Goal: Task Accomplishment & Management: Use online tool/utility

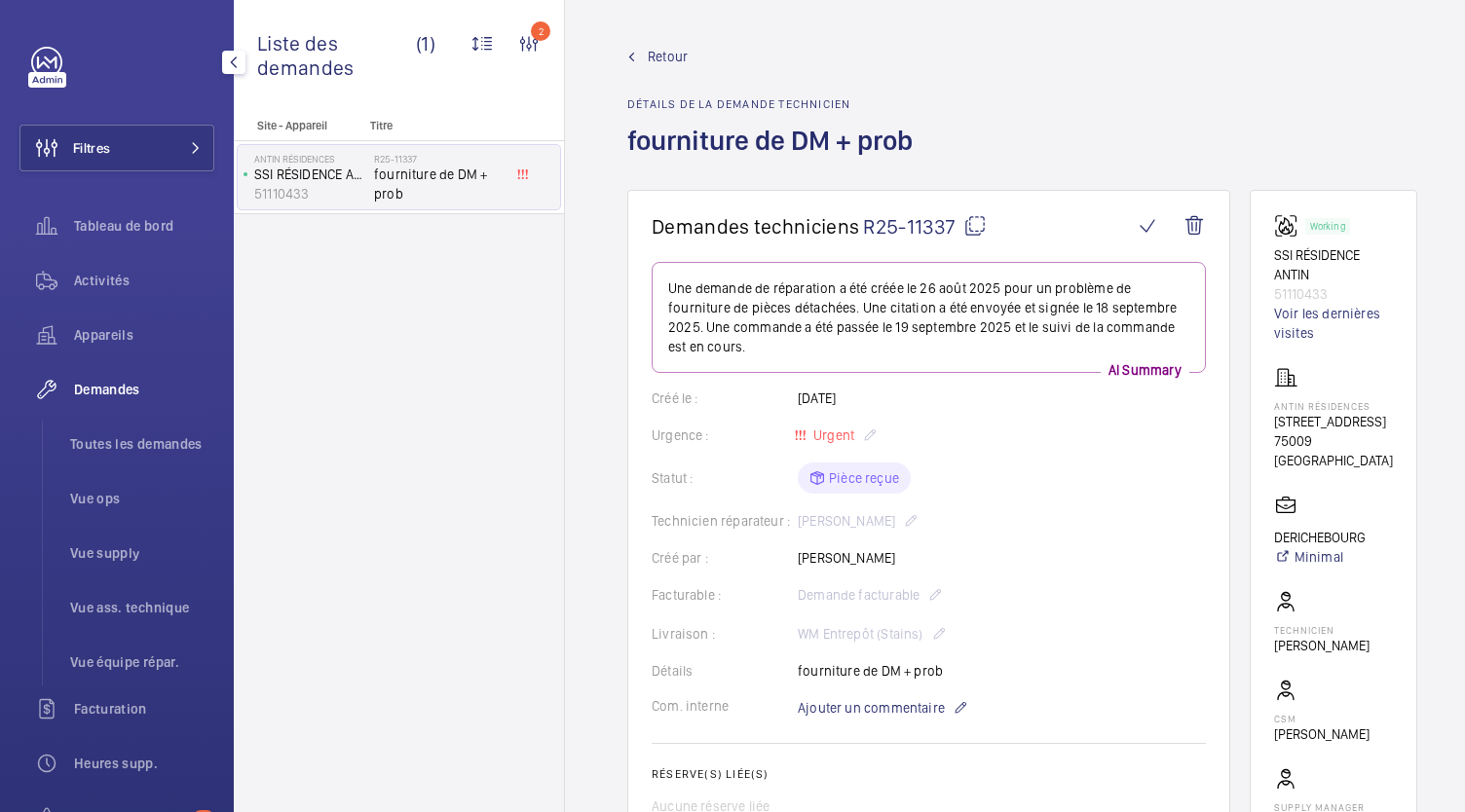
scroll to position [21, 0]
click at [148, 454] on li "Toutes les demandes" at bounding box center [135, 443] width 160 height 47
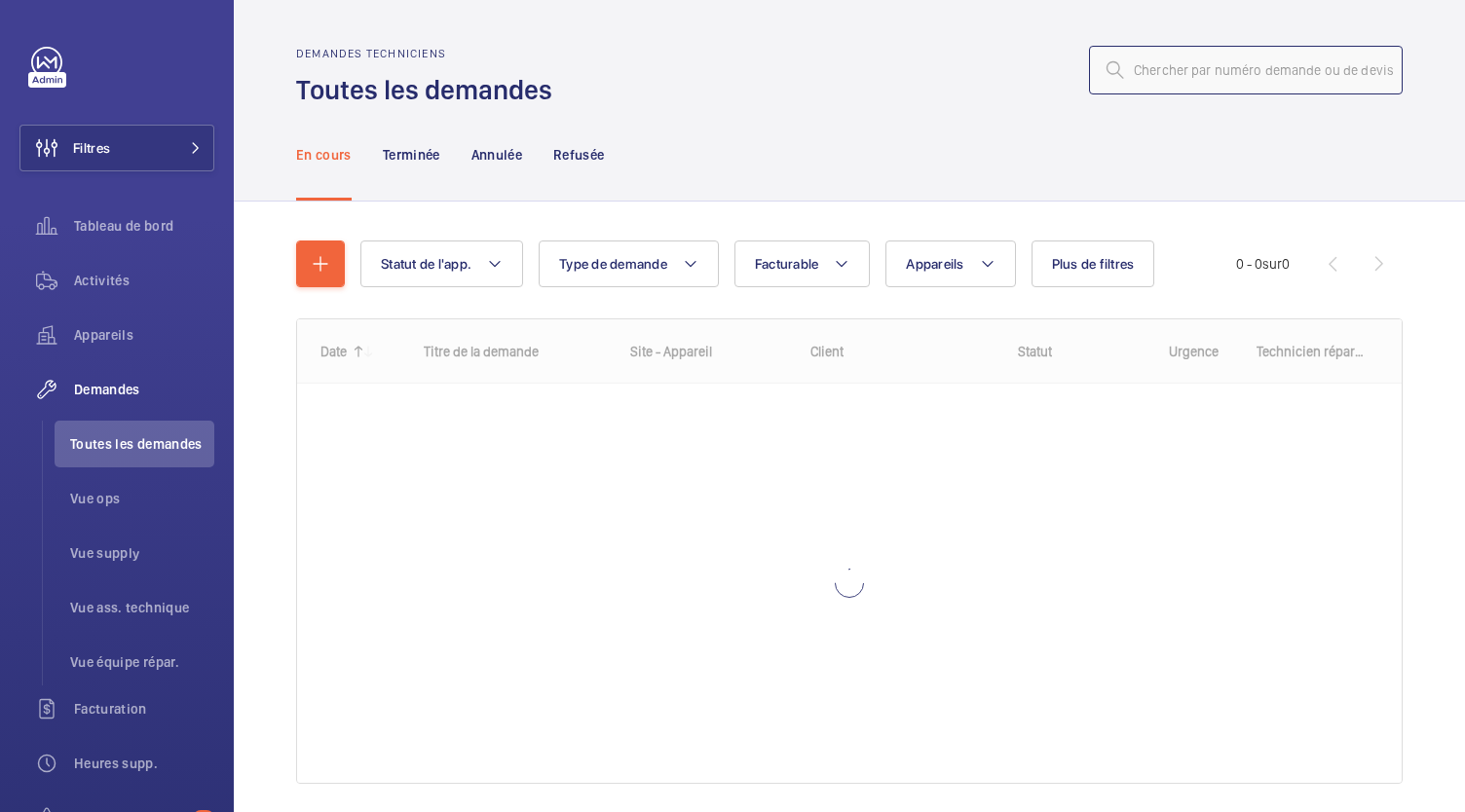
click at [1180, 76] on input "text" at bounding box center [1246, 70] width 314 height 49
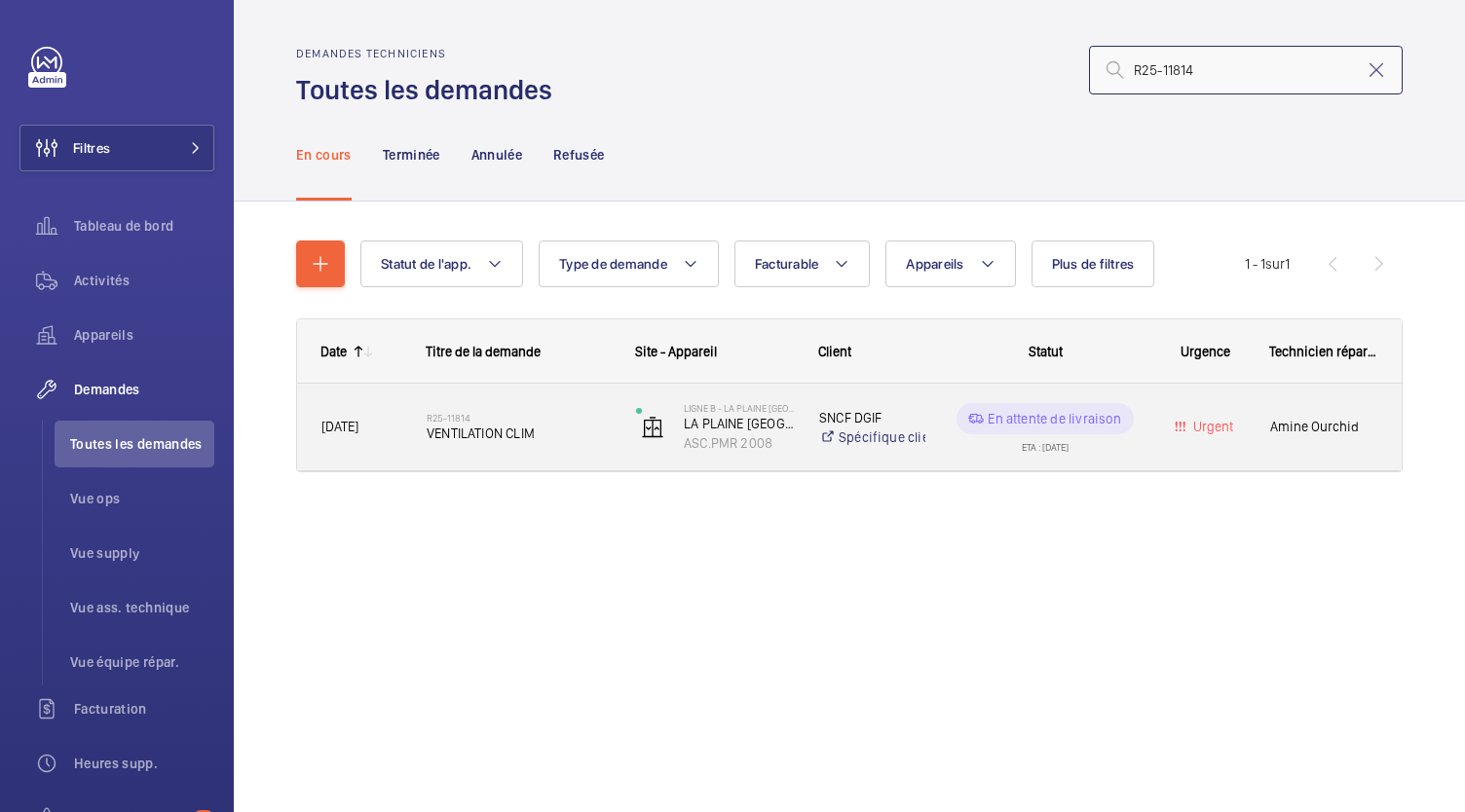
type input "R25-11814"
click at [470, 447] on div "R25-11814 VENTILATION CLIM" at bounding box center [519, 427] width 184 height 57
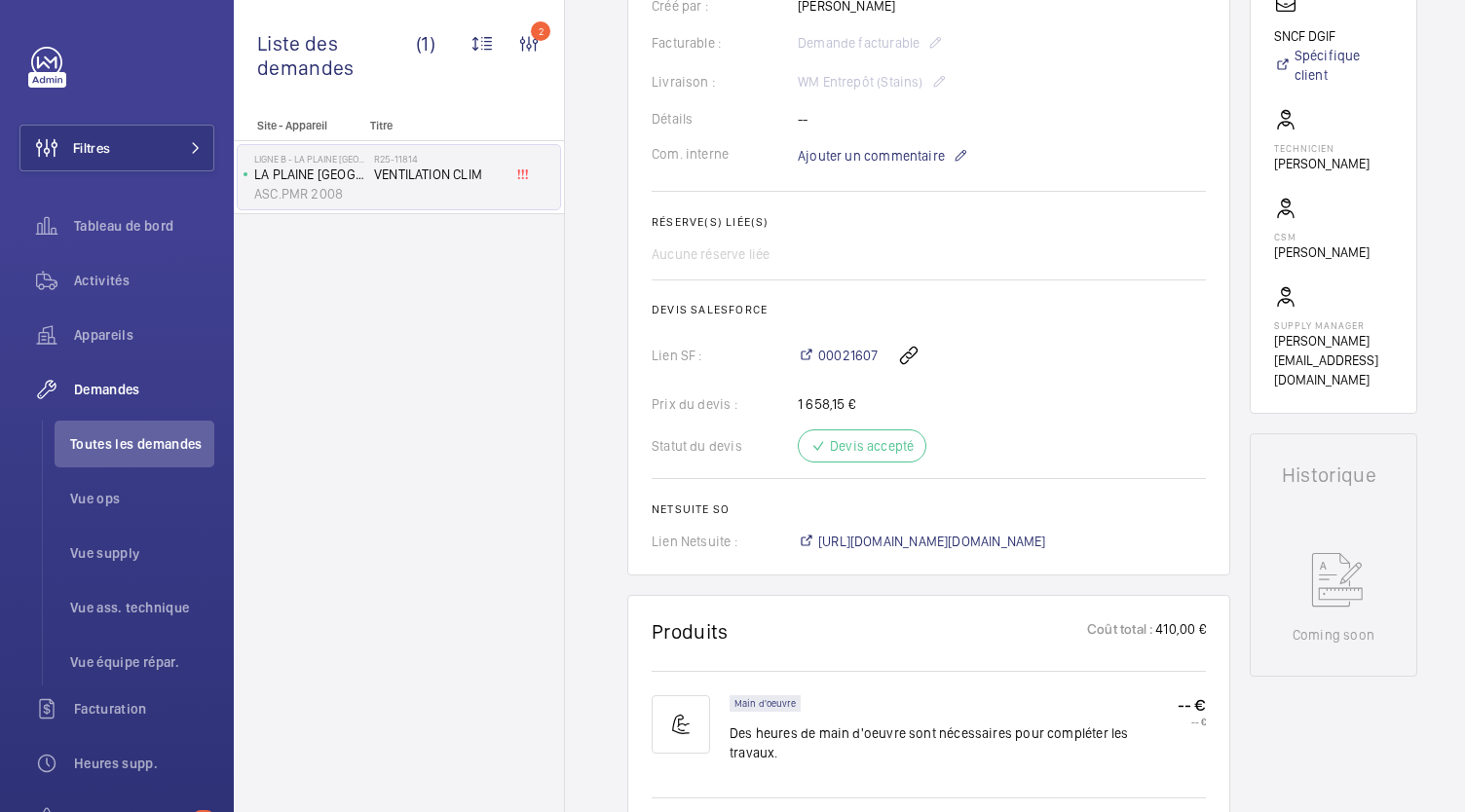
scroll to position [553, 0]
click at [909, 550] on span "https://6461500.app.netsuite.com/app/accounting/transactions/salesord.nl?id=300…" at bounding box center [932, 540] width 228 height 20
click at [980, 550] on span "https://6461500.app.netsuite.com/app/accounting/transactions/salesord.nl?id=300…" at bounding box center [932, 540] width 228 height 20
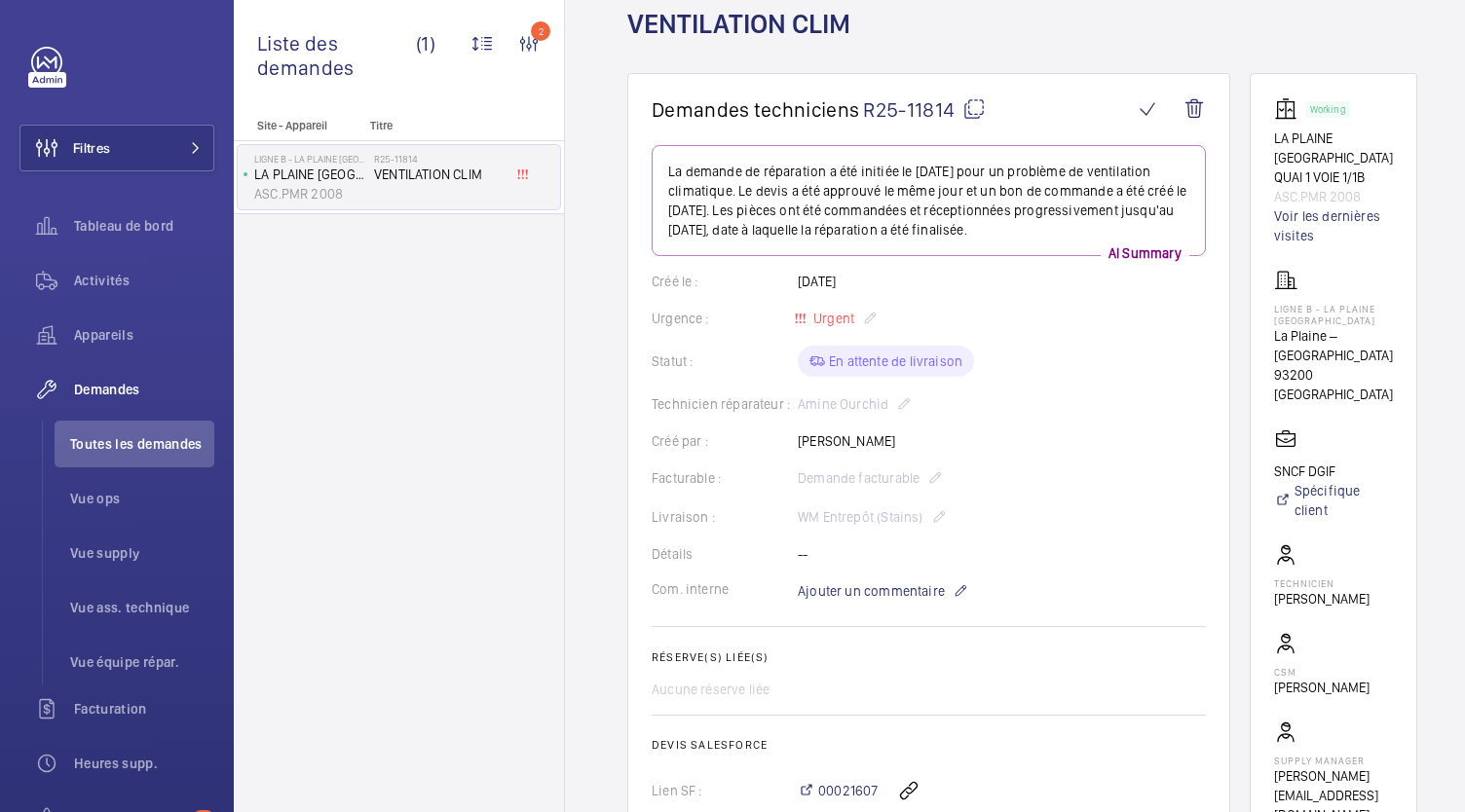
scroll to position [439, 0]
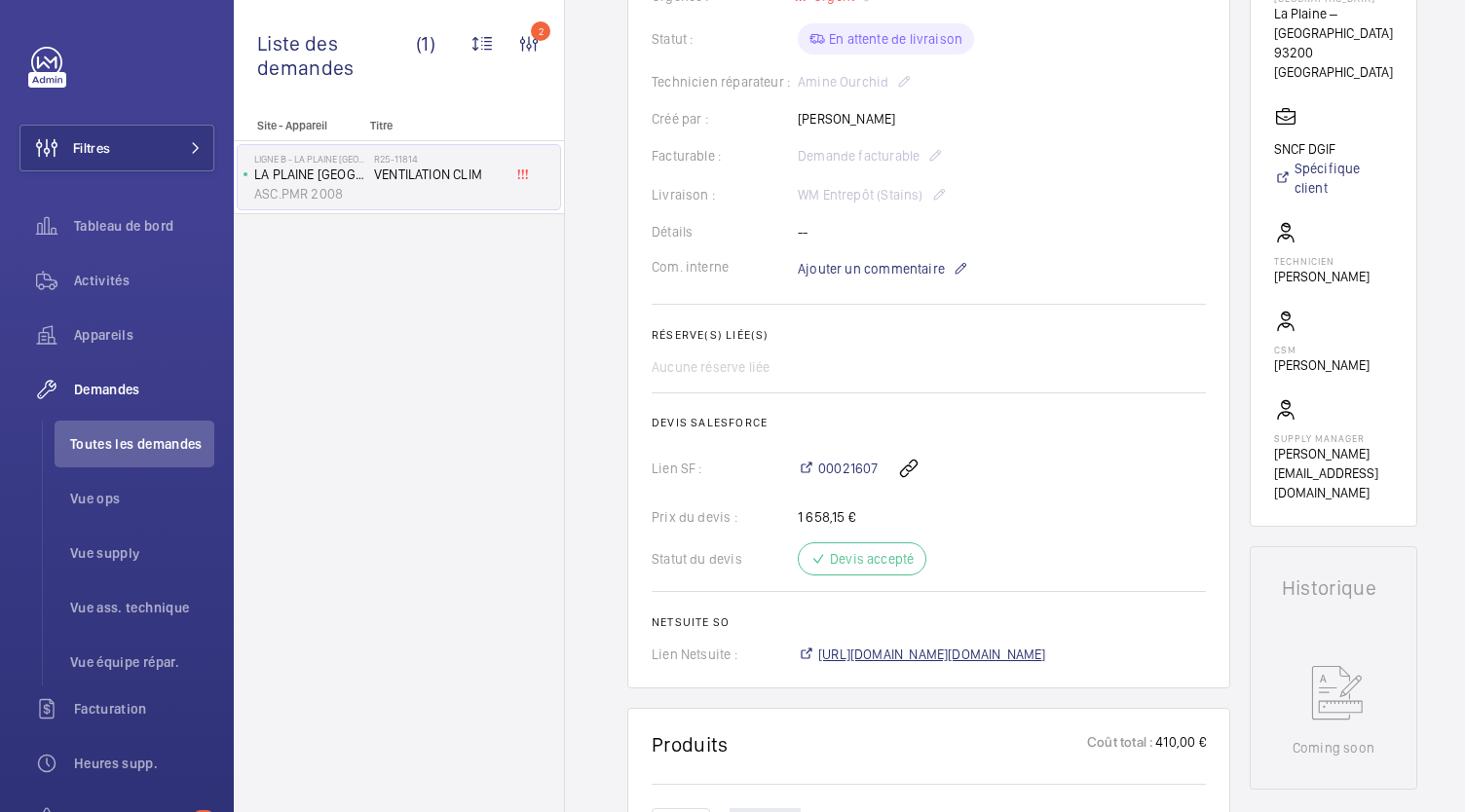
click at [943, 664] on span "https://6461500.app.netsuite.com/app/accounting/transactions/salesord.nl?id=300…" at bounding box center [932, 654] width 228 height 20
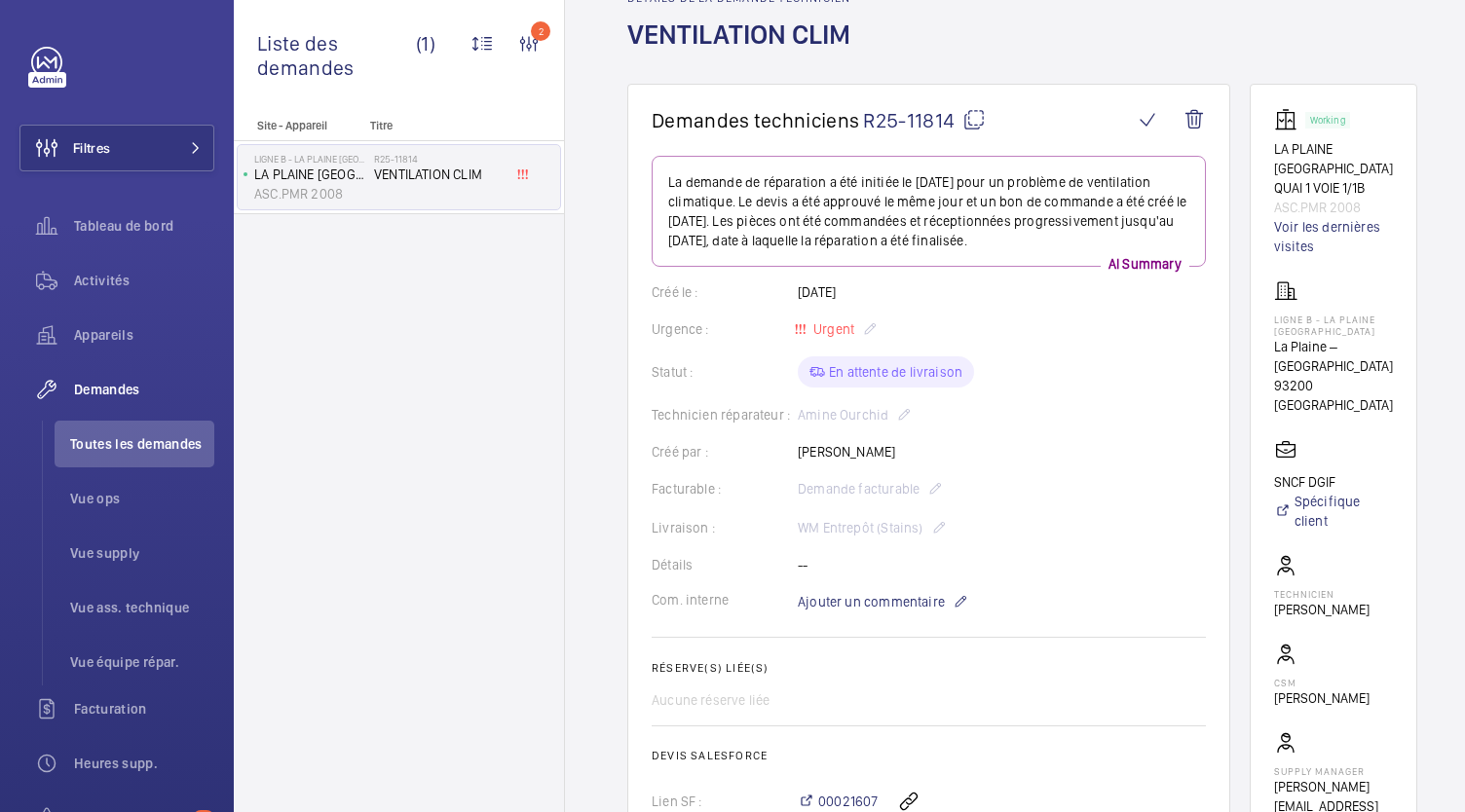
scroll to position [0, 0]
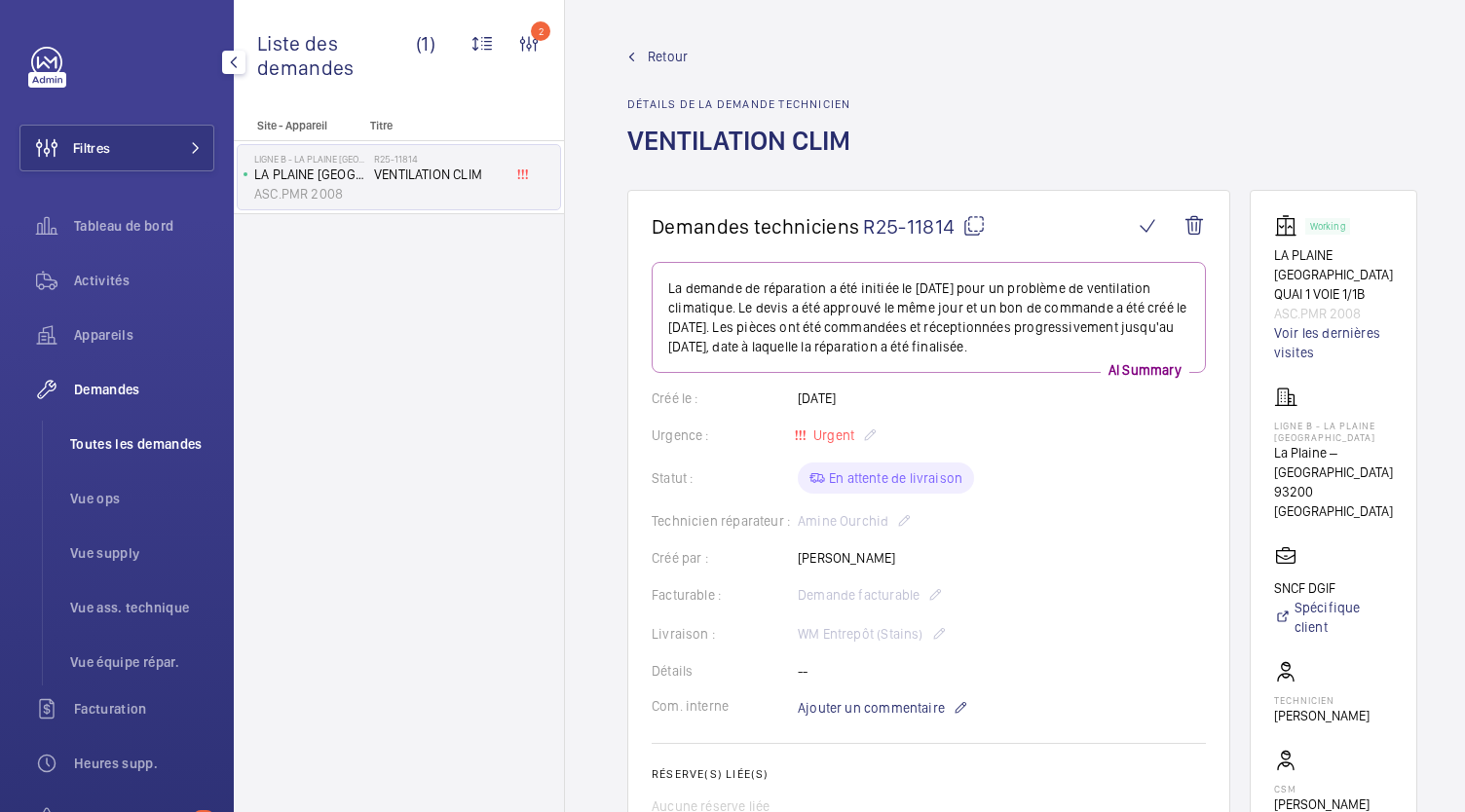
click at [144, 437] on span "Toutes les demandes" at bounding box center [142, 444] width 144 height 20
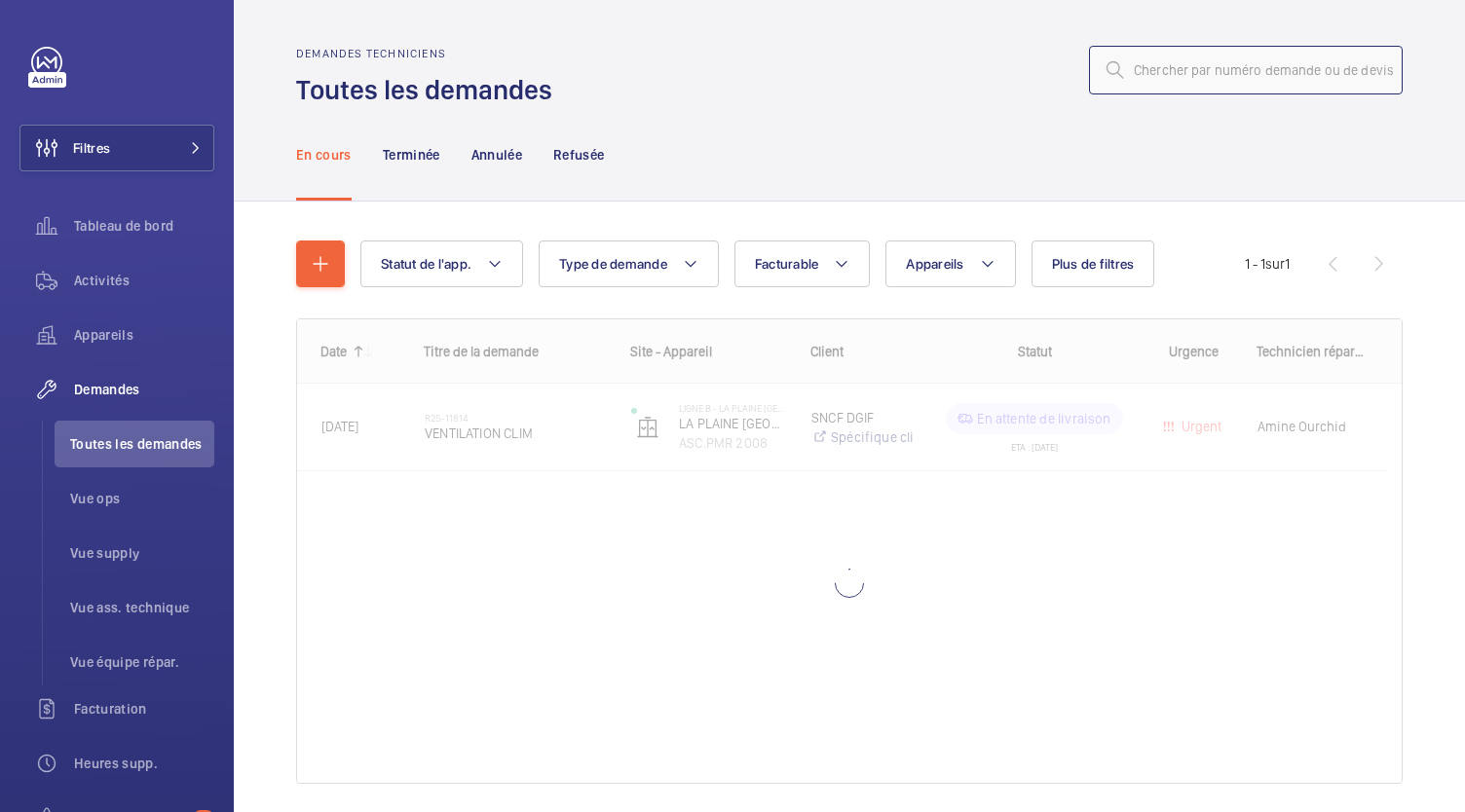
click at [1146, 83] on input "text" at bounding box center [1246, 70] width 314 height 49
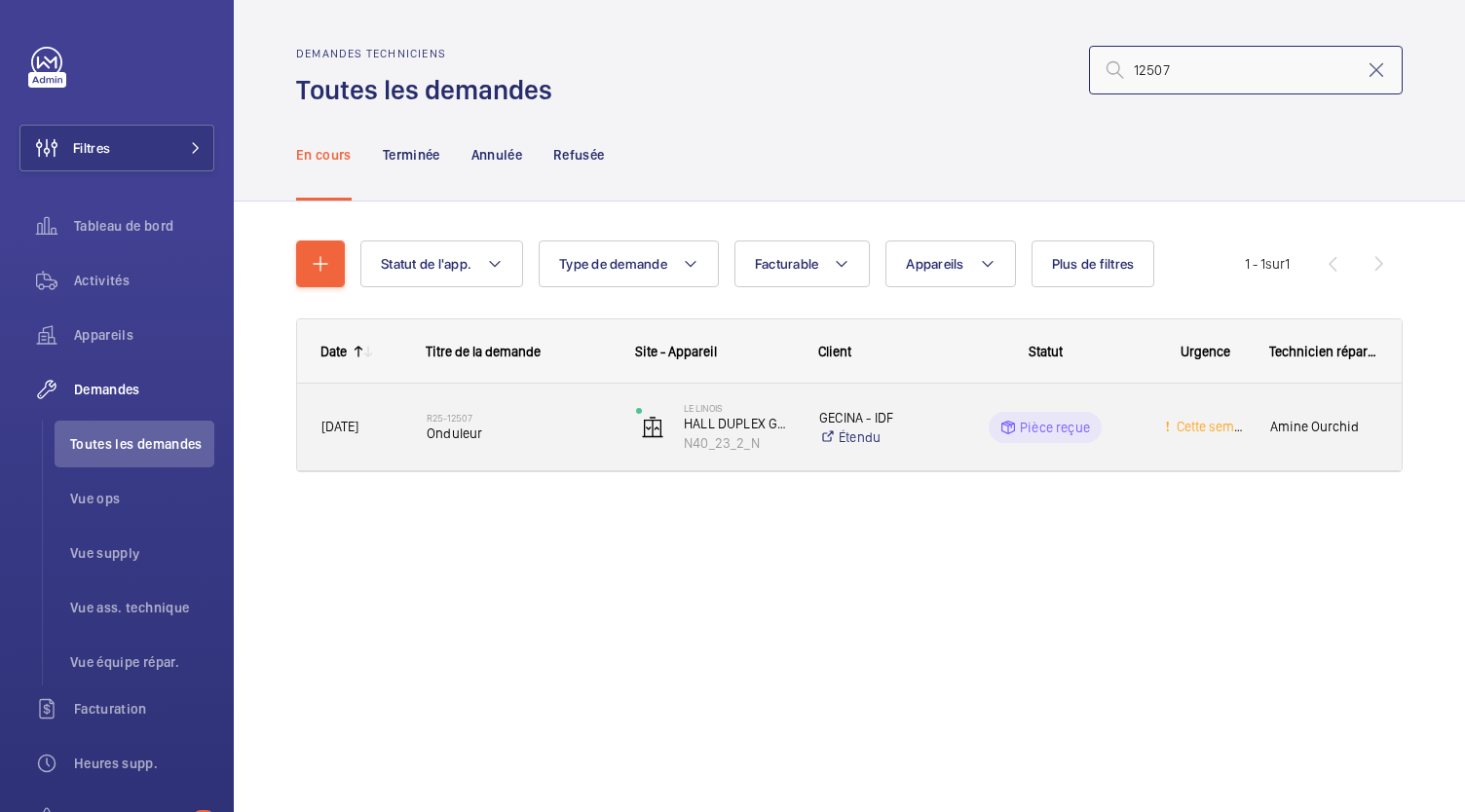
type input "12507"
click at [496, 431] on span "Onduleur" at bounding box center [519, 433] width 184 height 20
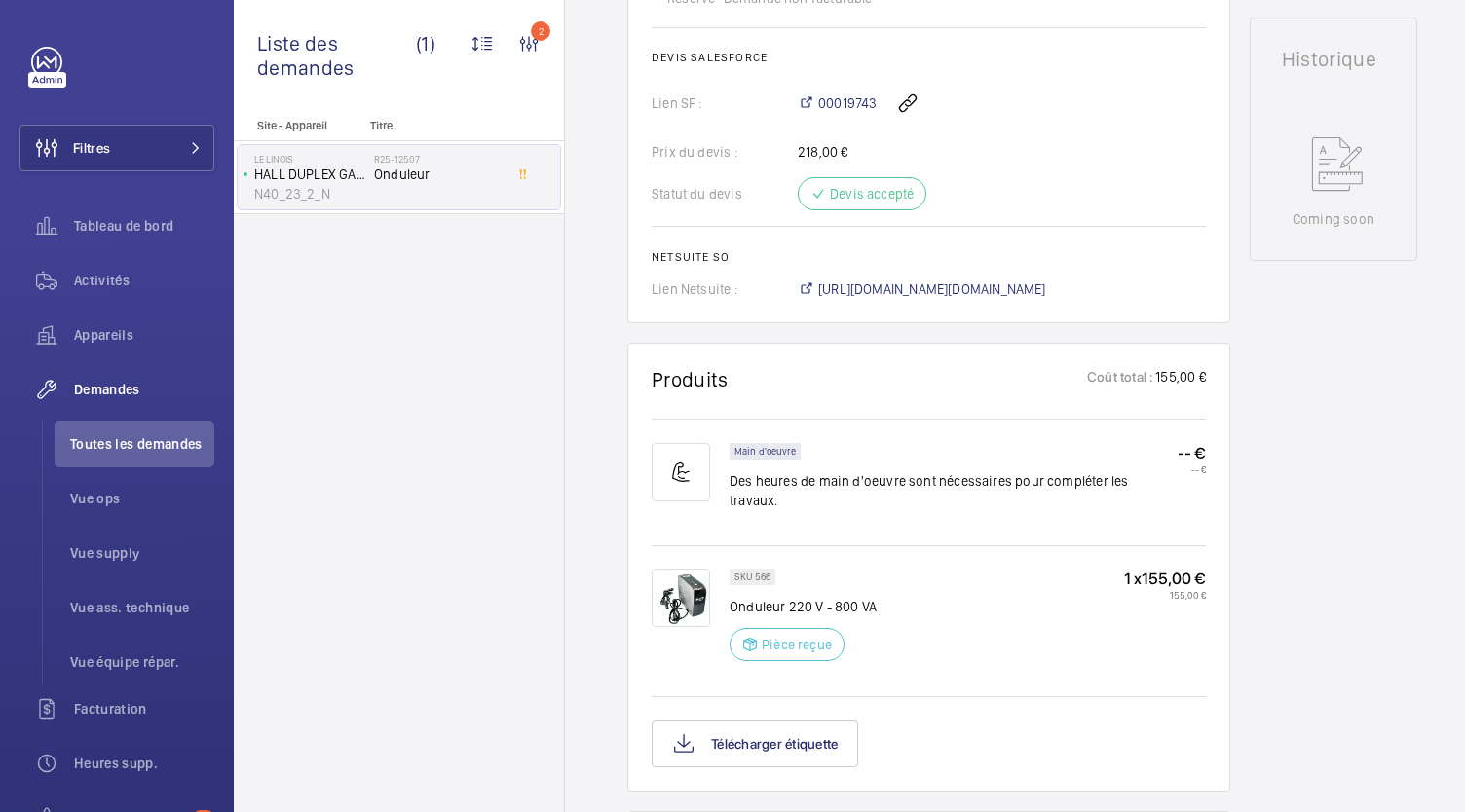
scroll to position [897, 0]
click at [972, 290] on span "https://6461500.app.netsuite.com/app/accounting/transactions/salesord.nl?id=302…" at bounding box center [932, 291] width 228 height 20
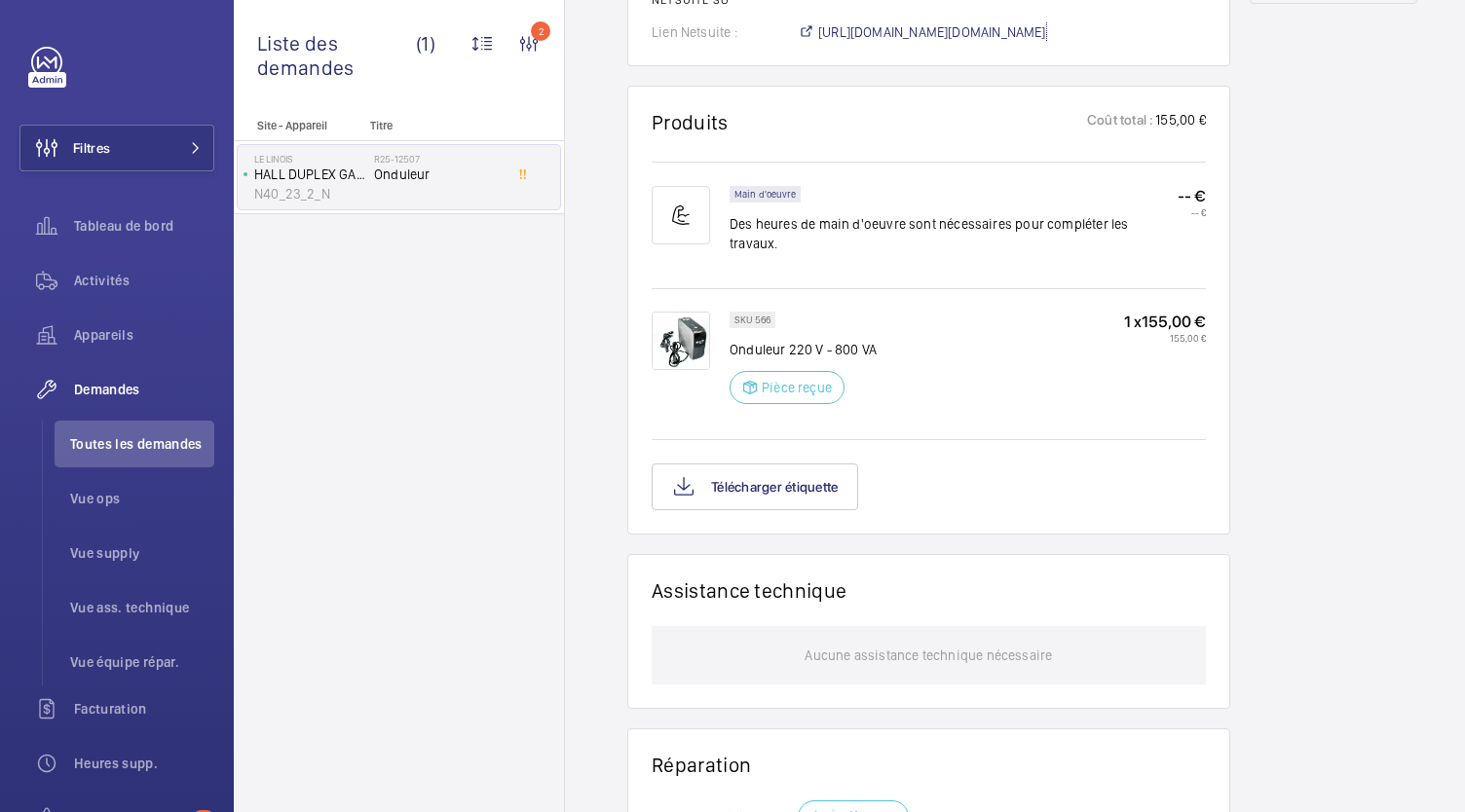
scroll to position [1151, 0]
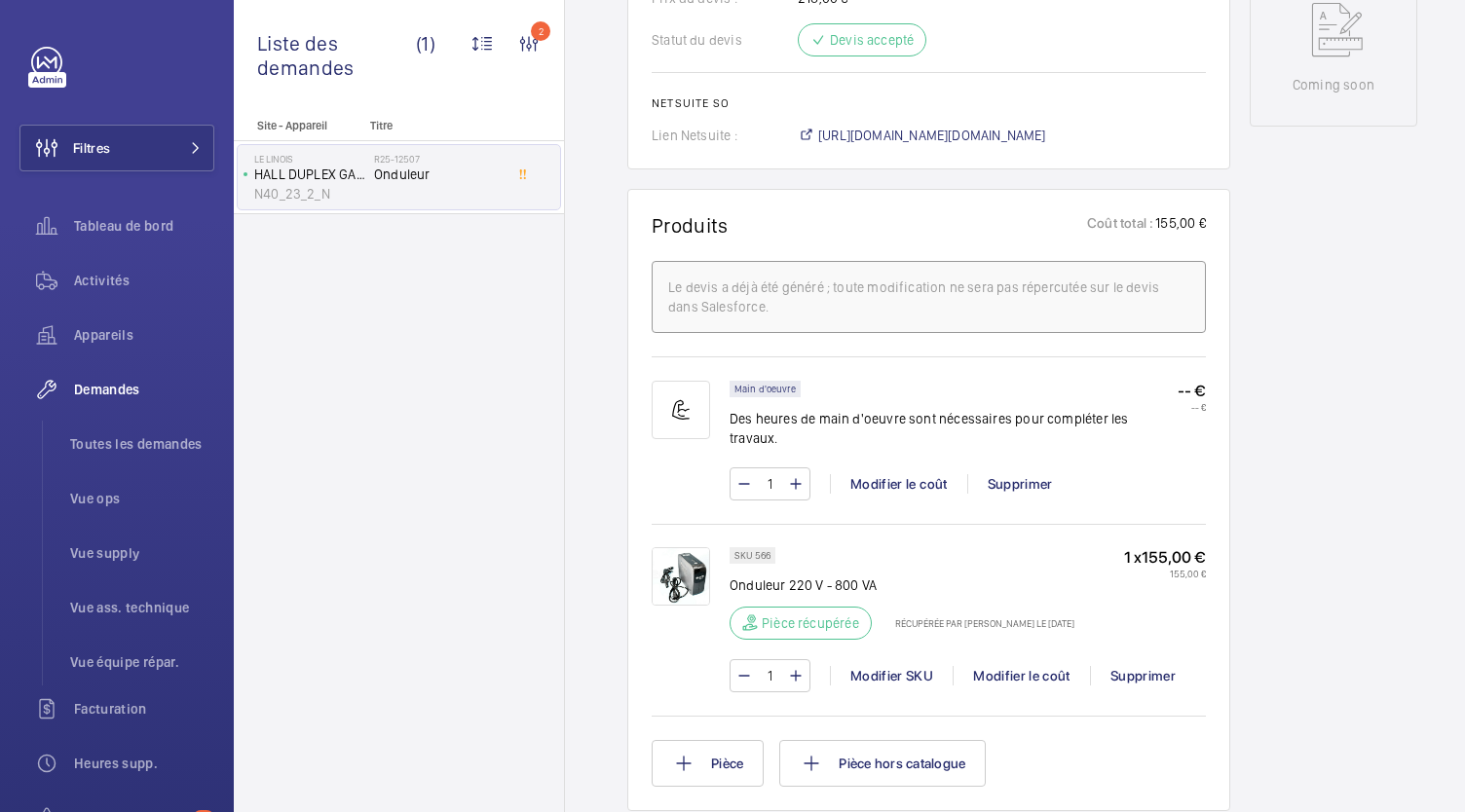
scroll to position [1035, 0]
click at [864, 142] on span "[URL][DOMAIN_NAME][DOMAIN_NAME]" at bounding box center [932, 133] width 228 height 20
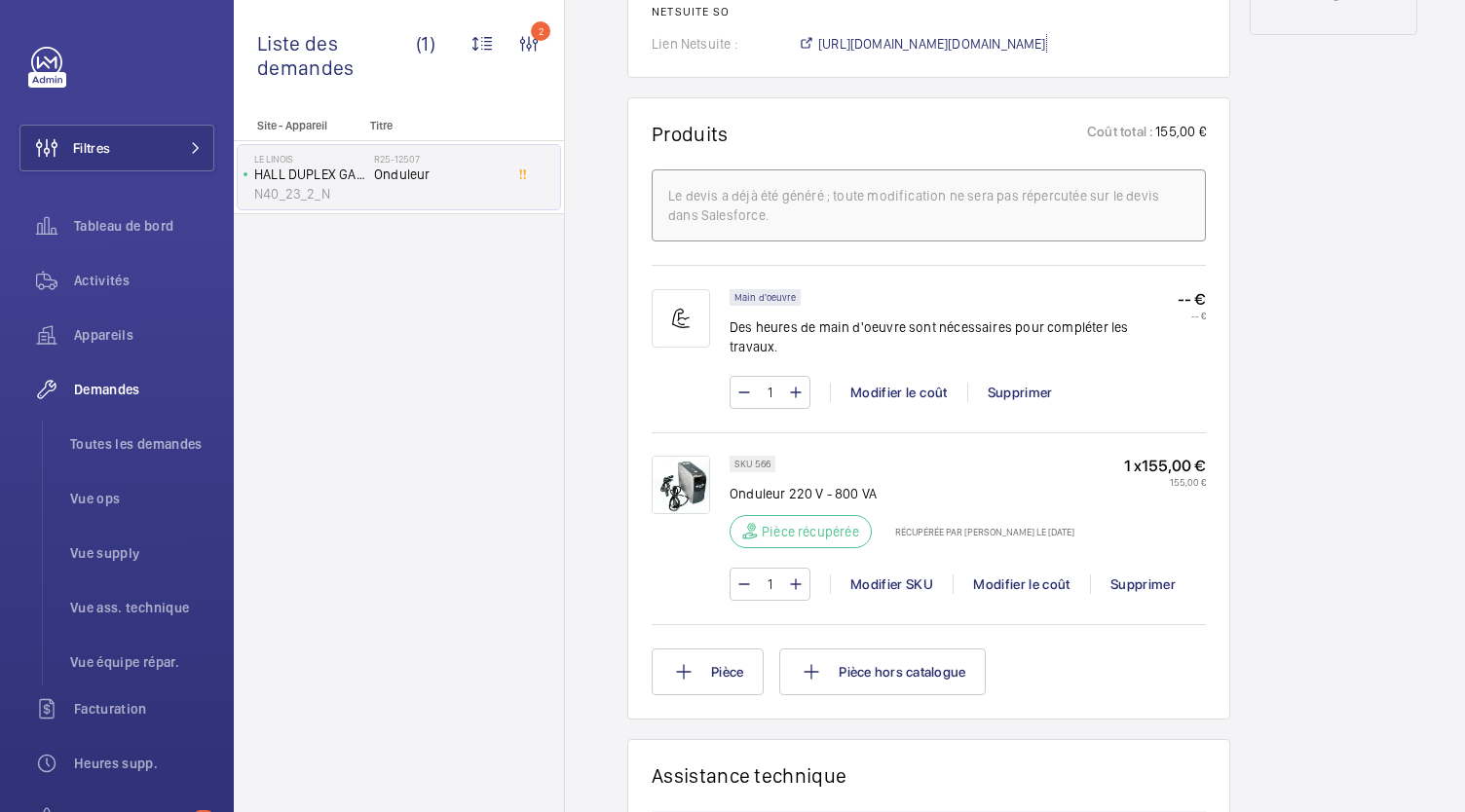
scroll to position [1113, 0]
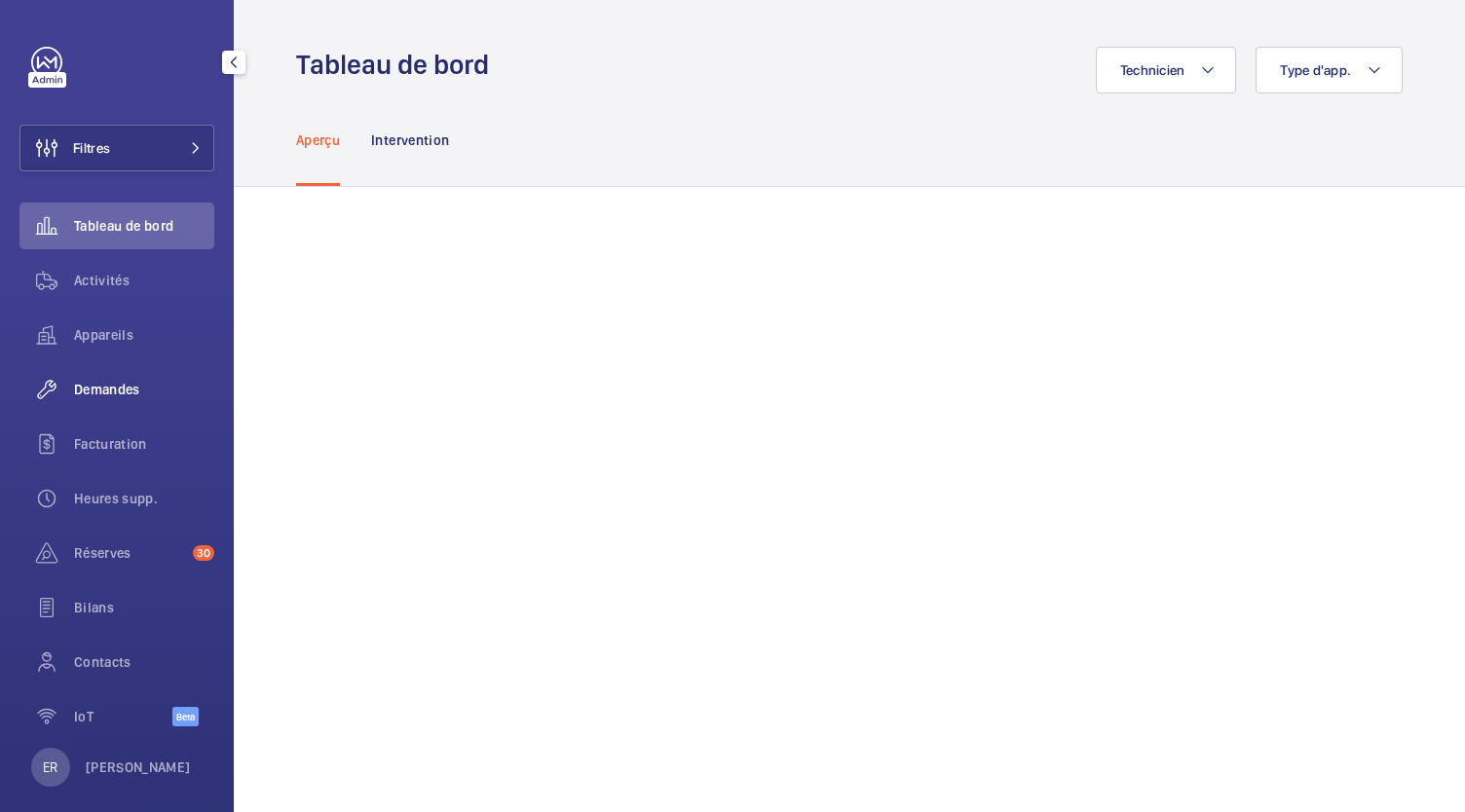
click at [115, 400] on div "Demandes" at bounding box center [117, 390] width 195 height 47
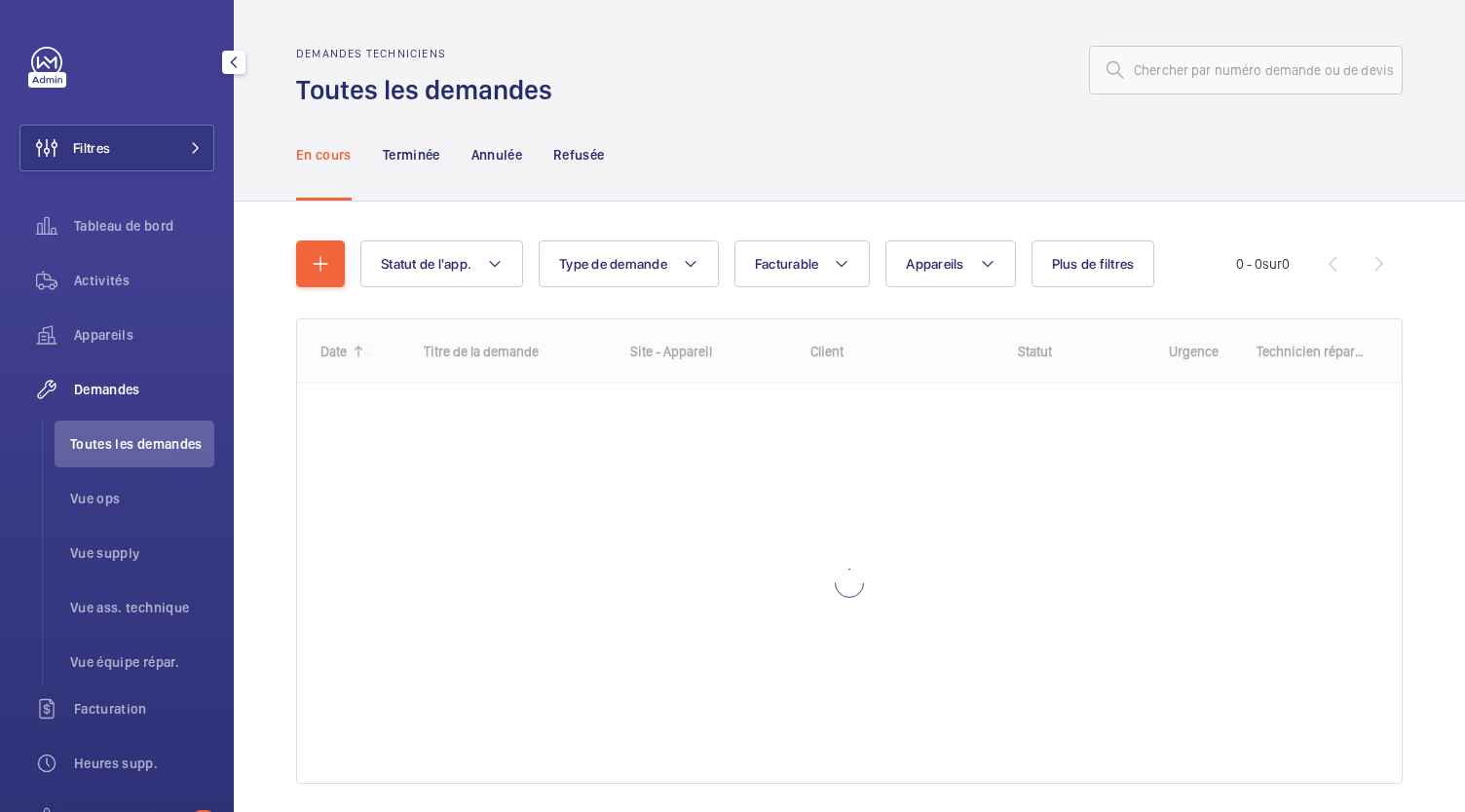
click at [132, 449] on span "Toutes les demandes" at bounding box center [142, 444] width 144 height 20
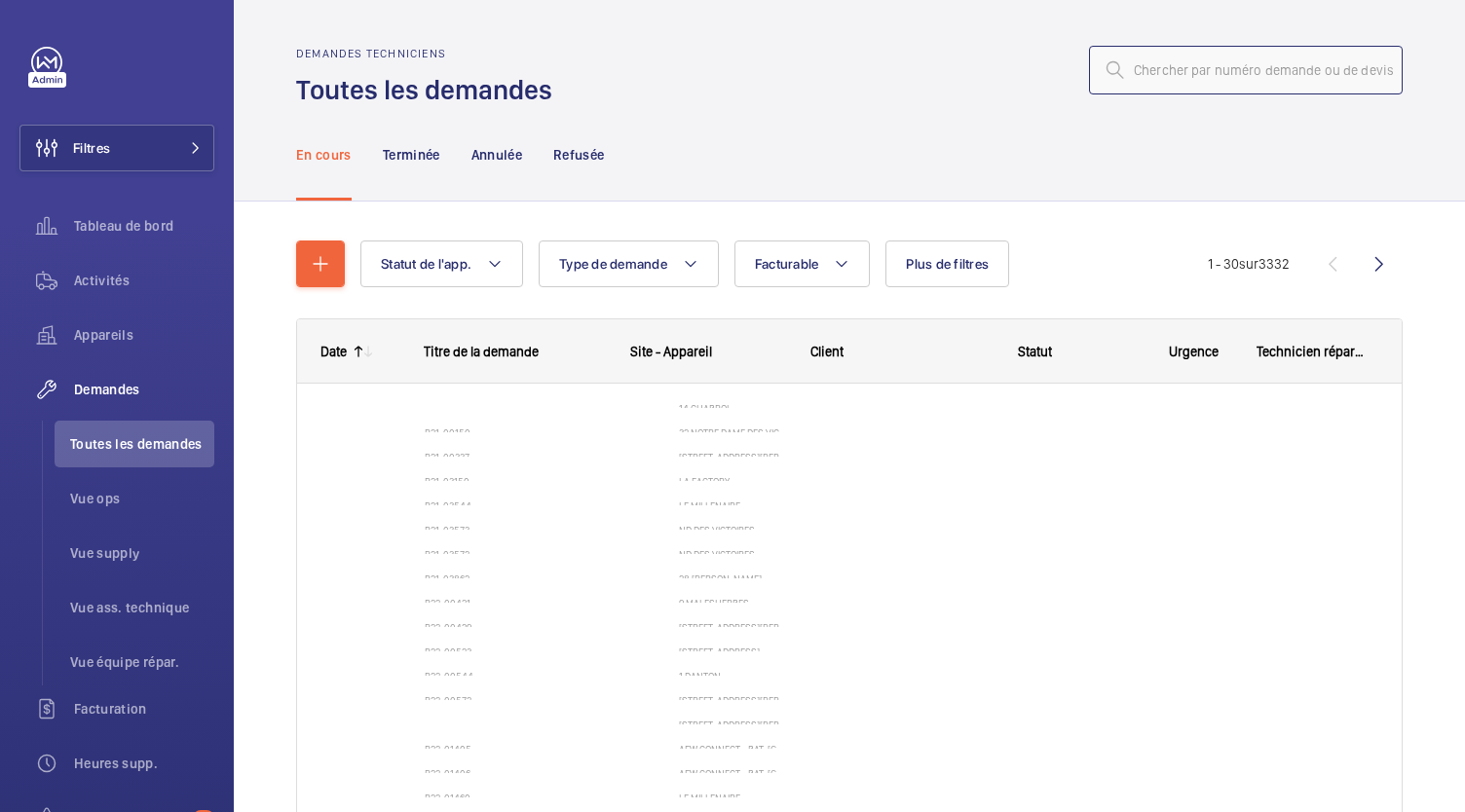
click at [1140, 68] on input "text" at bounding box center [1246, 70] width 314 height 49
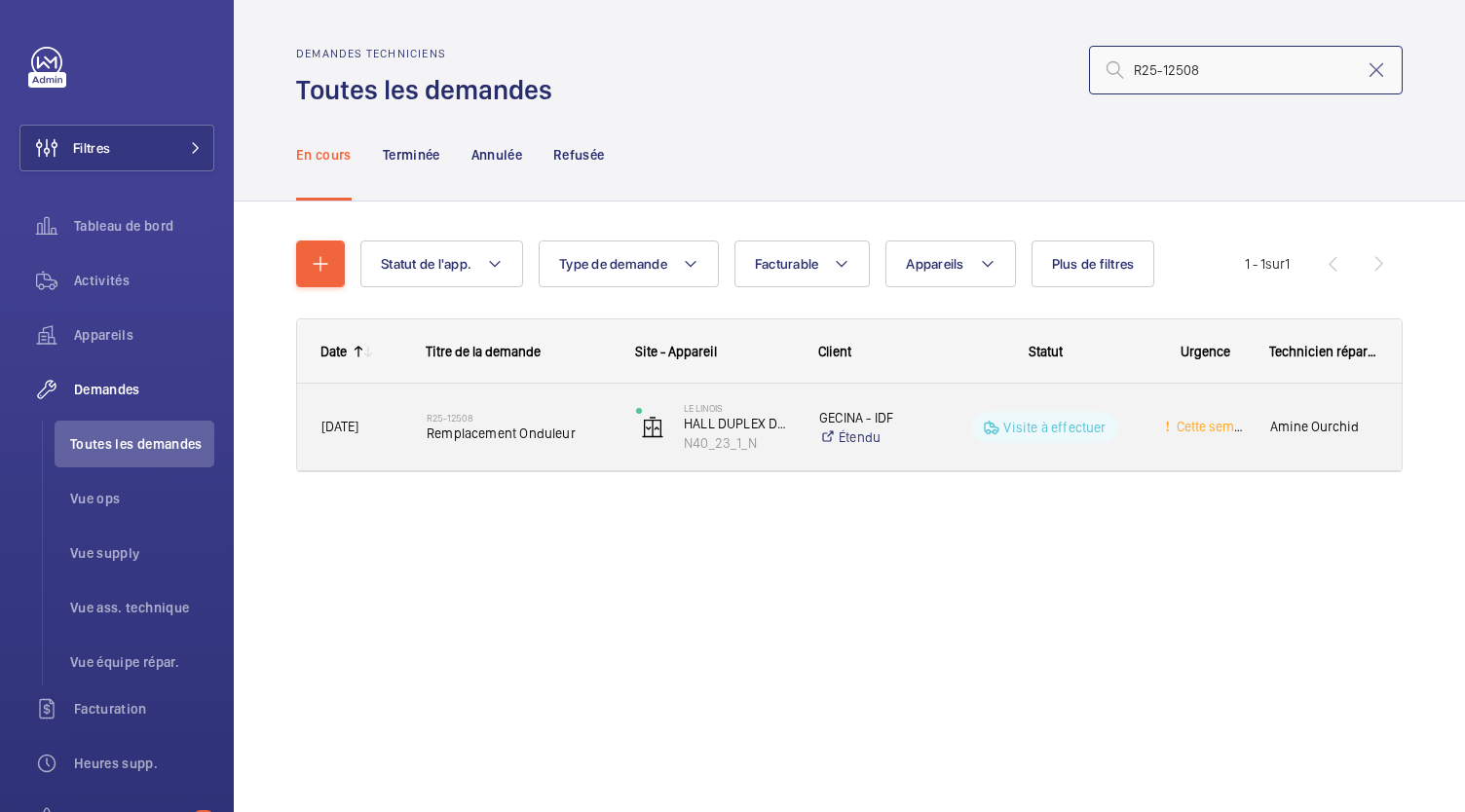
type input "R25-12508"
click at [507, 439] on span "Remplacement Onduleur" at bounding box center [519, 433] width 184 height 20
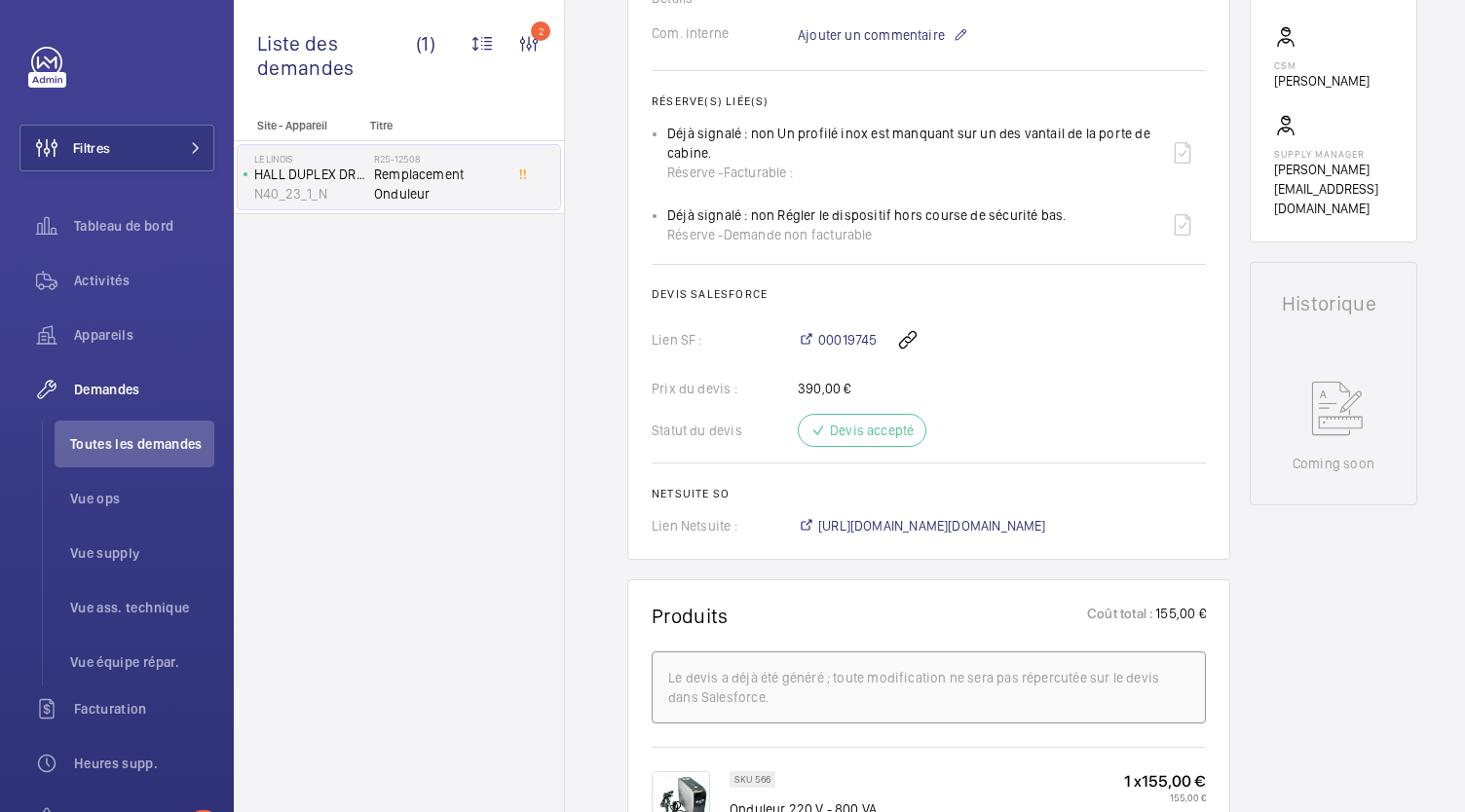
scroll to position [654, 0]
click at [888, 524] on span "https://6461500.app.netsuite.com/app/accounting/transactions/salesord.nl?id=302…" at bounding box center [932, 525] width 228 height 20
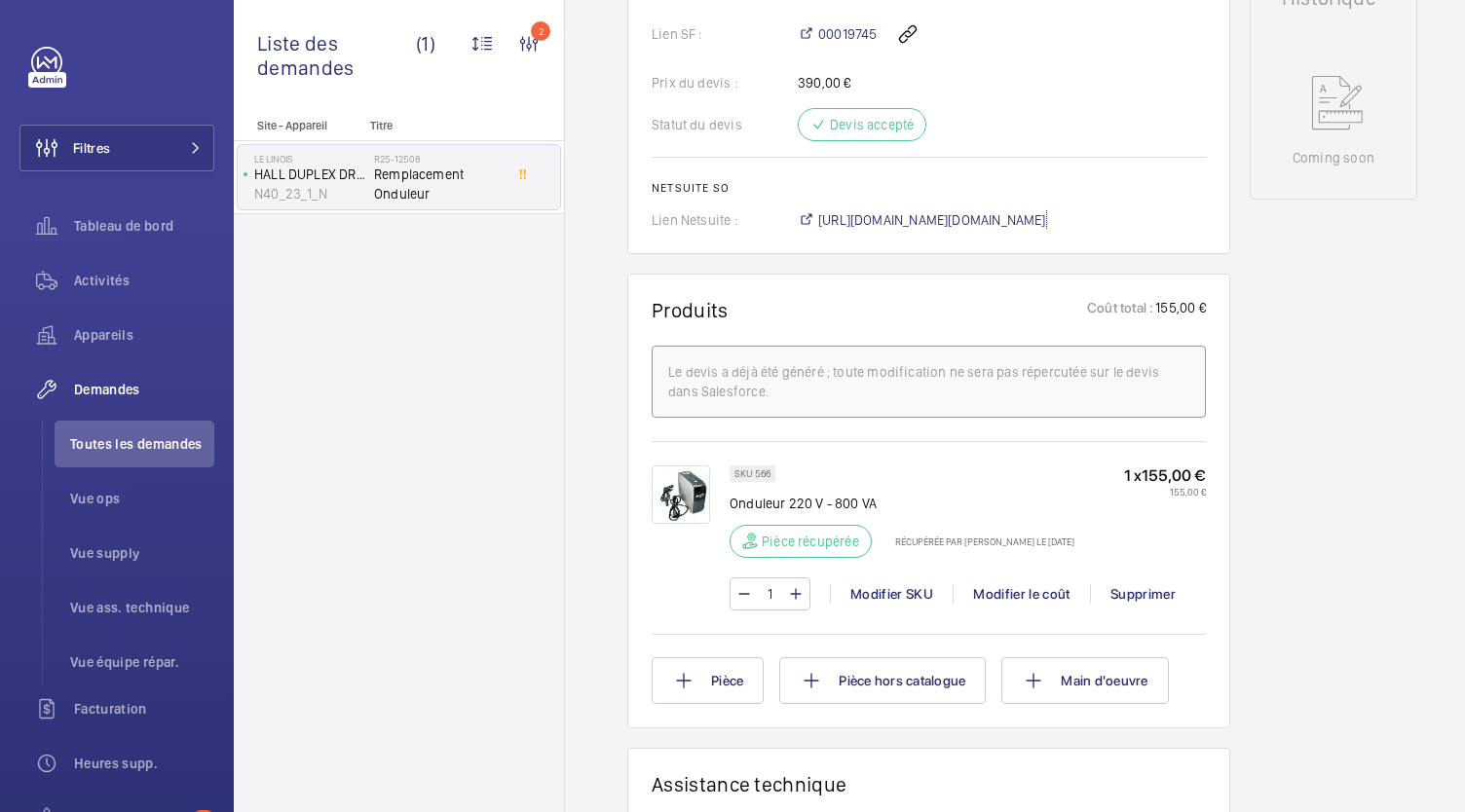
scroll to position [960, 0]
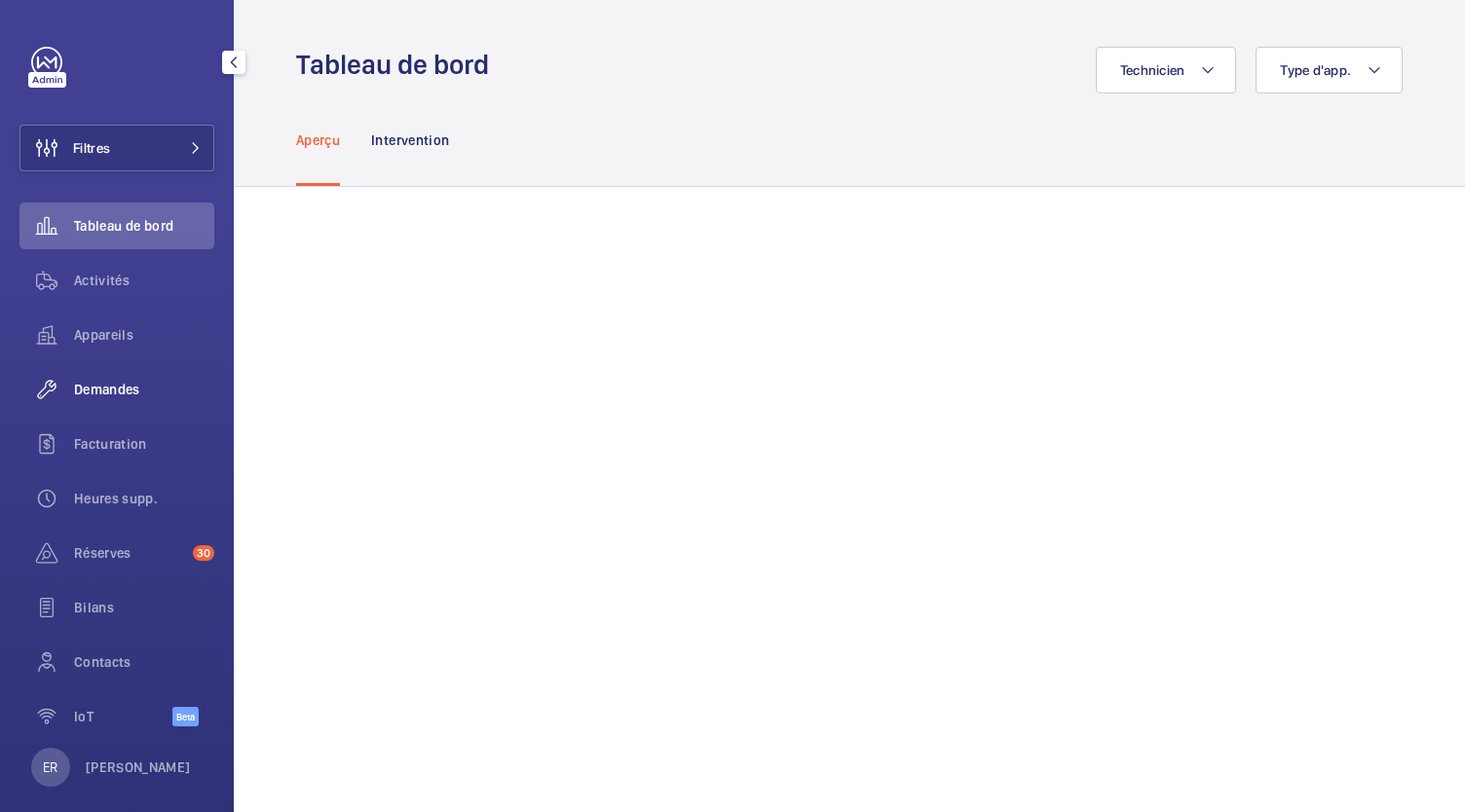
click at [114, 396] on span "Demandes" at bounding box center [144, 390] width 140 height 20
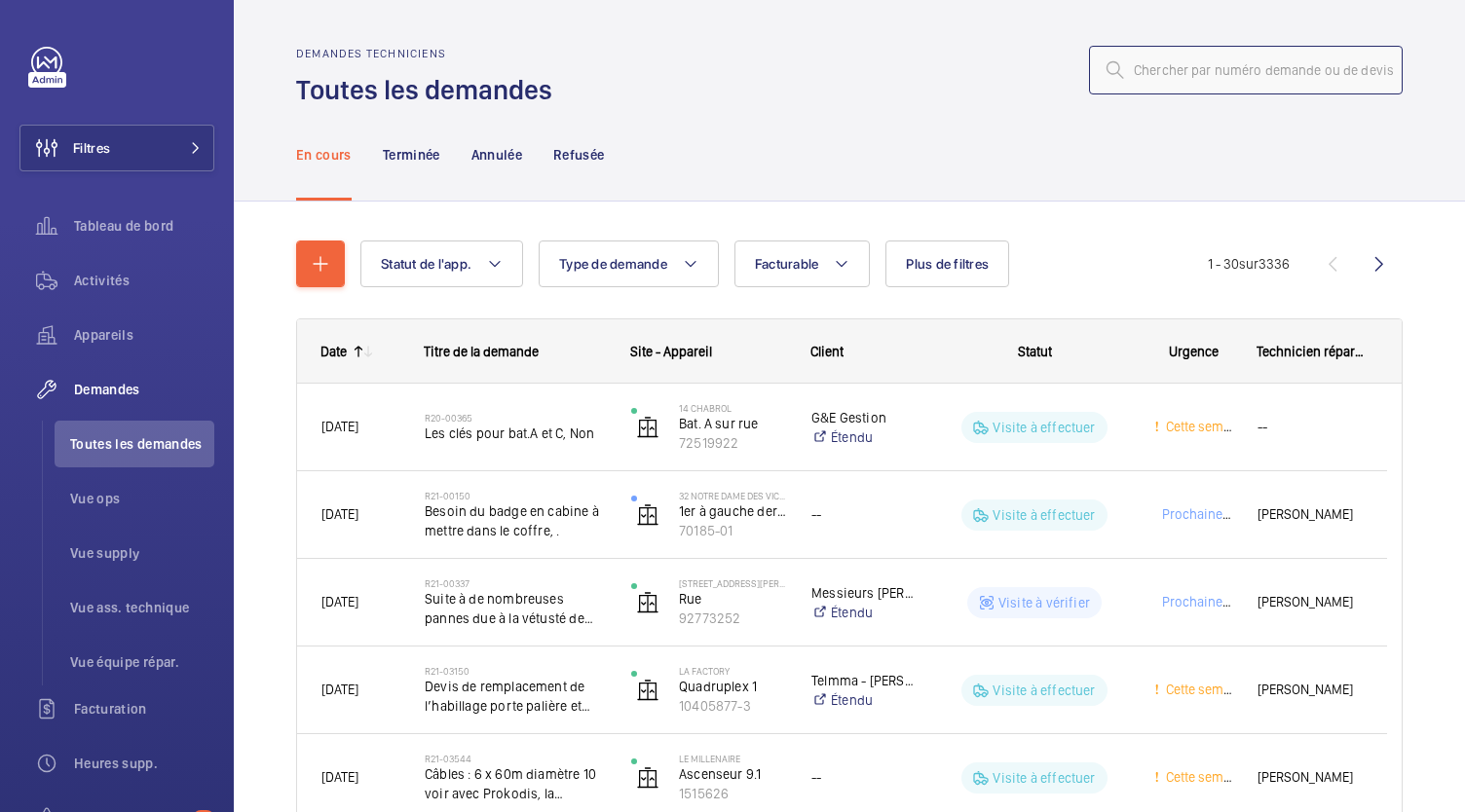
click at [1142, 62] on input "text" at bounding box center [1246, 70] width 314 height 49
click at [1170, 71] on input "text" at bounding box center [1246, 70] width 314 height 49
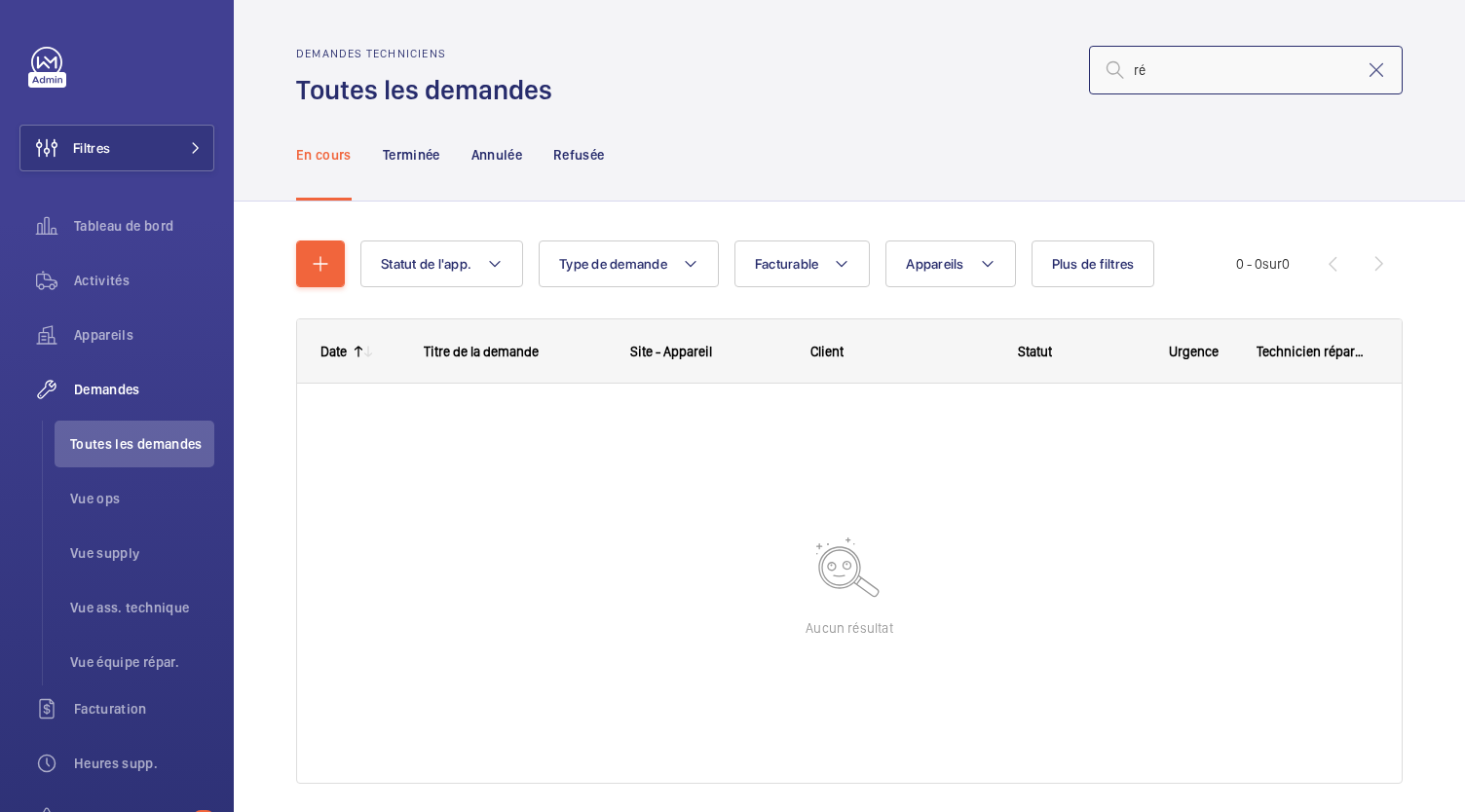
type input "r"
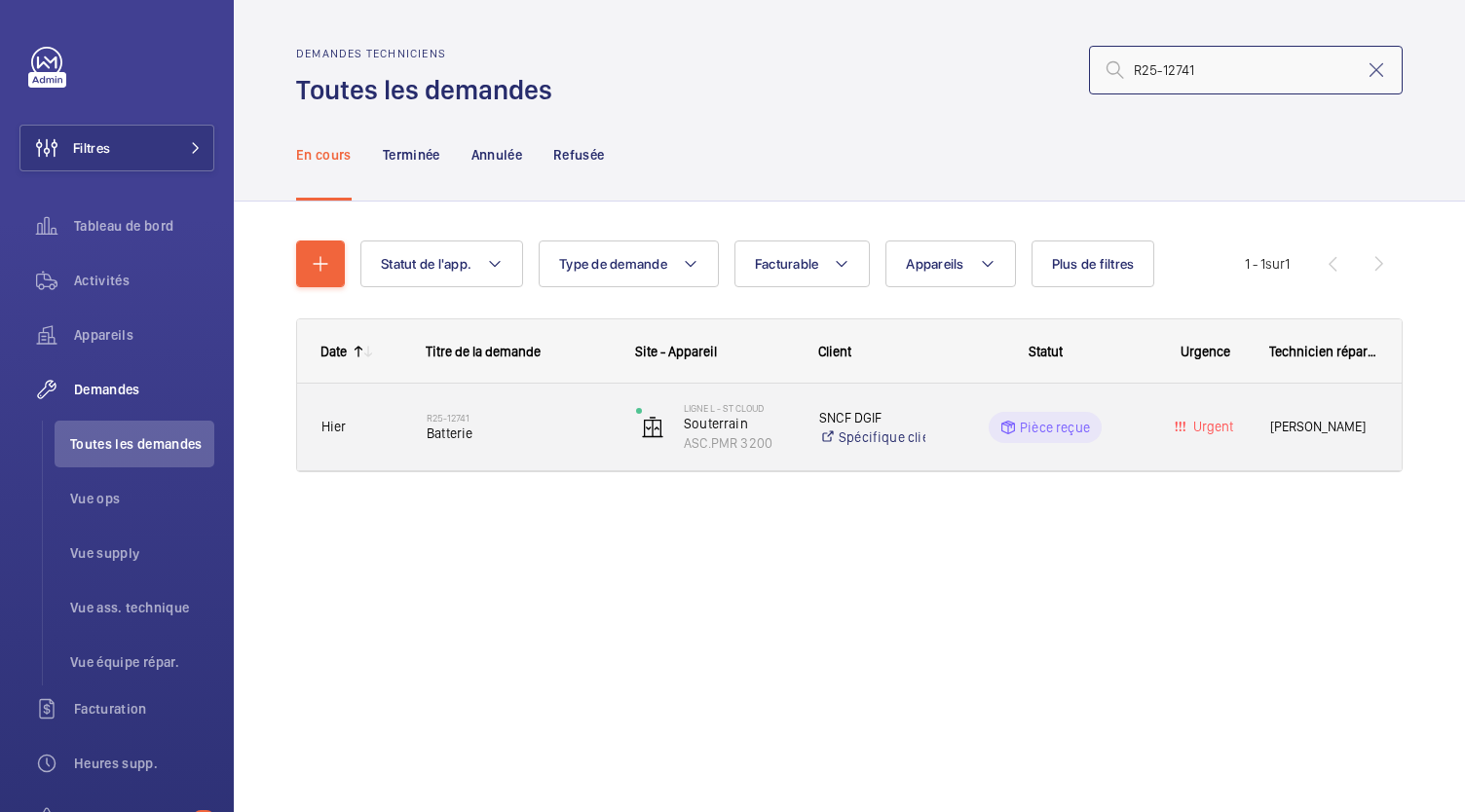
type input "R25-12741"
click at [558, 415] on h2 "R25-12741" at bounding box center [519, 417] width 184 height 12
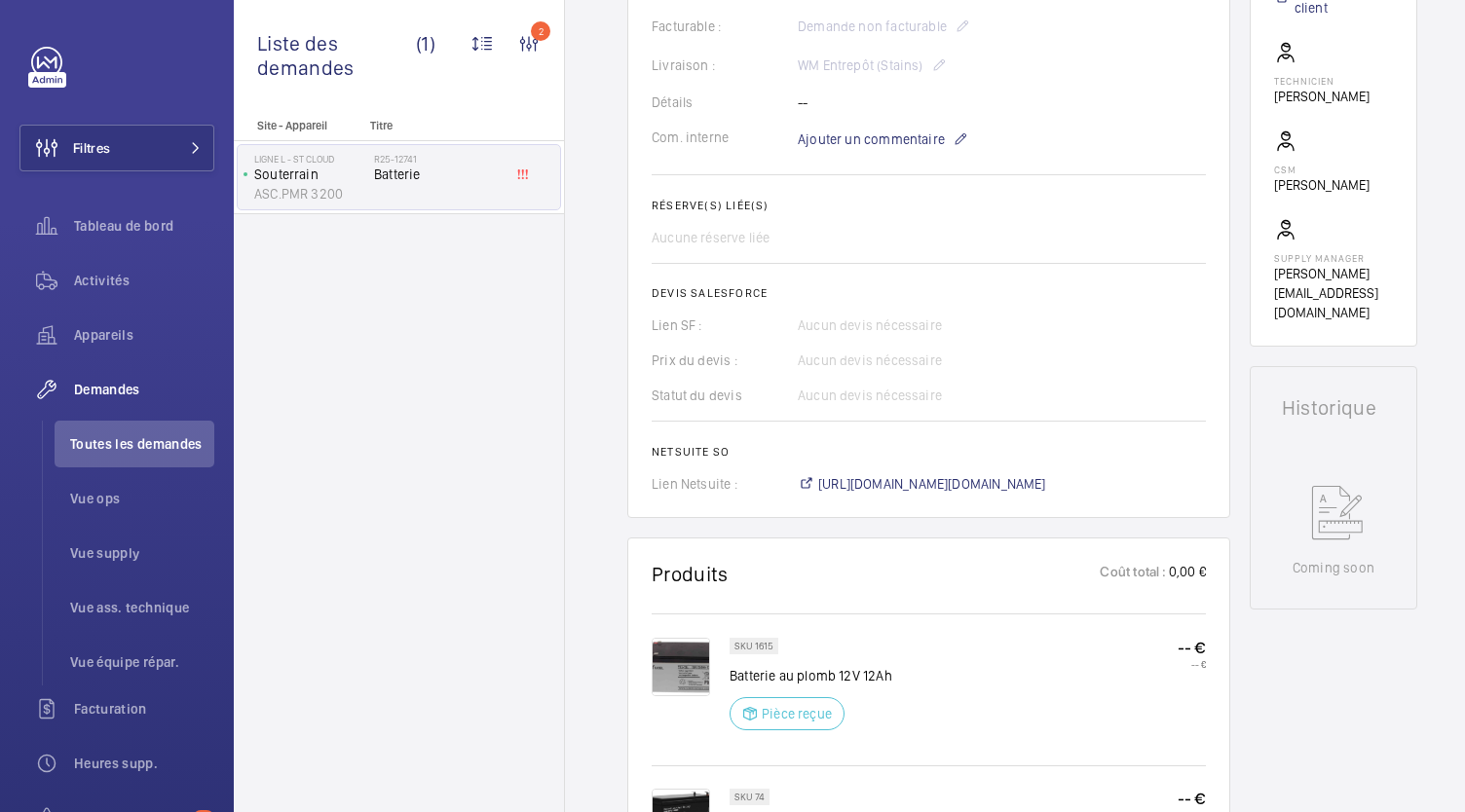
scroll to position [551, 0]
click at [912, 475] on span "https://6461500.app.netsuite.com/app/accounting/transactions/salesord.nl?id=303…" at bounding box center [932, 482] width 228 height 20
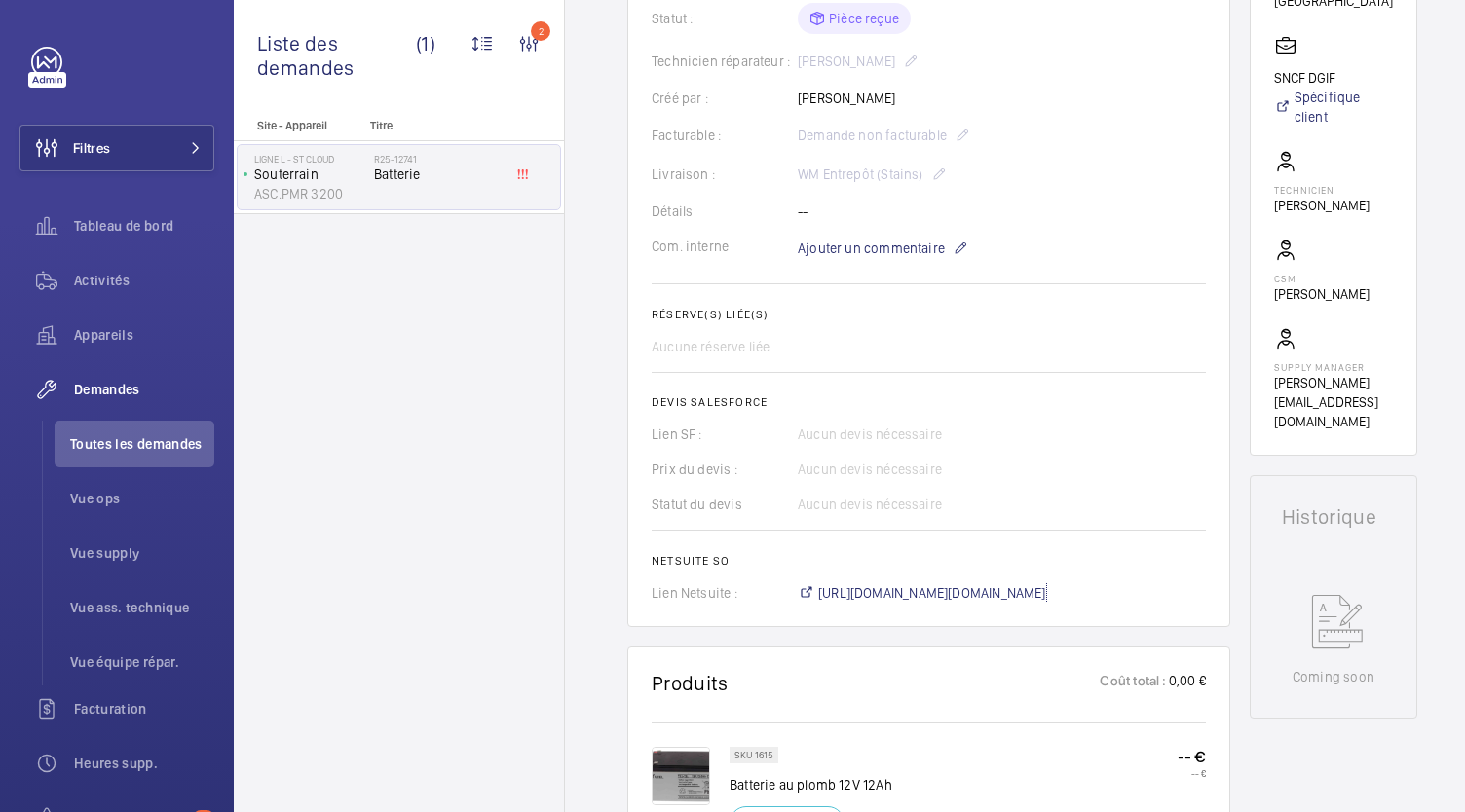
scroll to position [668, 0]
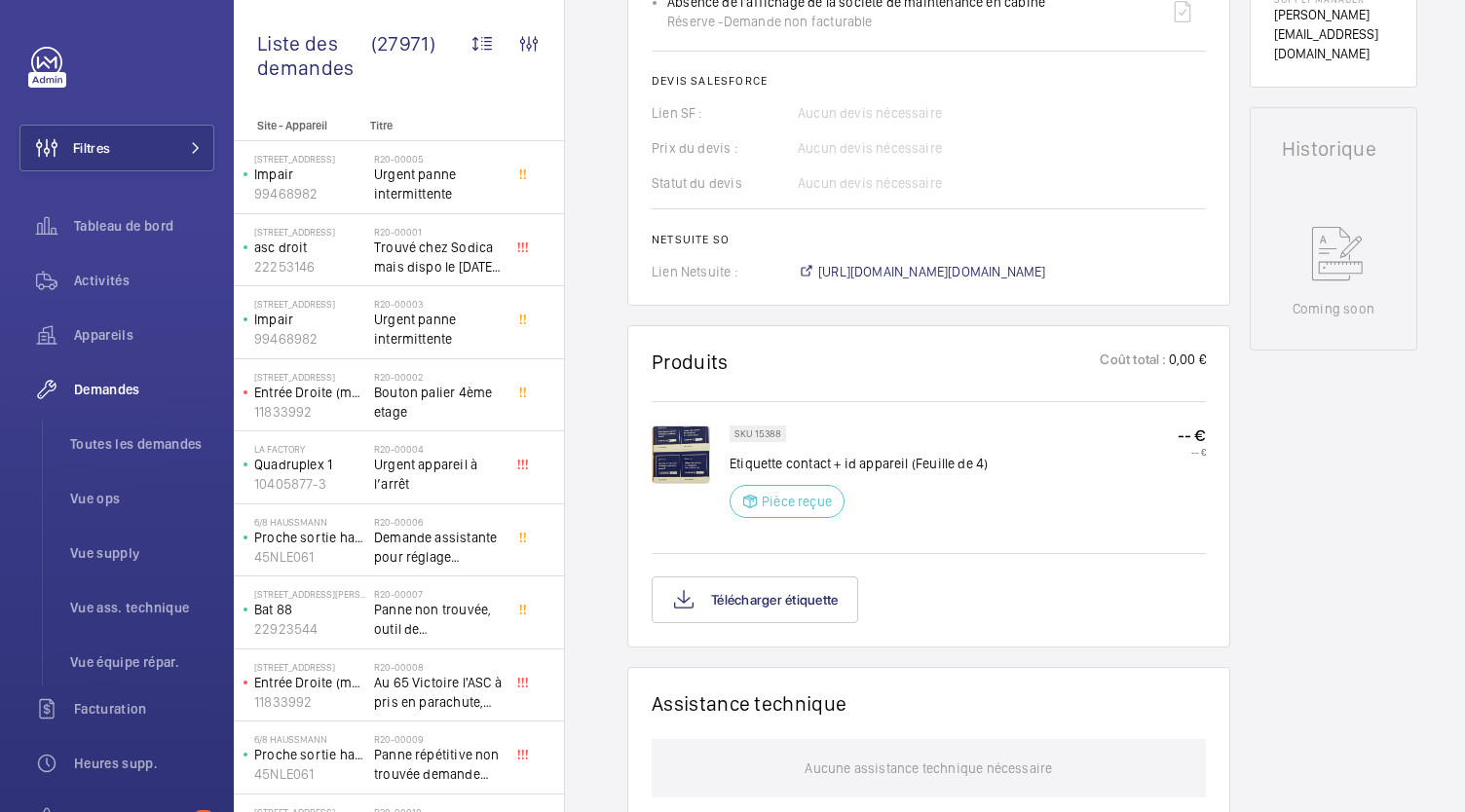
scroll to position [827, 0]
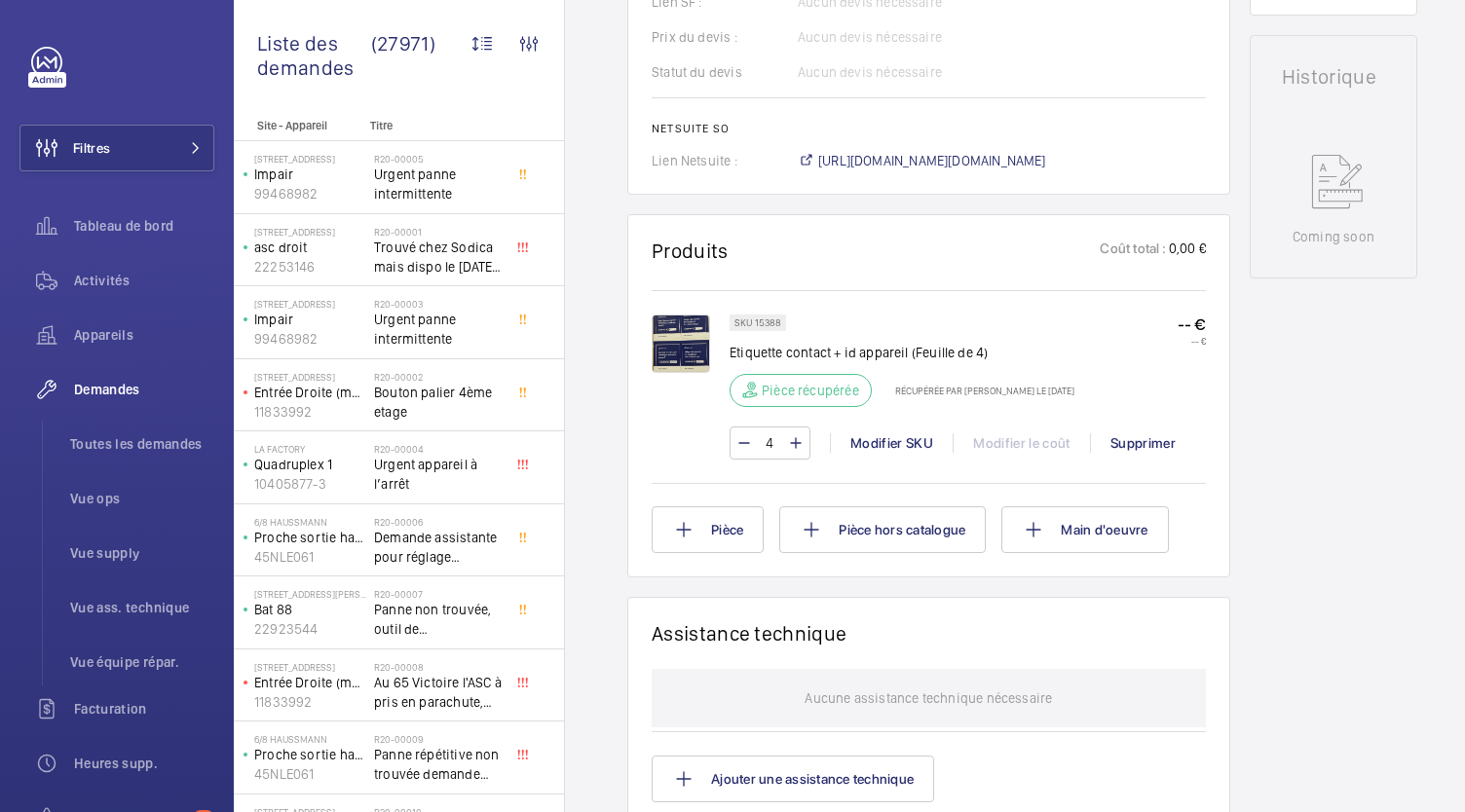
scroll to position [943, 0]
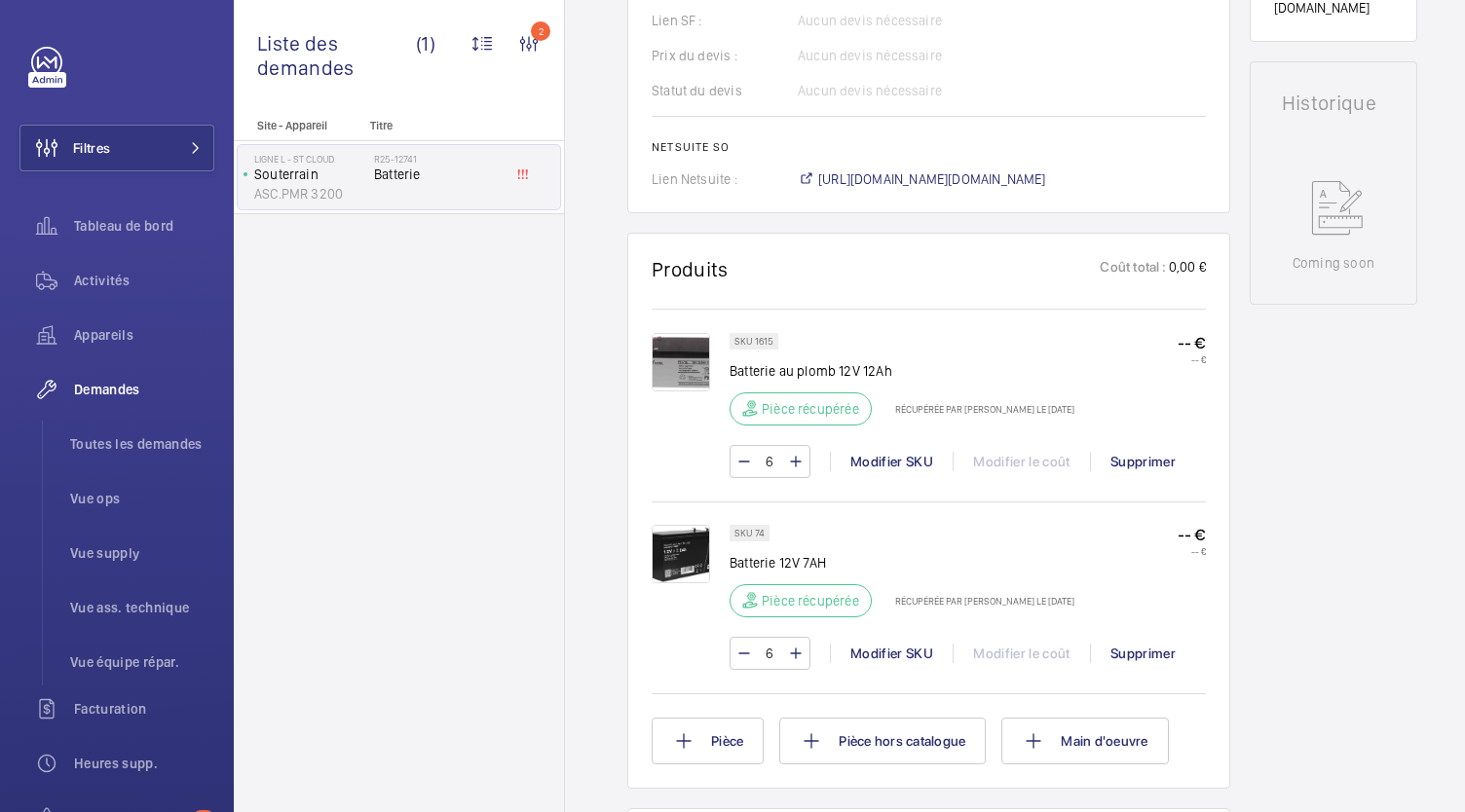
scroll to position [855, 0]
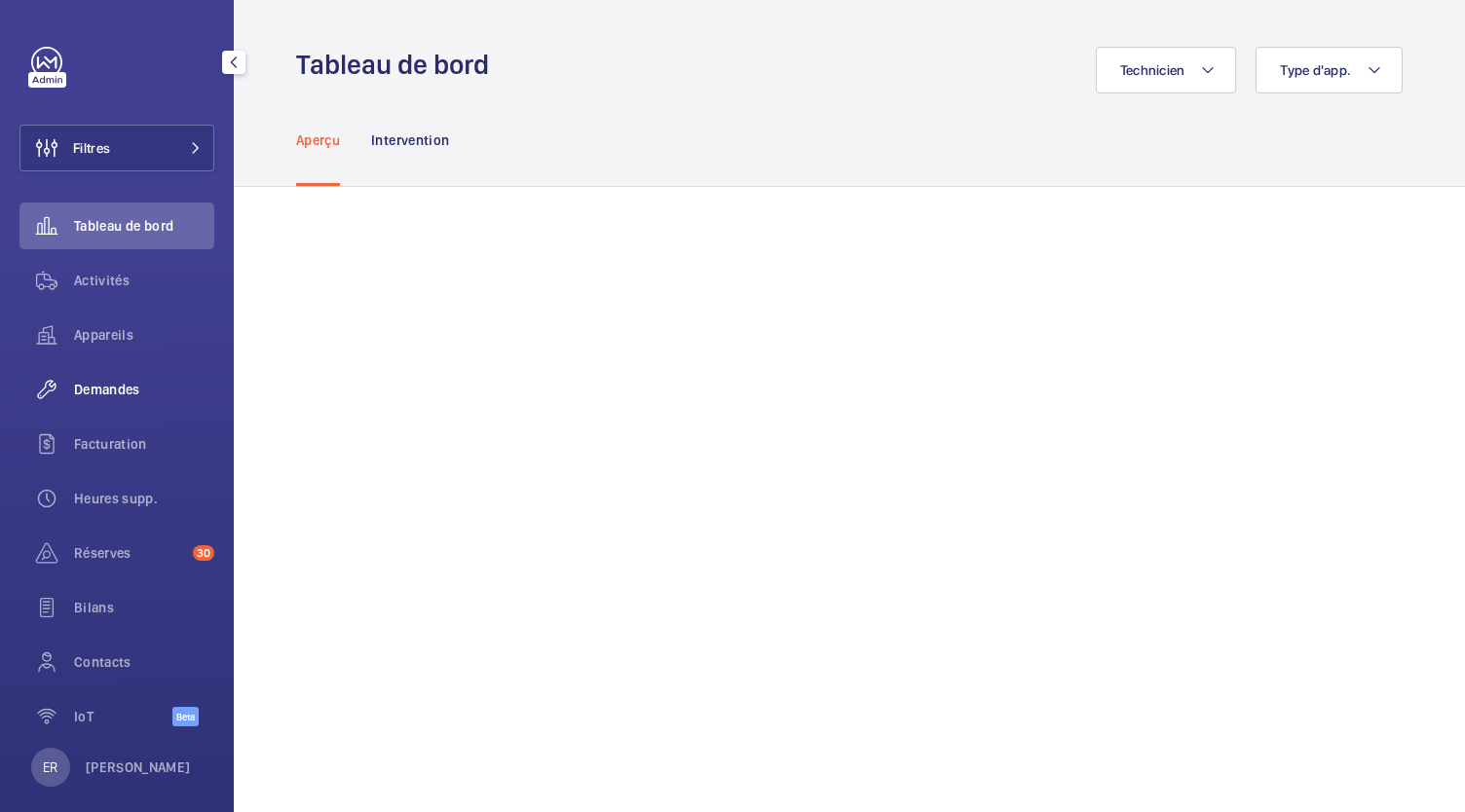
click at [90, 395] on span "Demandes" at bounding box center [144, 390] width 140 height 20
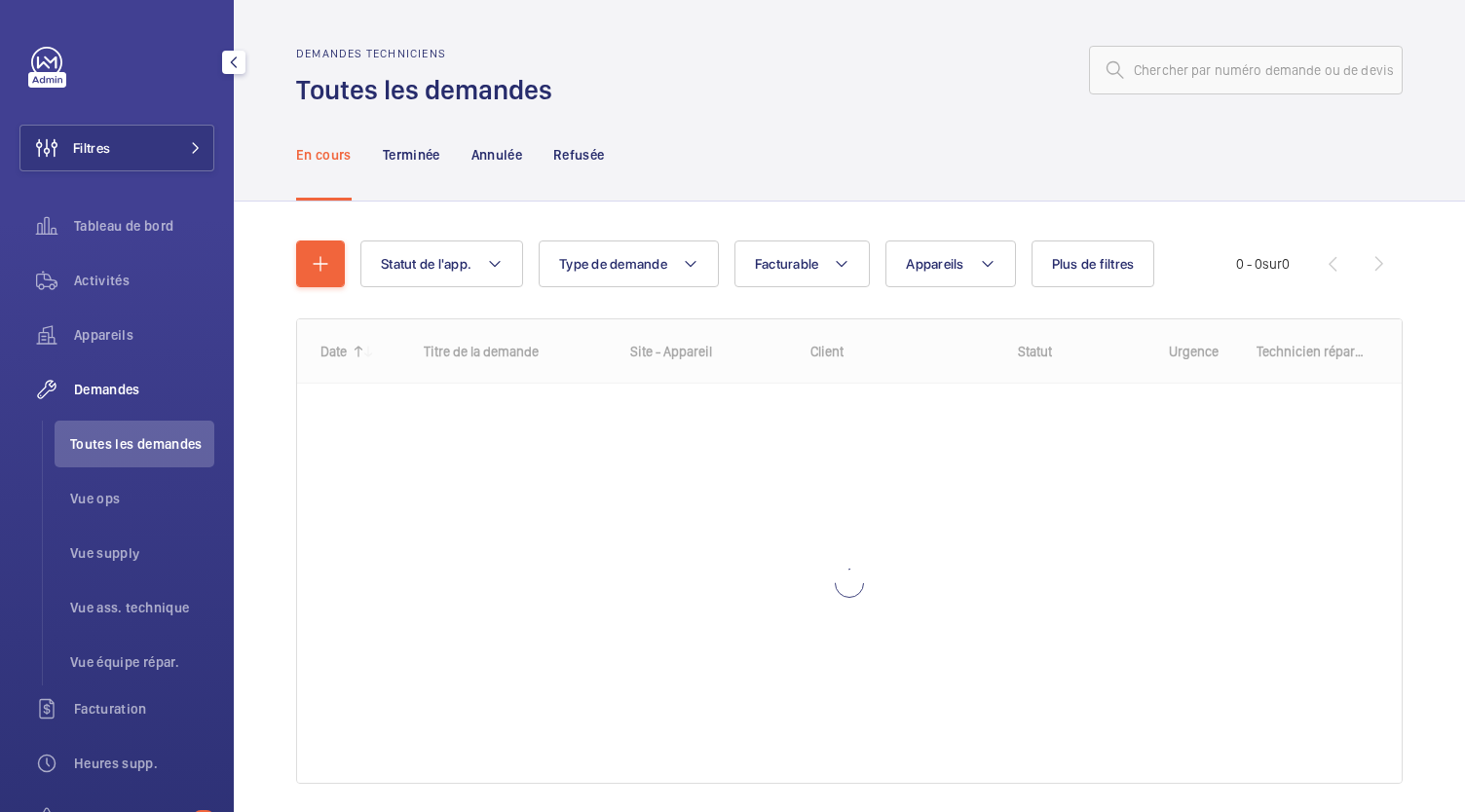
click at [117, 449] on span "Toutes les demandes" at bounding box center [142, 444] width 144 height 20
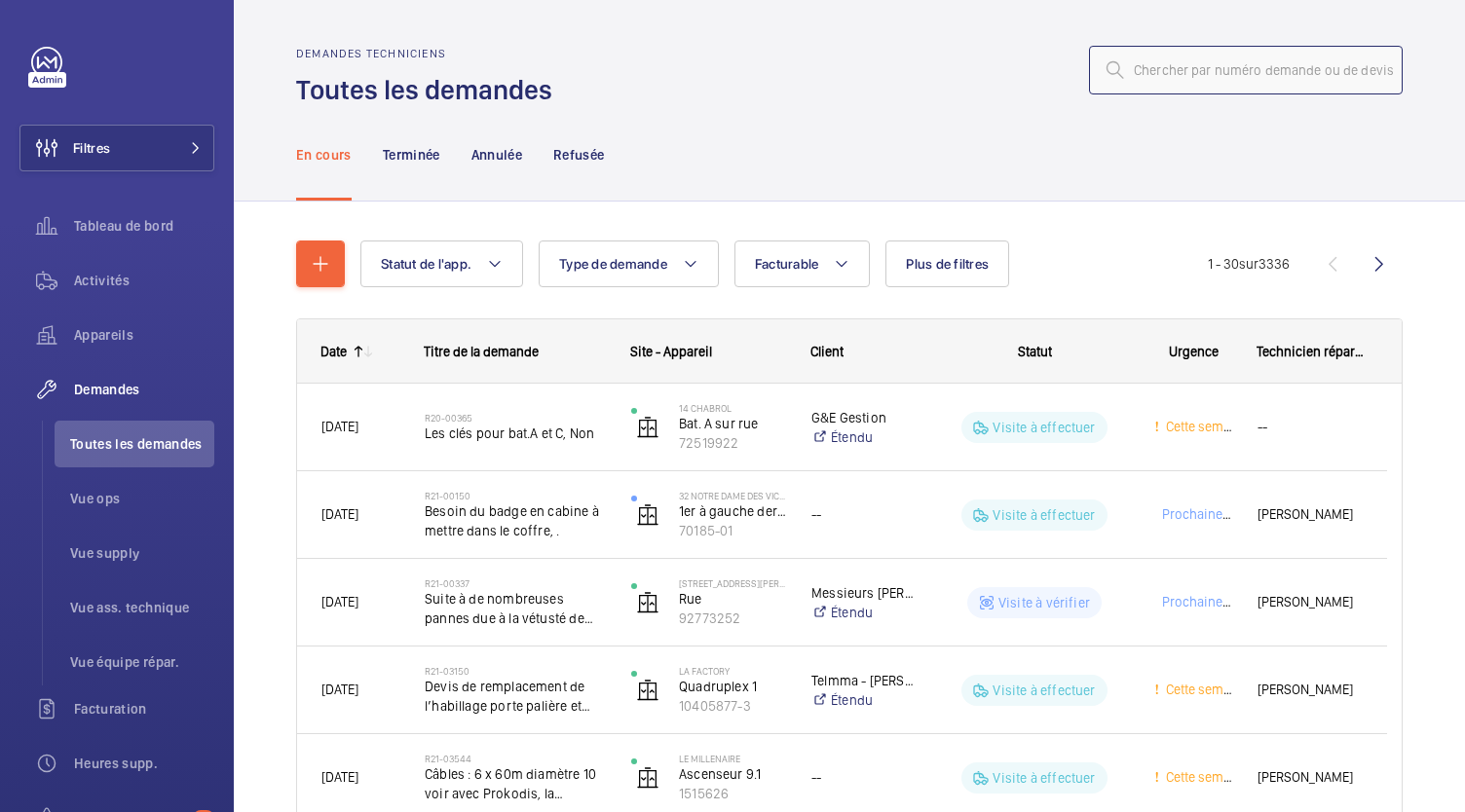
click at [1182, 71] on input "text" at bounding box center [1246, 70] width 314 height 49
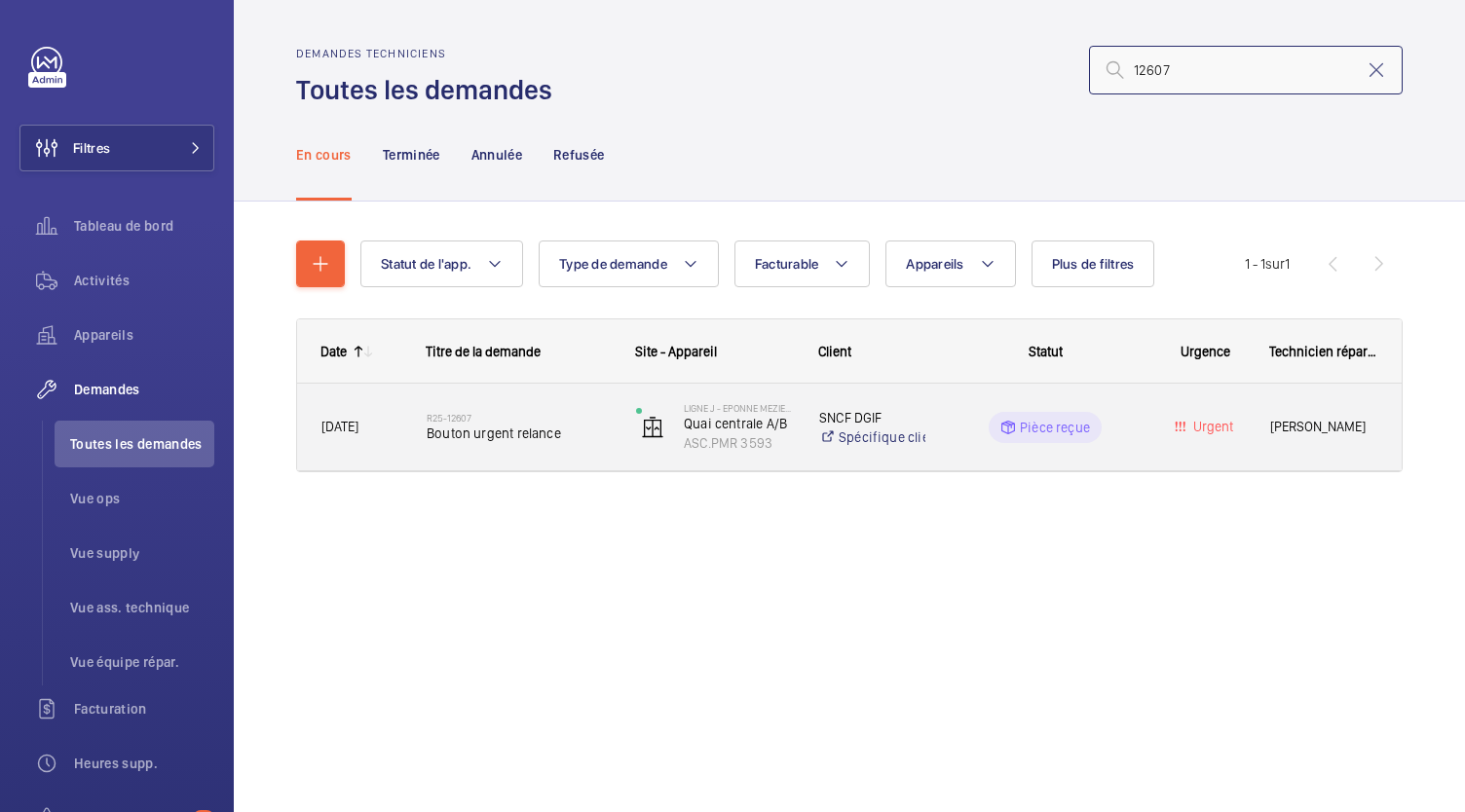
type input "12607"
click at [470, 444] on div "R25-12607 Bouton urgent relance" at bounding box center [519, 427] width 184 height 57
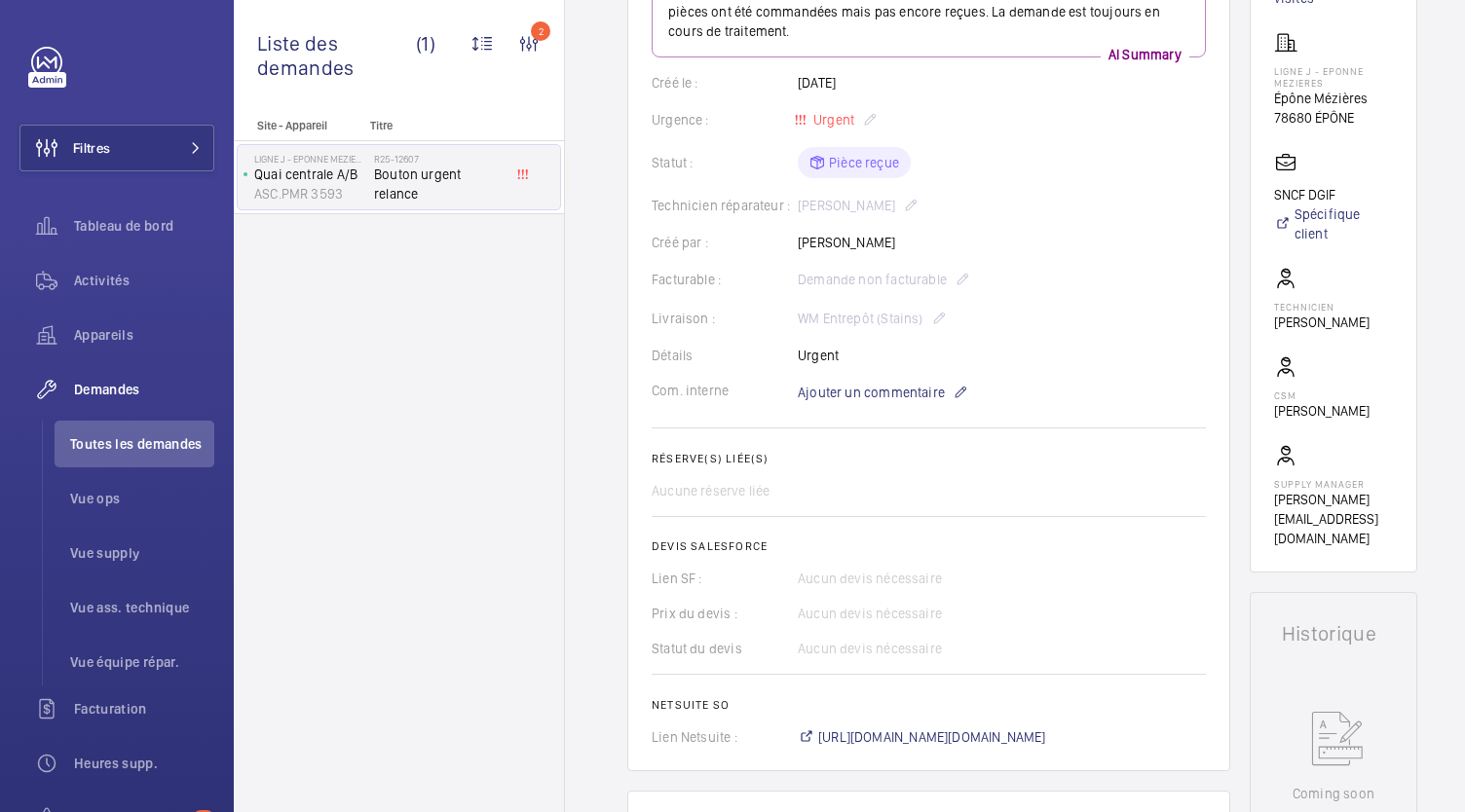
scroll to position [374, 0]
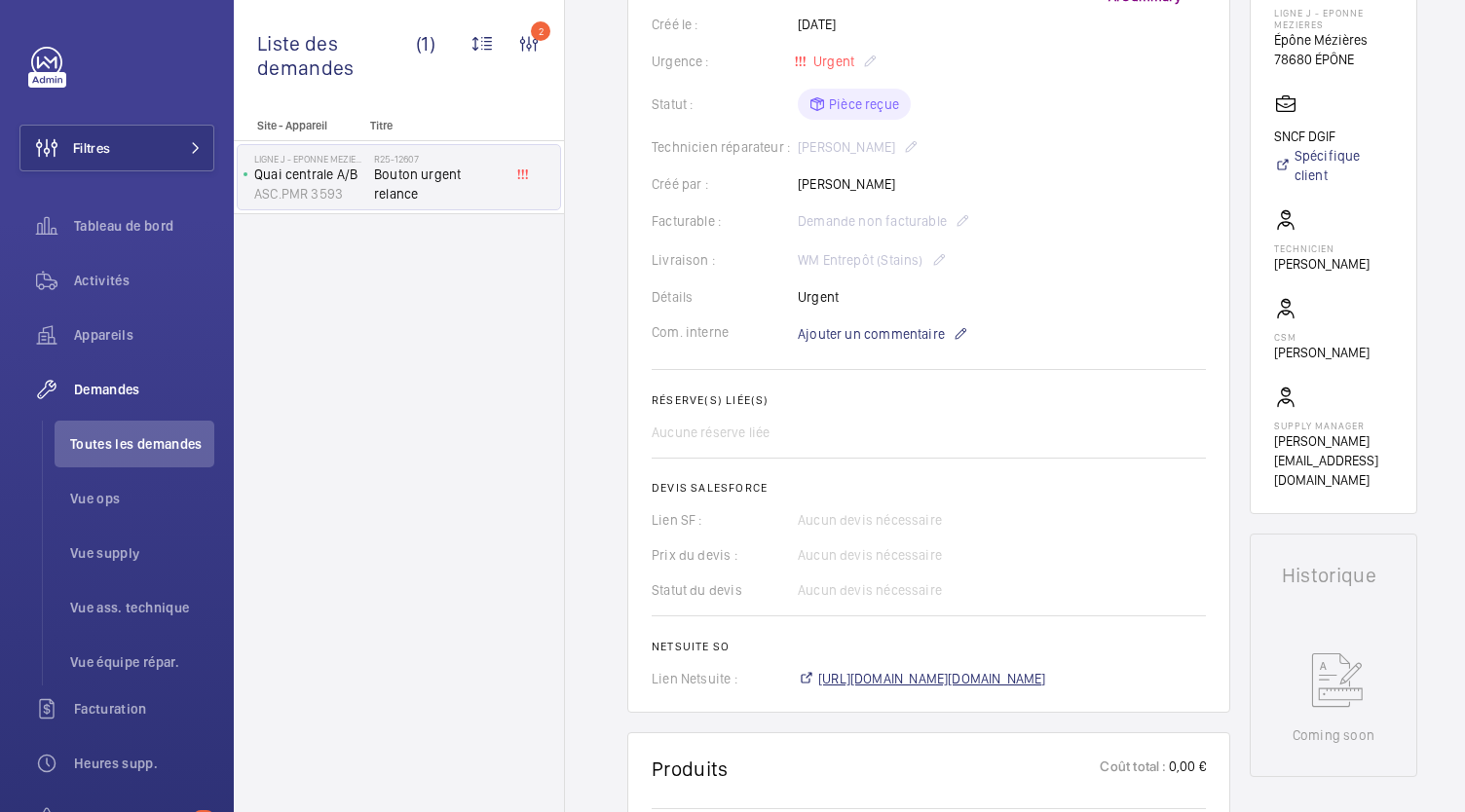
click at [1036, 684] on span "https://6461500.app.netsuite.com/app/accounting/transactions/salesord.nl?id=303…" at bounding box center [932, 679] width 228 height 20
click at [199, 448] on span "Toutes les demandes" at bounding box center [142, 444] width 144 height 20
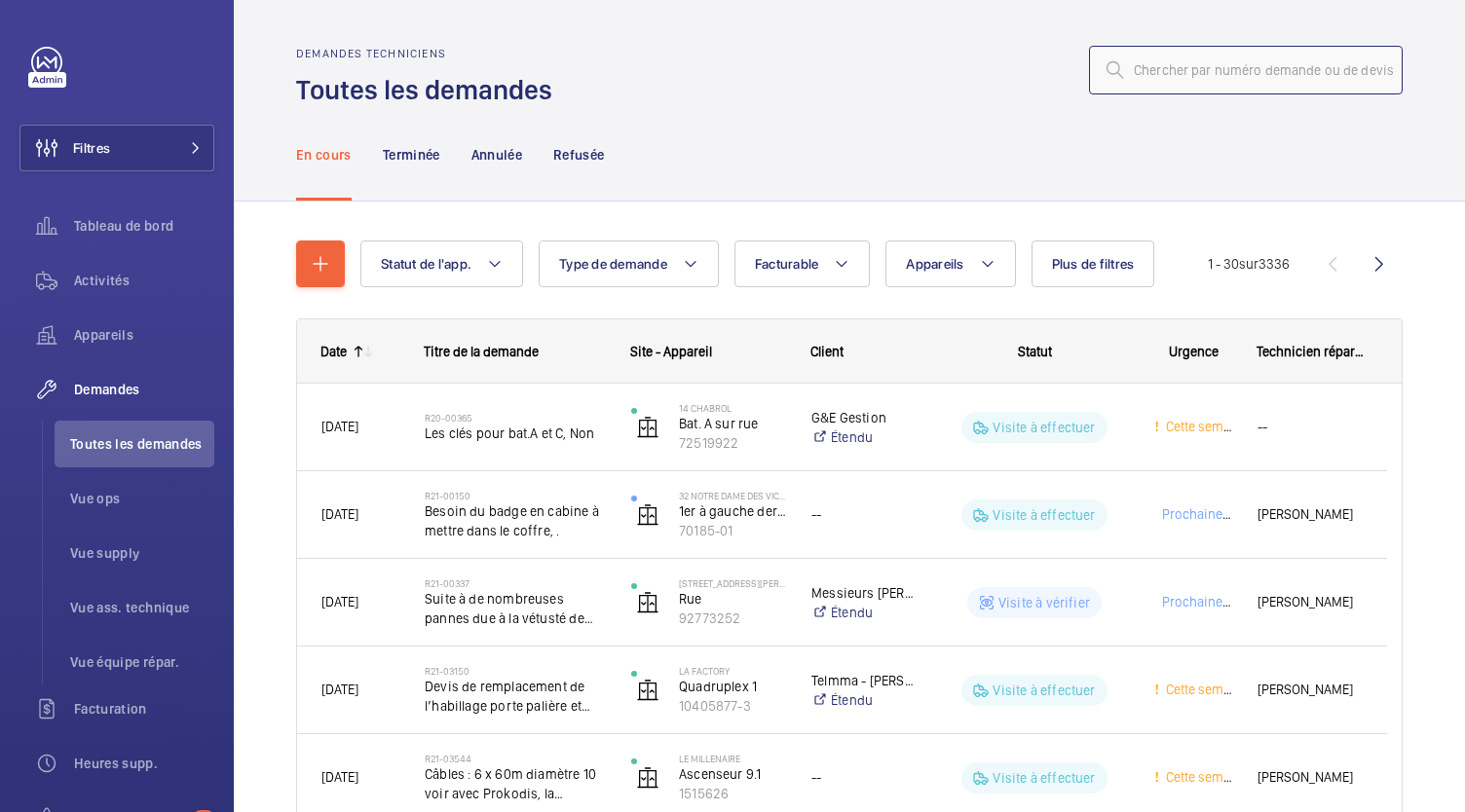
click at [1159, 83] on input "text" at bounding box center [1246, 70] width 314 height 49
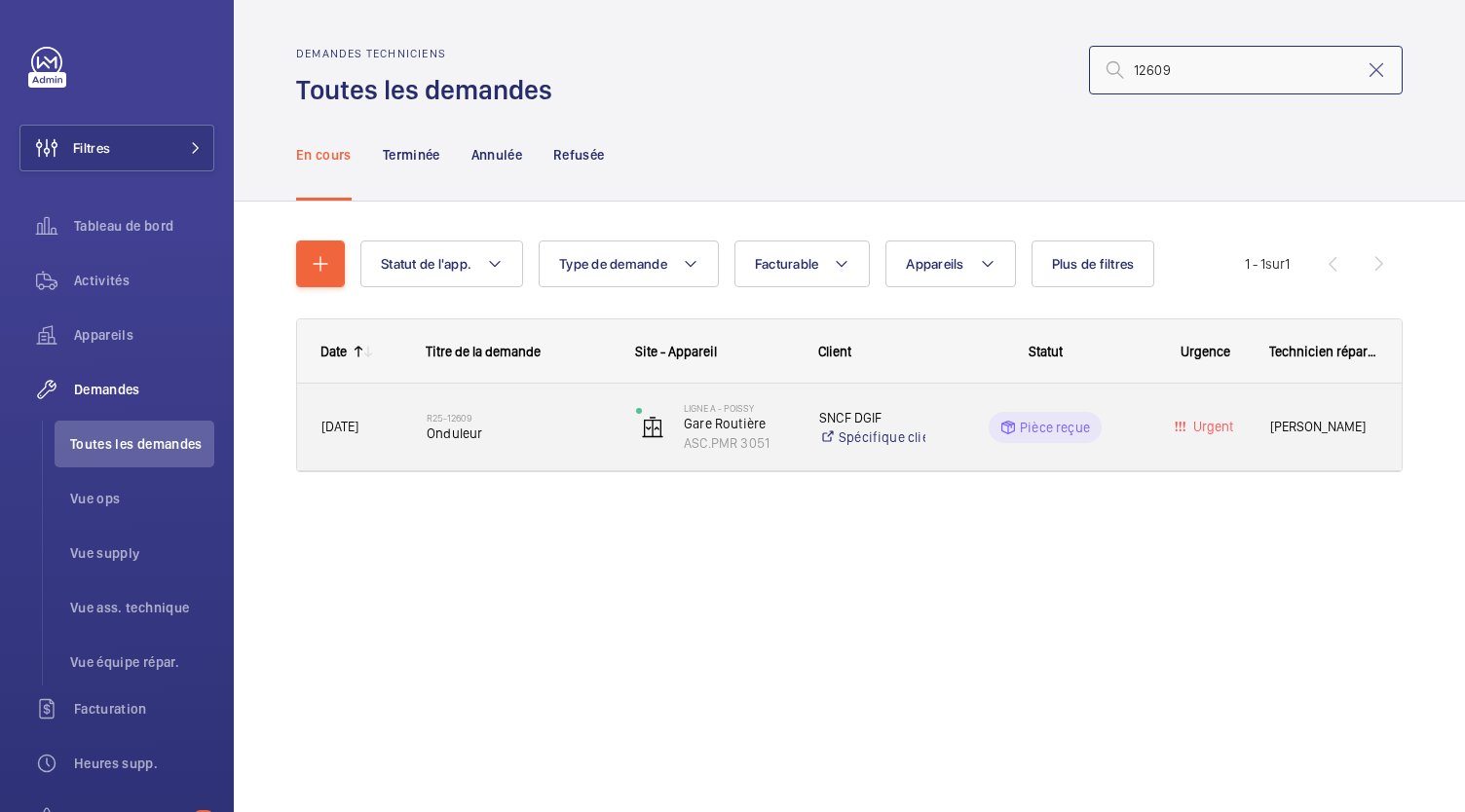
type input "12609"
click at [486, 425] on span "Onduleur" at bounding box center [519, 433] width 184 height 20
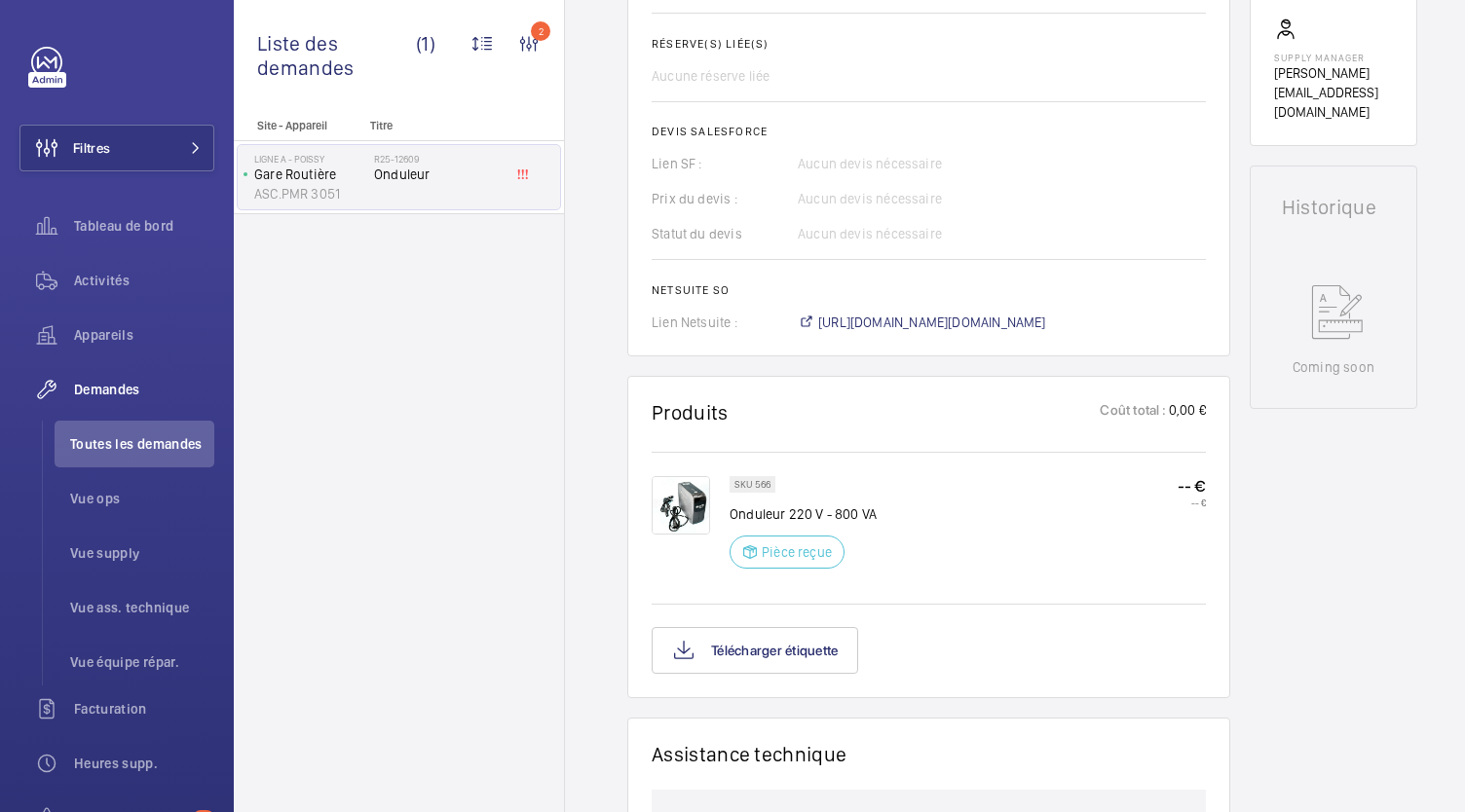
scroll to position [742, 0]
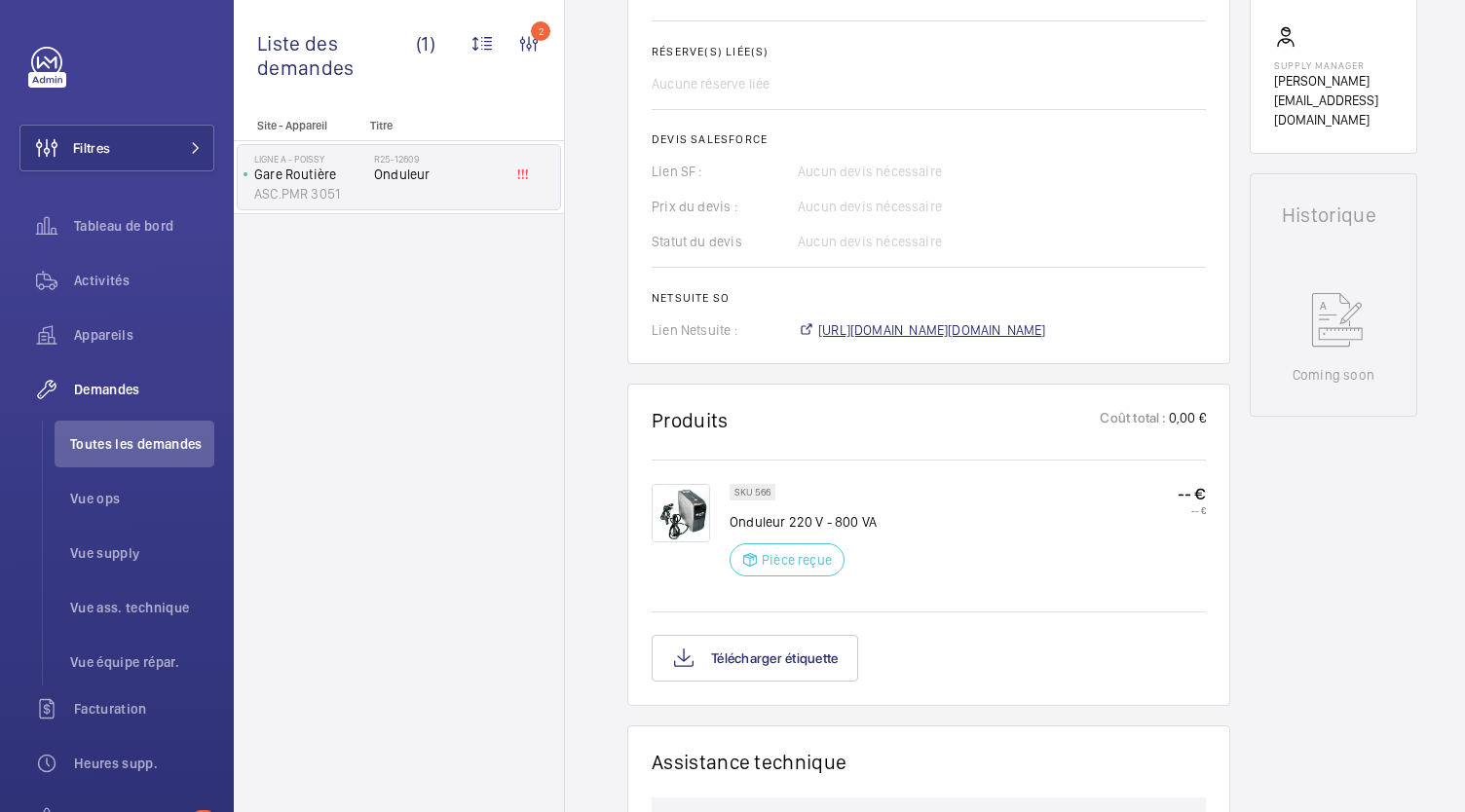
click at [918, 329] on span "https://6461500.app.netsuite.com/app/accounting/transactions/salesord.nl?id=303…" at bounding box center [932, 331] width 228 height 20
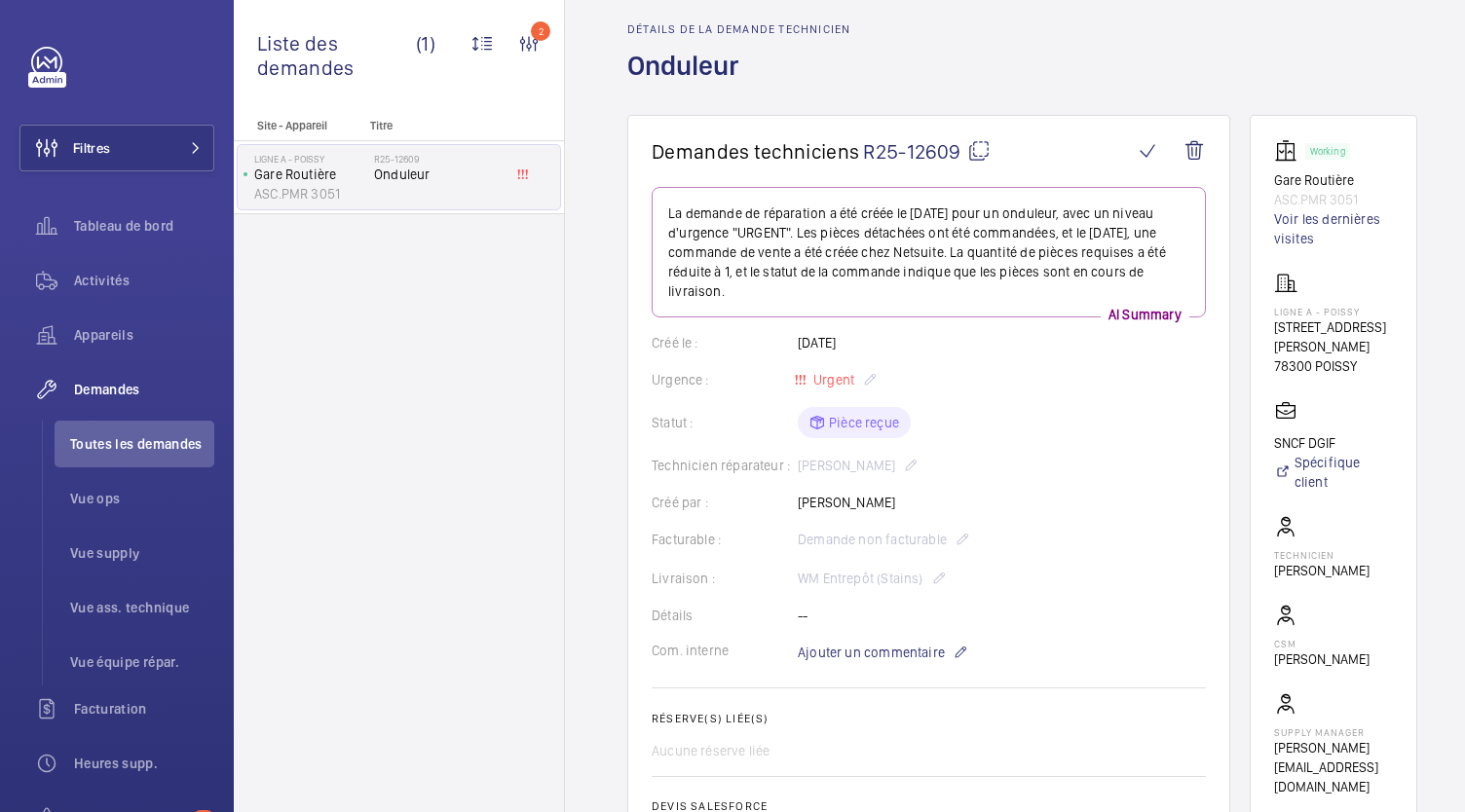
scroll to position [0, 0]
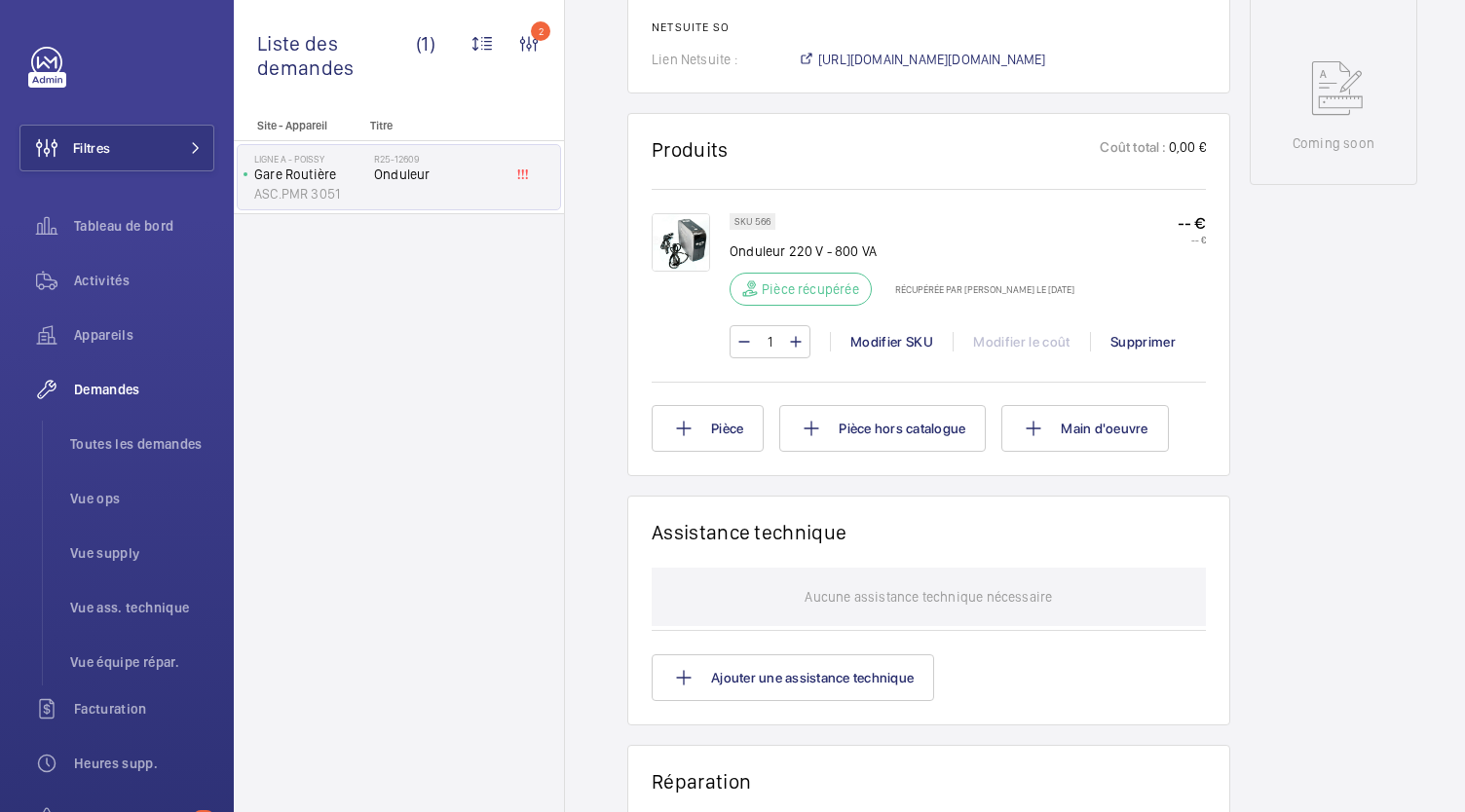
scroll to position [956, 0]
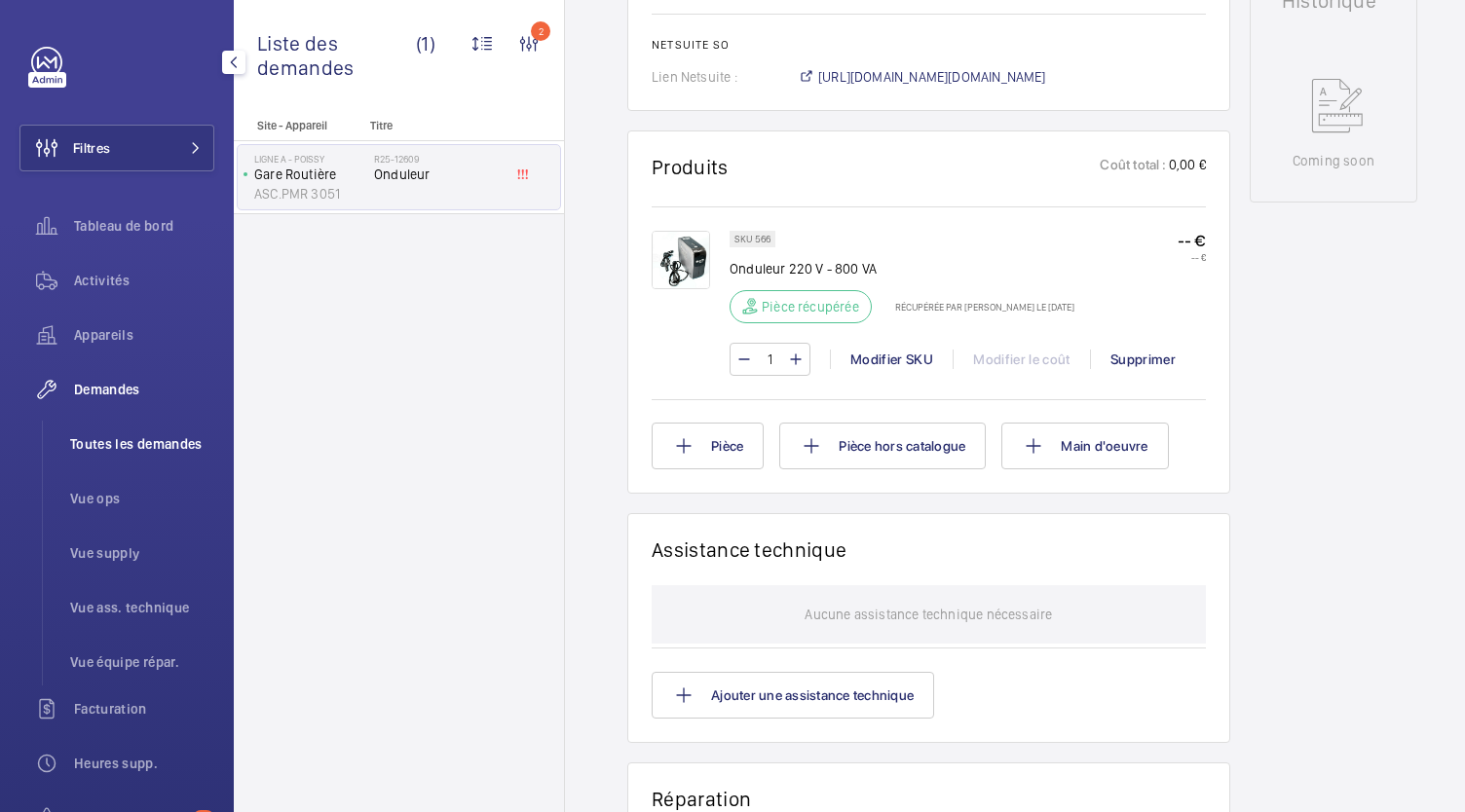
click at [159, 448] on span "Toutes les demandes" at bounding box center [142, 444] width 144 height 20
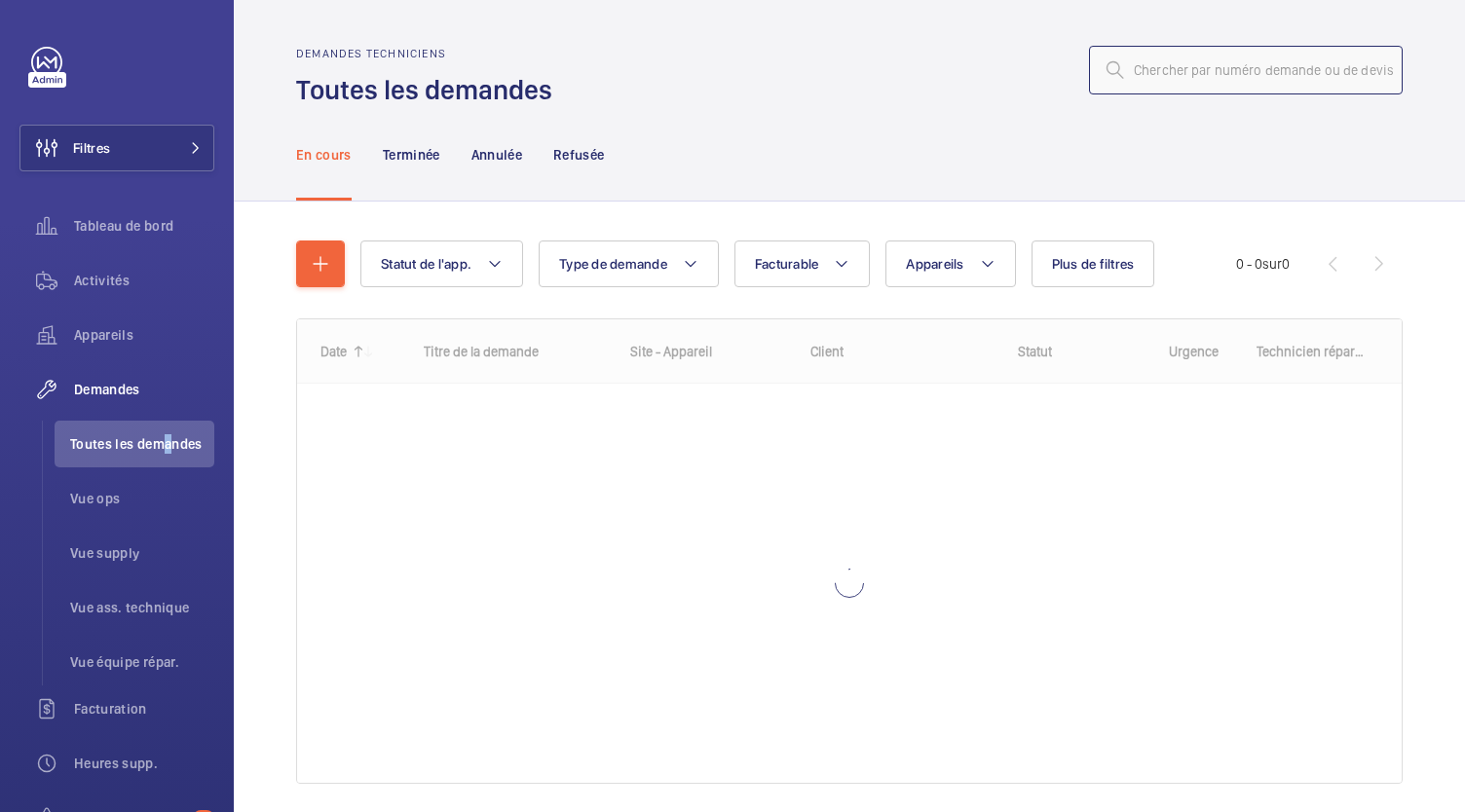
click at [1265, 61] on input "text" at bounding box center [1246, 70] width 314 height 49
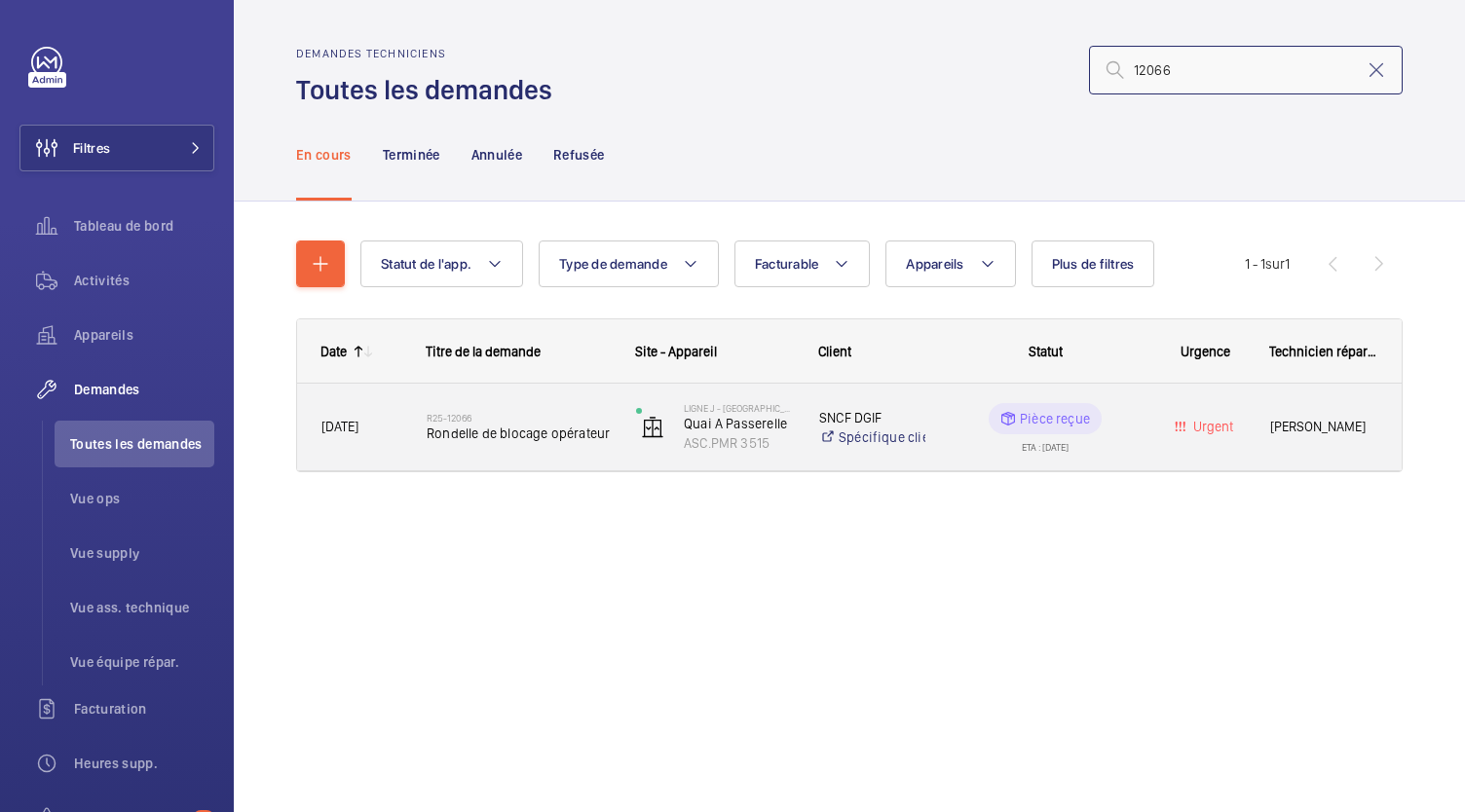
type input "12066"
click at [560, 429] on span "Rondelle de blocage opérateur" at bounding box center [519, 433] width 184 height 20
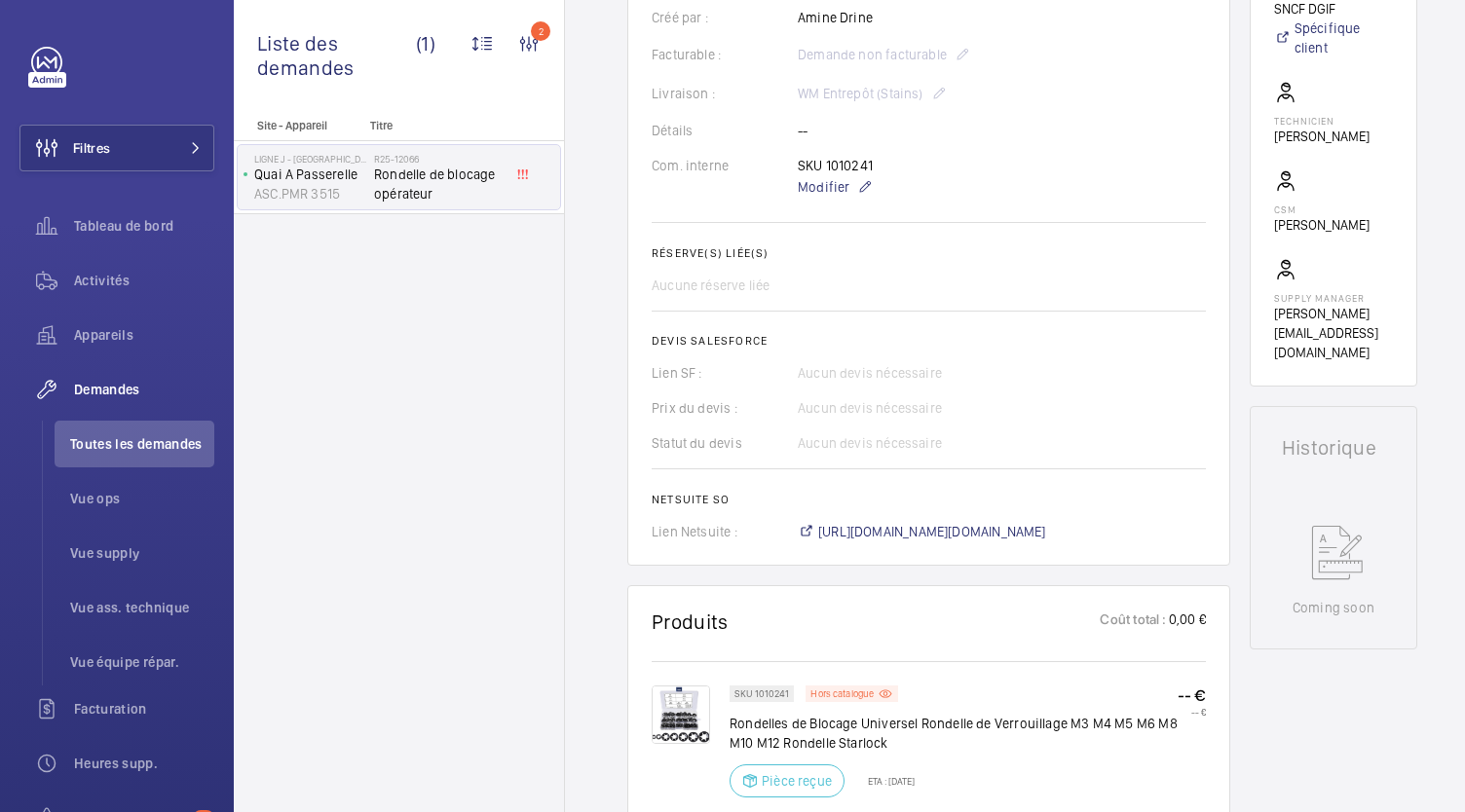
scroll to position [522, 0]
click at [910, 542] on wm-front-card "Demandes techniciens R25-12066 La demande de réparation a été initiée le 10 sep…" at bounding box center [929, 117] width 604 height 897
click at [906, 530] on span "https://6461500.app.netsuite.com/app/accounting/transactions/salesord.nl?id=300…" at bounding box center [932, 531] width 228 height 20
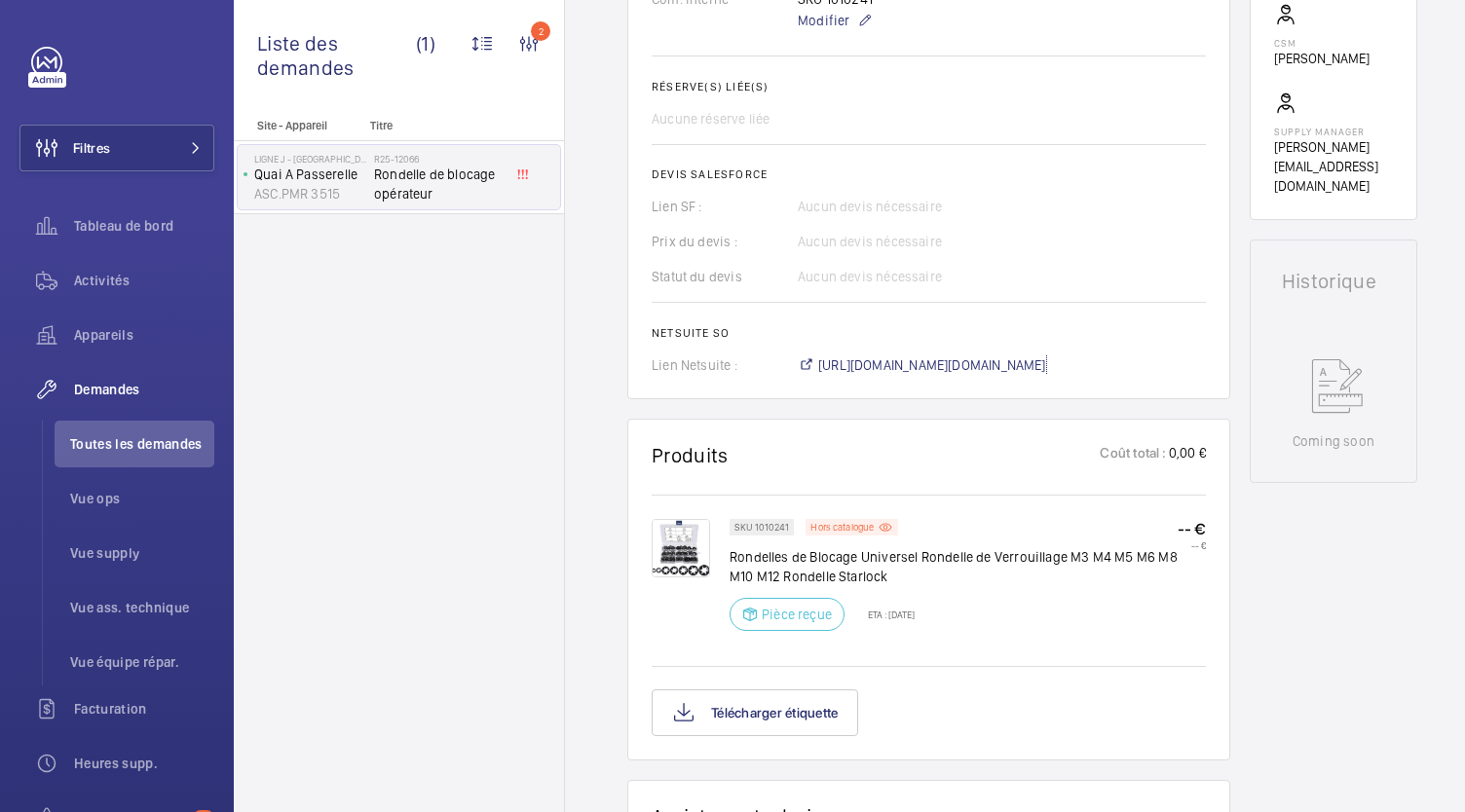
scroll to position [703, 0]
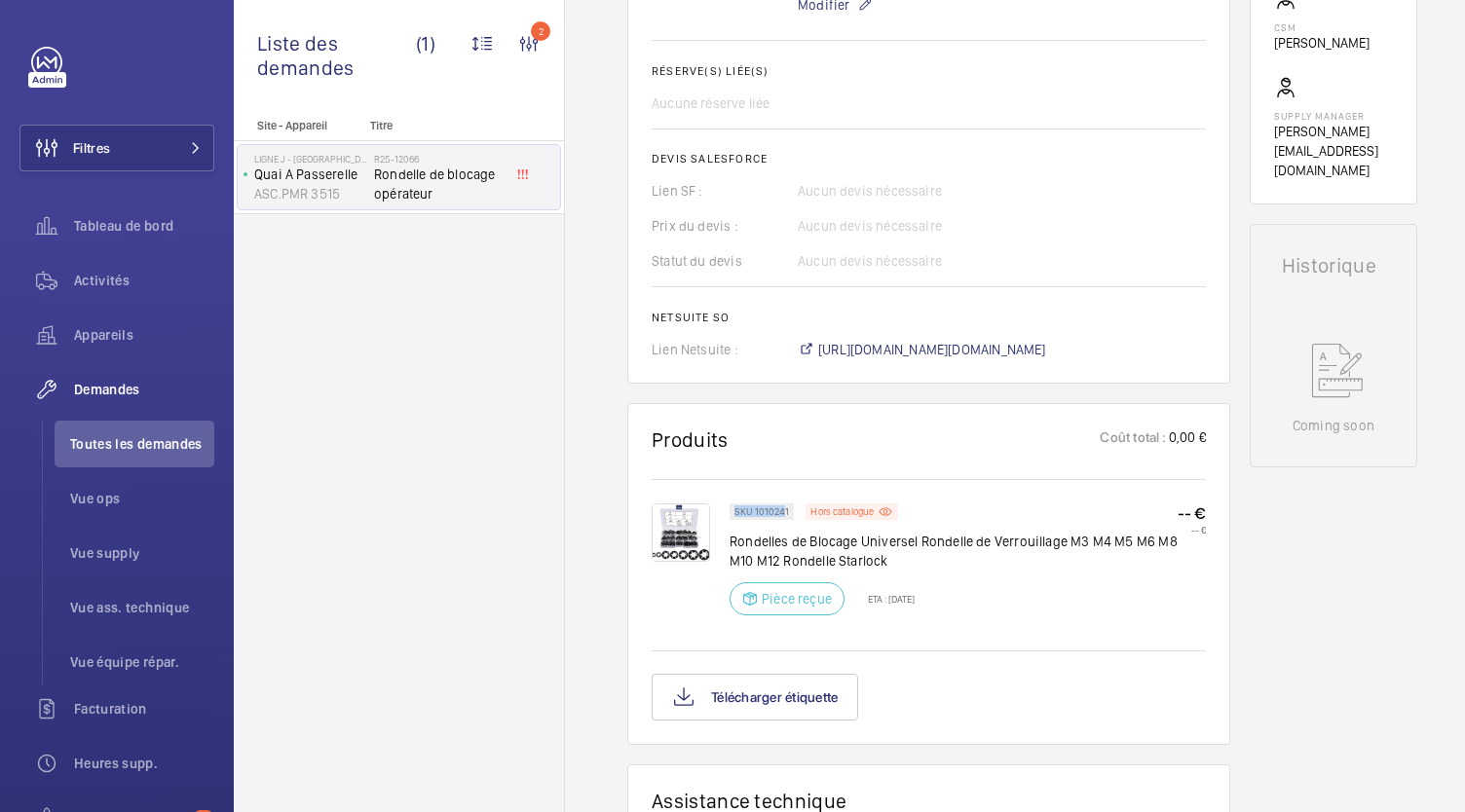
drag, startPoint x: 785, startPoint y: 510, endPoint x: 732, endPoint y: 508, distance: 53.0
click at [732, 508] on div "SKU 1010241" at bounding box center [761, 511] width 64 height 17
click at [786, 511] on p "SKU 1010241" at bounding box center [761, 511] width 55 height 7
drag, startPoint x: 786, startPoint y: 511, endPoint x: 734, endPoint y: 509, distance: 52.0
click at [734, 509] on p "SKU 1010241" at bounding box center [761, 511] width 55 height 7
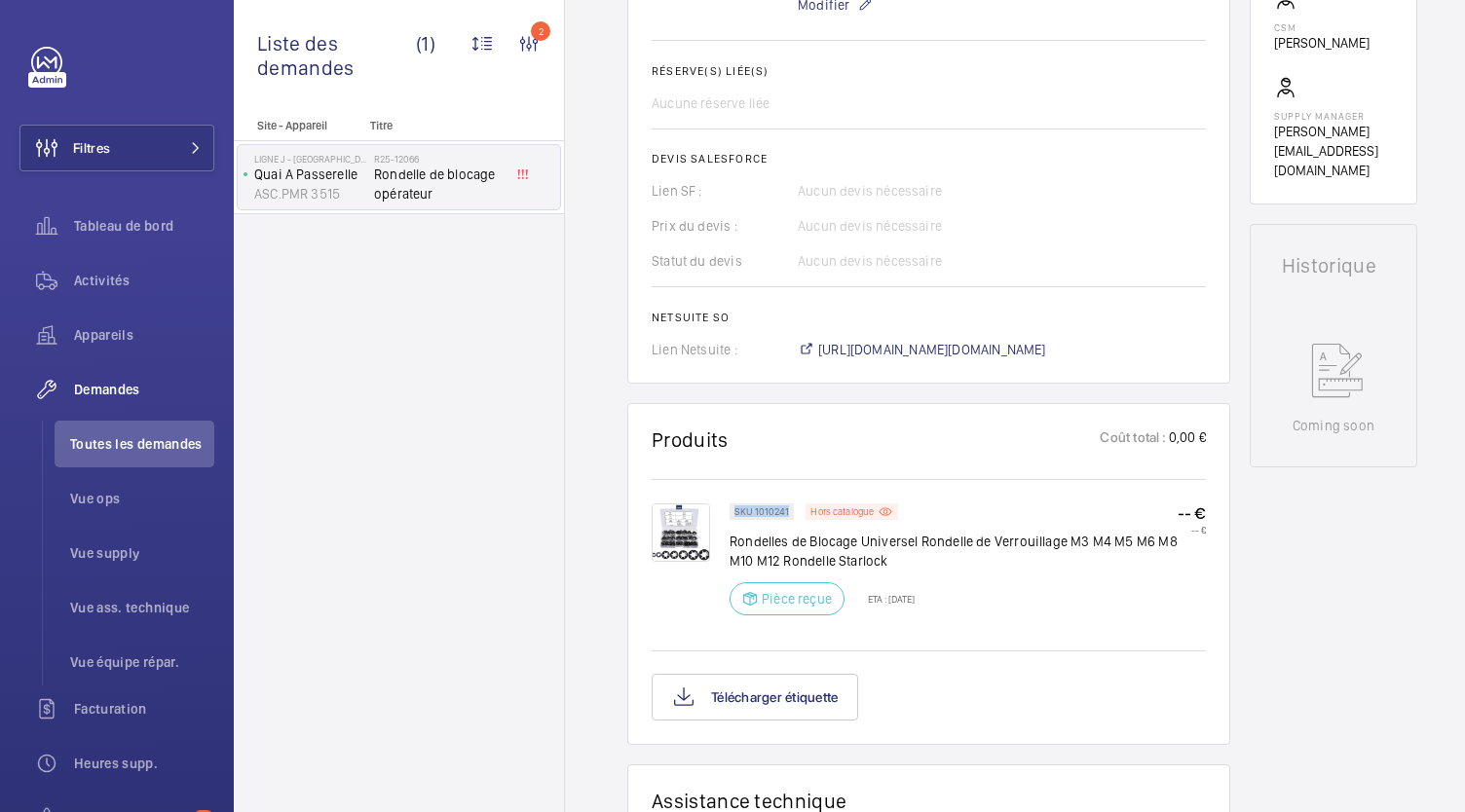
copy p "SKU 1010241"
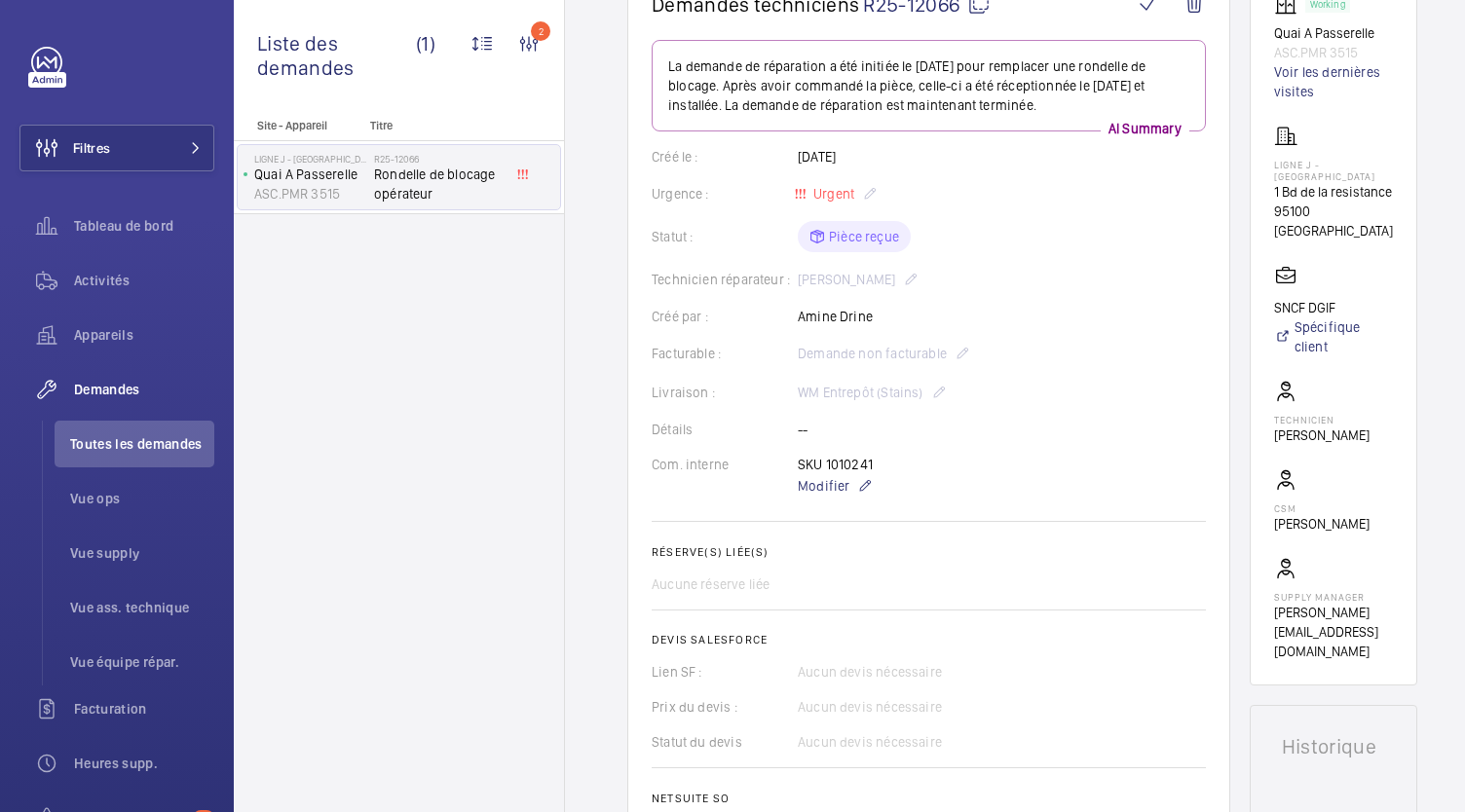
scroll to position [214, 0]
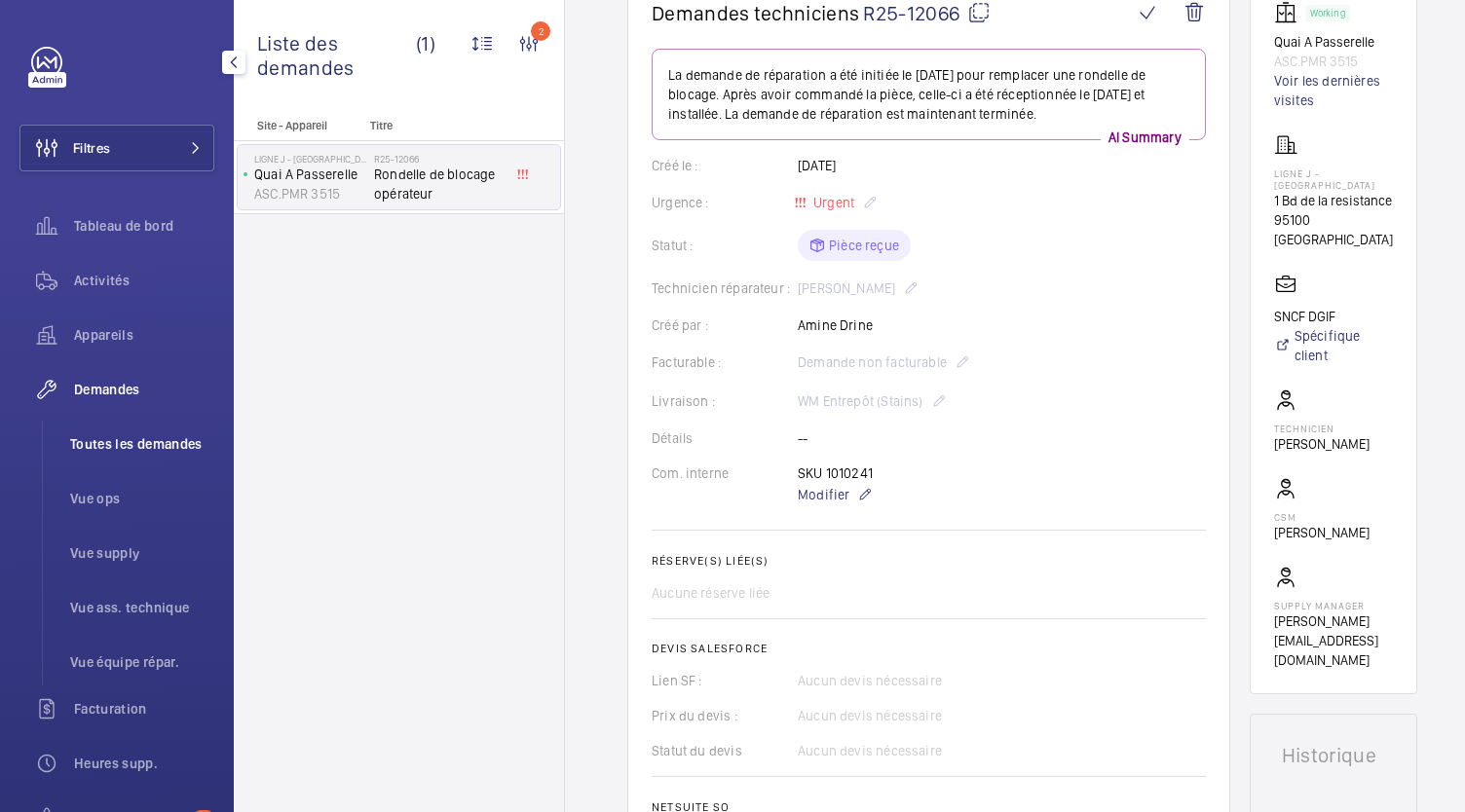
click at [88, 445] on span "Toutes les demandes" at bounding box center [142, 444] width 144 height 20
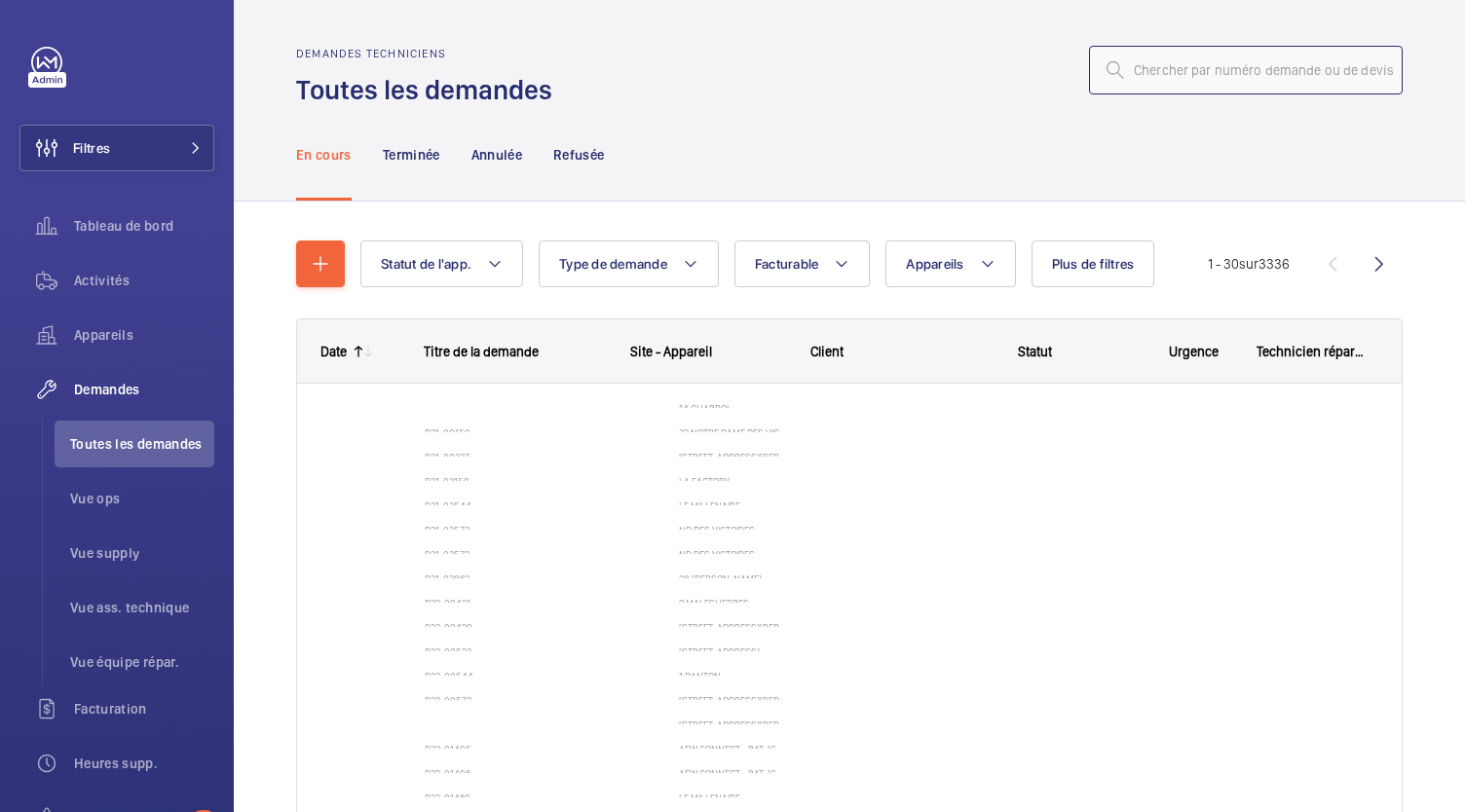
click at [1155, 64] on input "text" at bounding box center [1246, 70] width 314 height 49
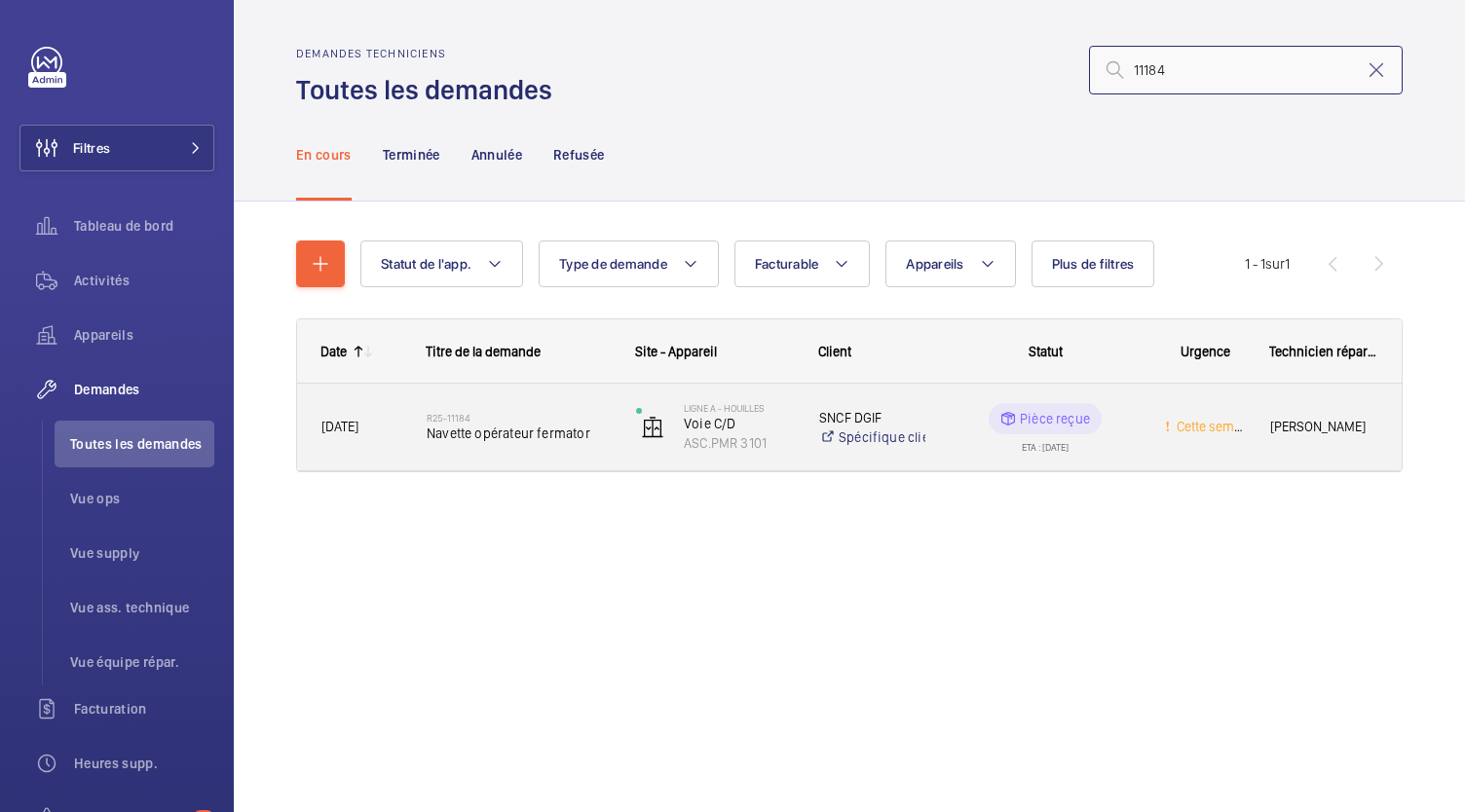
type input "11184"
click at [487, 437] on span "Navette opérateur fermator" at bounding box center [519, 433] width 184 height 20
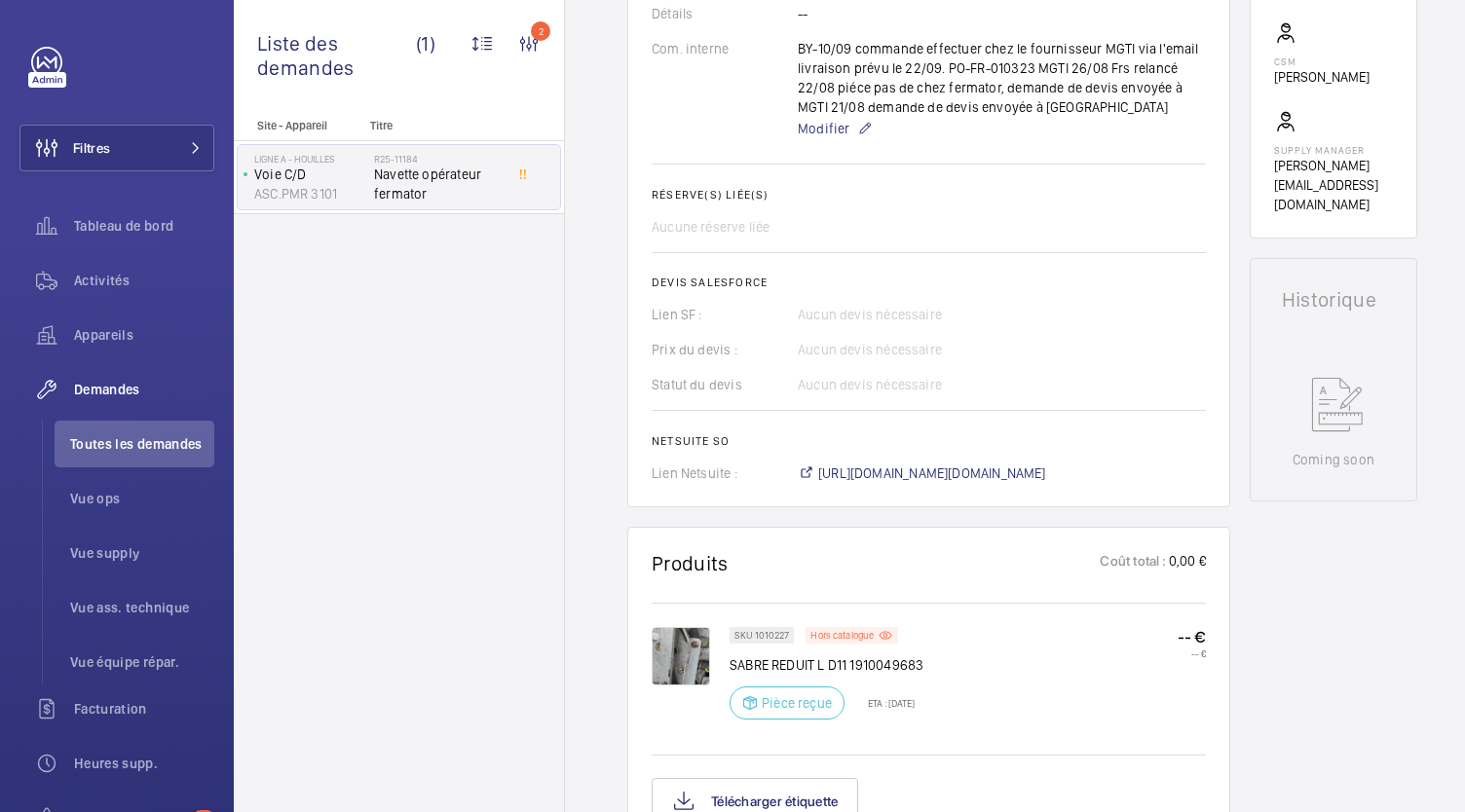
scroll to position [638, 0]
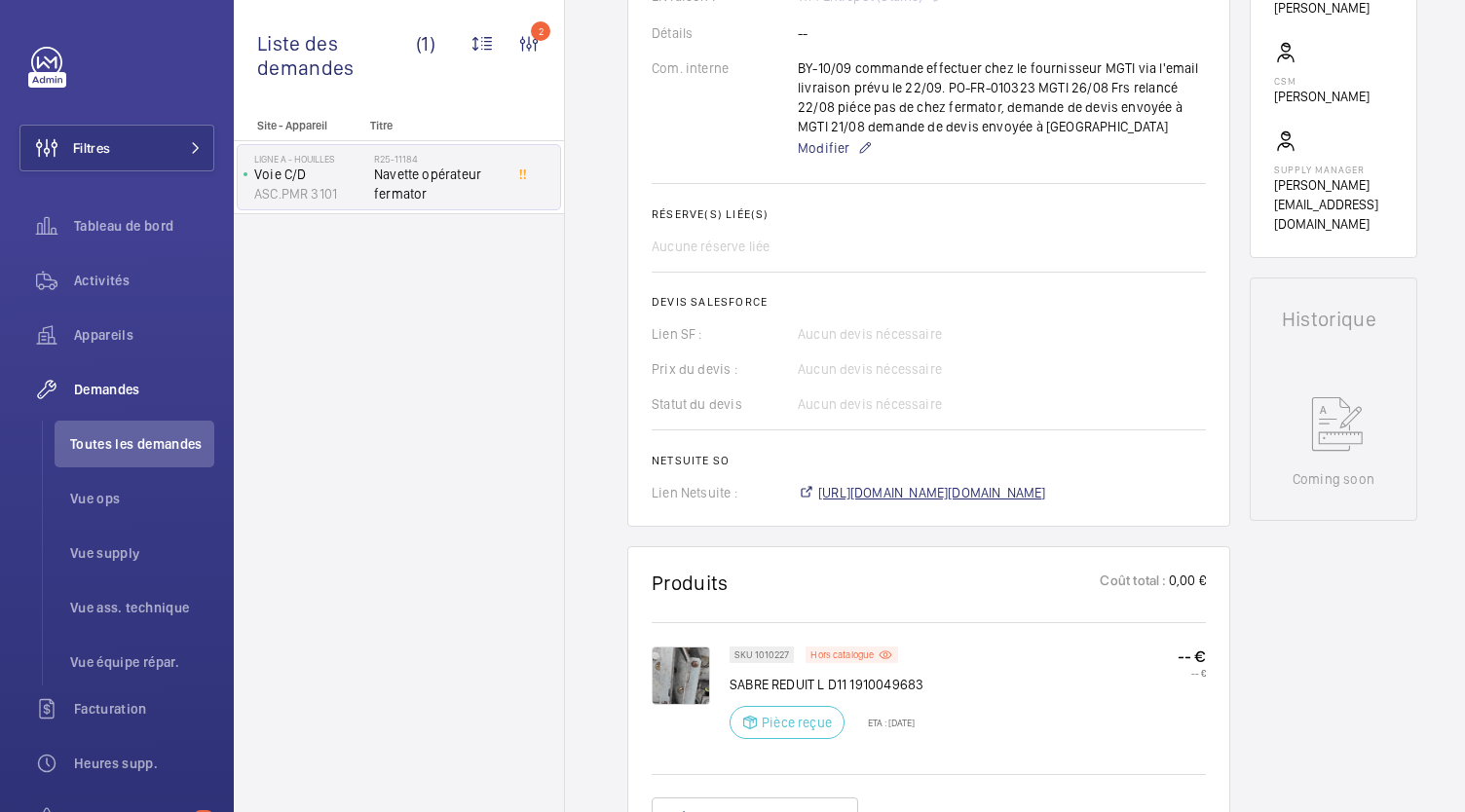
click at [867, 483] on span "https://6461500.app.netsuite.com/app/accounting/transactions/salesord.nl?id=299…" at bounding box center [932, 493] width 228 height 20
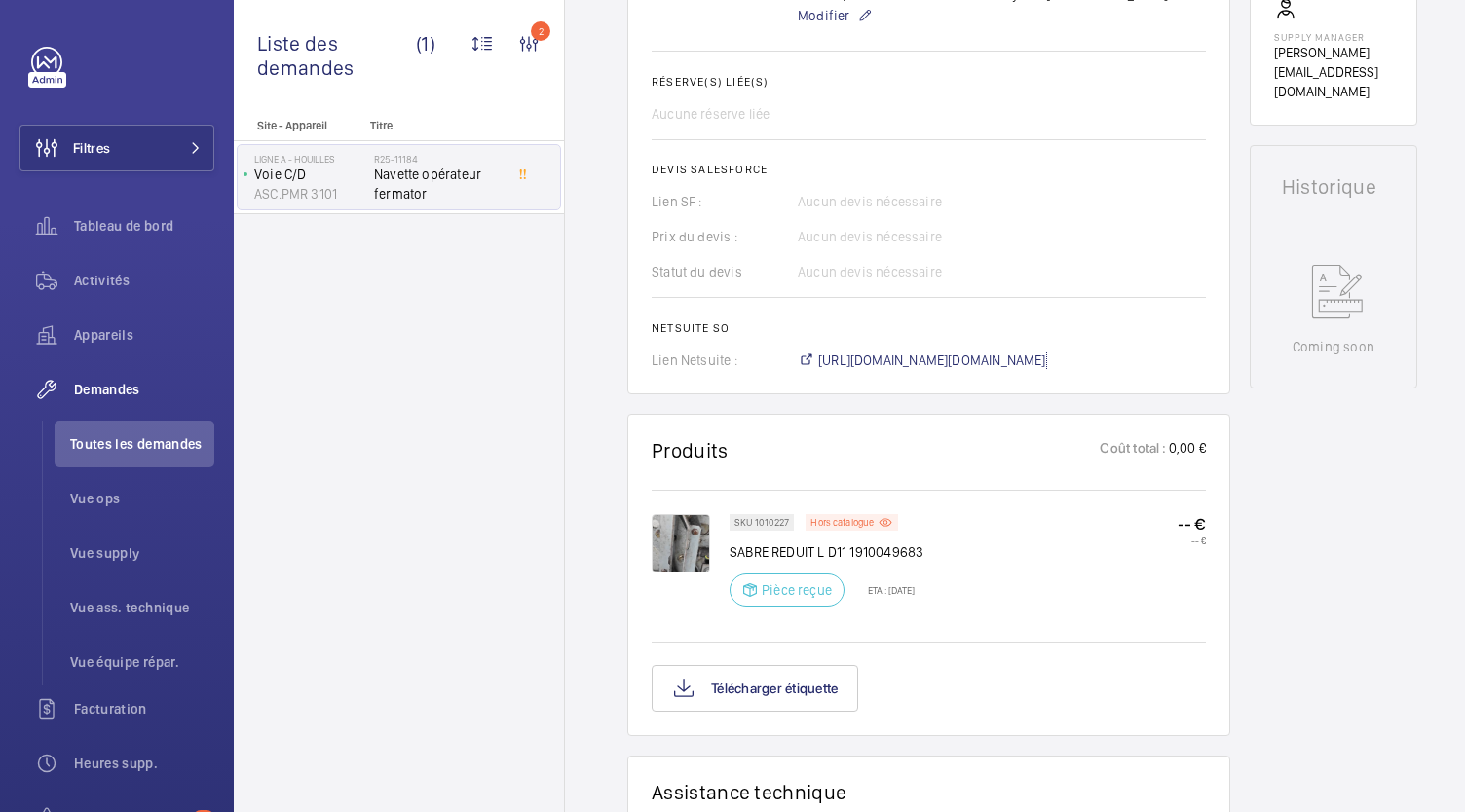
scroll to position [767, 0]
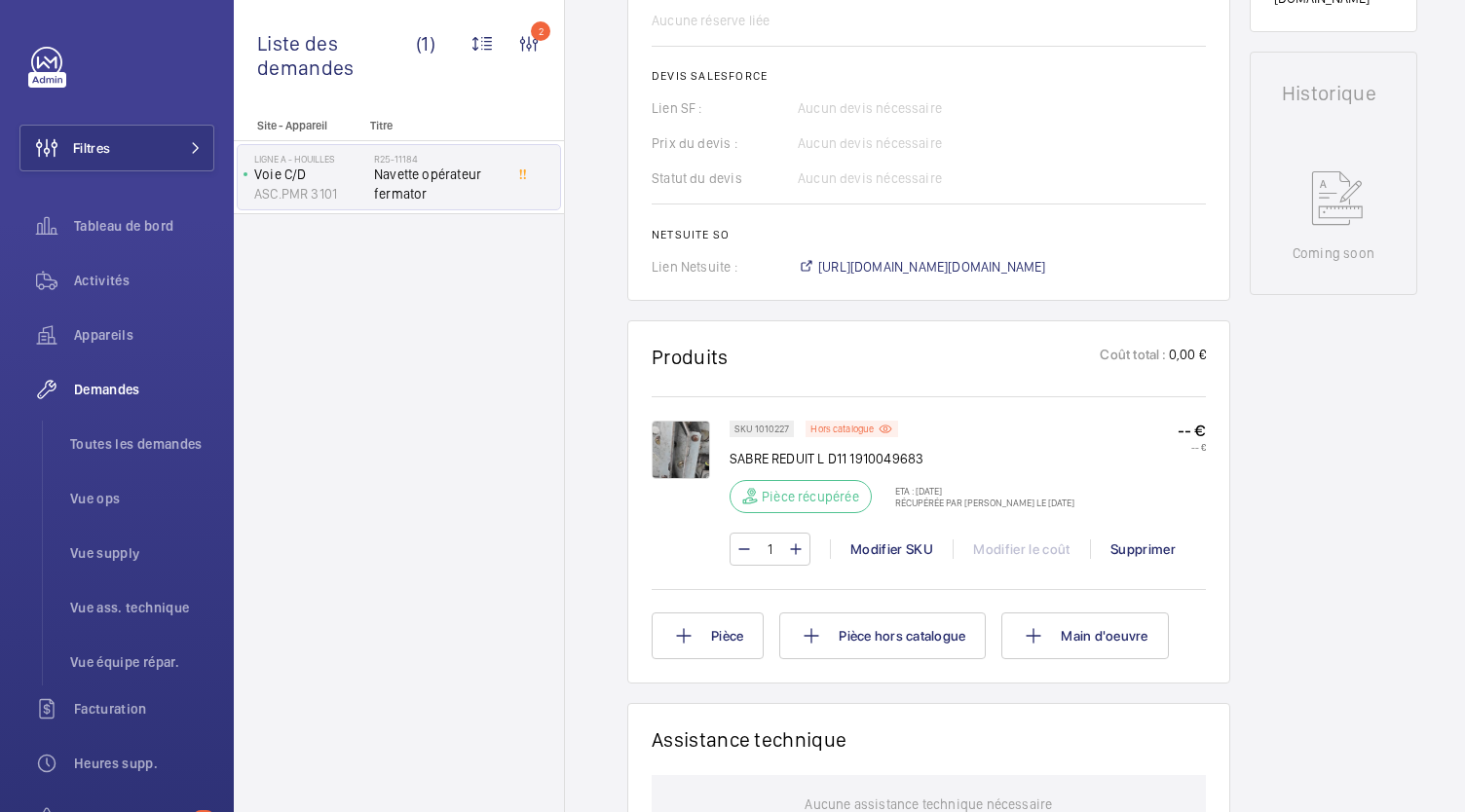
scroll to position [883, 0]
click at [179, 443] on span "Toutes les demandes" at bounding box center [142, 444] width 144 height 20
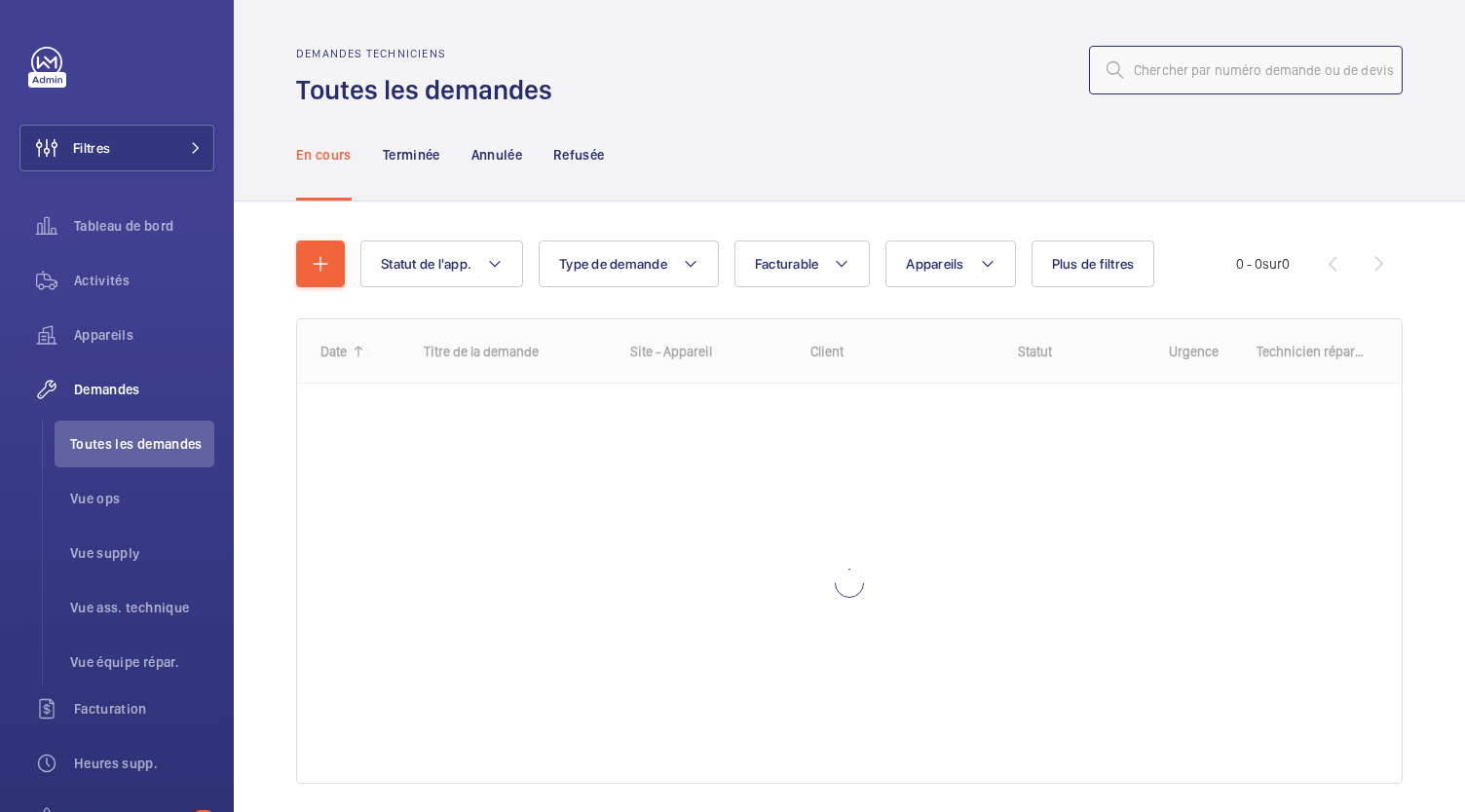
click at [1169, 69] on input "text" at bounding box center [1246, 70] width 314 height 49
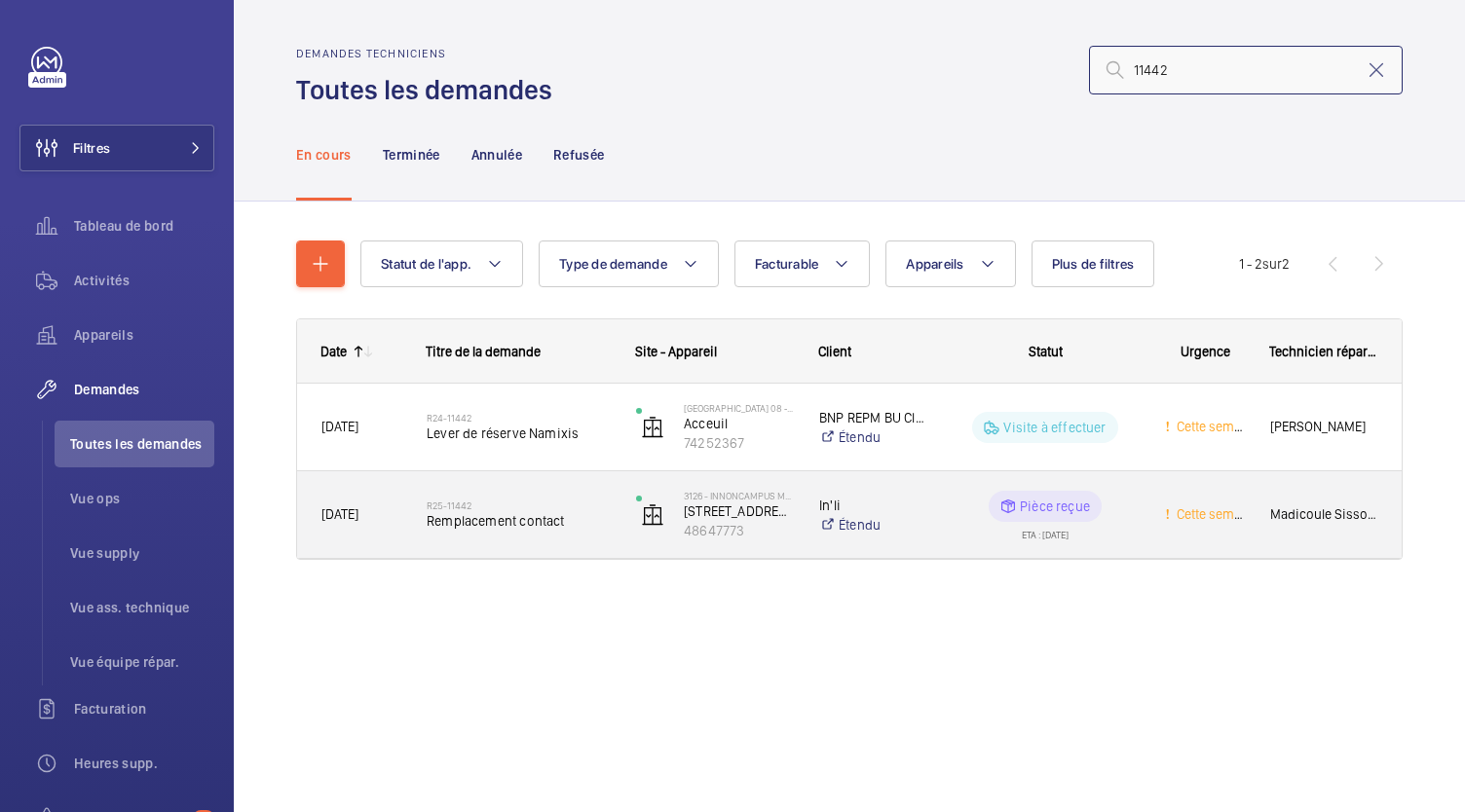
type input "11442"
click at [523, 521] on span "Remplacement contact" at bounding box center [519, 521] width 184 height 20
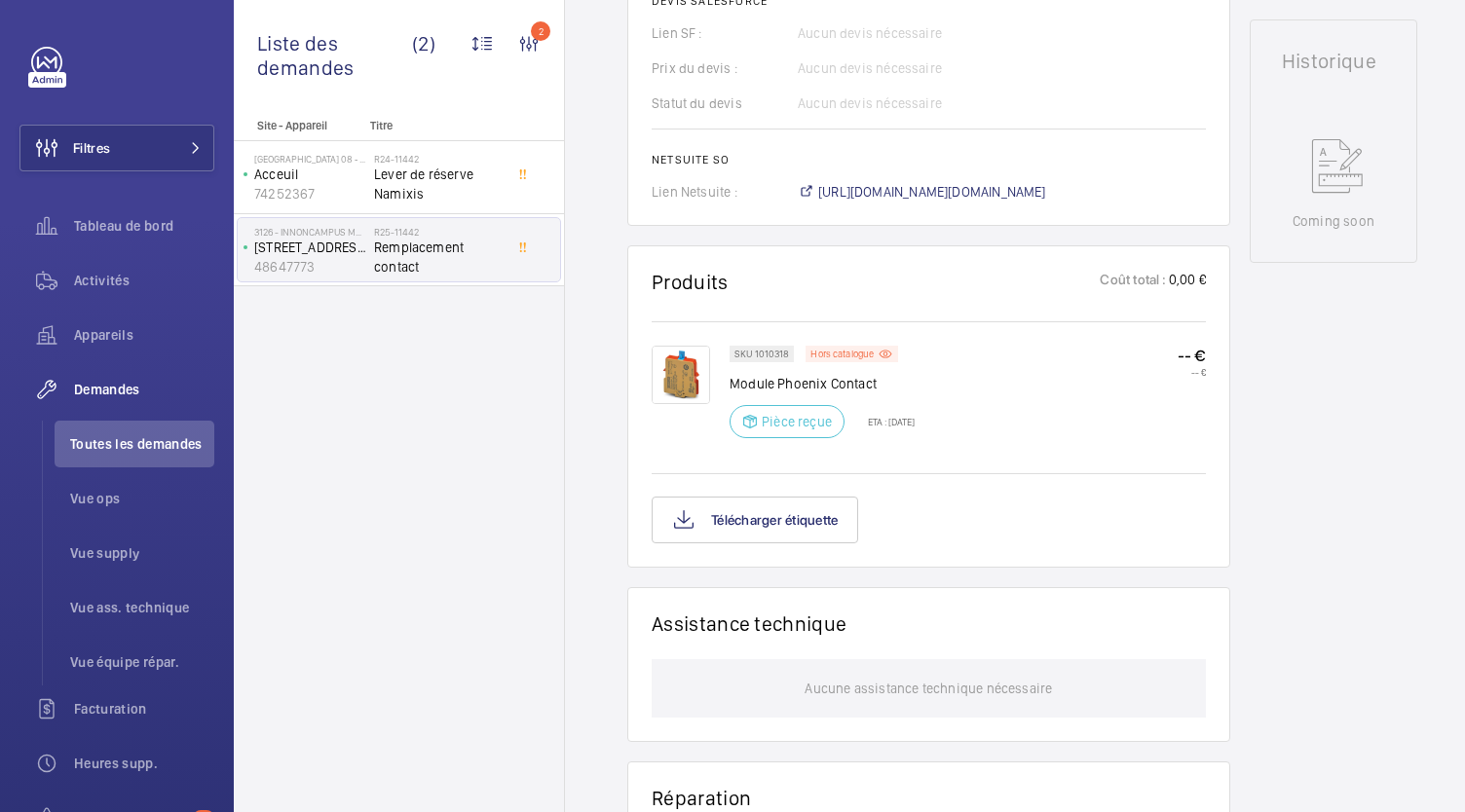
scroll to position [903, 0]
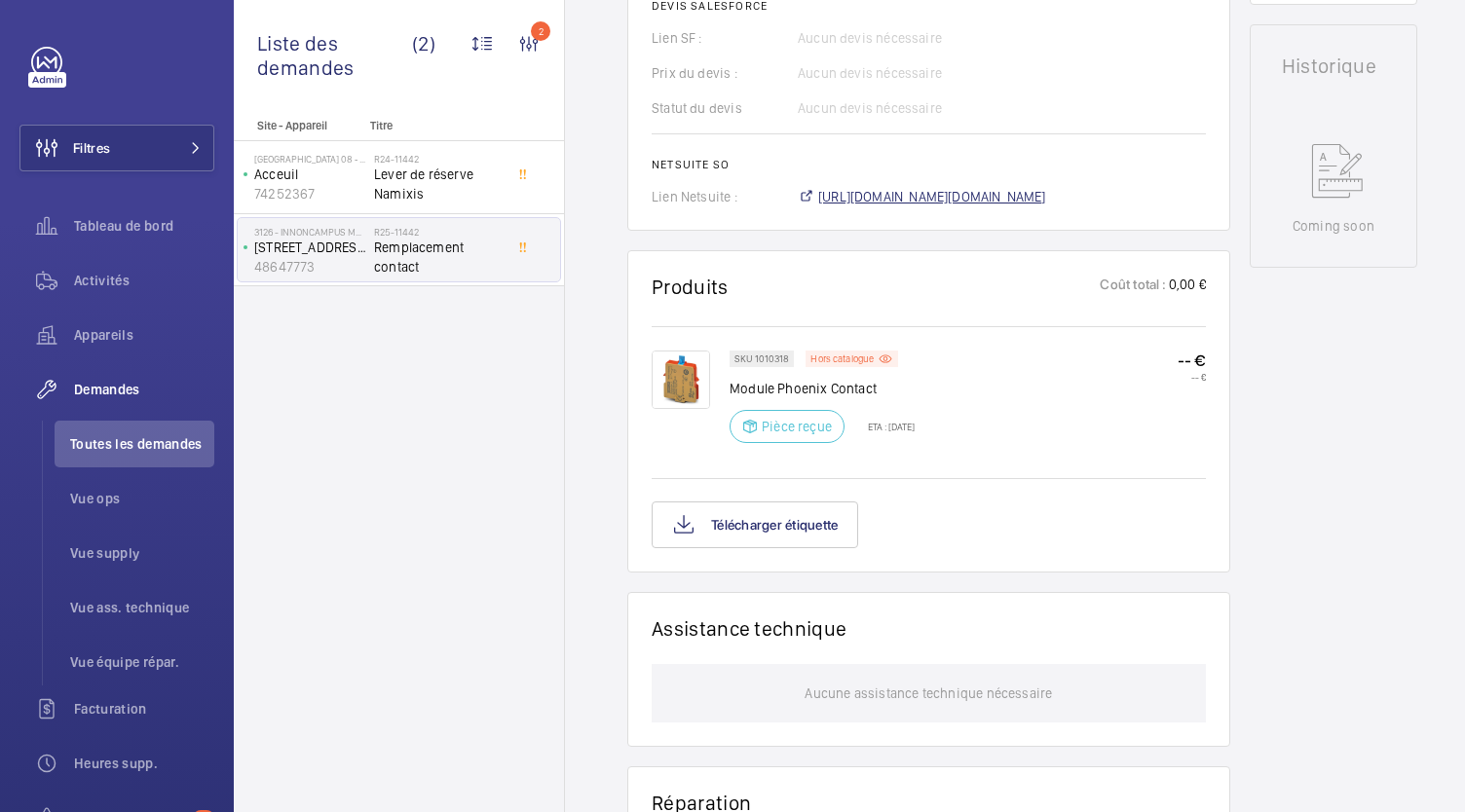
click at [909, 196] on span "[URL][DOMAIN_NAME][DOMAIN_NAME]" at bounding box center [932, 197] width 228 height 20
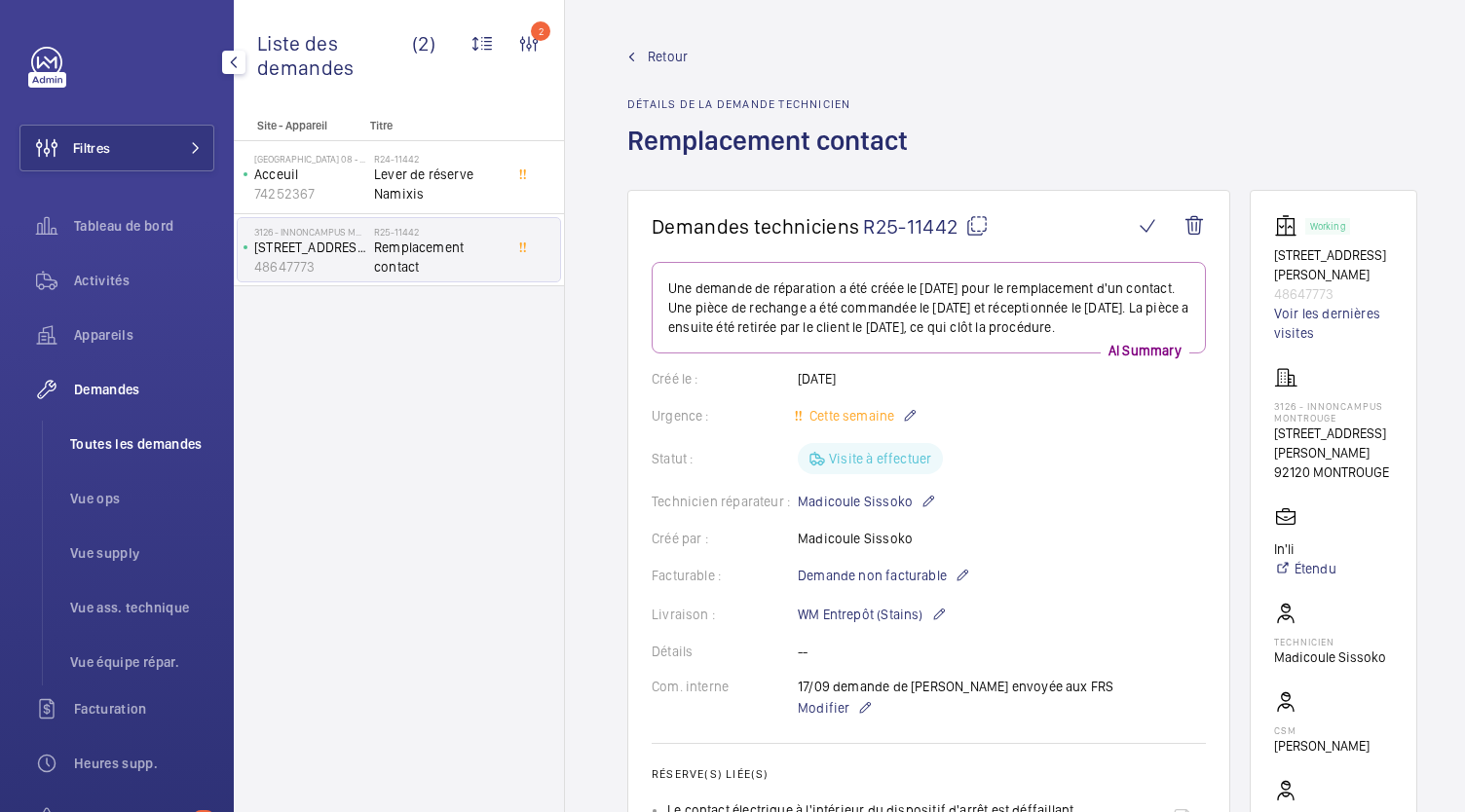
click at [127, 439] on span "Toutes les demandes" at bounding box center [142, 444] width 144 height 20
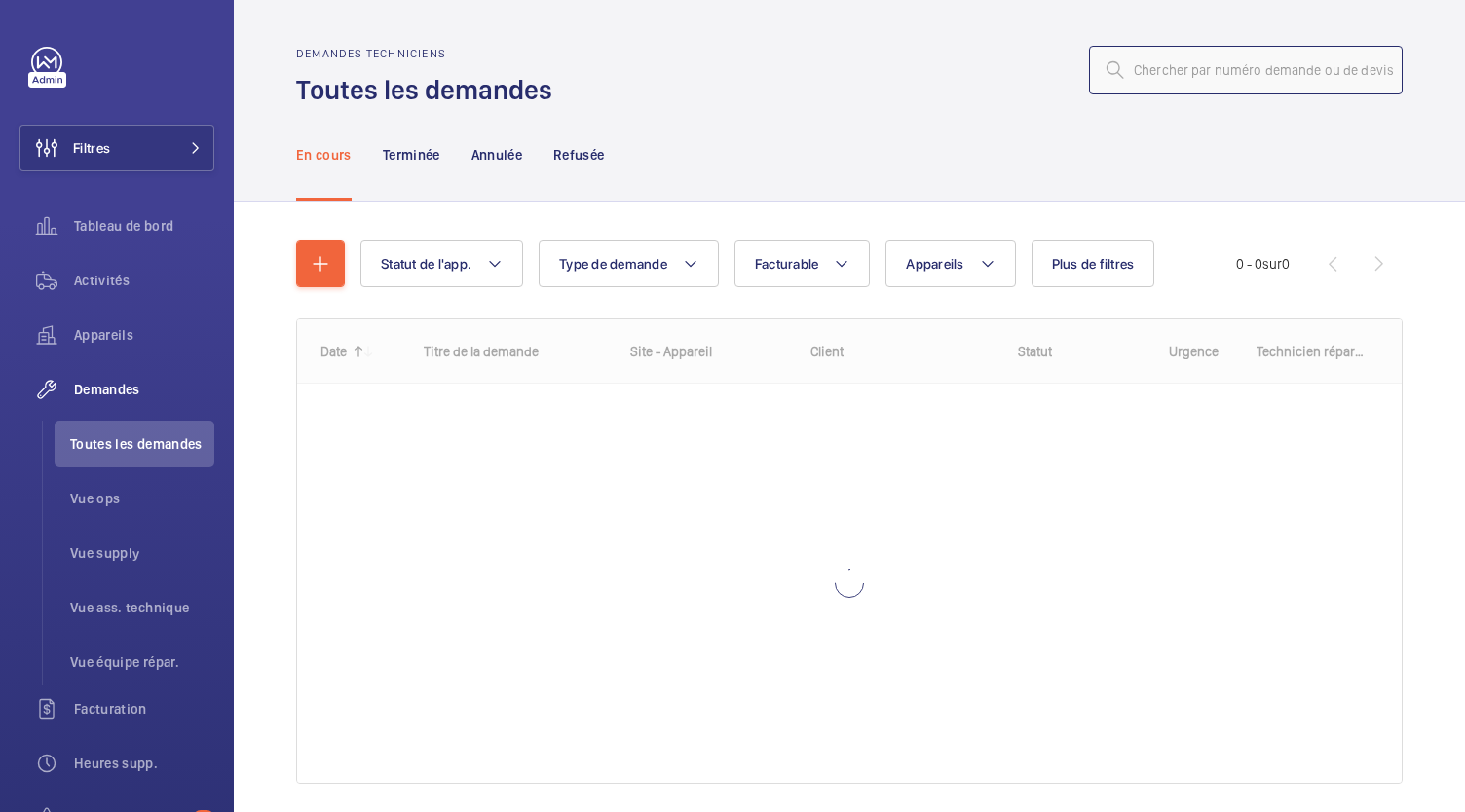
click at [1175, 77] on input "text" at bounding box center [1246, 70] width 314 height 49
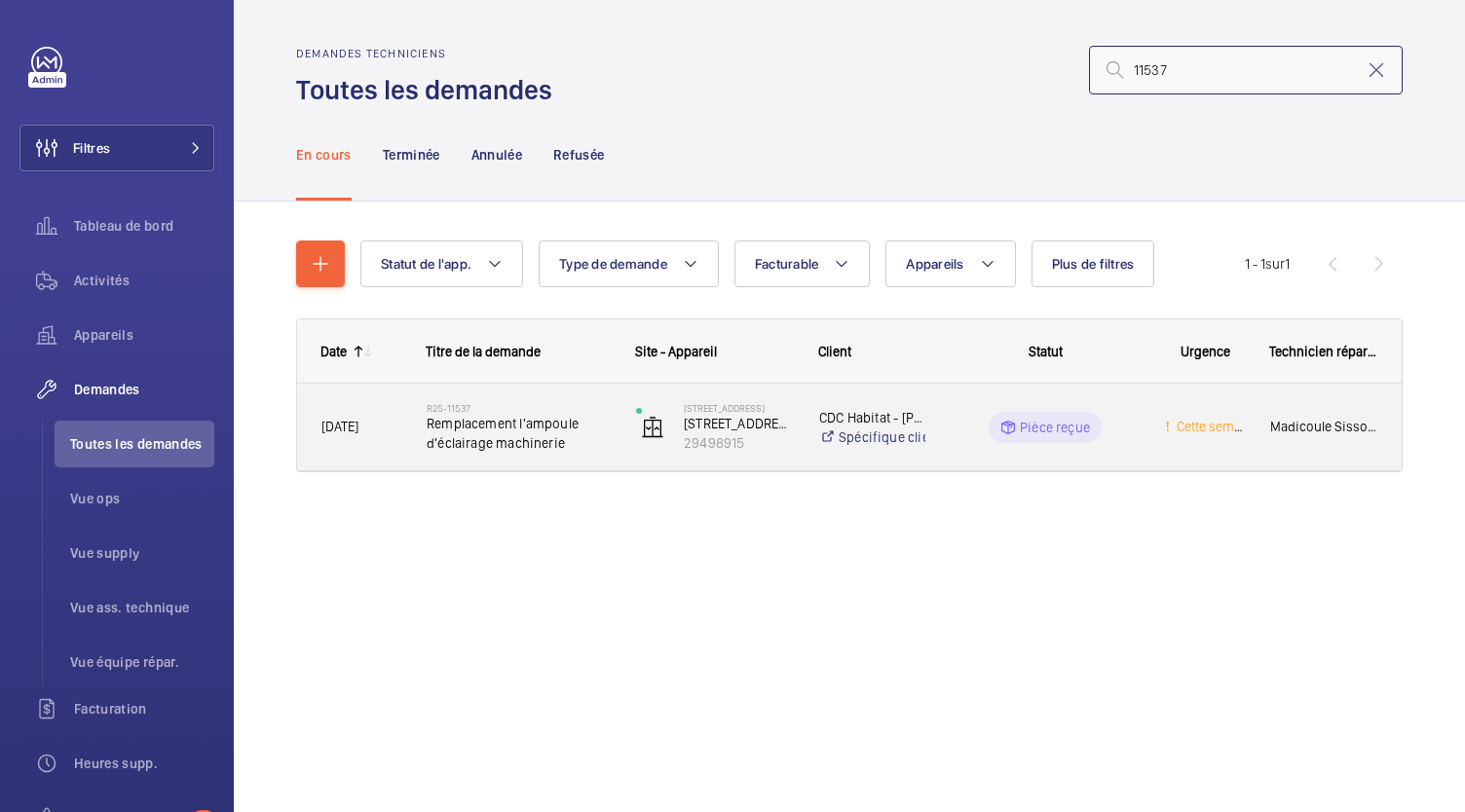
type input "11537"
click at [501, 427] on span "Remplacement l'ampoule d'éclairage machinerie" at bounding box center [519, 432] width 184 height 39
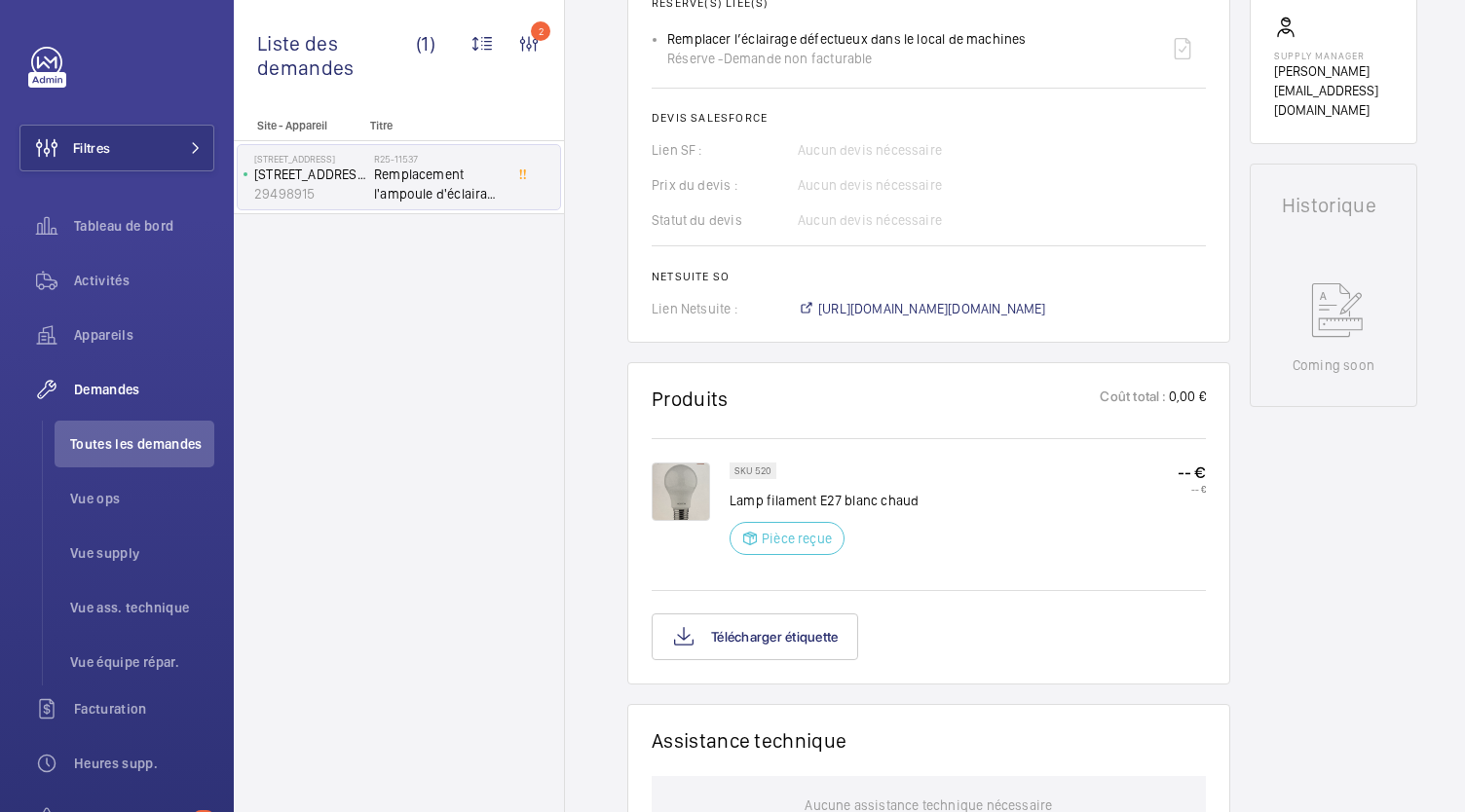
scroll to position [768, 0]
click at [902, 322] on span "[URL][DOMAIN_NAME][DOMAIN_NAME]" at bounding box center [932, 312] width 228 height 20
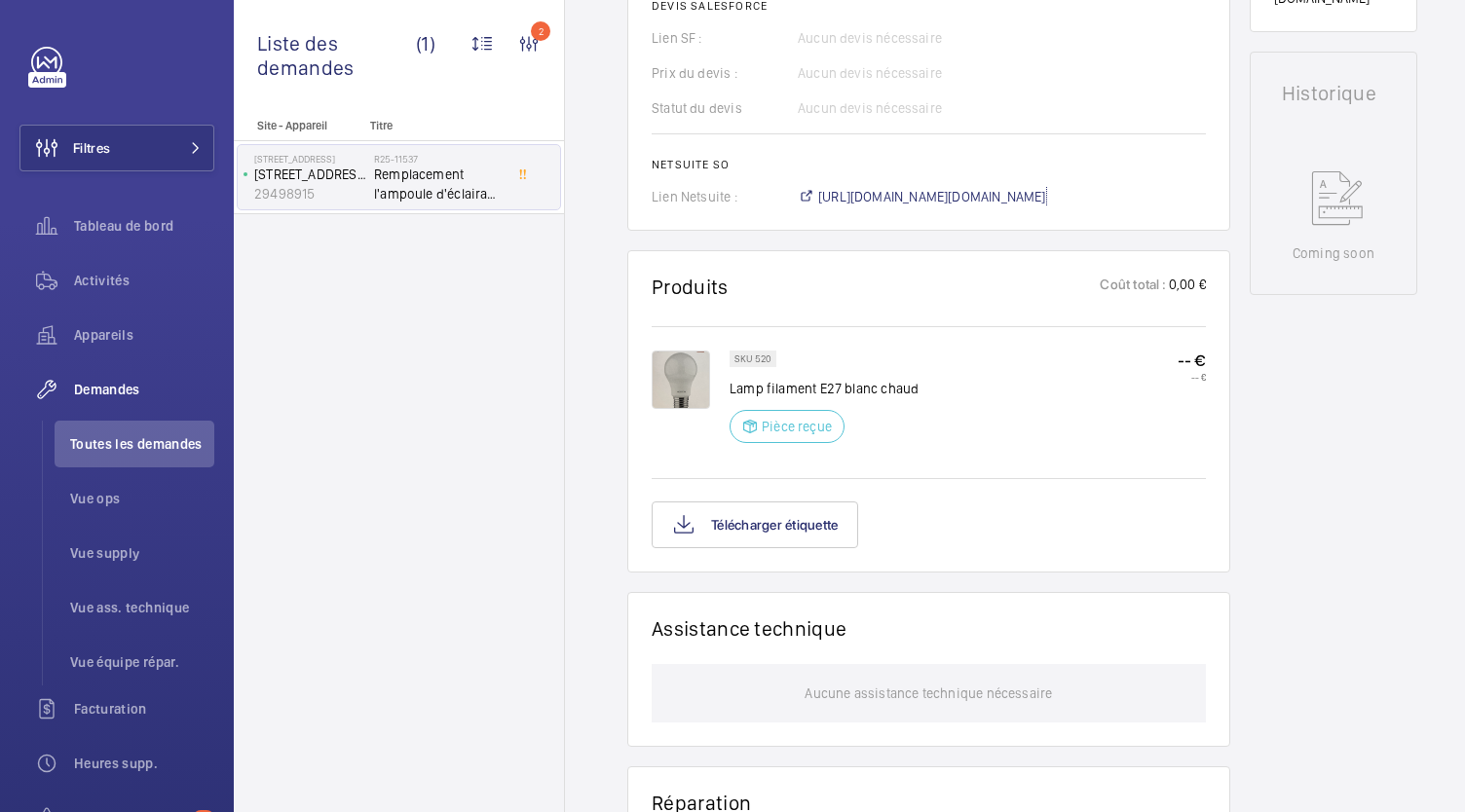
scroll to position [885, 0]
click at [799, 537] on button "Télécharger étiquette" at bounding box center [754, 522] width 207 height 47
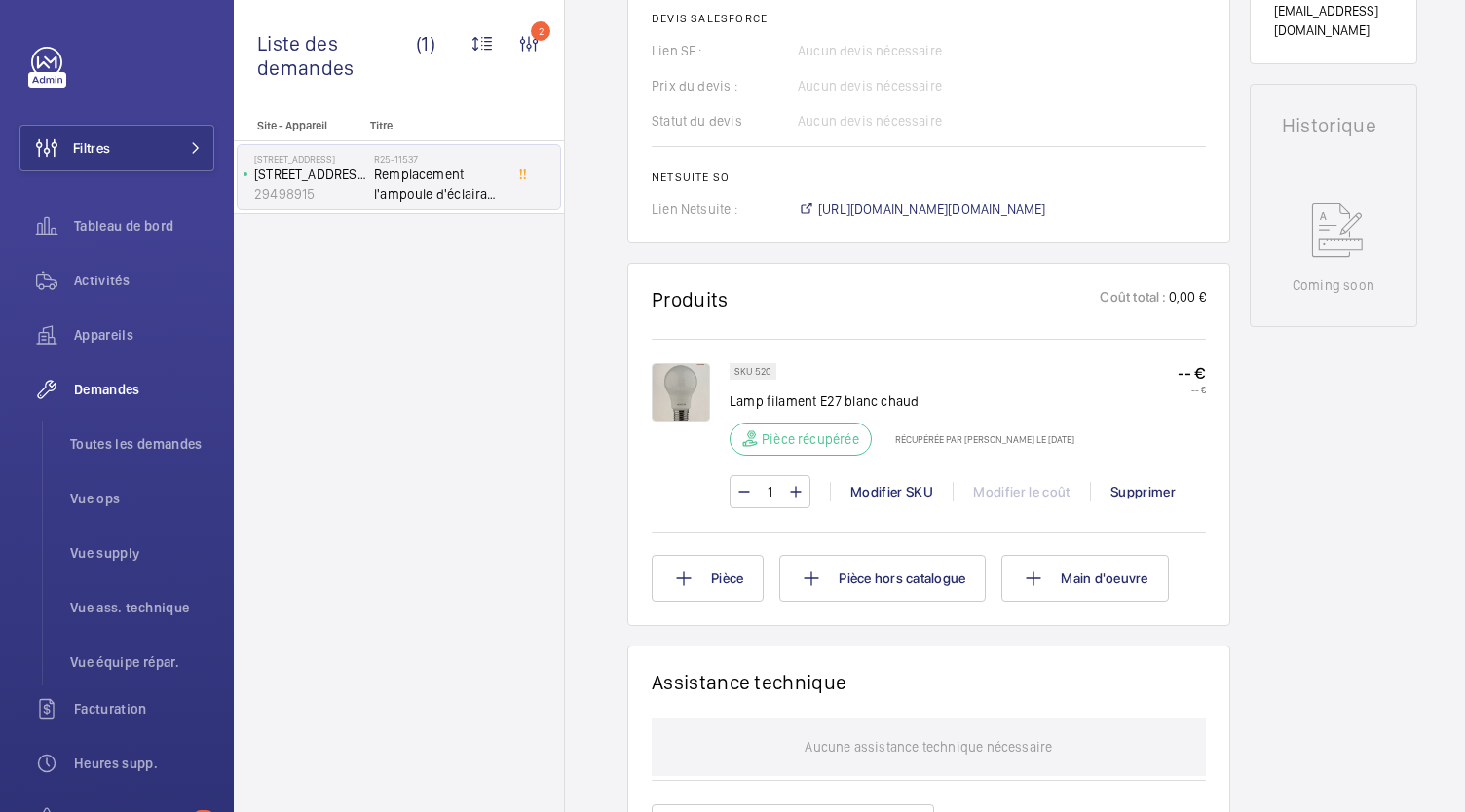
scroll to position [877, 0]
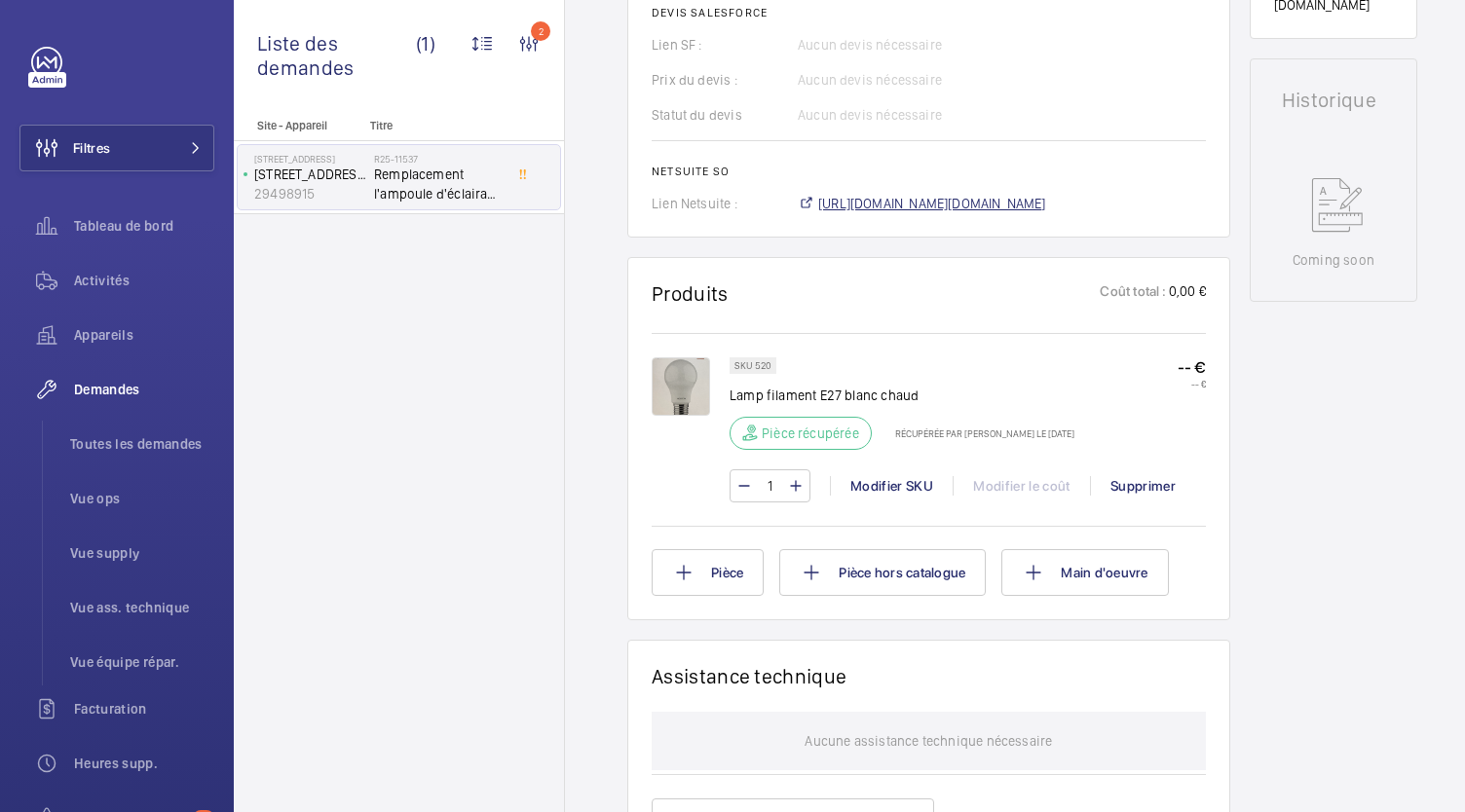
click at [884, 206] on span "https://6461500.app.netsuite.com/app/accounting/transactions/salesord.nl?id=303…" at bounding box center [932, 204] width 228 height 20
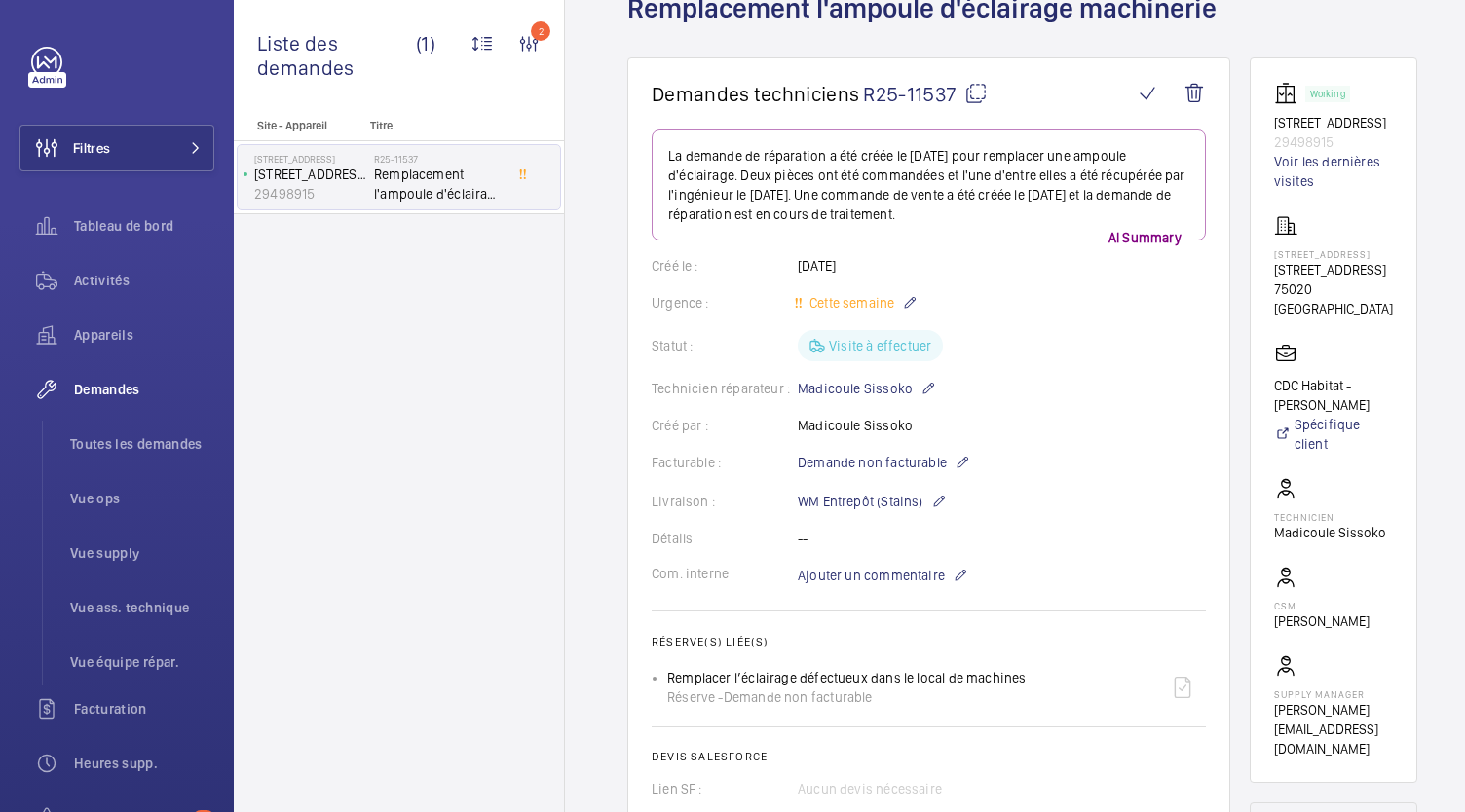
scroll to position [0, 0]
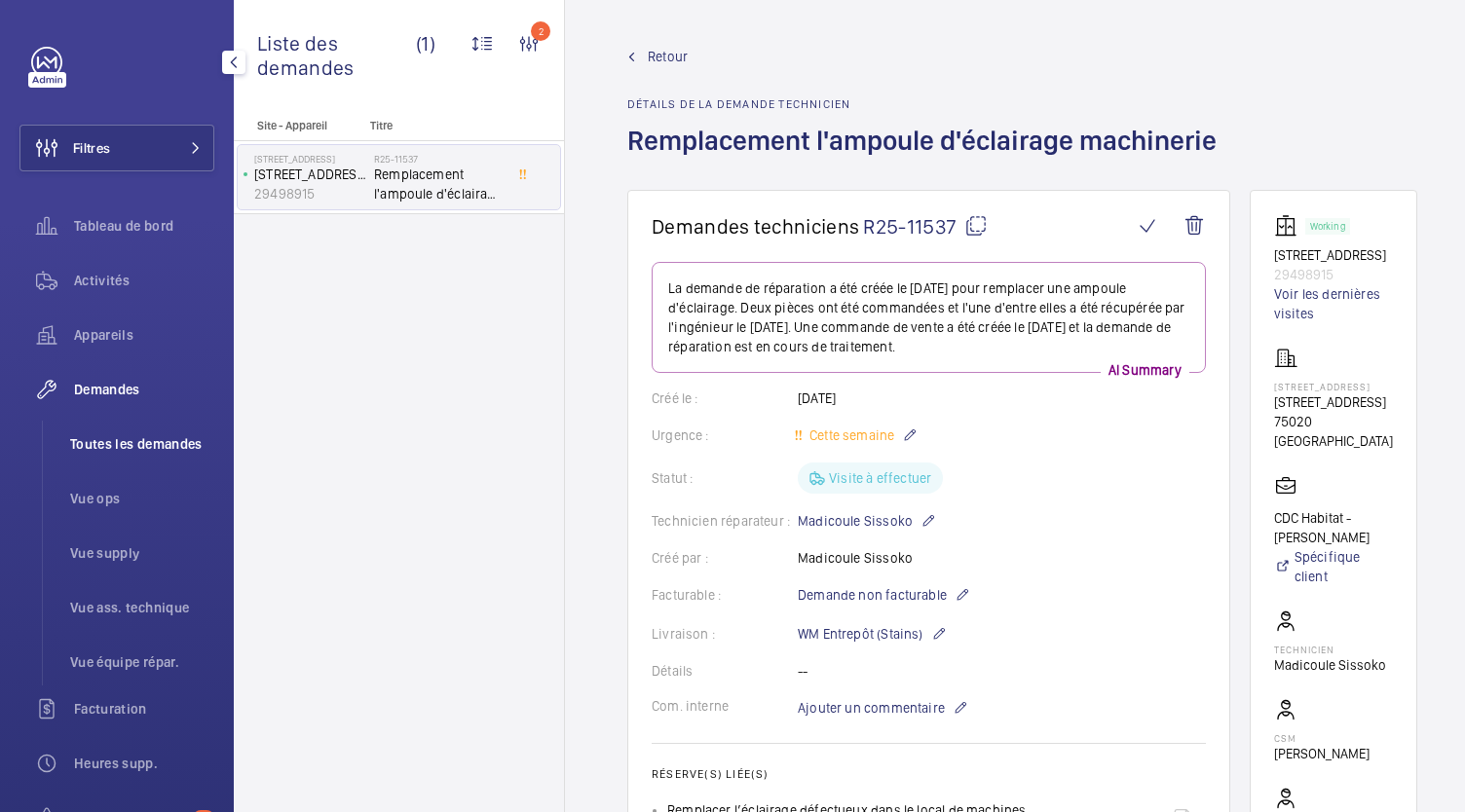
click at [133, 445] on span "Toutes les demandes" at bounding box center [142, 444] width 144 height 20
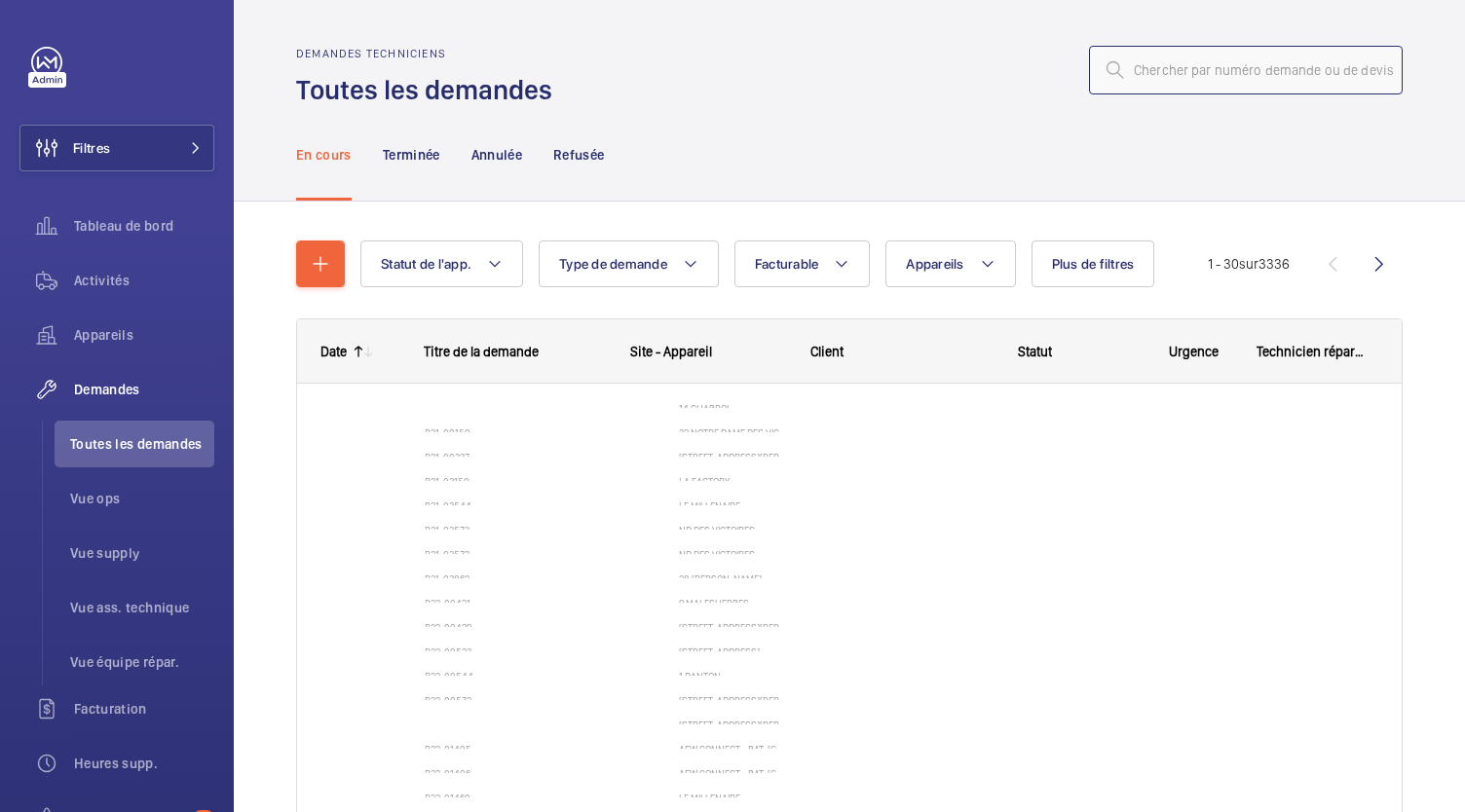
click at [1154, 77] on input "text" at bounding box center [1246, 70] width 314 height 49
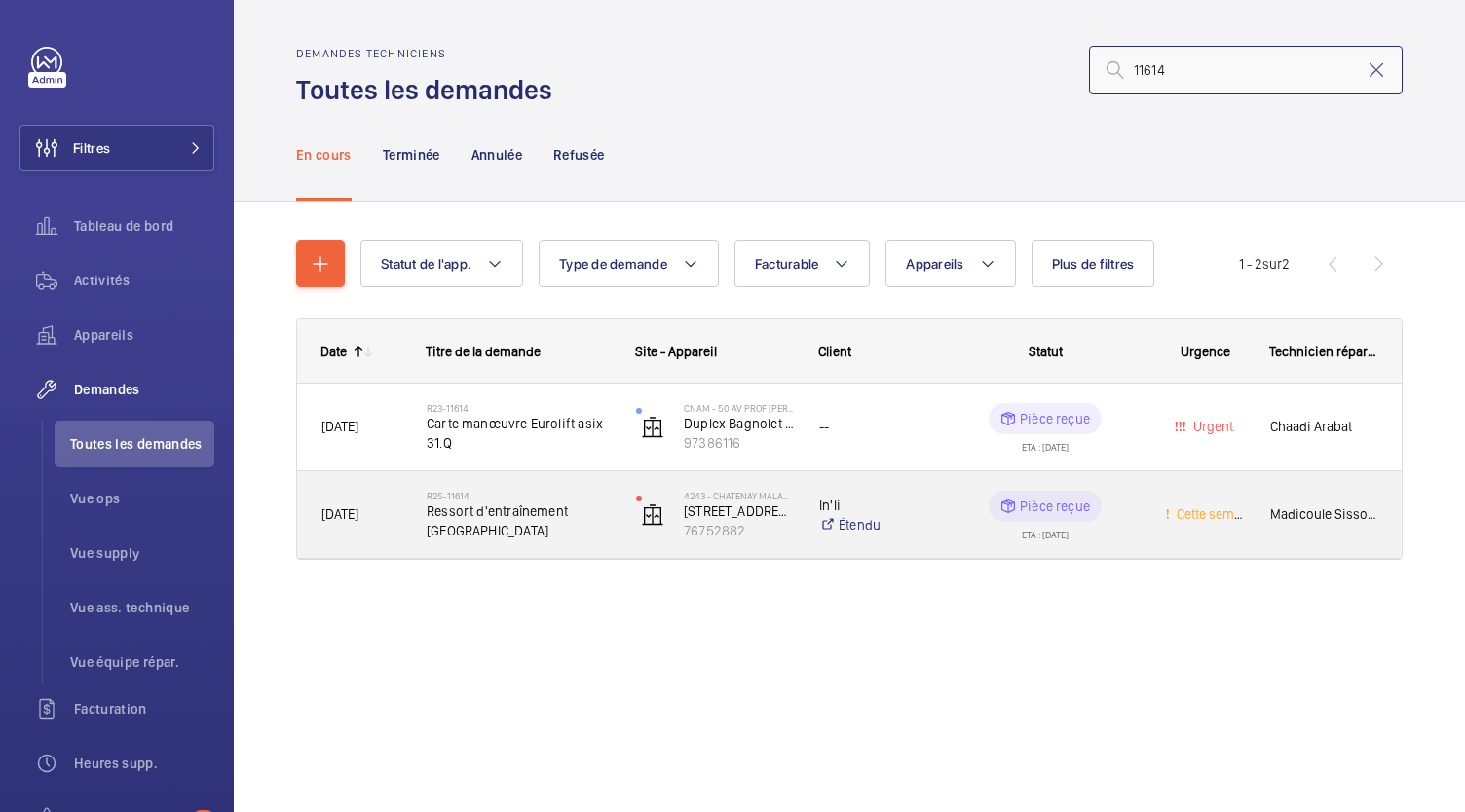
type input "11614"
click at [488, 506] on span "Ressort d'entraînement porte palière" at bounding box center [519, 520] width 184 height 39
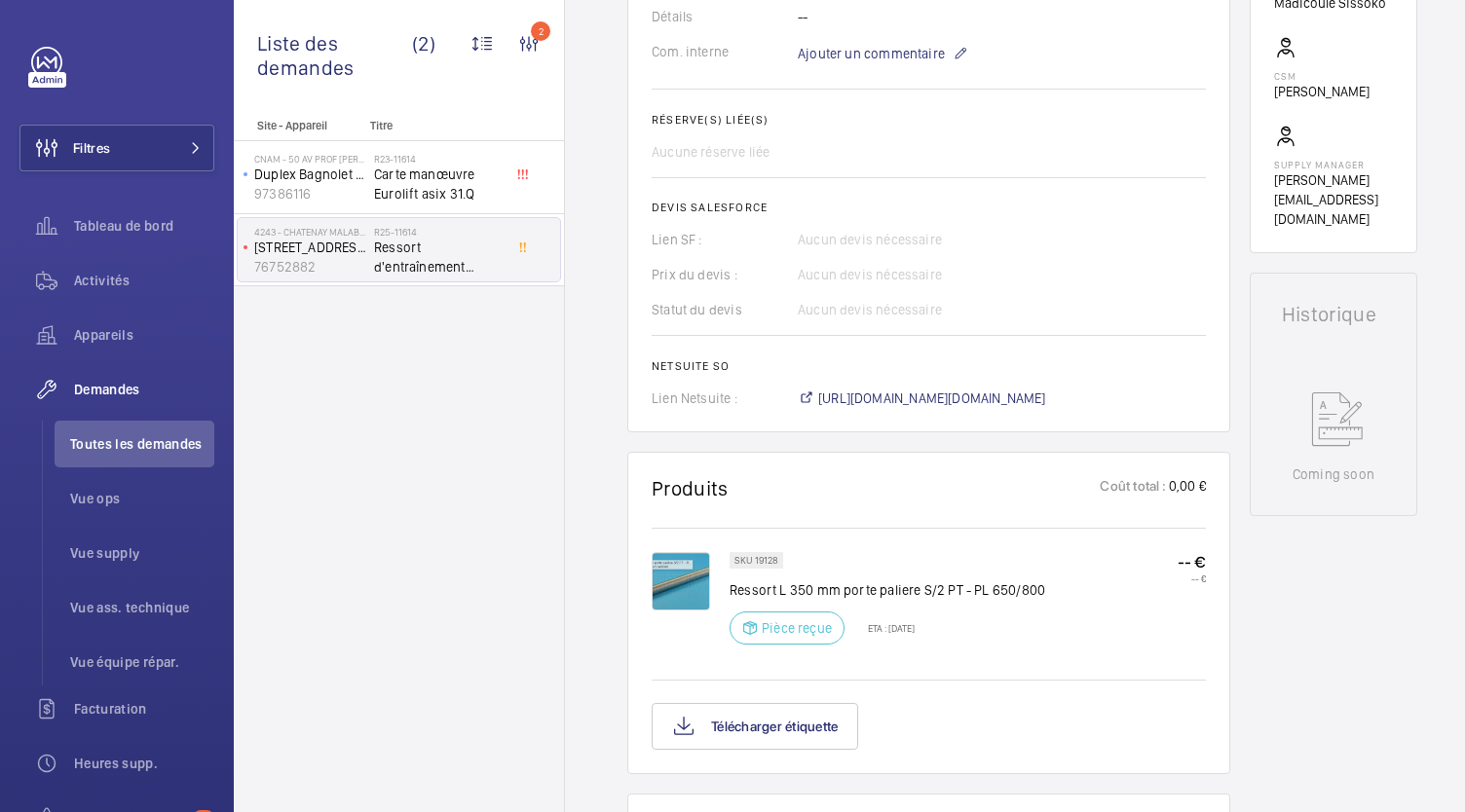
scroll to position [634, 0]
click at [773, 743] on button "Télécharger étiquette" at bounding box center [754, 727] width 207 height 47
click at [1026, 409] on span "https://6461500.app.netsuite.com/app/accounting/transactions/salesord.nl?id=300…" at bounding box center [932, 400] width 228 height 20
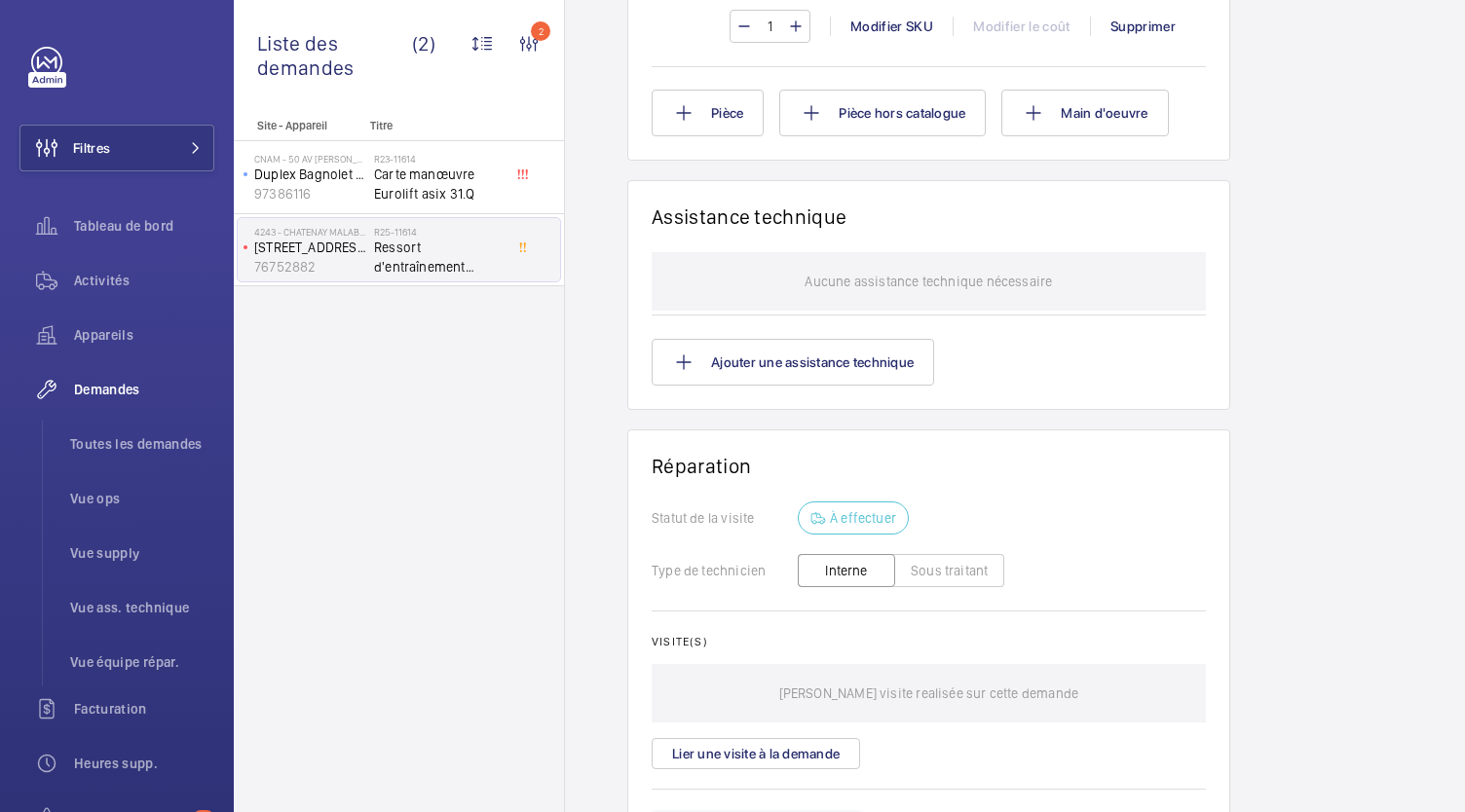
scroll to position [1303, 0]
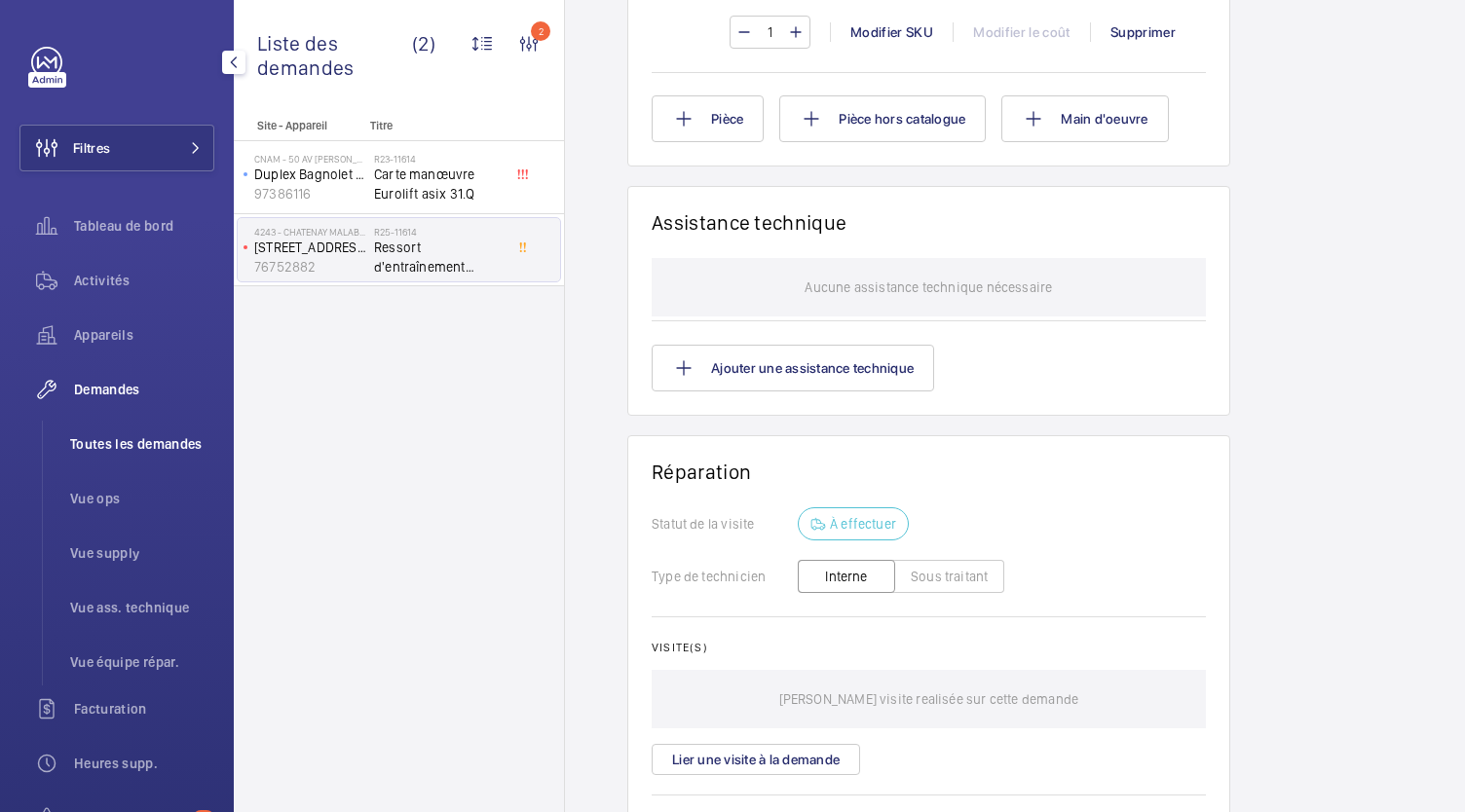
click at [186, 444] on span "Toutes les demandes" at bounding box center [142, 444] width 144 height 20
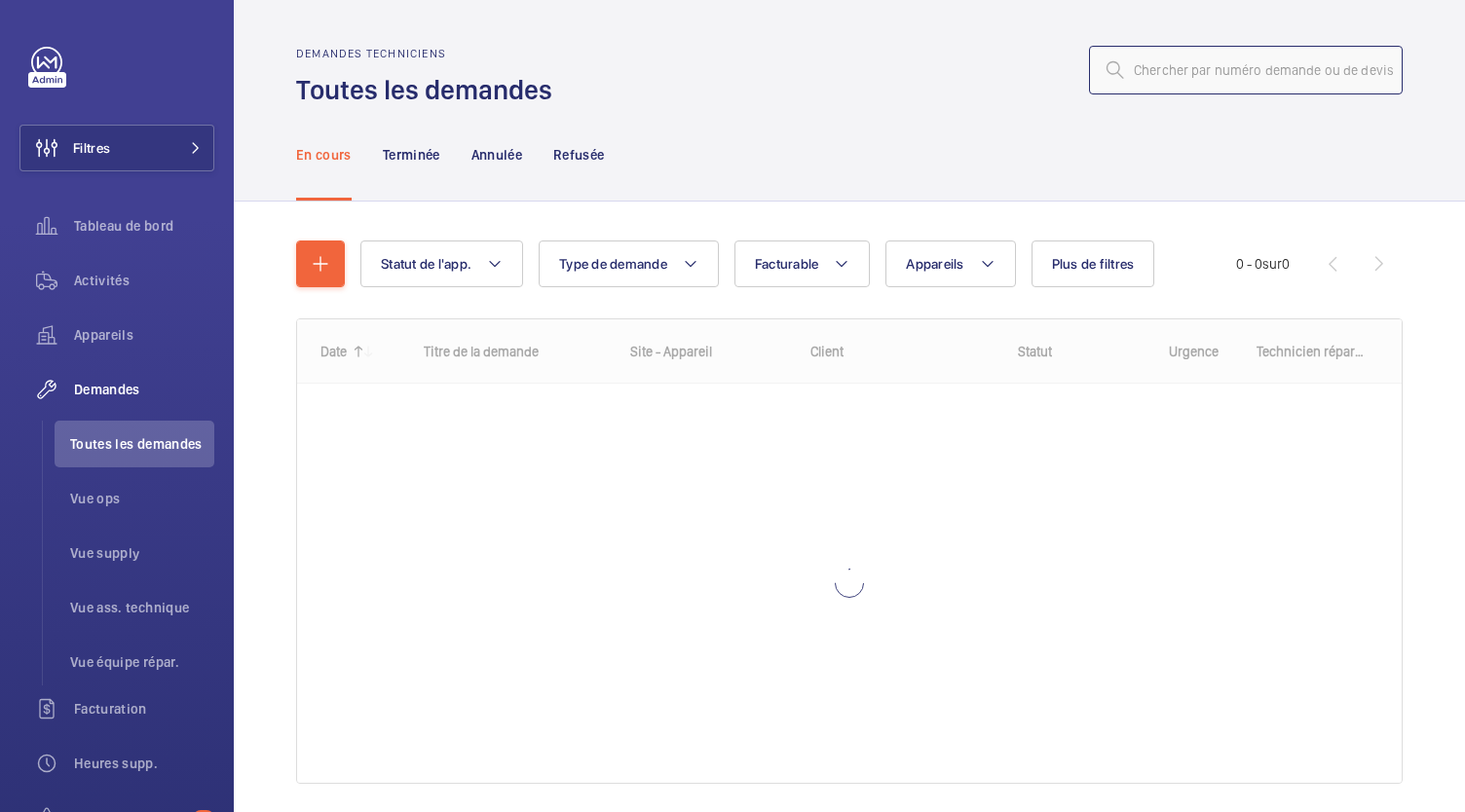
click at [1257, 68] on input "text" at bounding box center [1246, 70] width 314 height 49
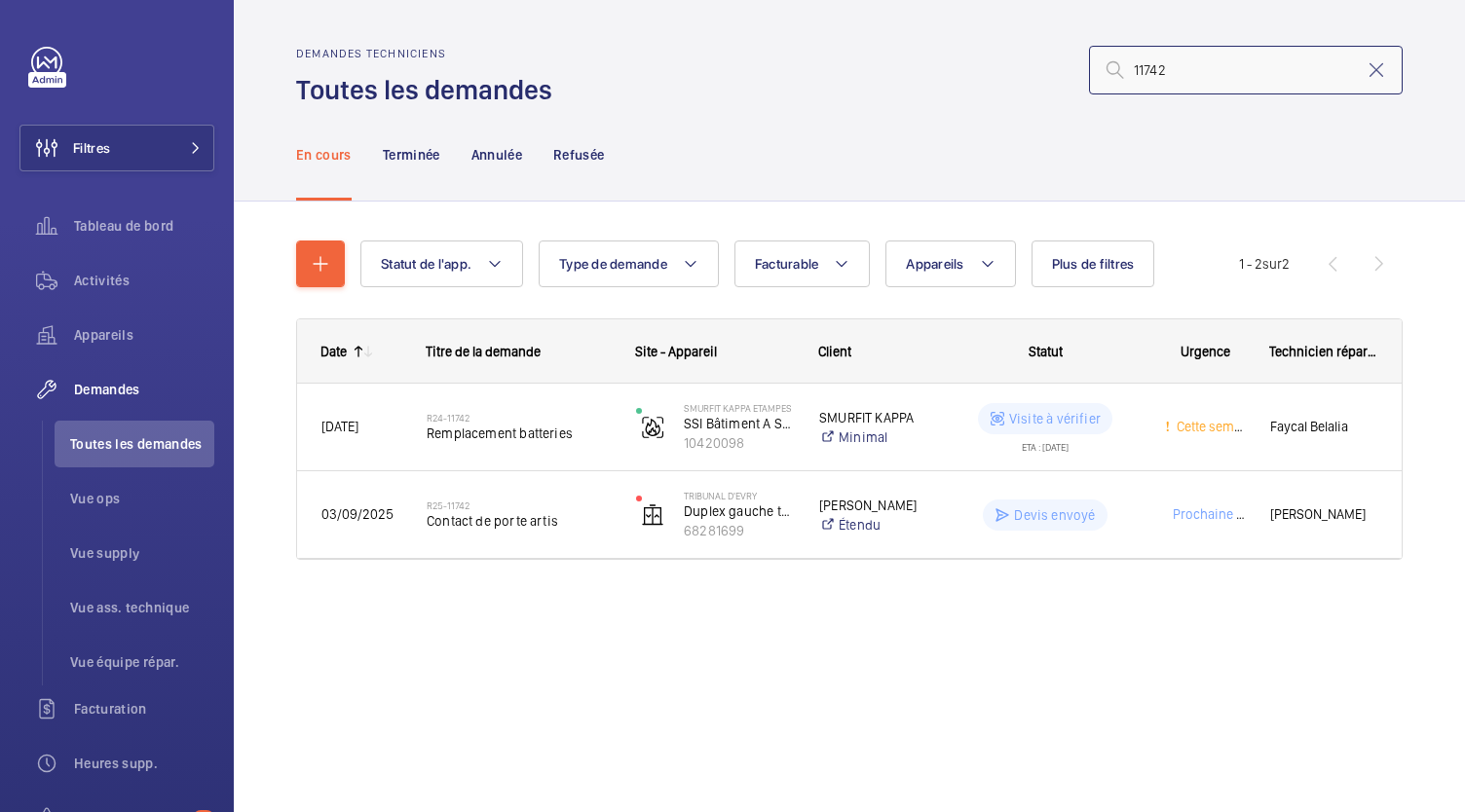
drag, startPoint x: 1177, startPoint y: 84, endPoint x: 1122, endPoint y: 85, distance: 55.0
click at [1122, 85] on input "11742" at bounding box center [1246, 70] width 314 height 49
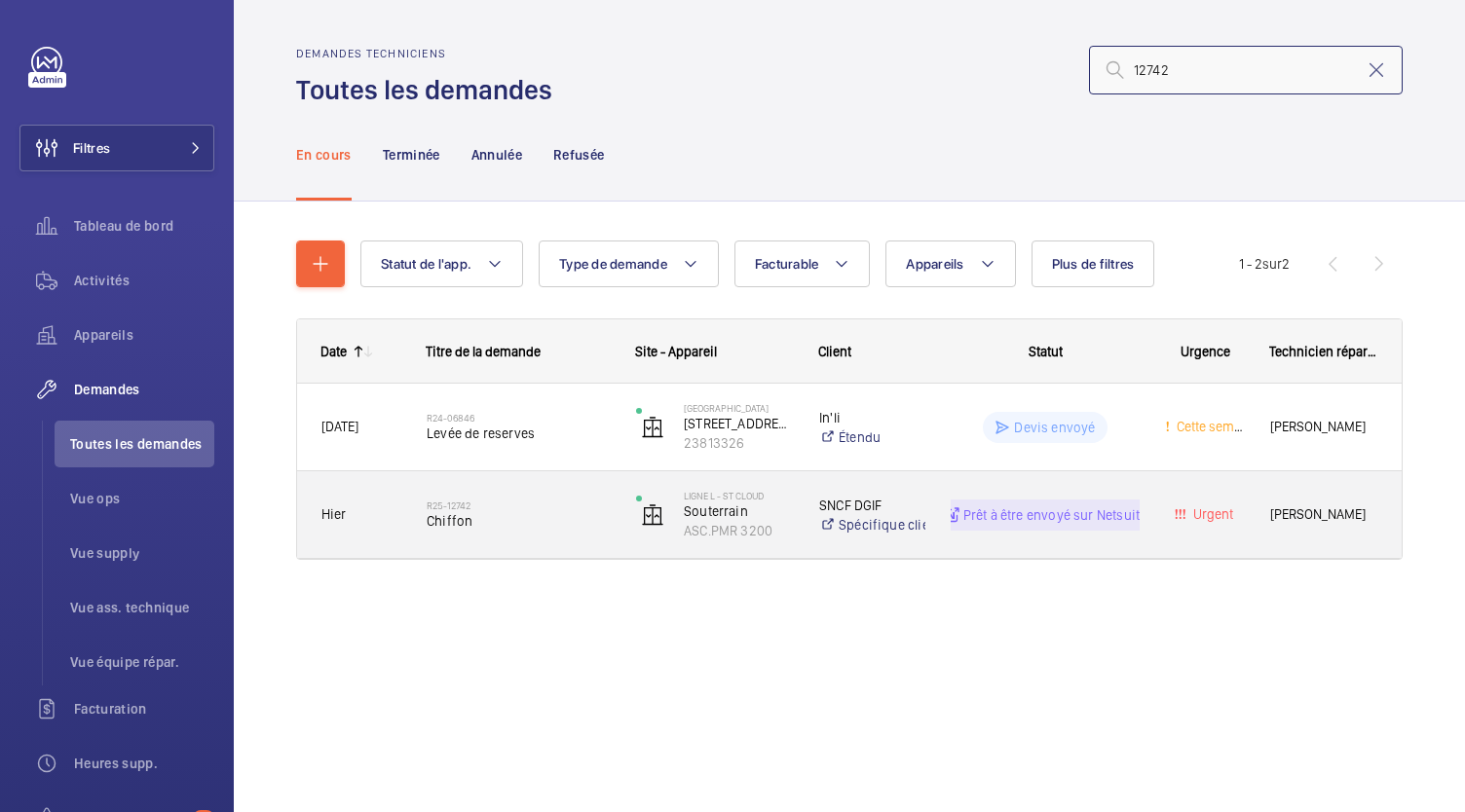
type input "12742"
click at [454, 508] on h2 "R25-12742" at bounding box center [519, 505] width 184 height 12
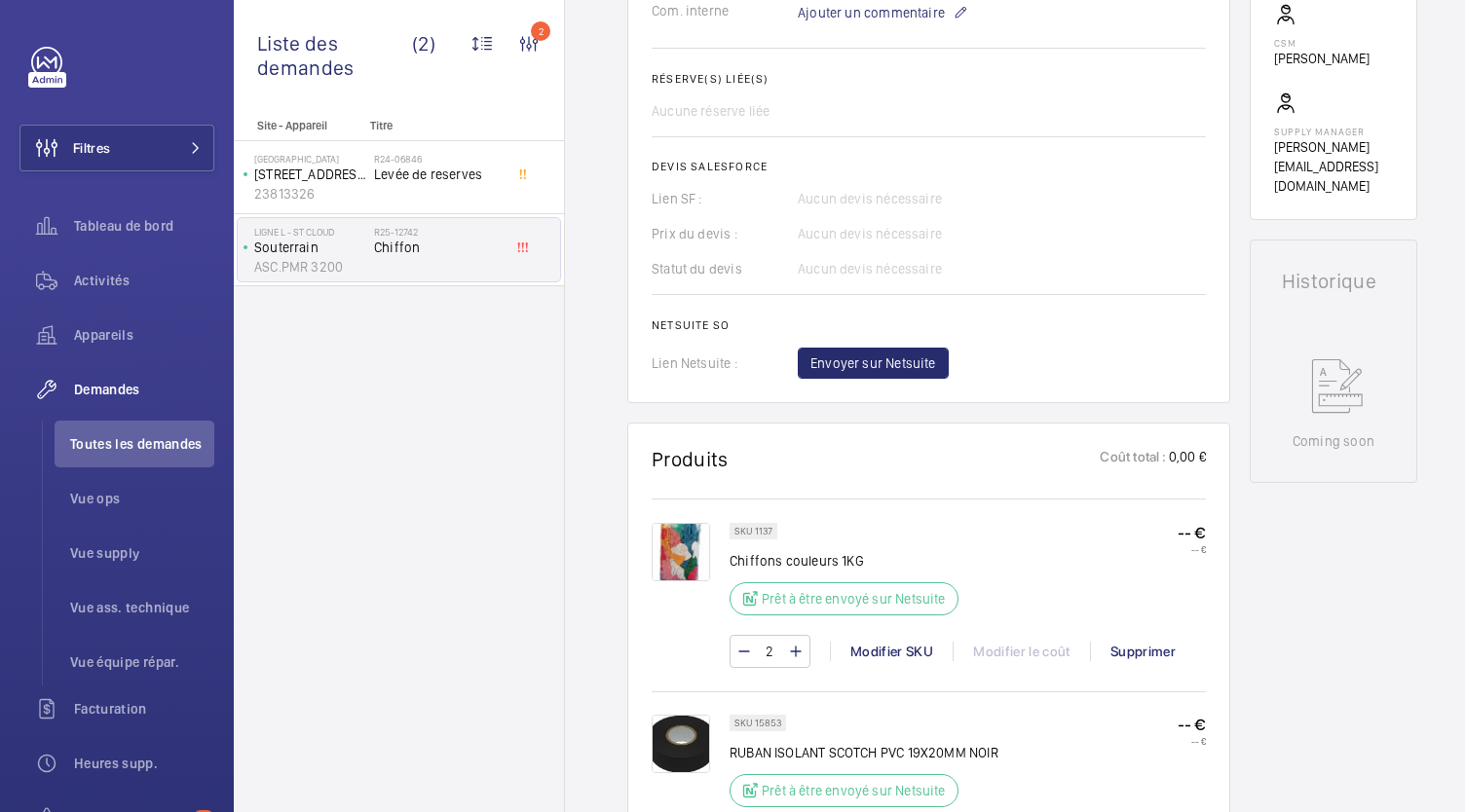
scroll to position [678, 0]
click at [853, 360] on span "Envoyer sur Netsuite" at bounding box center [873, 362] width 126 height 20
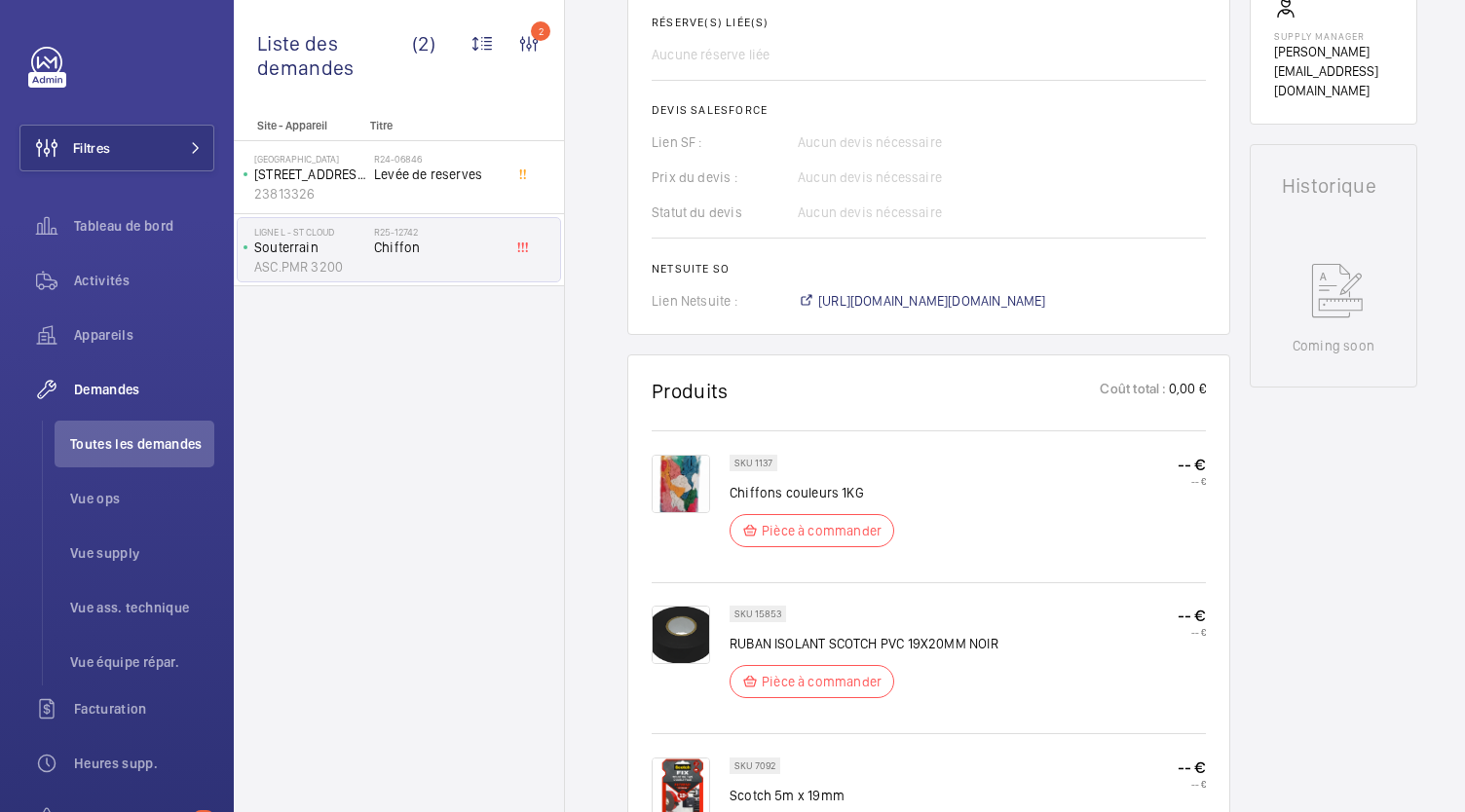
scroll to position [775, 0]
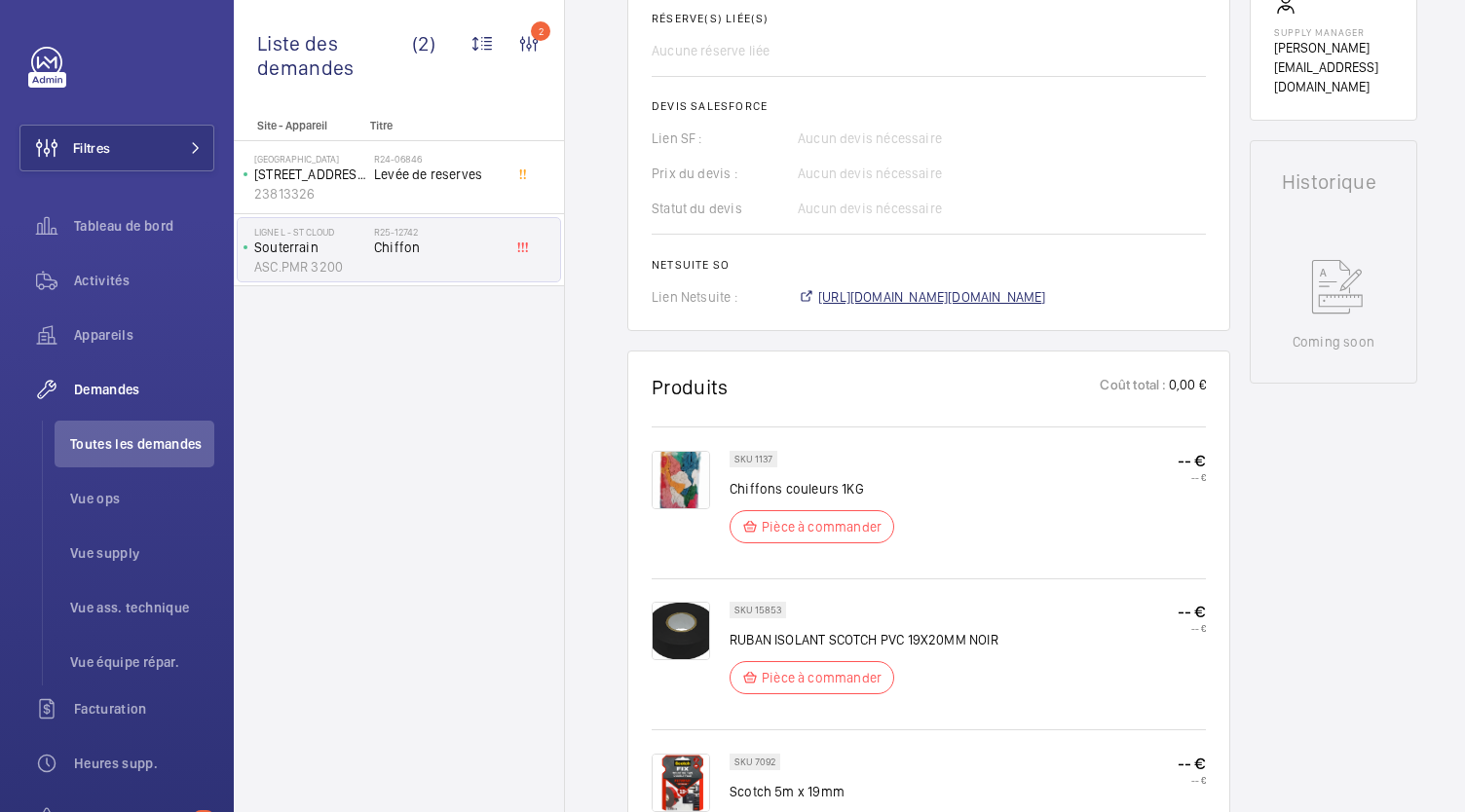
click at [891, 288] on span "https://6461500.app.netsuite.com/app/accounting/transactions/salesord.nl?id=303…" at bounding box center [932, 298] width 228 height 20
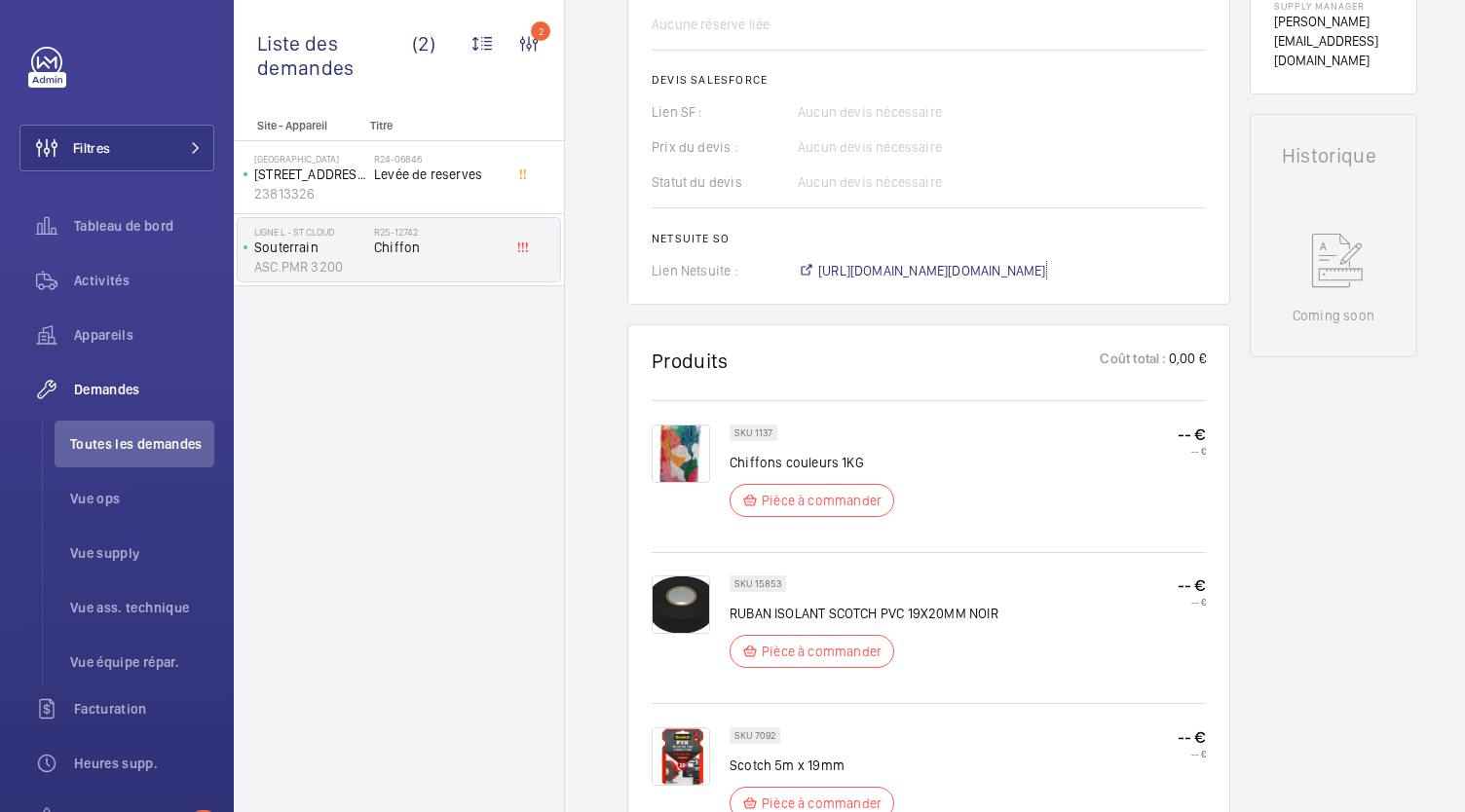
scroll to position [802, 0]
drag, startPoint x: 778, startPoint y: 564, endPoint x: 751, endPoint y: 564, distance: 27.0
click at [751, 579] on p "SKU 15853" at bounding box center [757, 582] width 47 height 7
copy p "15853"
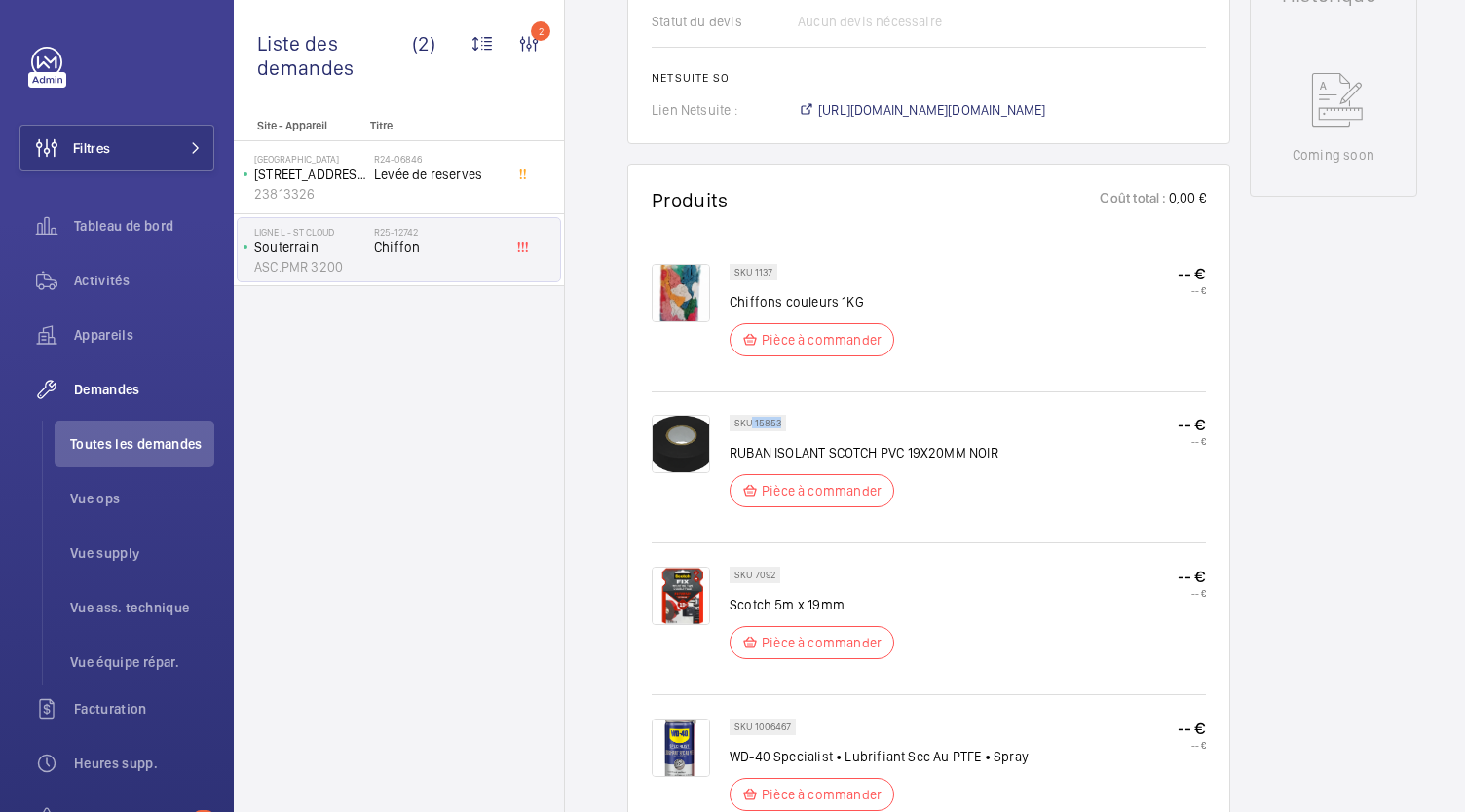
scroll to position [963, 0]
click at [195, 438] on span "Toutes les demandes" at bounding box center [142, 444] width 144 height 20
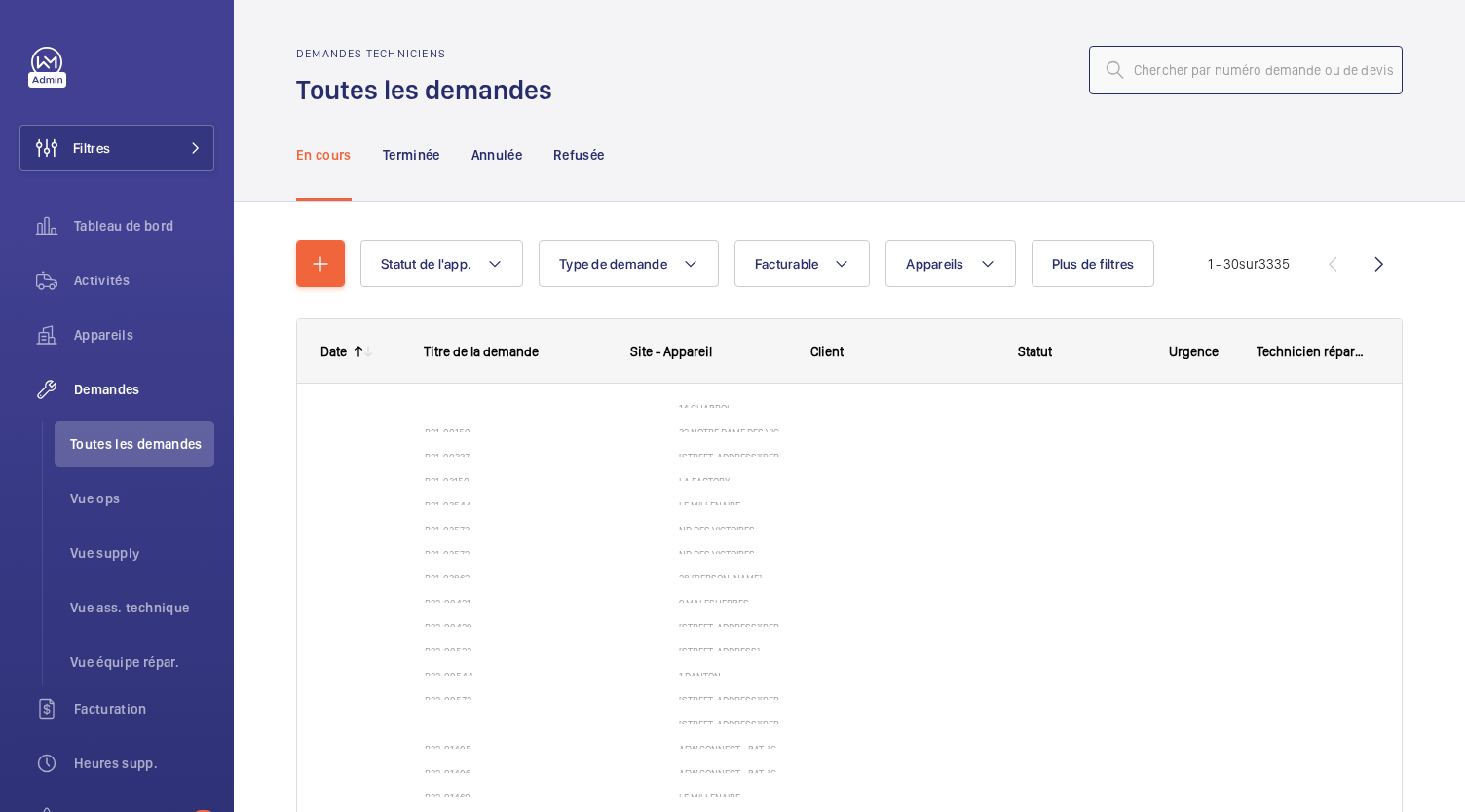
click at [1167, 76] on input "text" at bounding box center [1246, 70] width 314 height 49
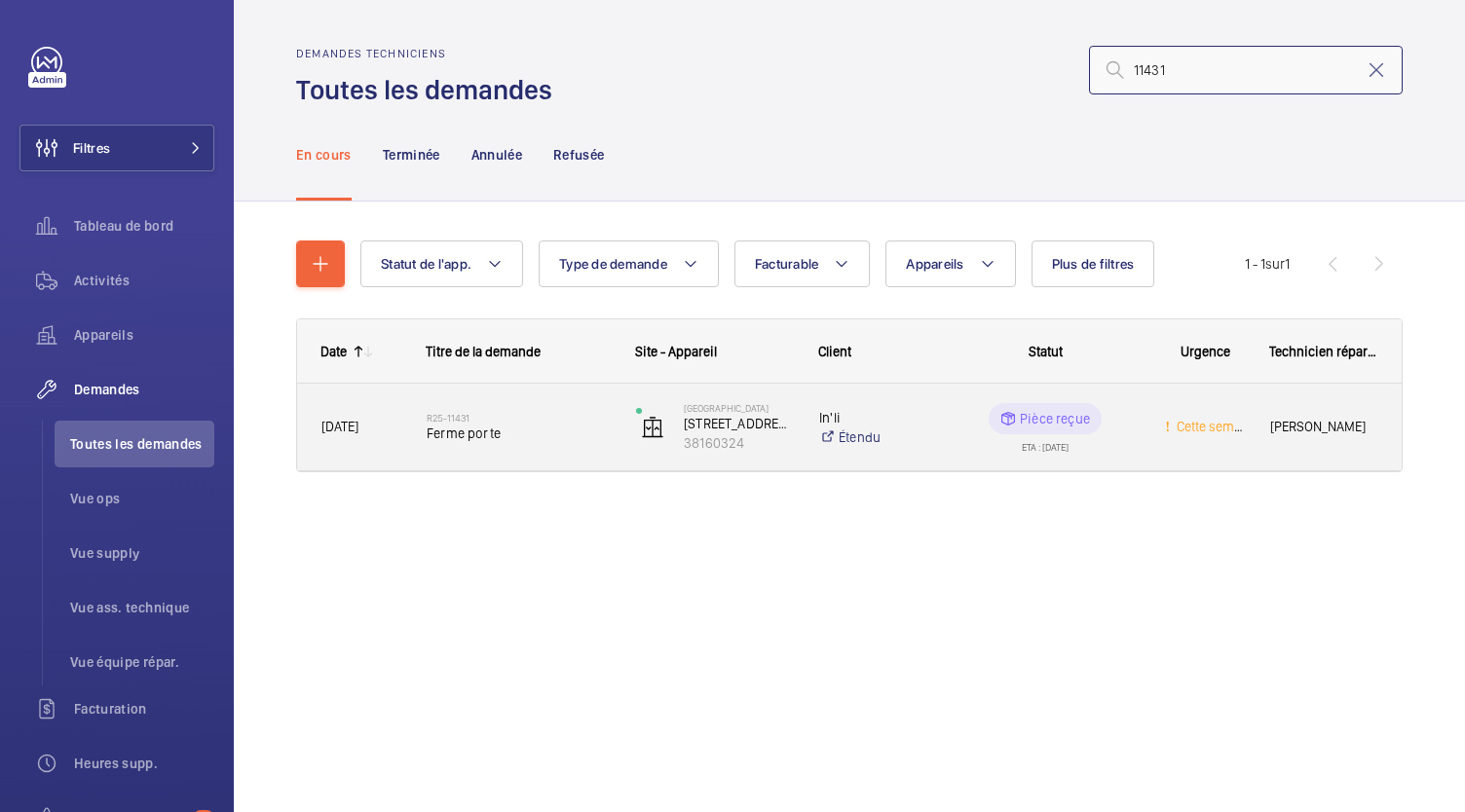
type input "11431"
click at [478, 433] on span "Ferme porte" at bounding box center [519, 433] width 184 height 20
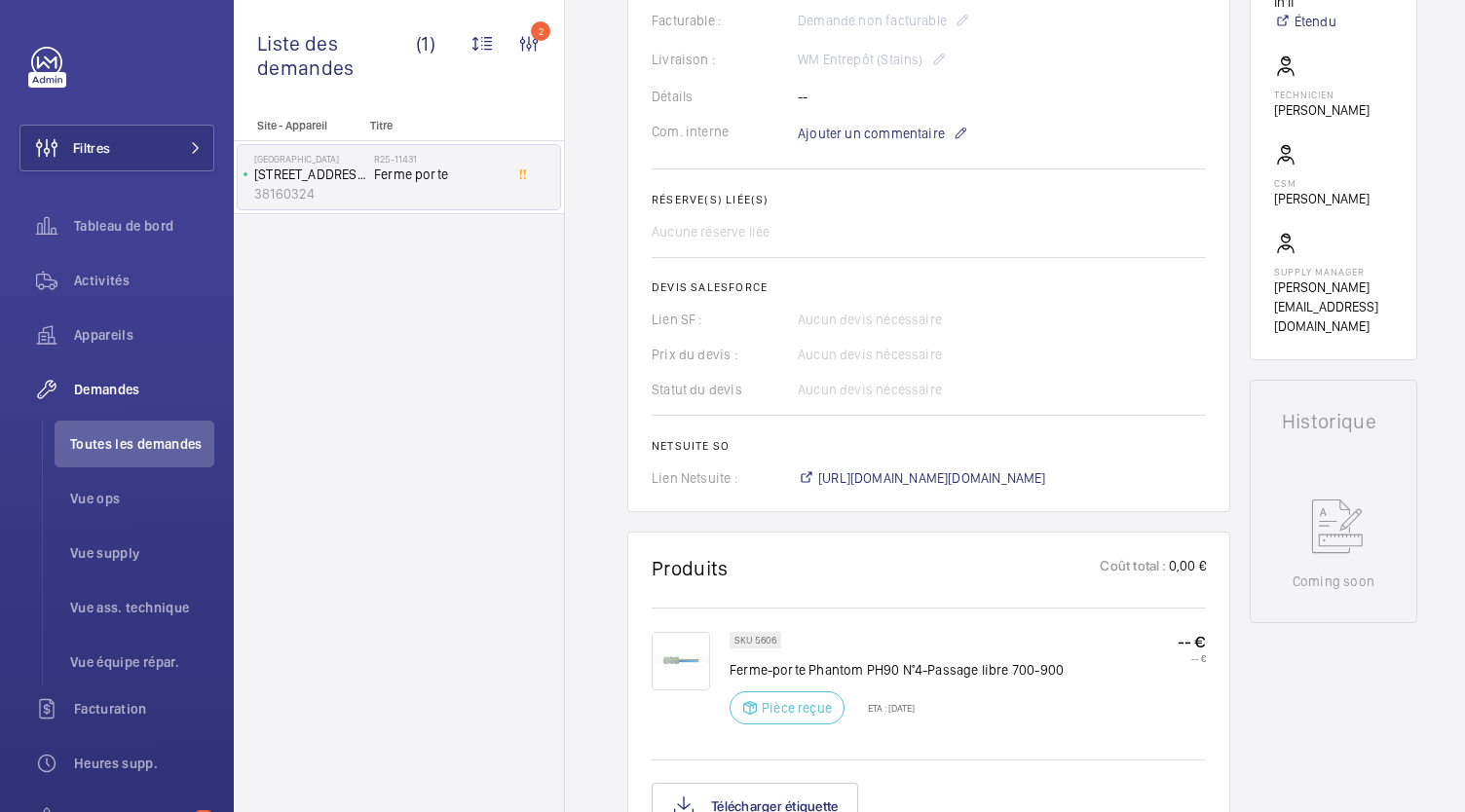
scroll to position [555, 0]
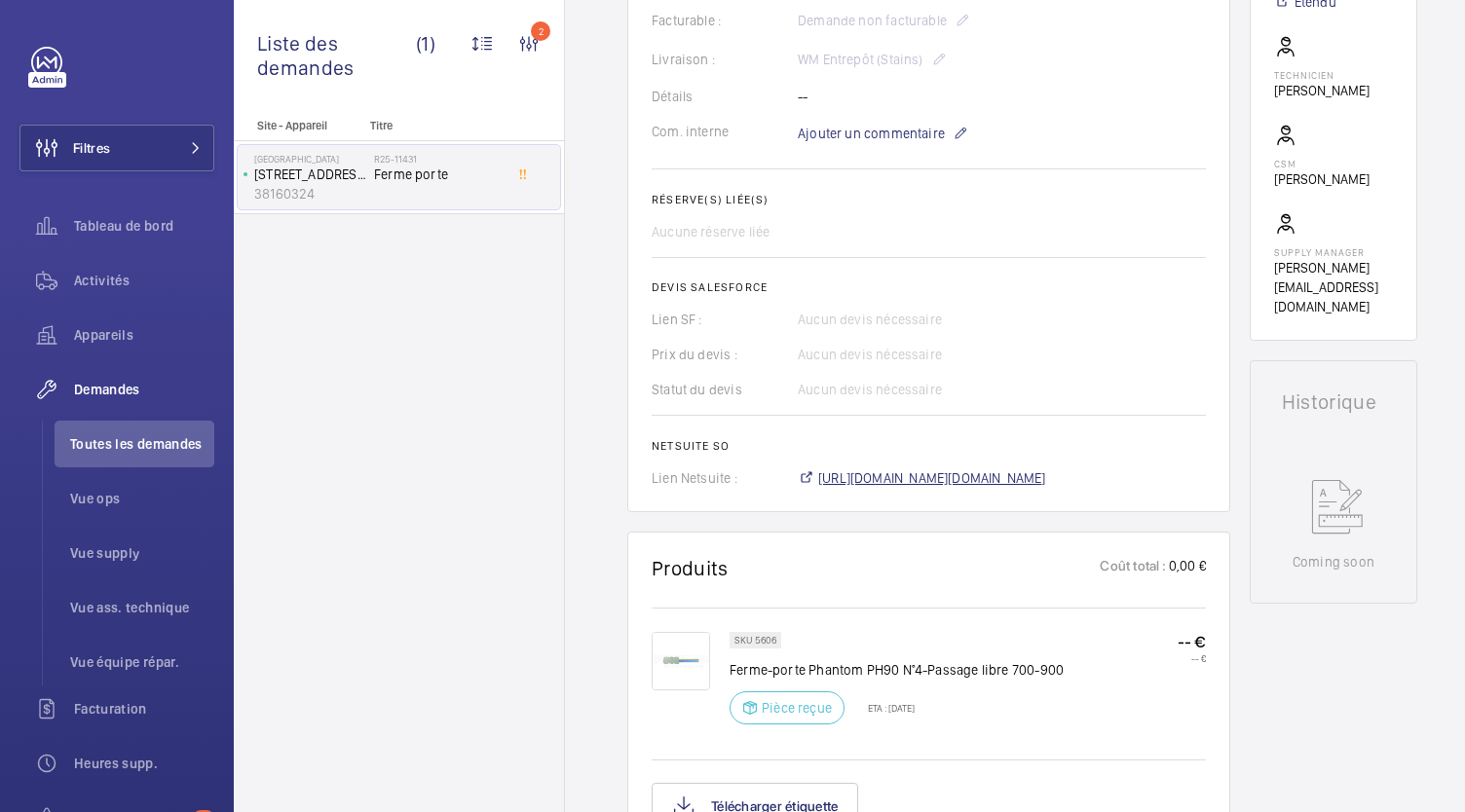
click at [881, 477] on span "https://6461500.app.netsuite.com/app/accounting/transactions/salesord.nl?id=300…" at bounding box center [932, 478] width 228 height 20
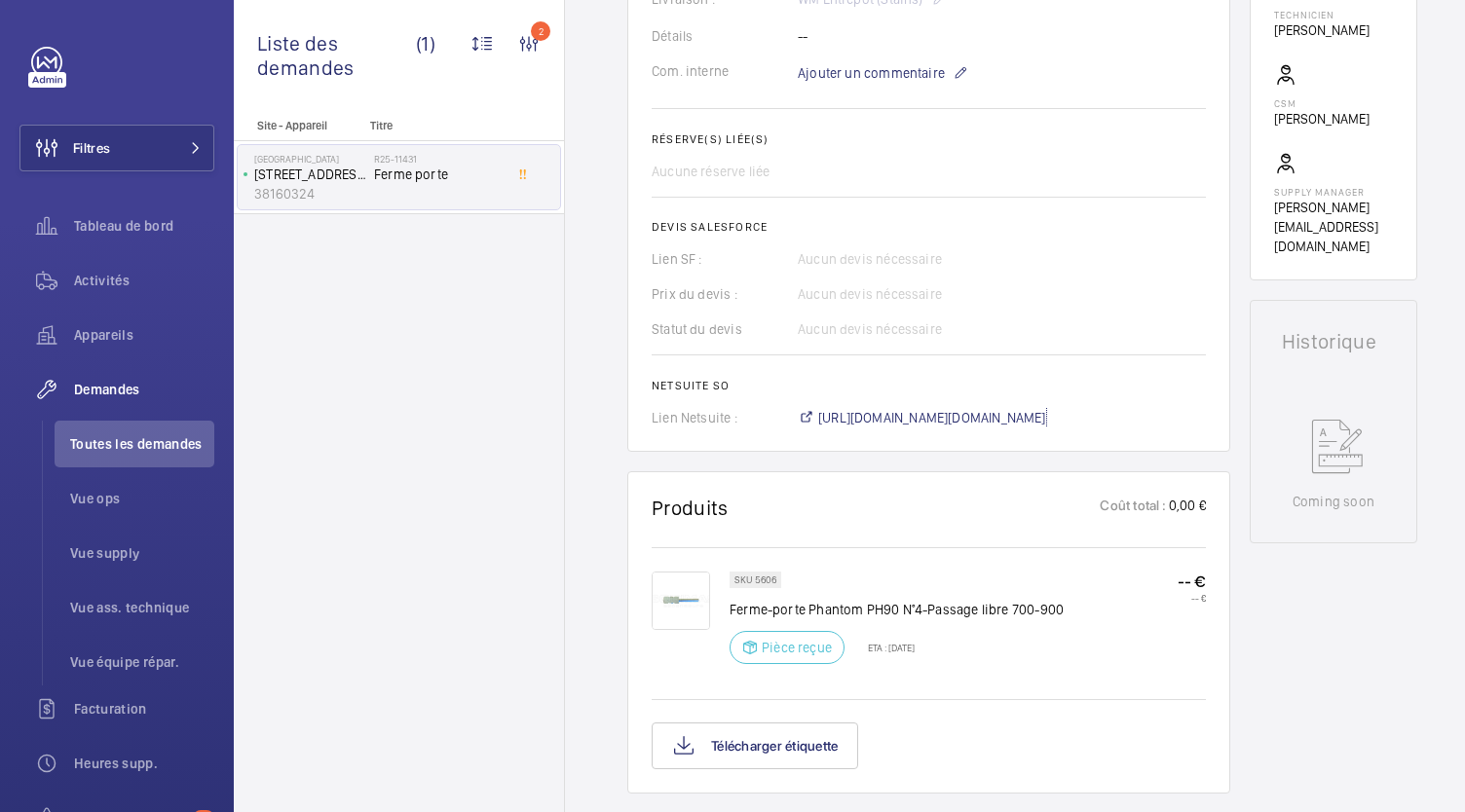
scroll to position [722, 0]
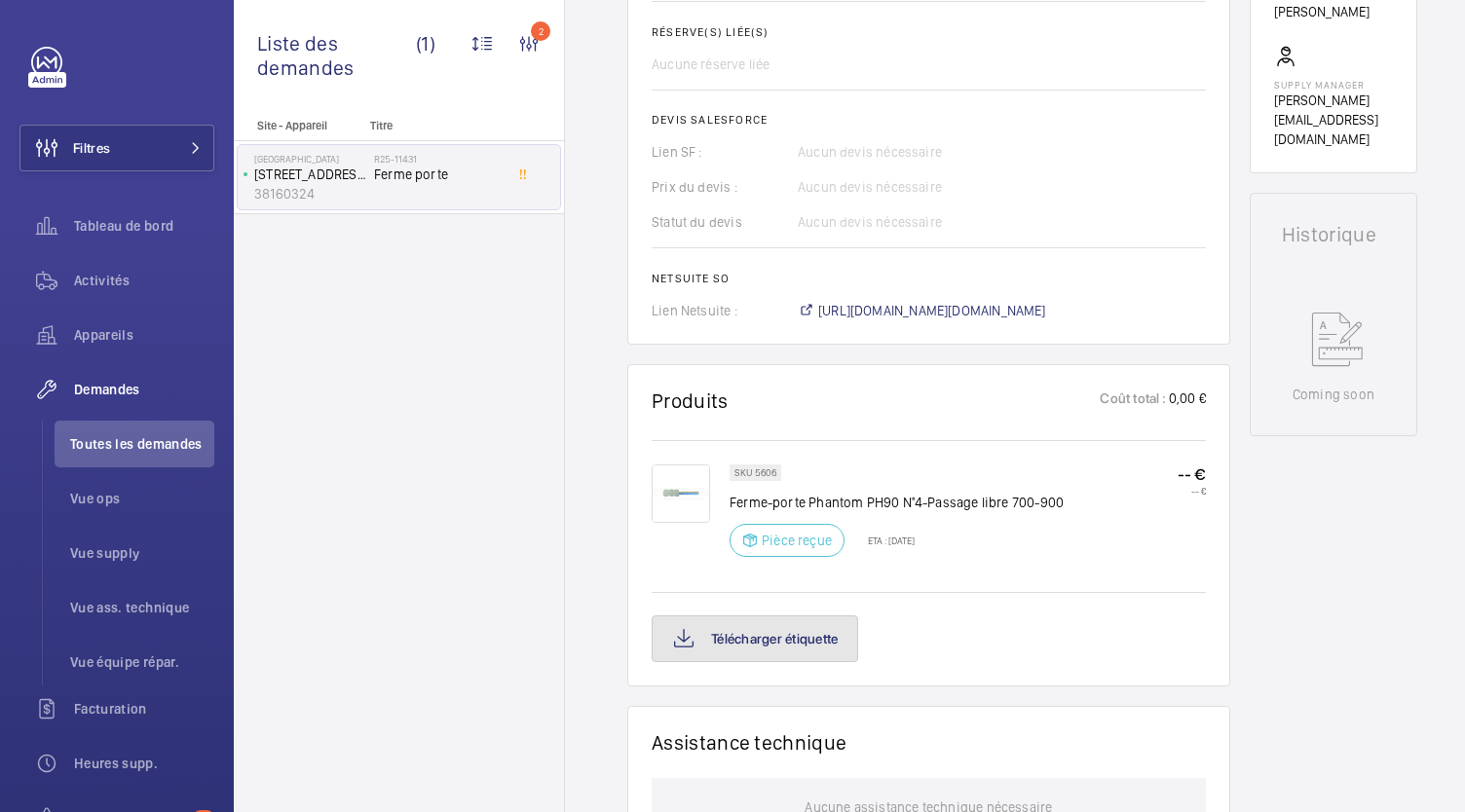
click at [744, 659] on button "Télécharger étiquette" at bounding box center [754, 638] width 207 height 47
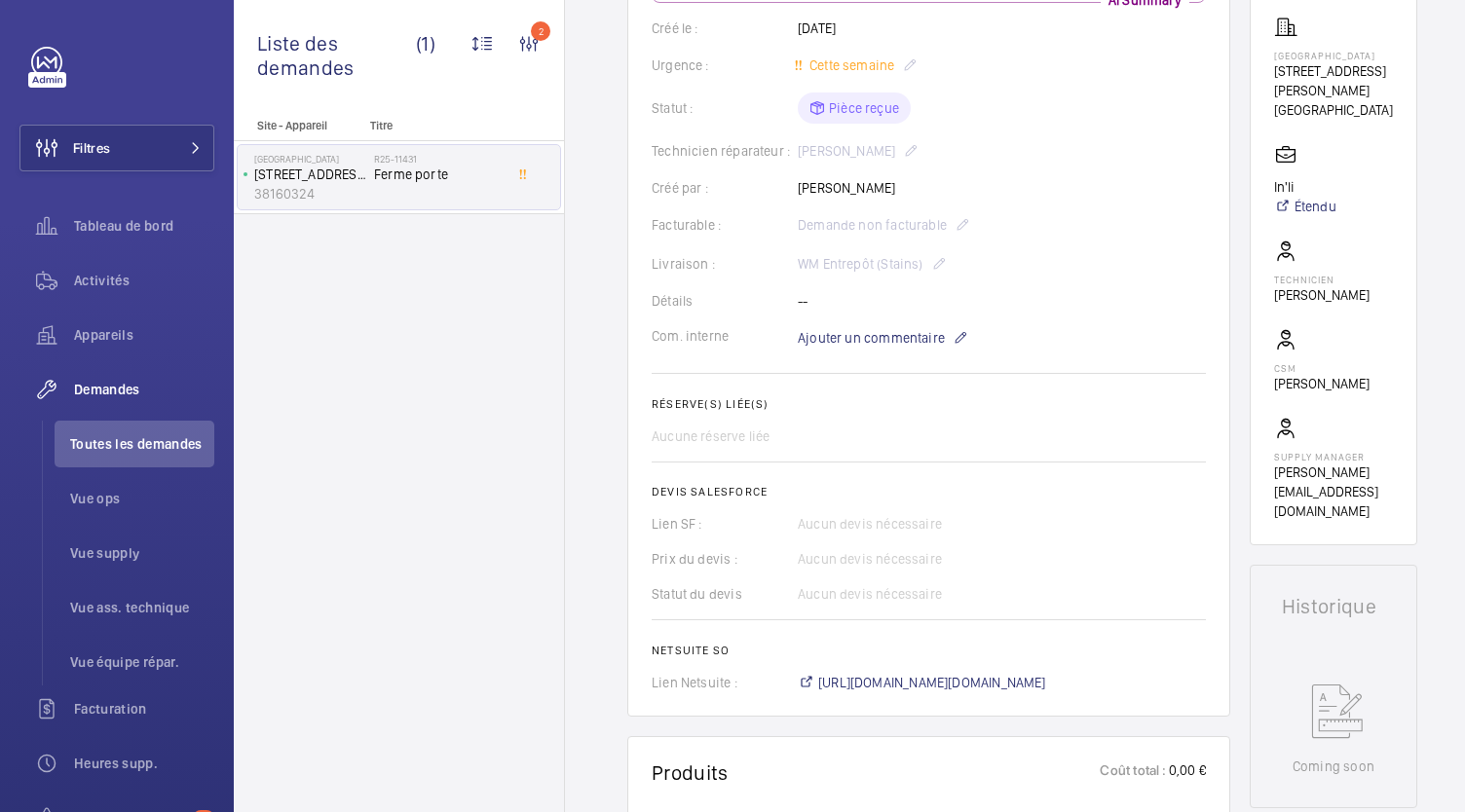
scroll to position [0, 0]
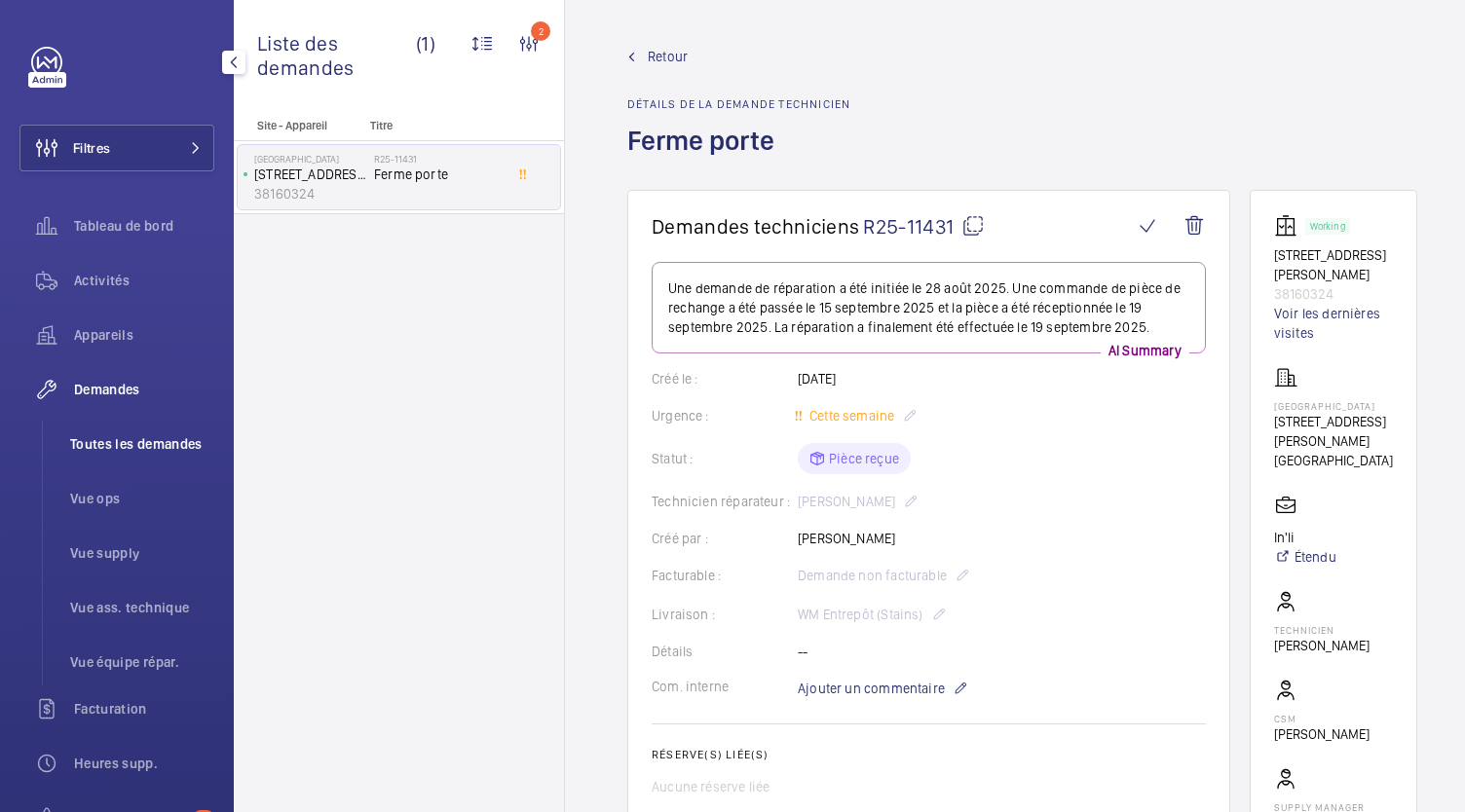
click at [173, 434] on span "Toutes les demandes" at bounding box center [142, 444] width 144 height 20
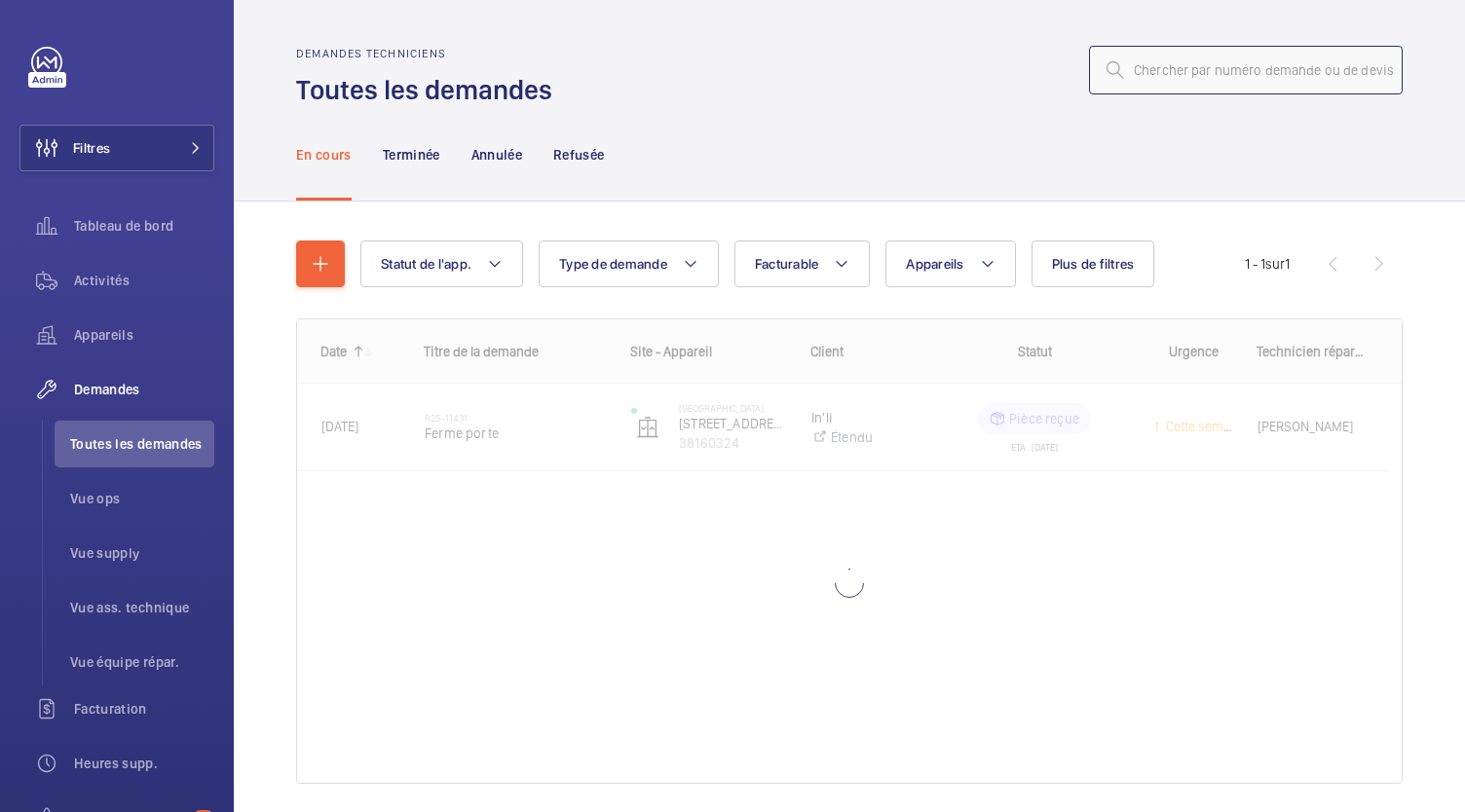
click at [1144, 71] on input "text" at bounding box center [1246, 70] width 314 height 49
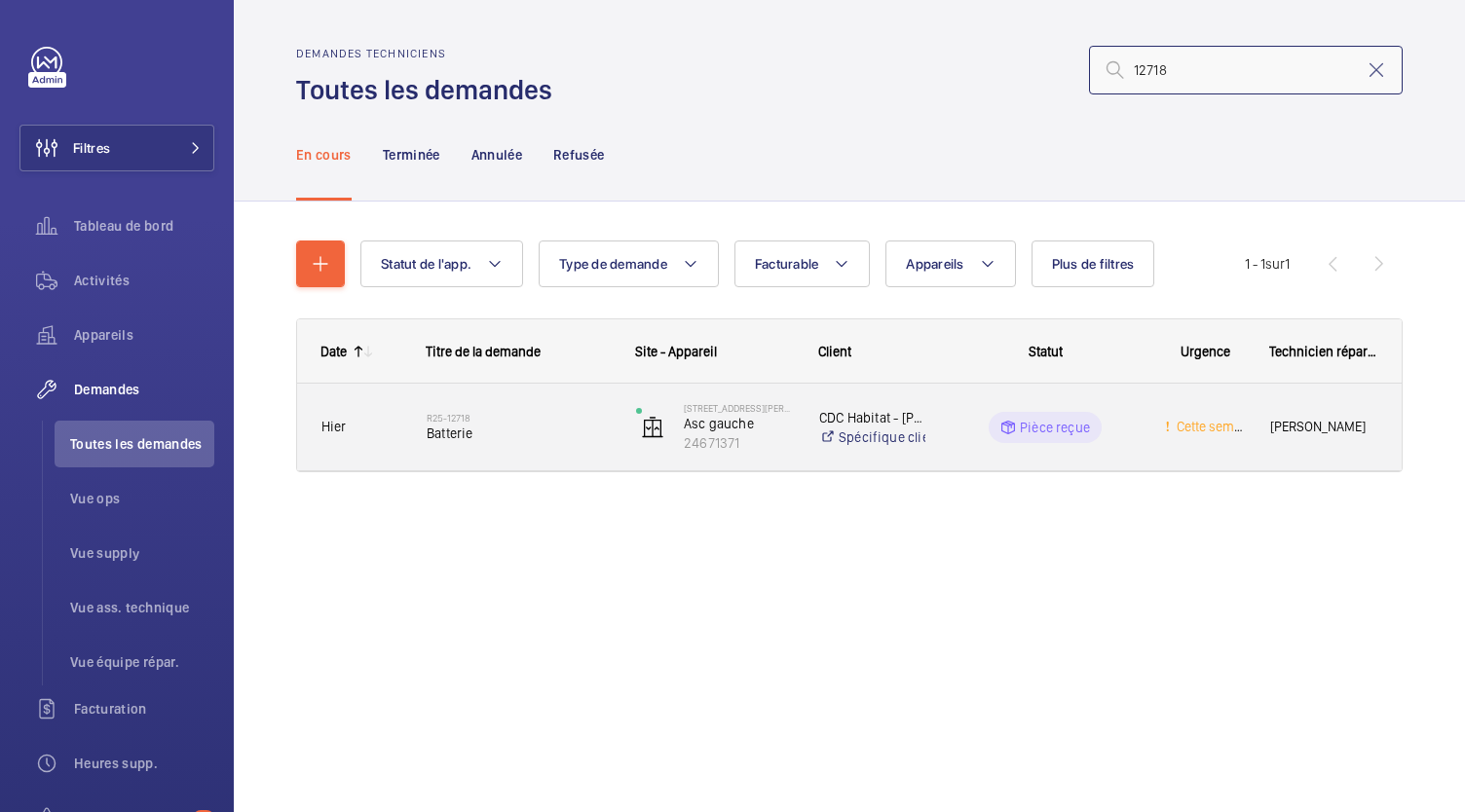
type input "12718"
click at [476, 421] on h2 "R25-12718" at bounding box center [519, 417] width 184 height 12
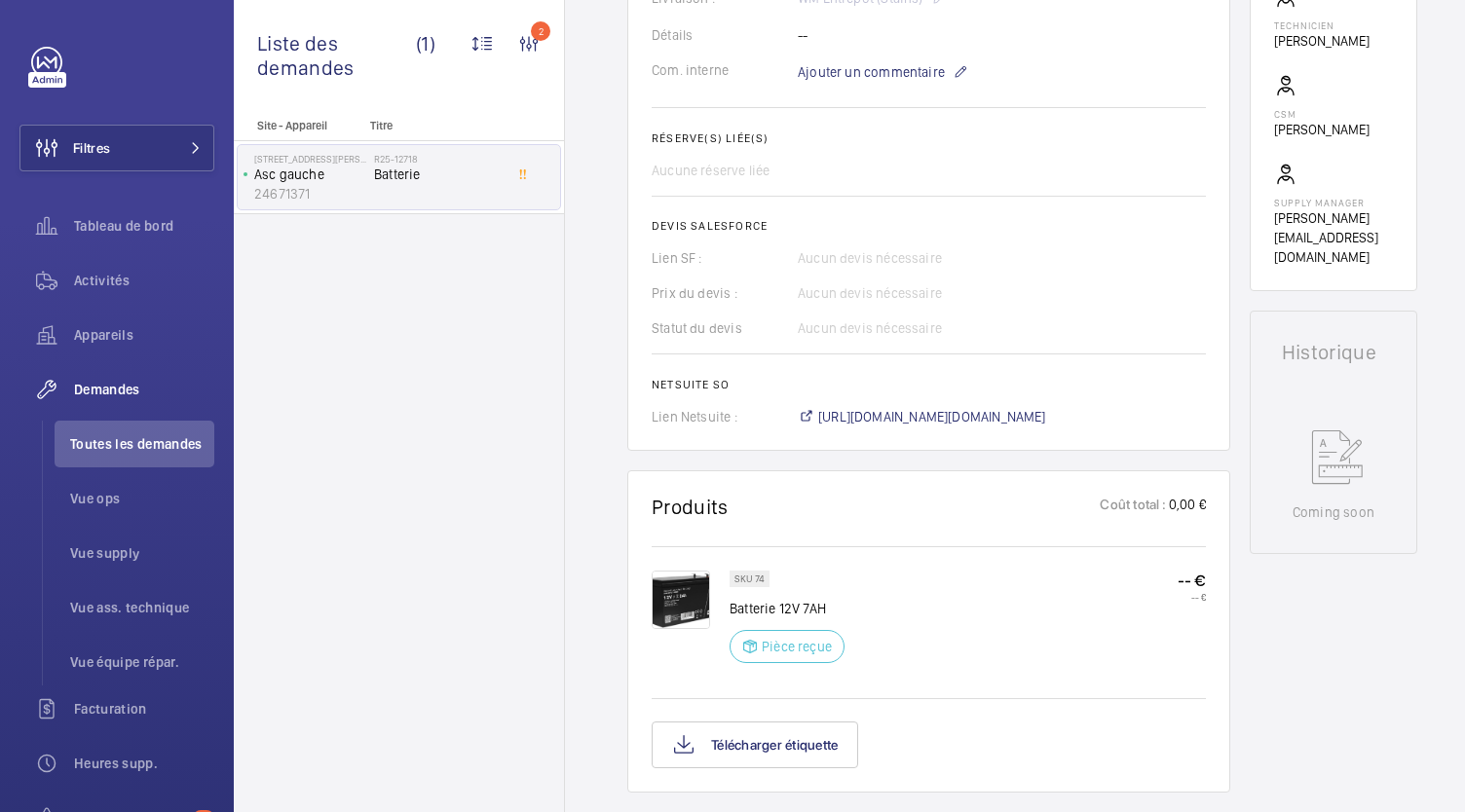
scroll to position [654, 0]
click at [883, 415] on span "https://6461500.app.netsuite.com/app/accounting/transactions/salesord.nl?id=303…" at bounding box center [932, 418] width 228 height 20
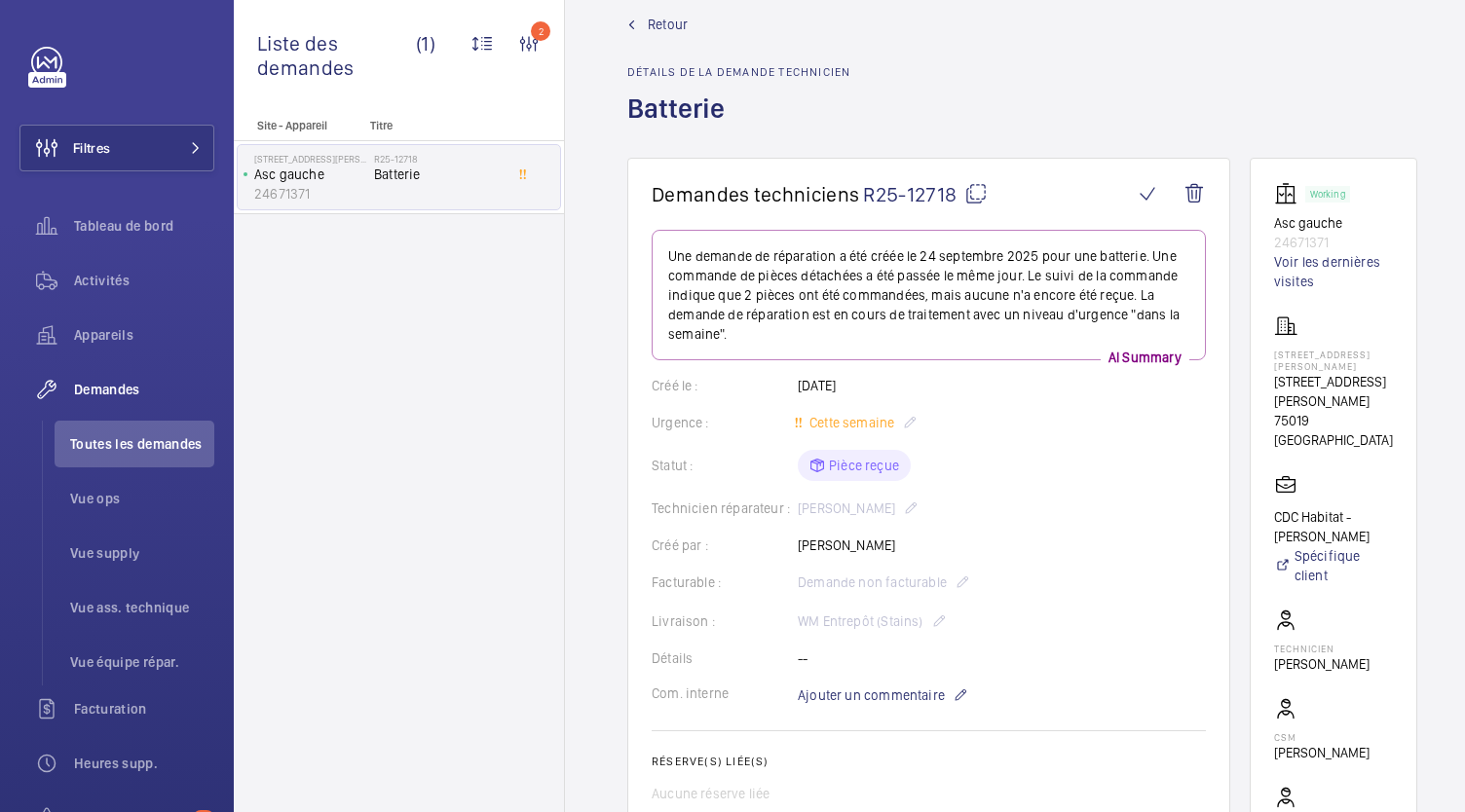
scroll to position [0, 0]
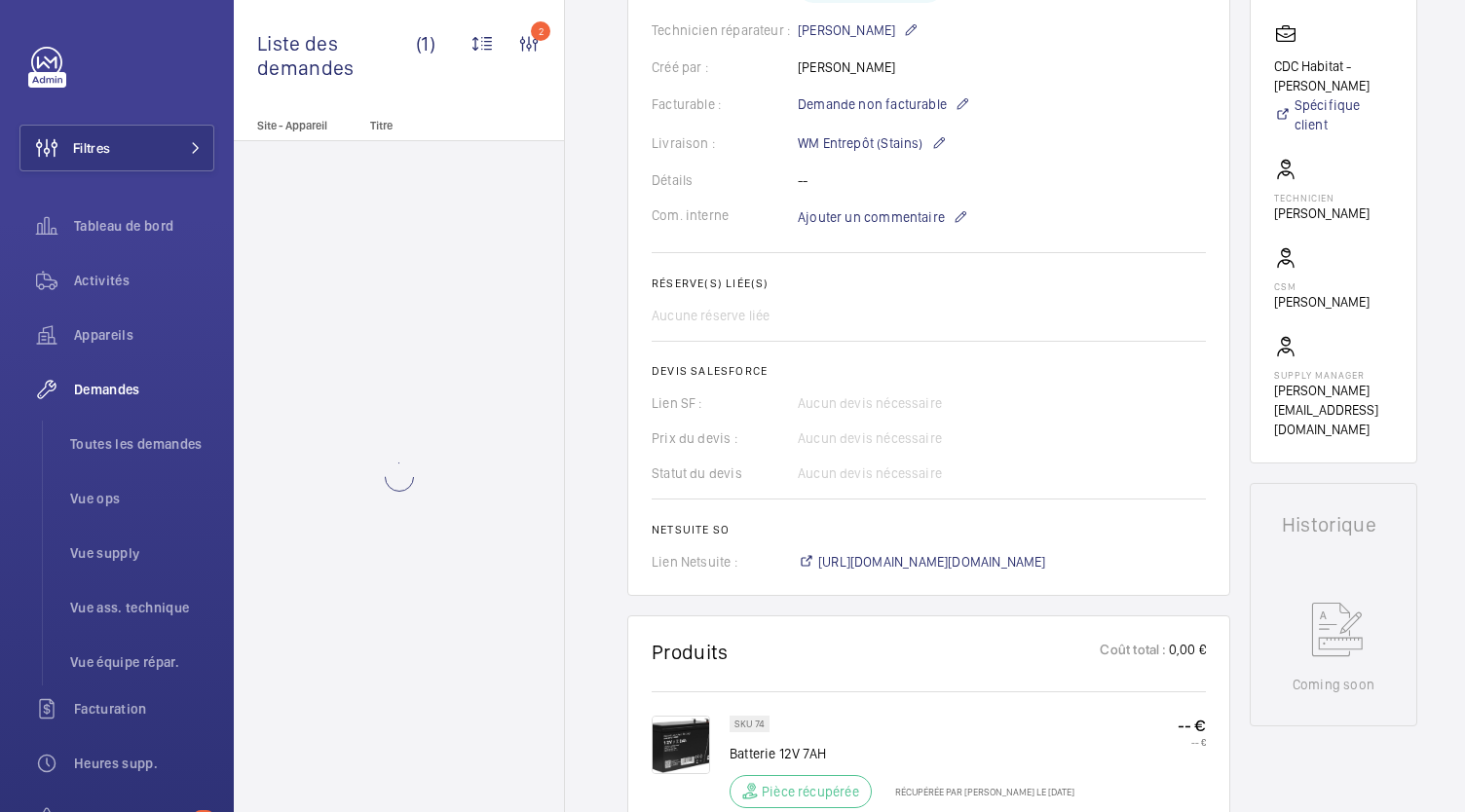
scroll to position [822, 0]
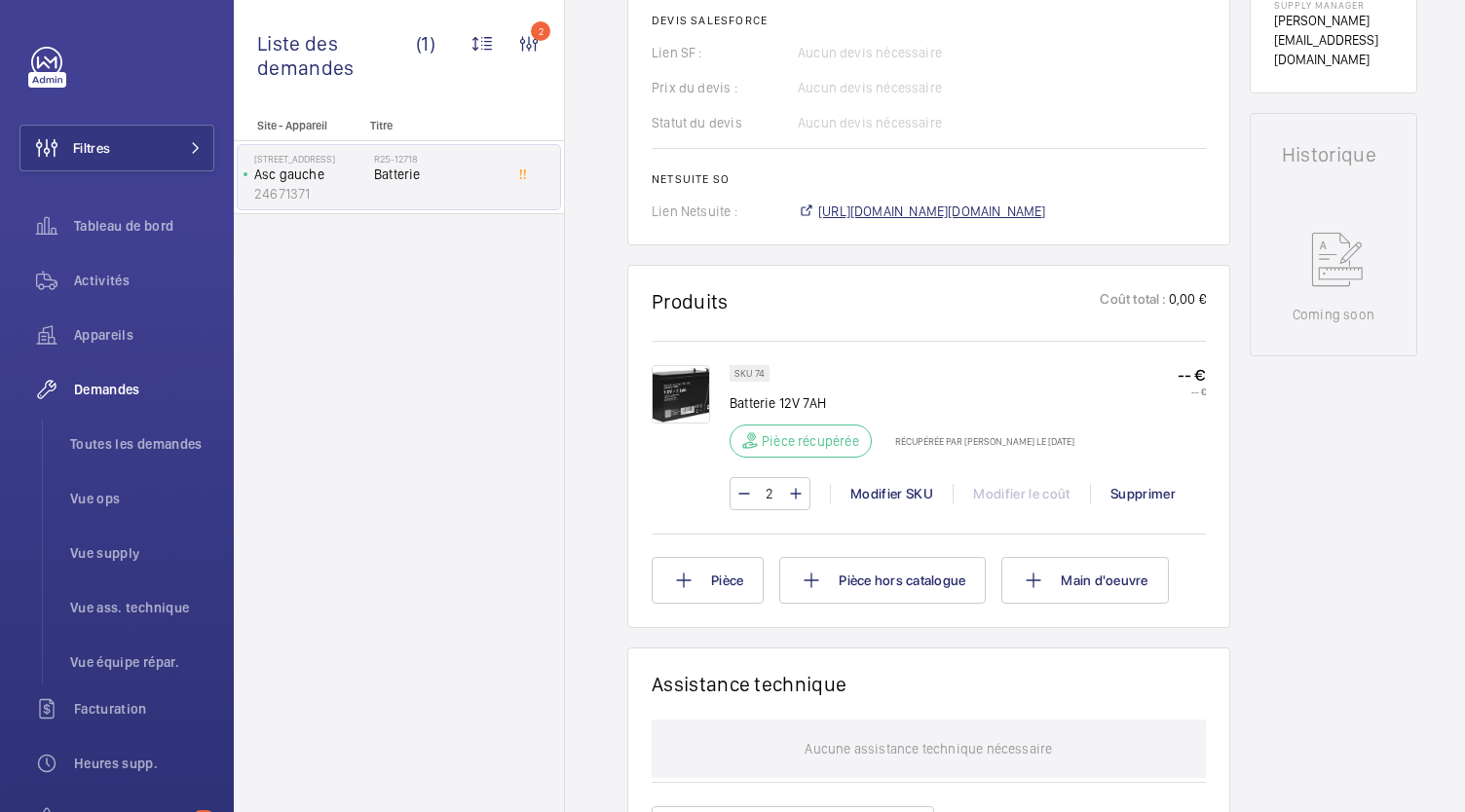
click at [901, 212] on span "[URL][DOMAIN_NAME][DOMAIN_NAME]" at bounding box center [932, 212] width 228 height 20
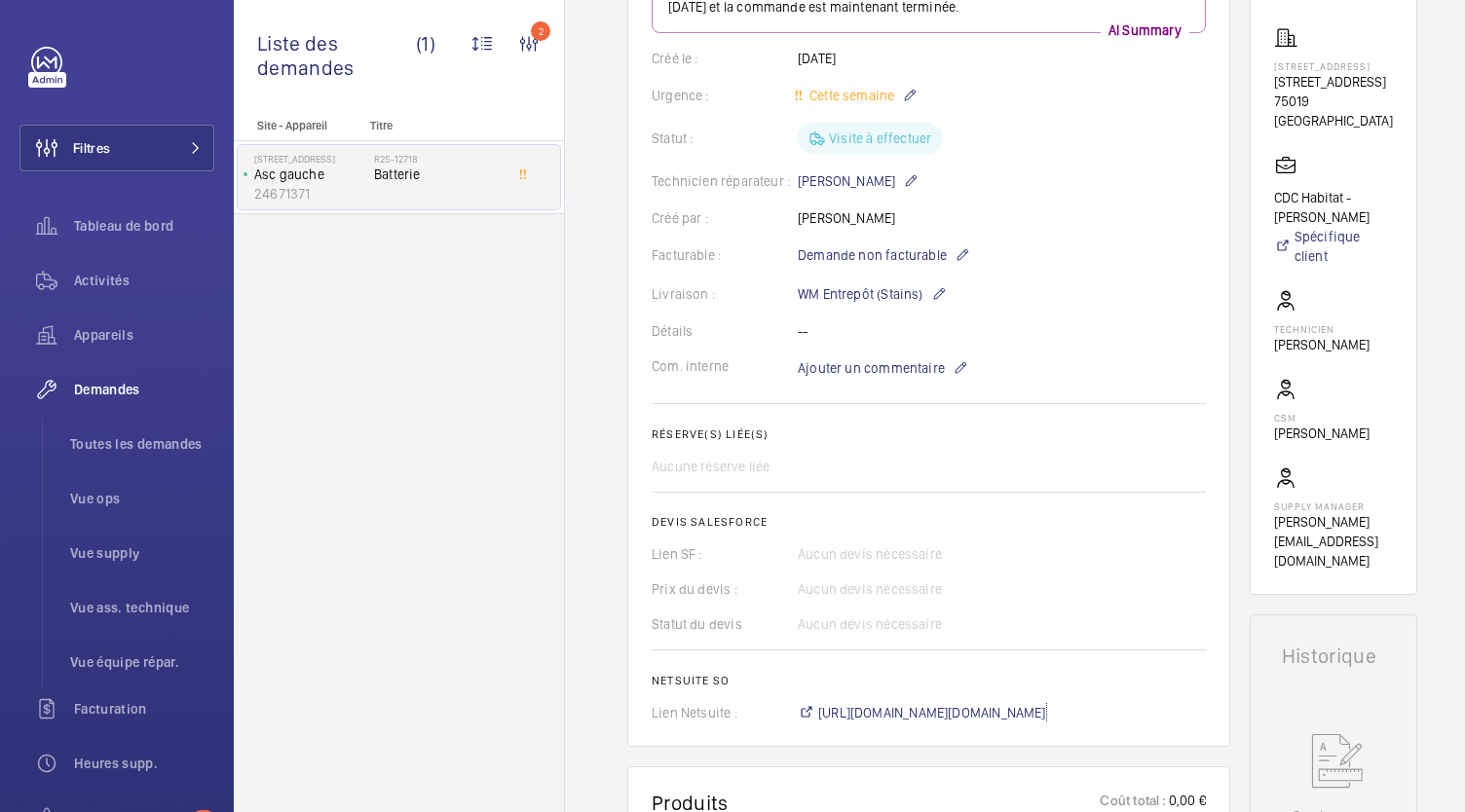
scroll to position [0, 0]
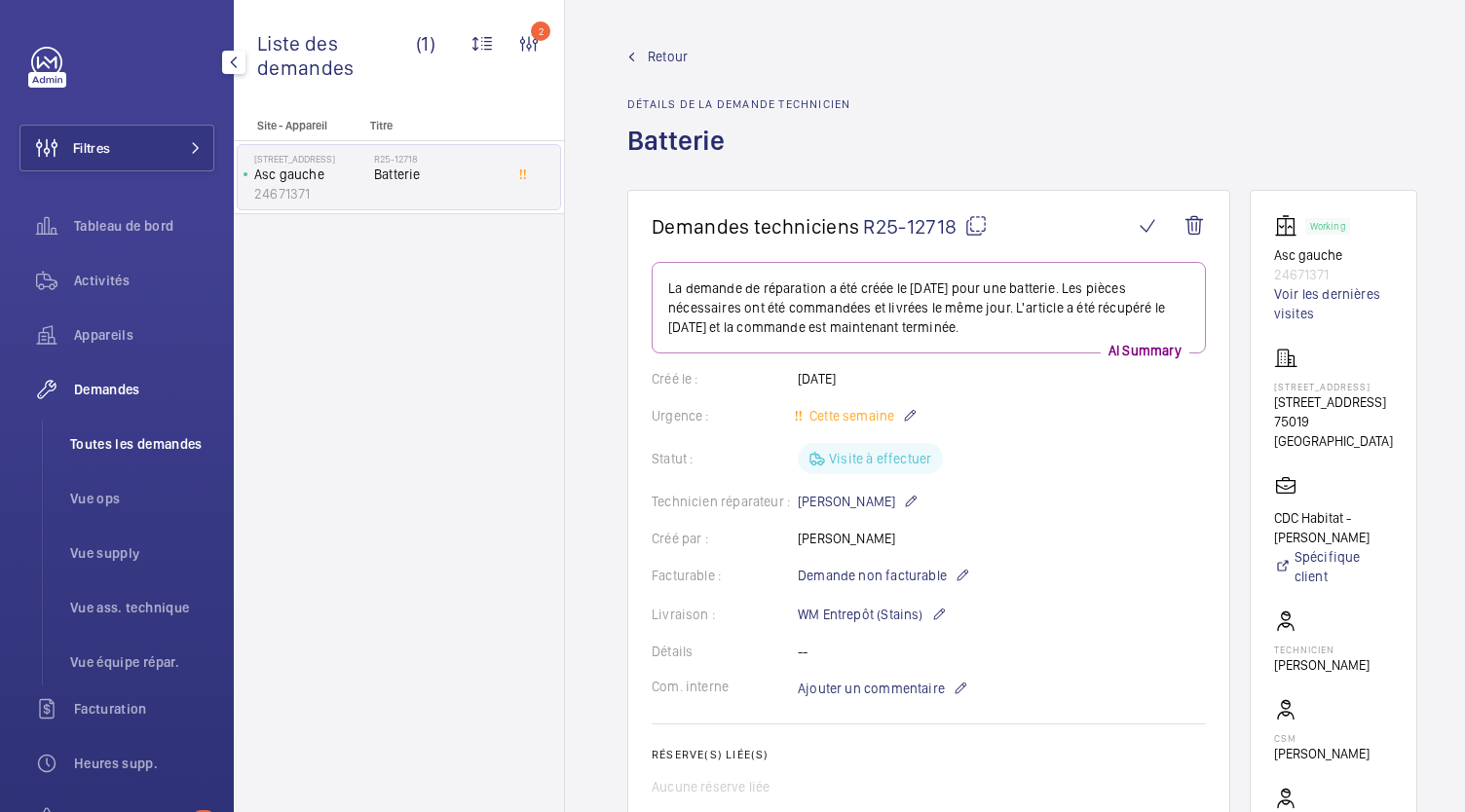
click at [158, 456] on li "Toutes les demandes" at bounding box center [135, 443] width 160 height 47
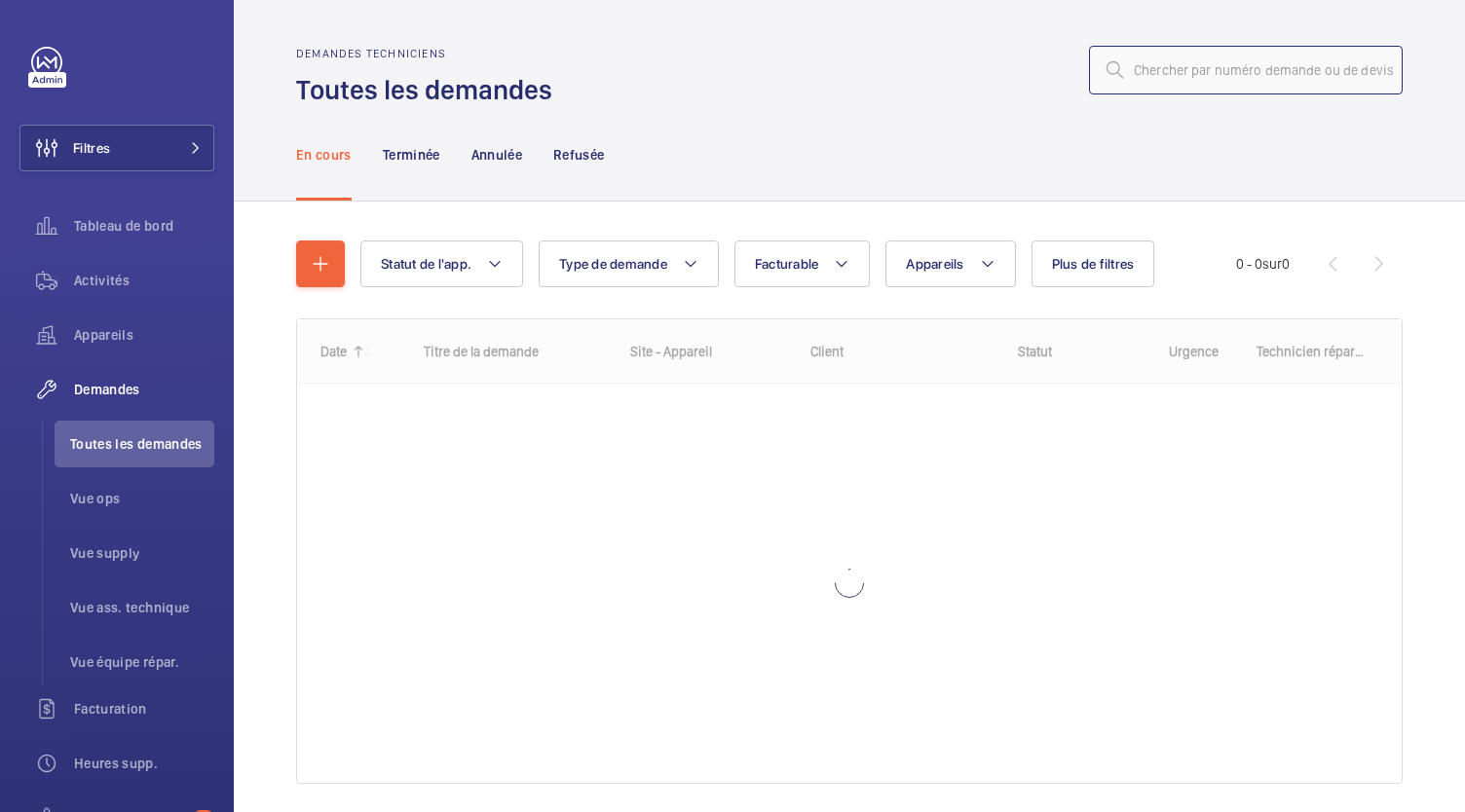
click at [1160, 62] on input "text" at bounding box center [1246, 70] width 314 height 49
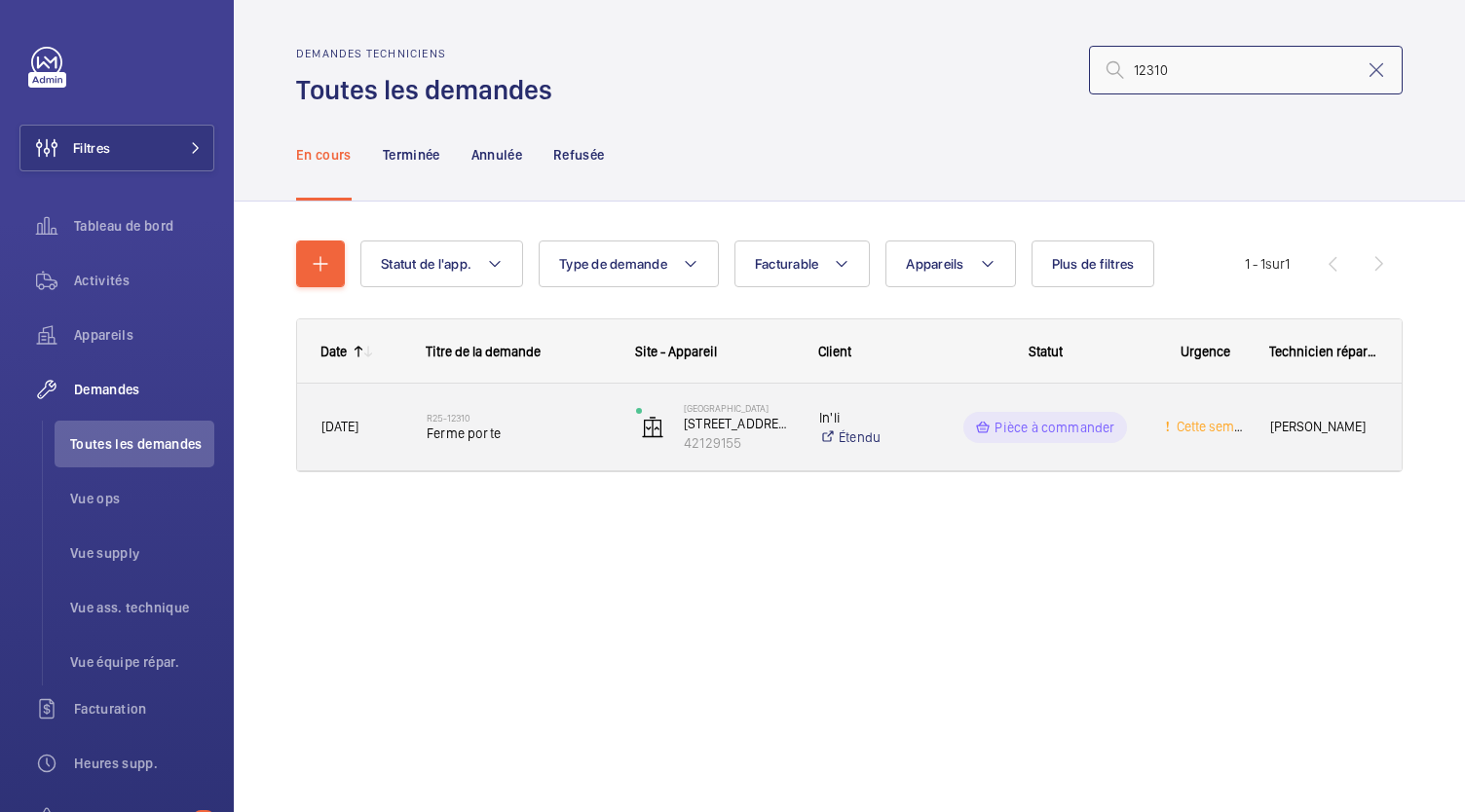
type input "12310"
click at [470, 433] on span "Ferme porte" at bounding box center [519, 433] width 184 height 20
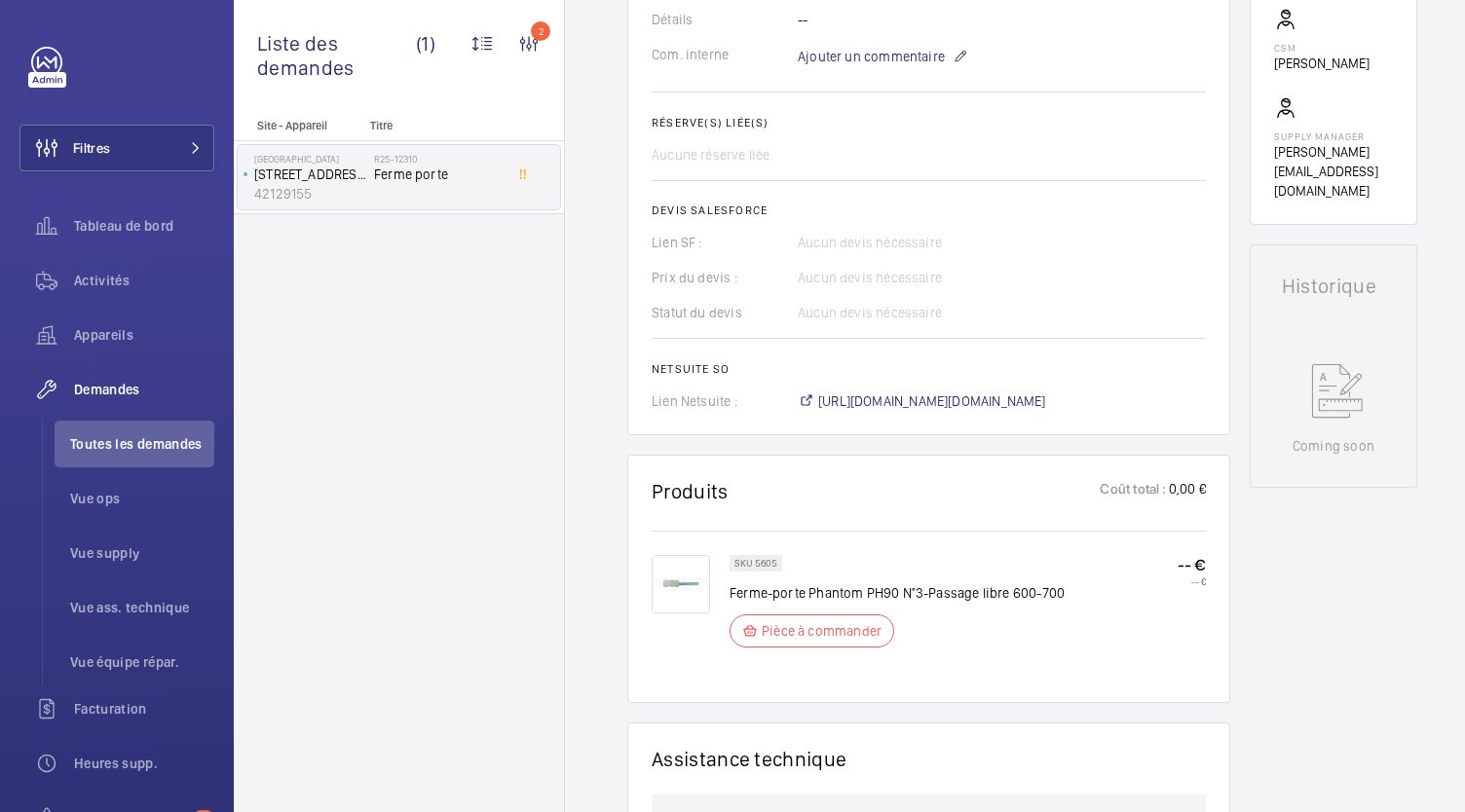
scroll to position [759, 0]
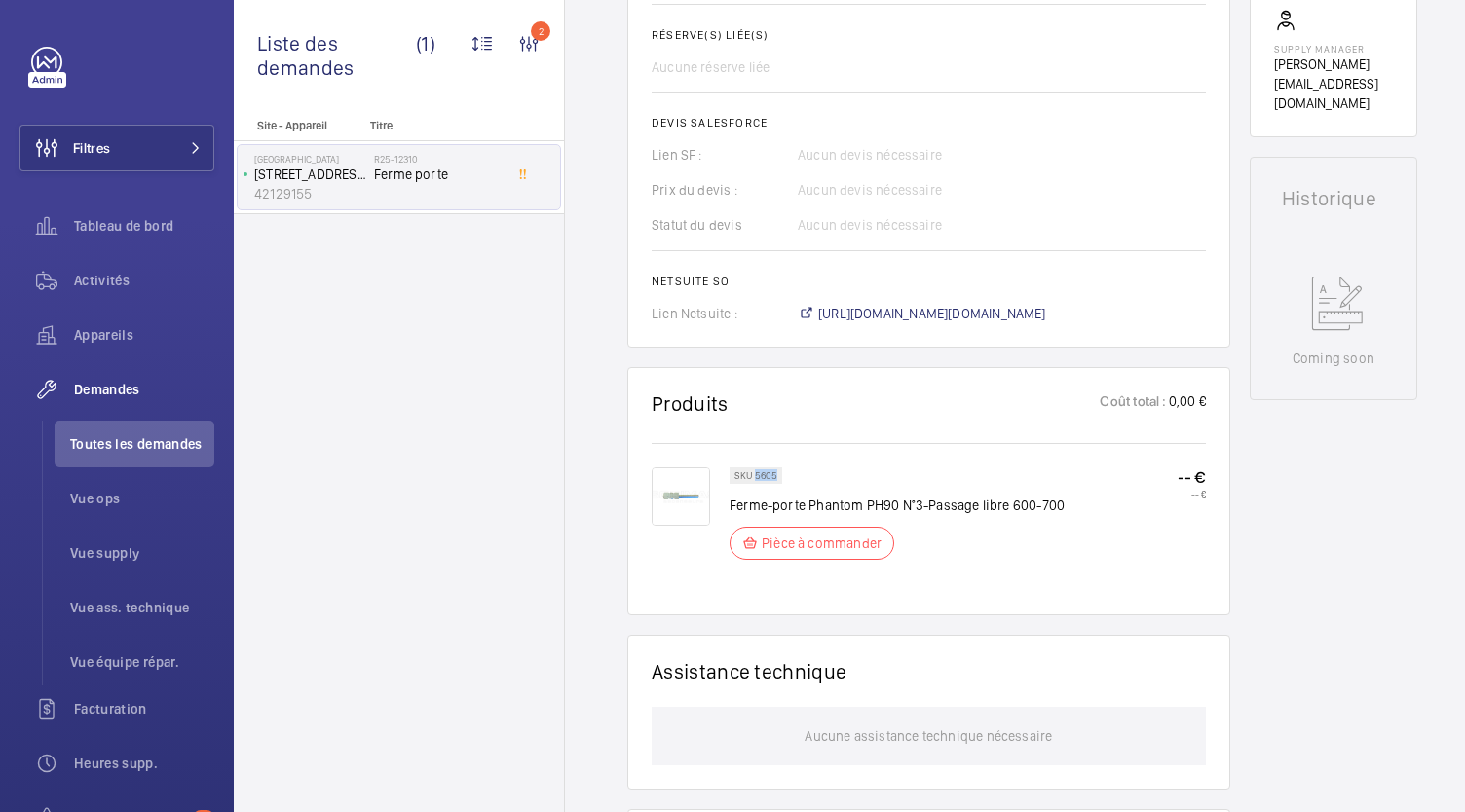
drag, startPoint x: 773, startPoint y: 472, endPoint x: 754, endPoint y: 474, distance: 19.1
click at [754, 474] on p "SKU 5605" at bounding box center [755, 475] width 43 height 7
click at [768, 474] on p "SKU 5605" at bounding box center [755, 475] width 43 height 7
click at [868, 313] on span "[URL][DOMAIN_NAME][DOMAIN_NAME]" at bounding box center [932, 314] width 228 height 20
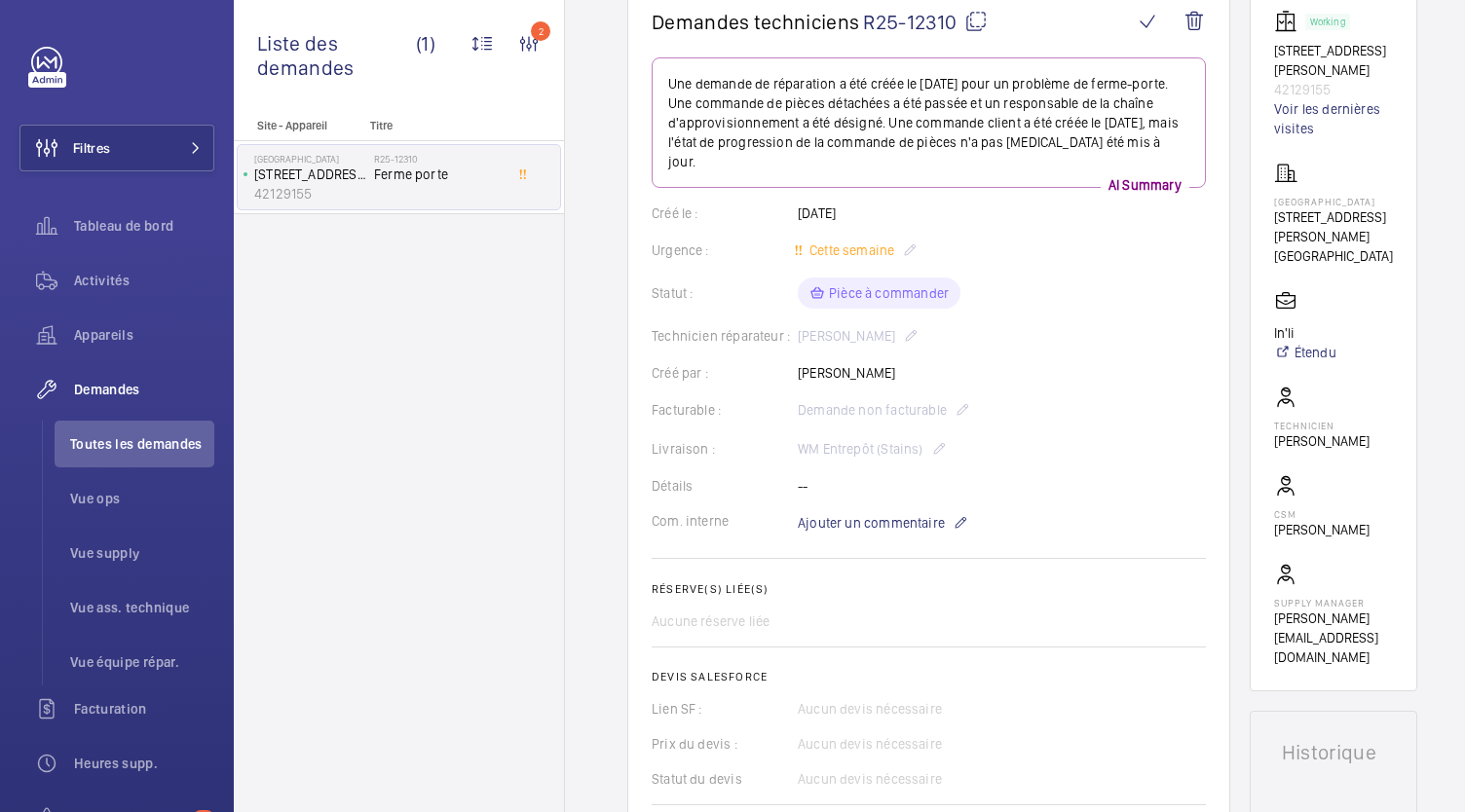
scroll to position [0, 0]
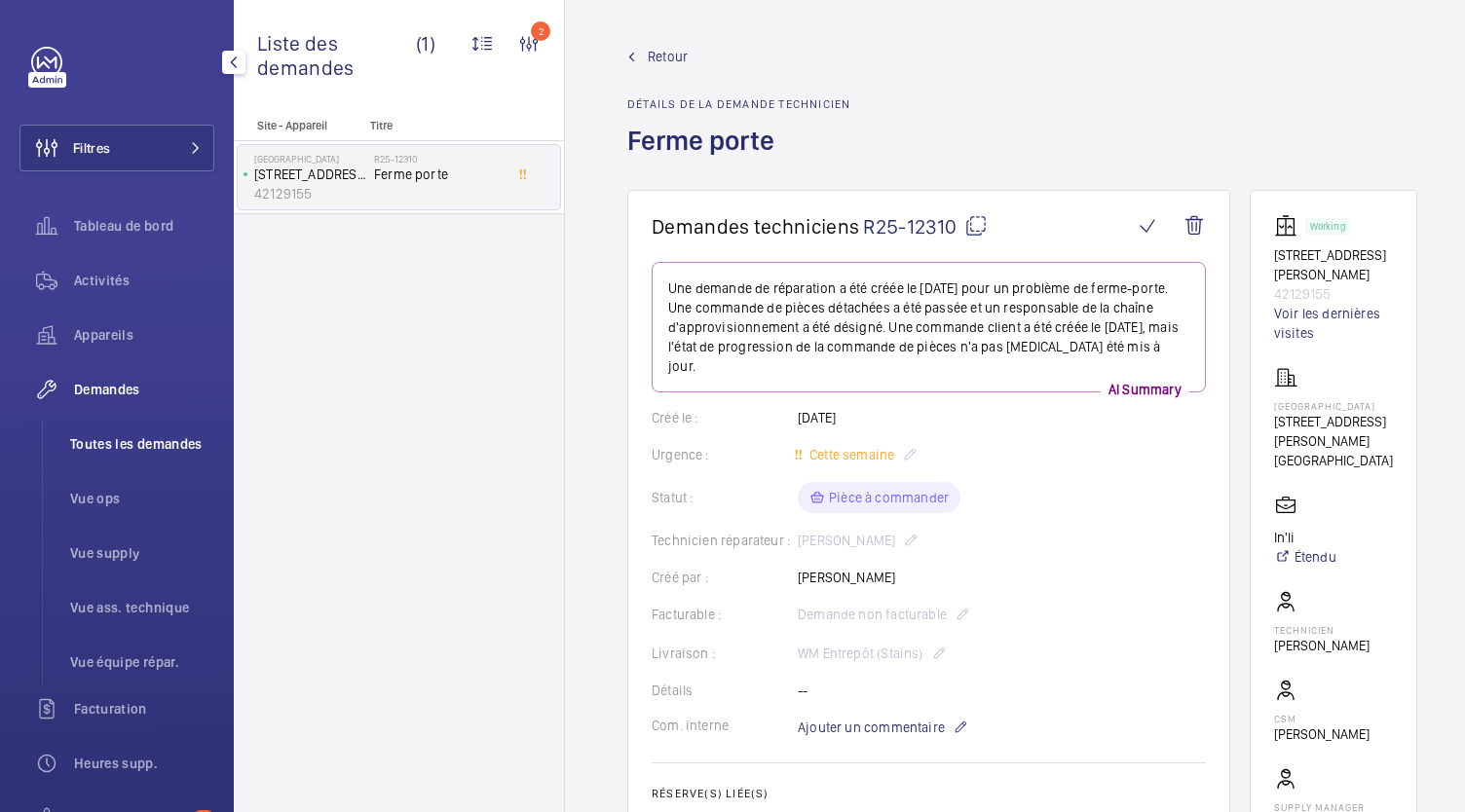
click at [138, 448] on span "Toutes les demandes" at bounding box center [142, 444] width 144 height 20
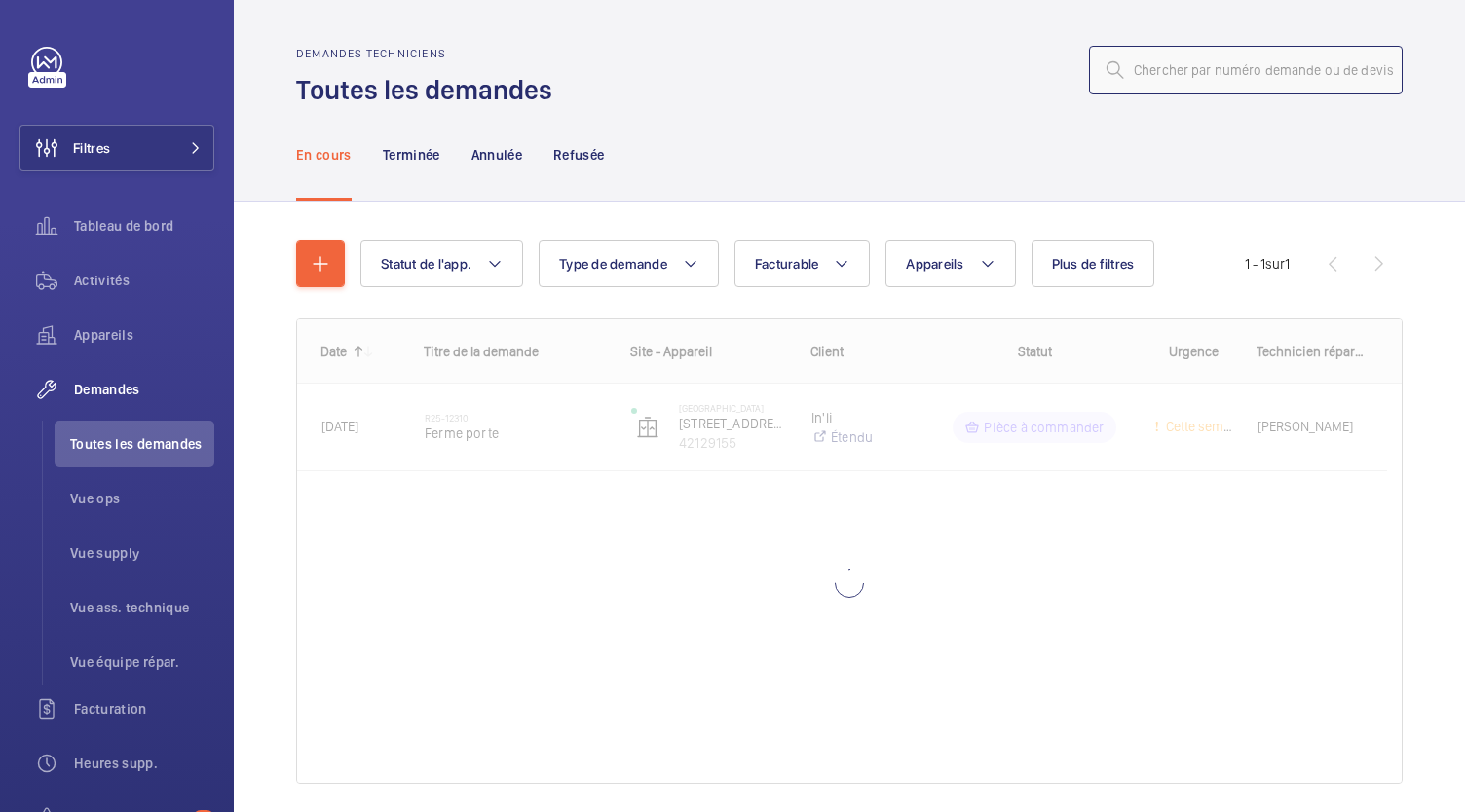
click at [1194, 79] on input "text" at bounding box center [1246, 70] width 314 height 49
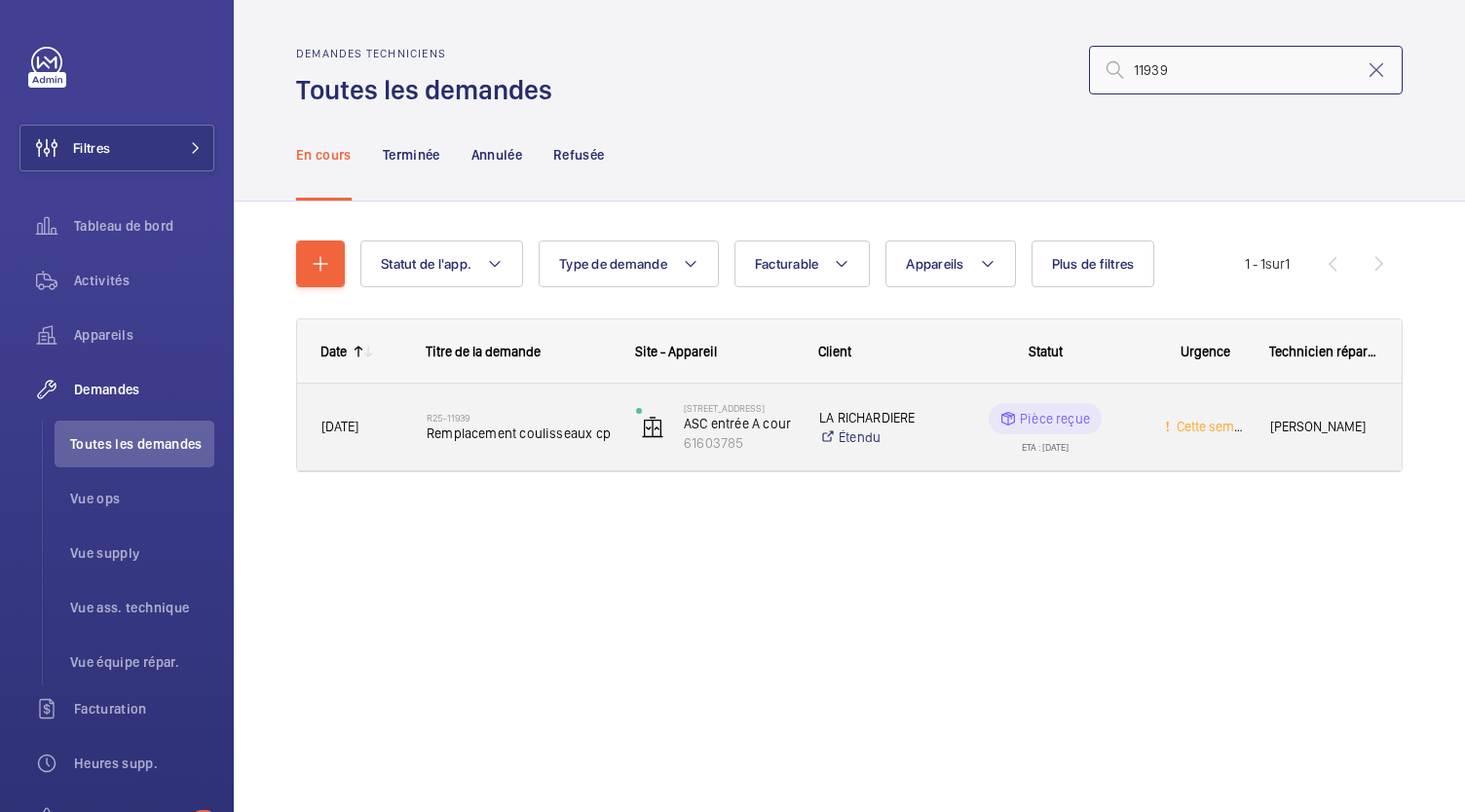
type input "11939"
click at [540, 428] on span "Remplacement coulisseaux cp" at bounding box center [519, 433] width 184 height 20
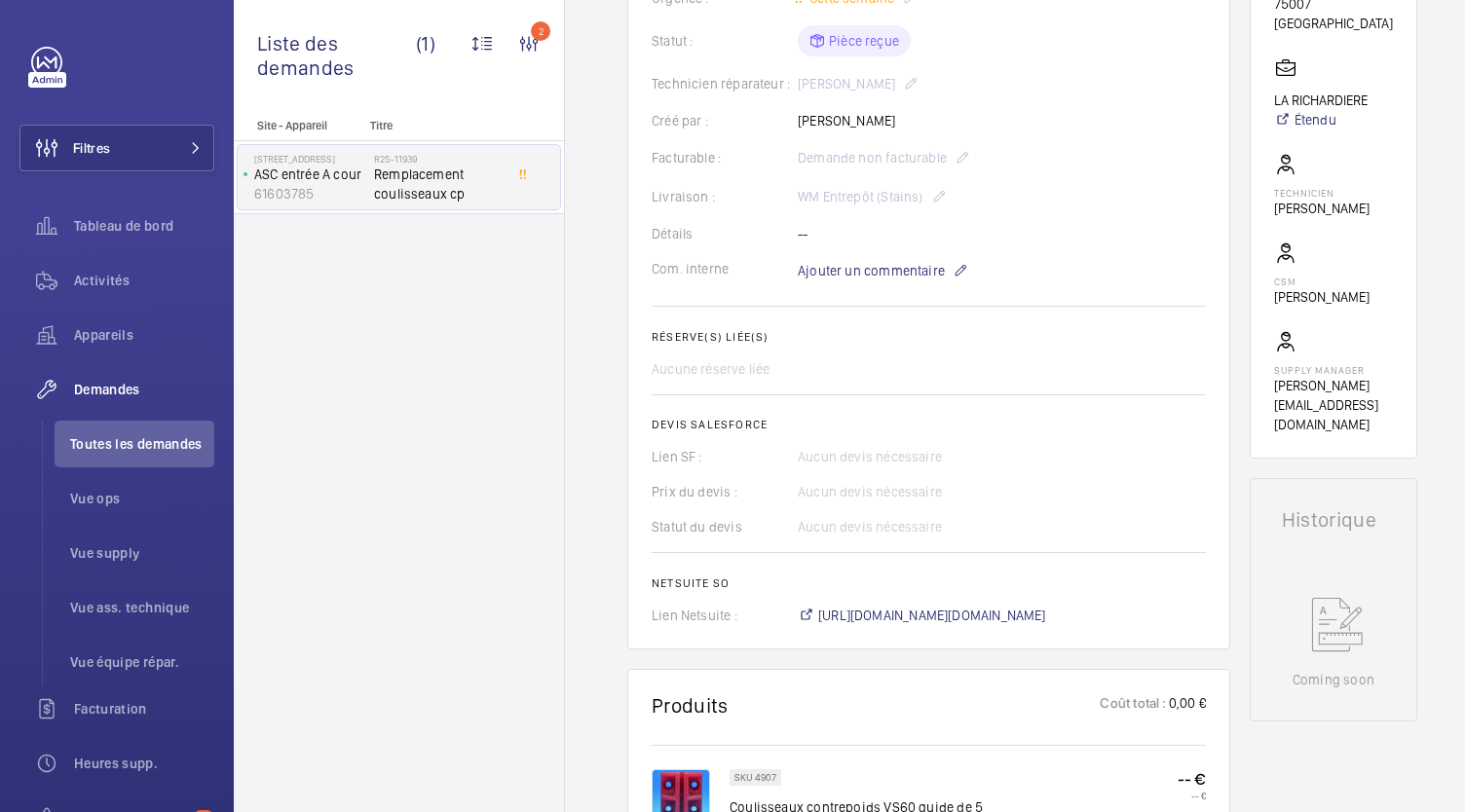
scroll to position [816, 0]
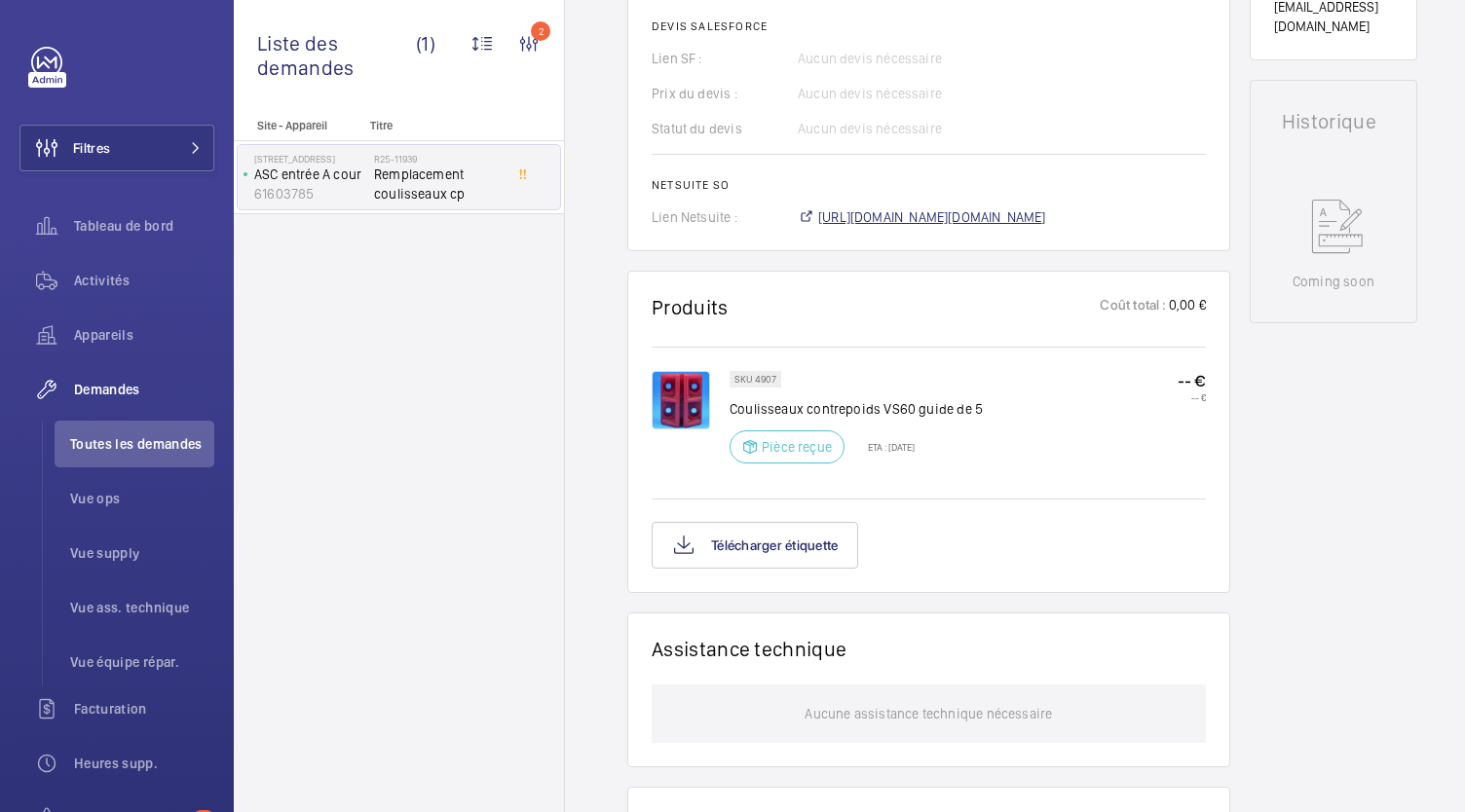
click at [925, 216] on span "[URL][DOMAIN_NAME][DOMAIN_NAME]" at bounding box center [932, 218] width 228 height 20
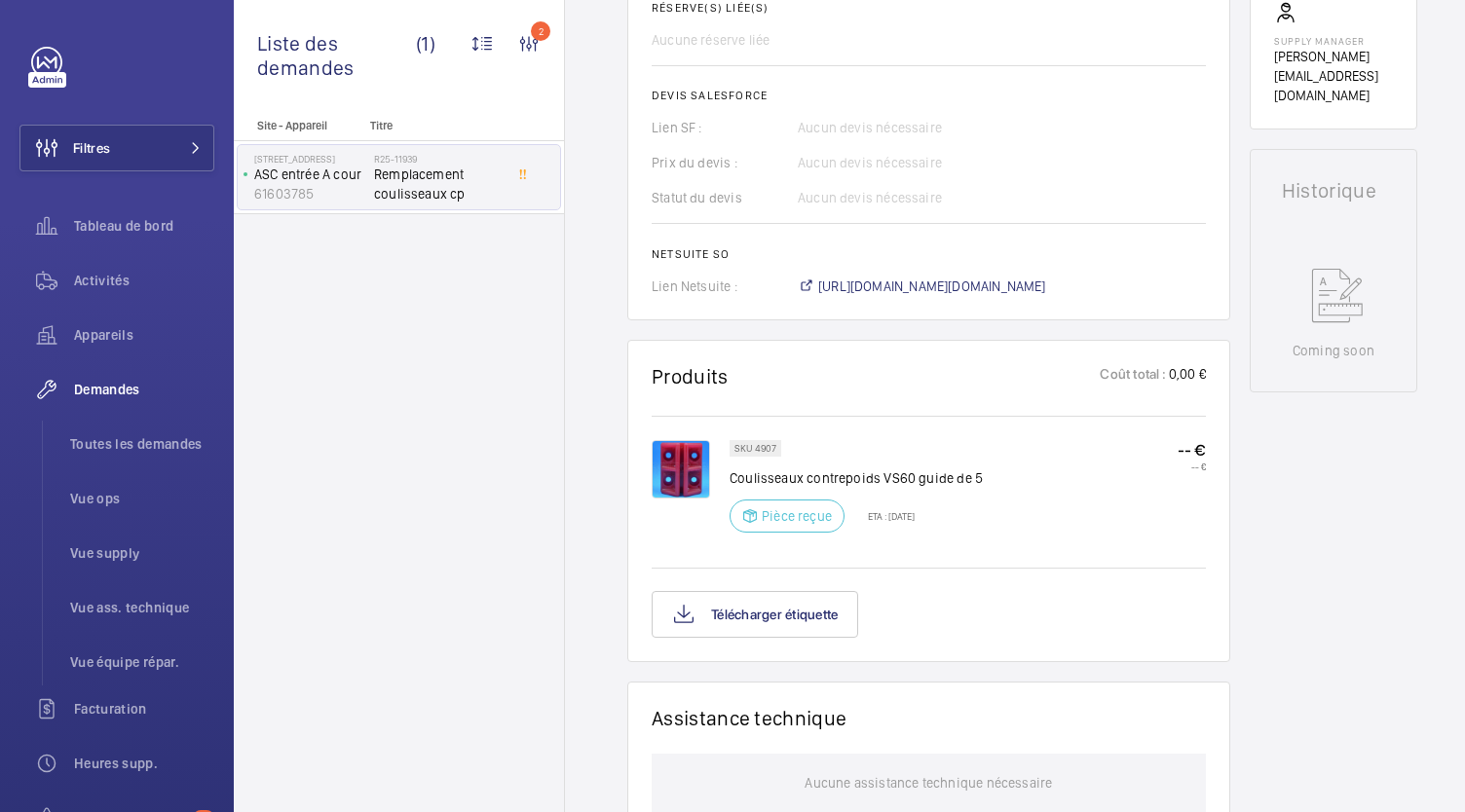
scroll to position [745, 0]
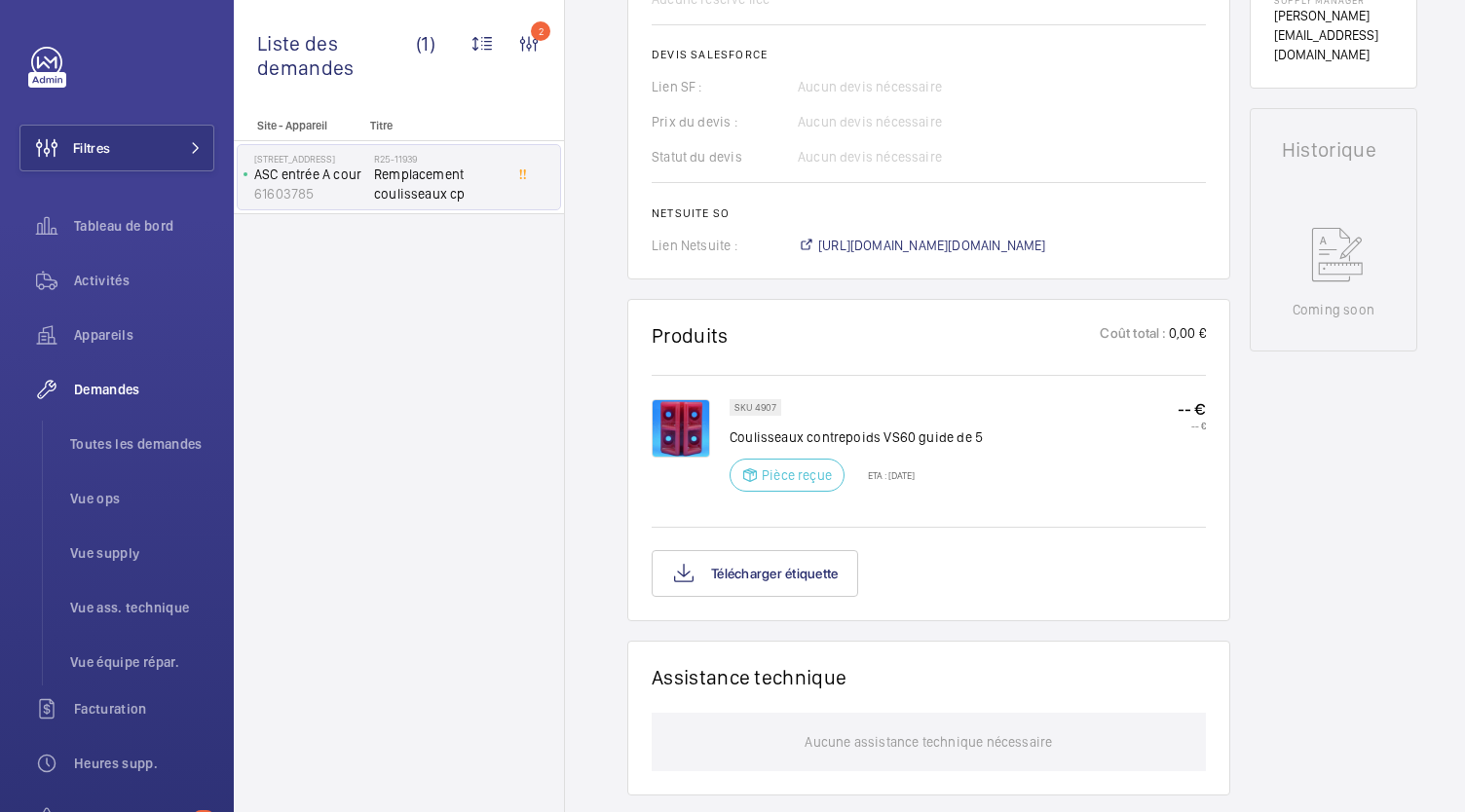
scroll to position [789, 0]
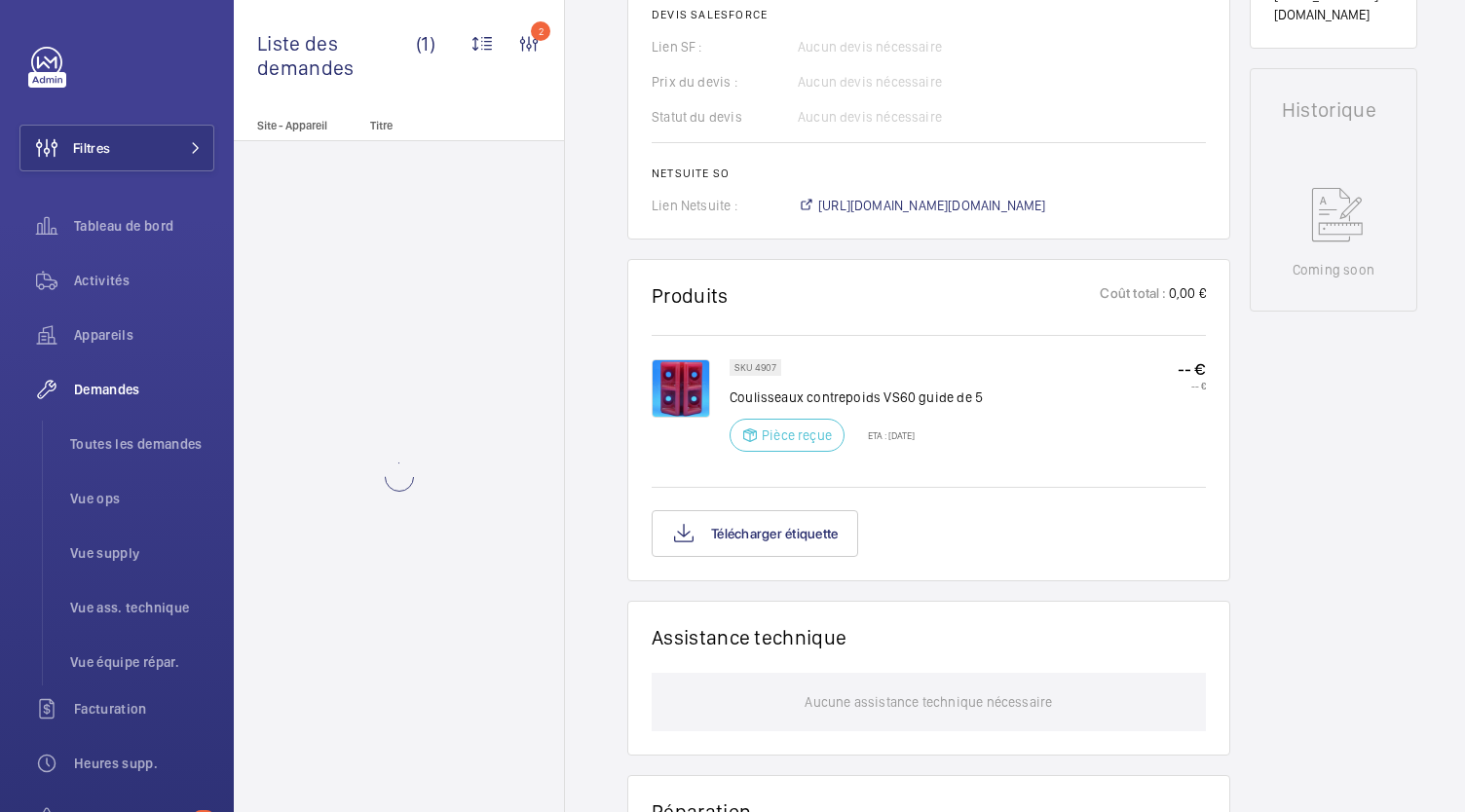
scroll to position [831, 0]
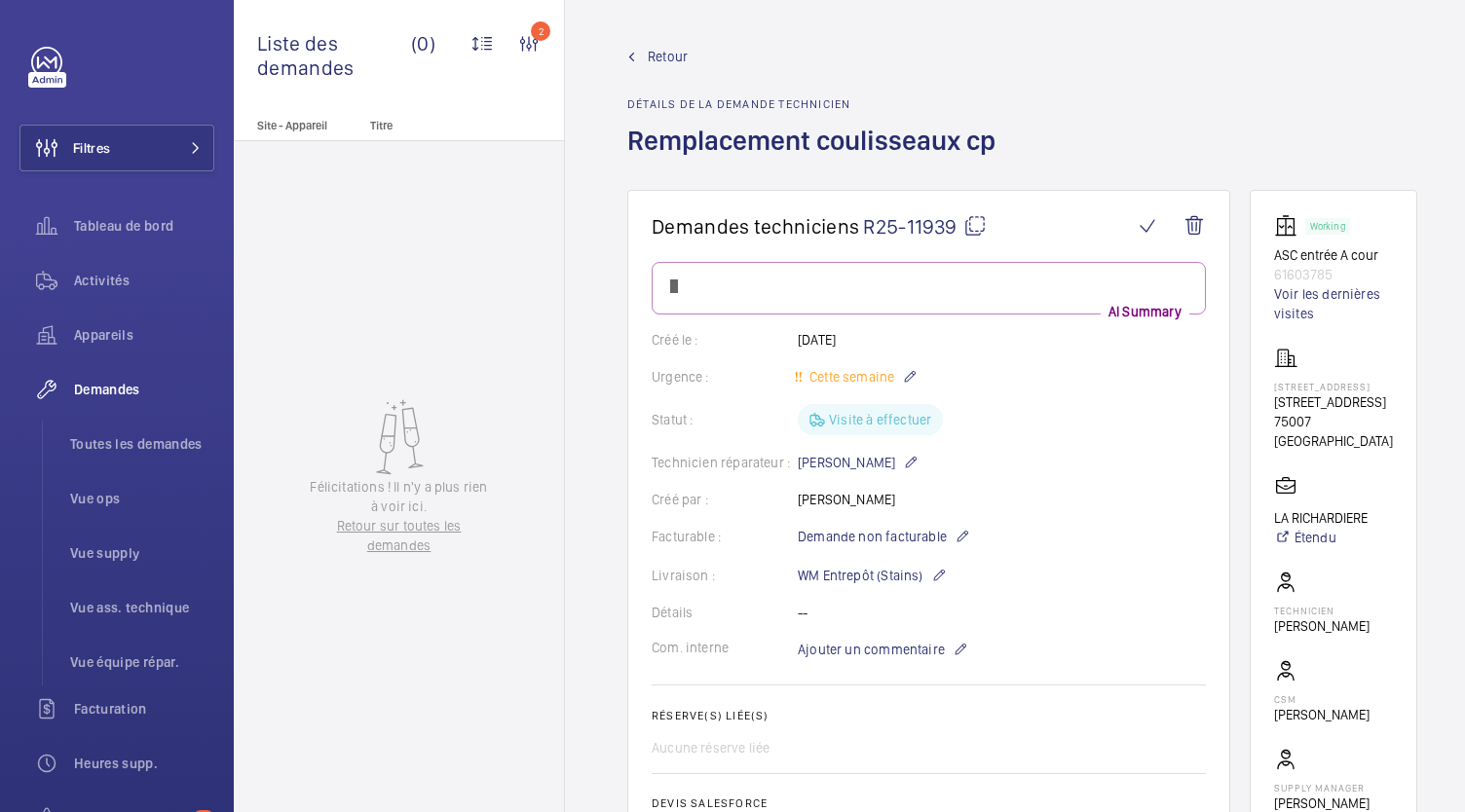
click at [877, 346] on div "Créé le : 08/09/2025" at bounding box center [928, 341] width 555 height 20
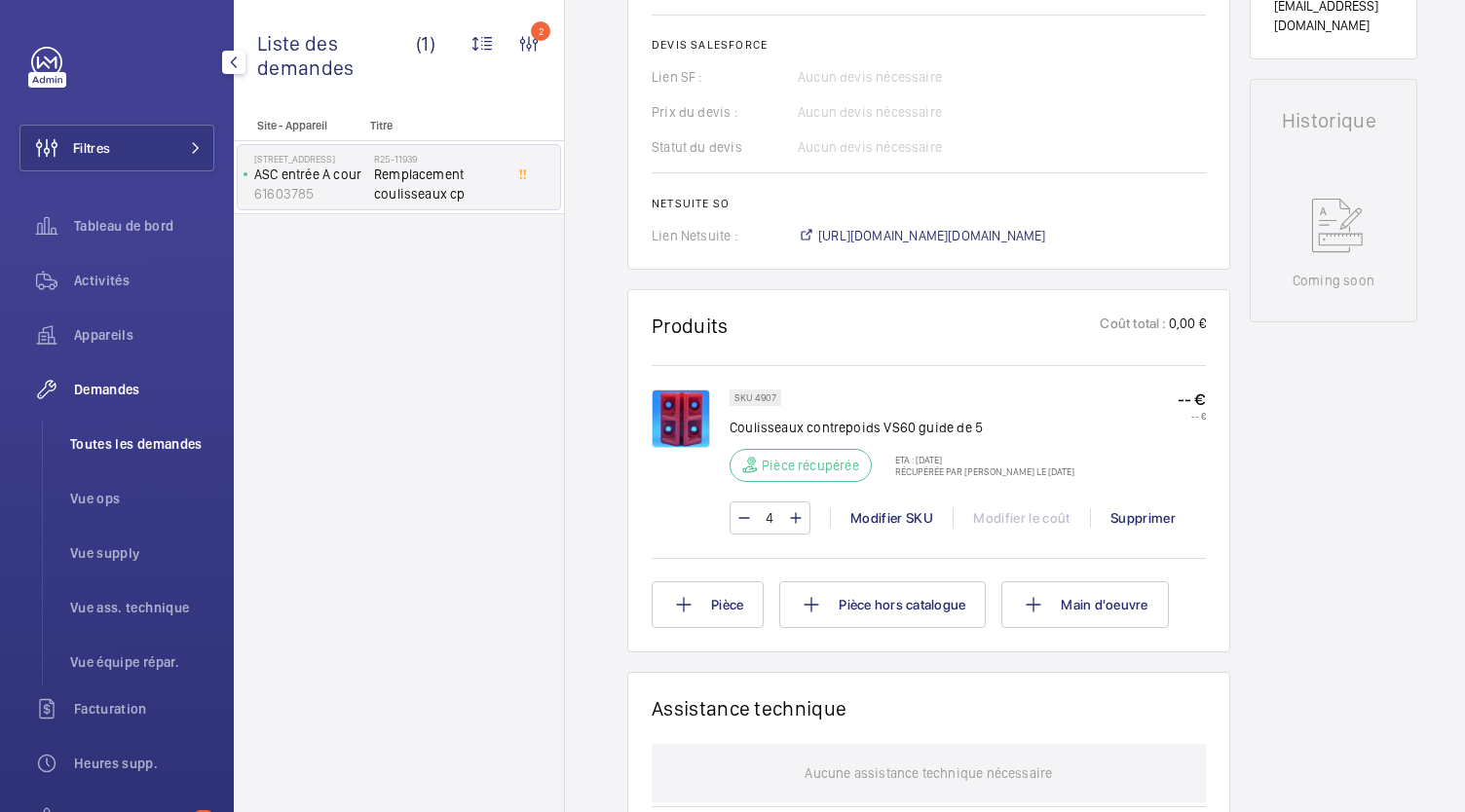
scroll to position [837, 0]
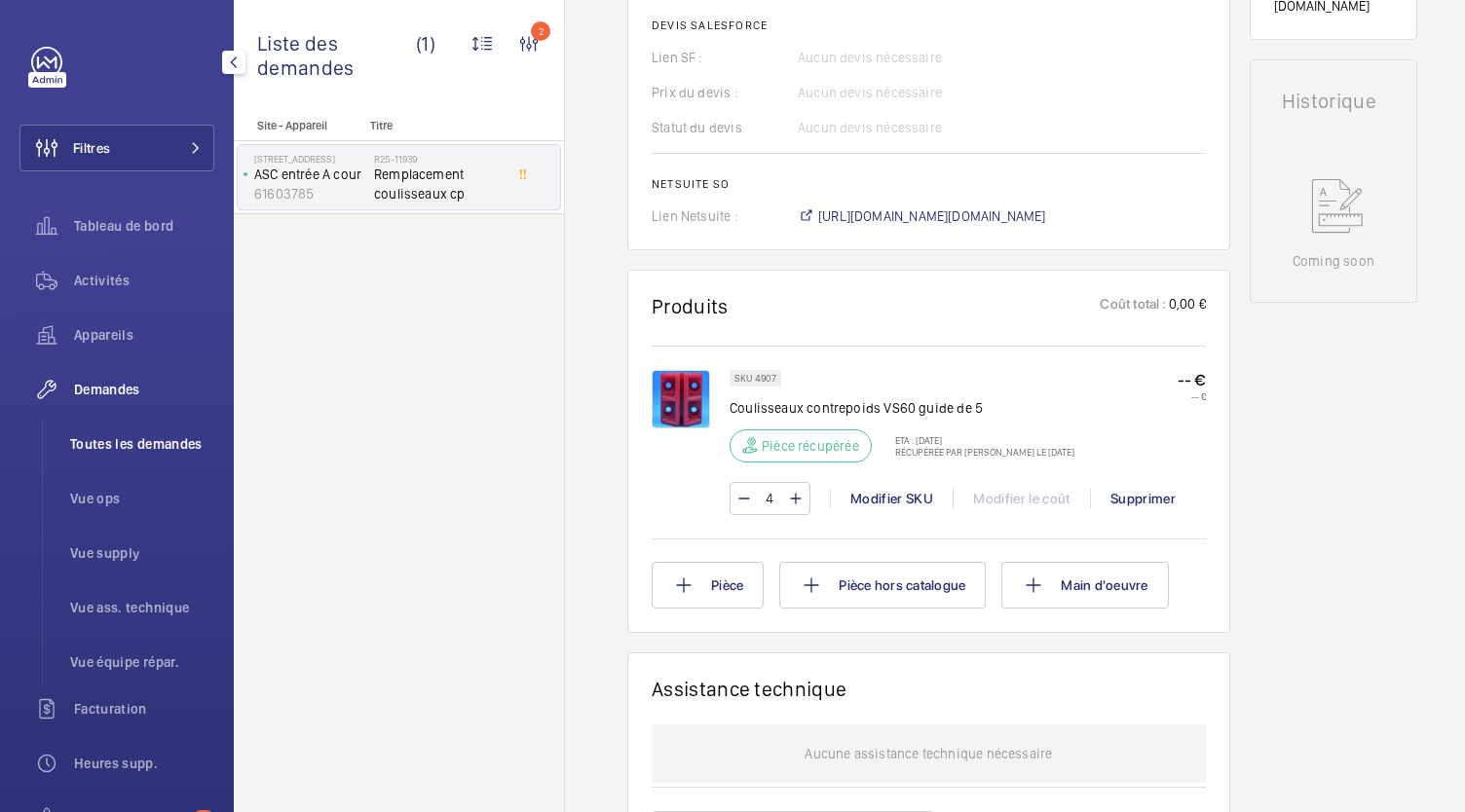
click at [171, 433] on li "Toutes les demandes" at bounding box center [135, 443] width 160 height 47
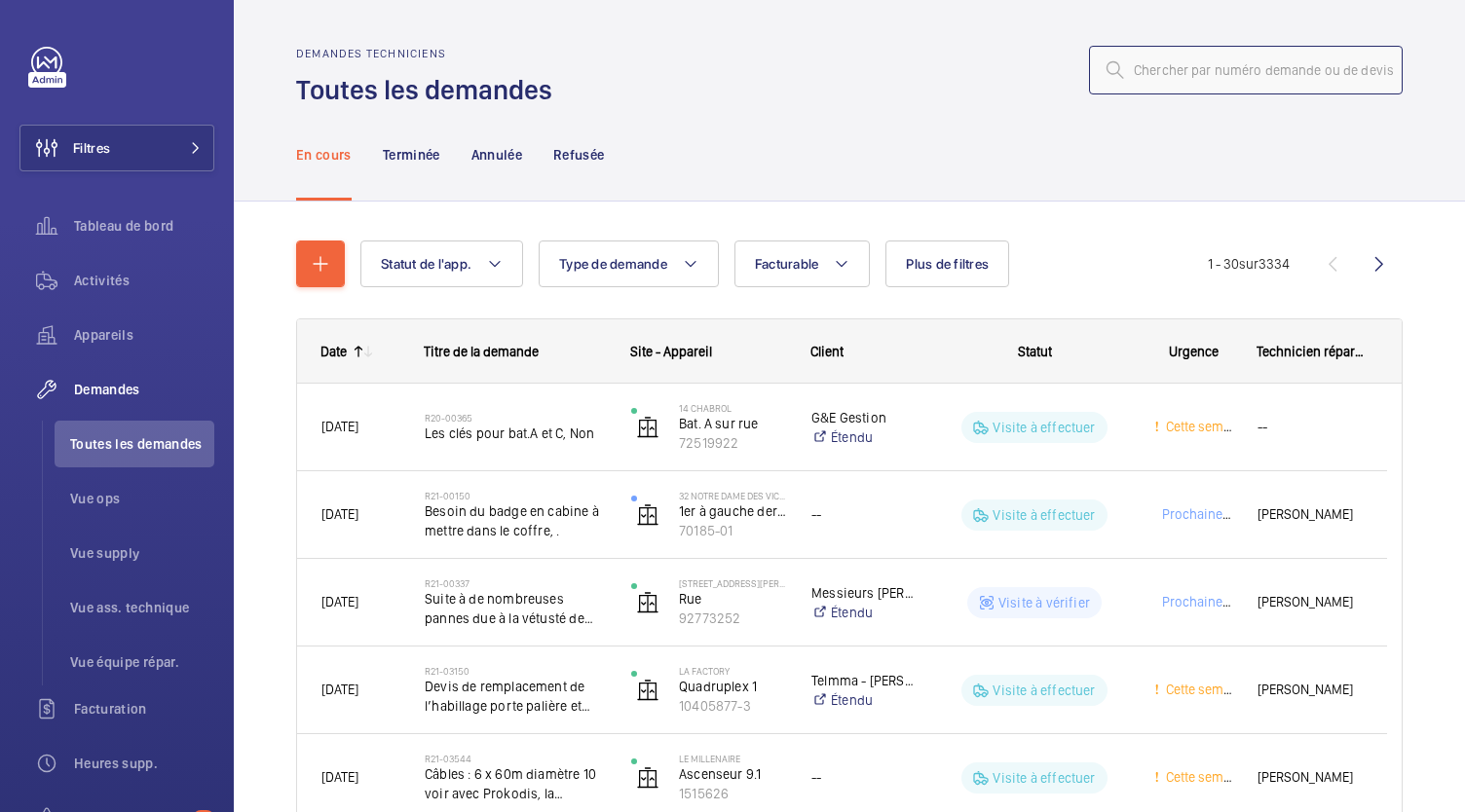
click at [1139, 61] on input "text" at bounding box center [1246, 70] width 314 height 49
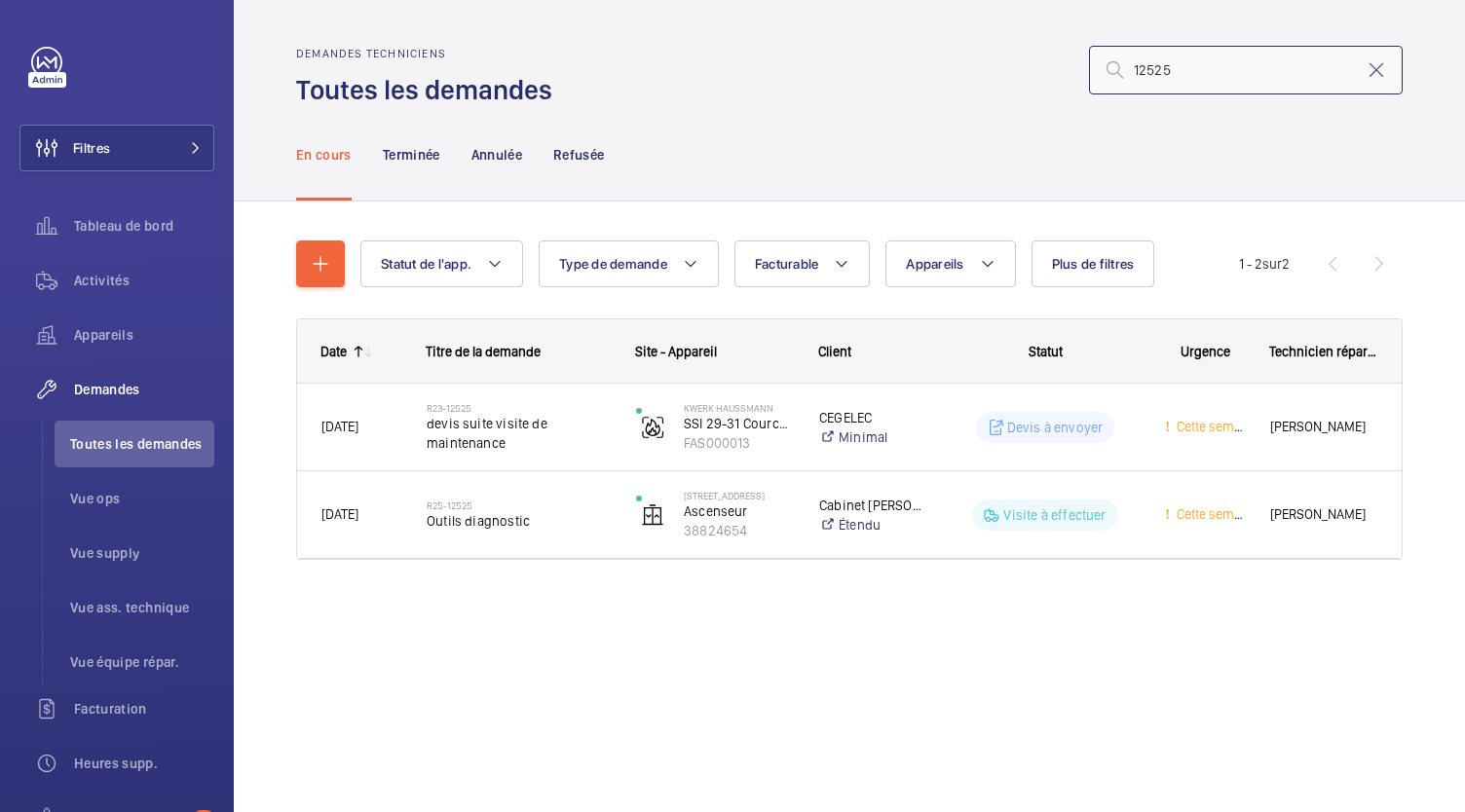
click at [1138, 75] on input "12525" at bounding box center [1246, 70] width 314 height 49
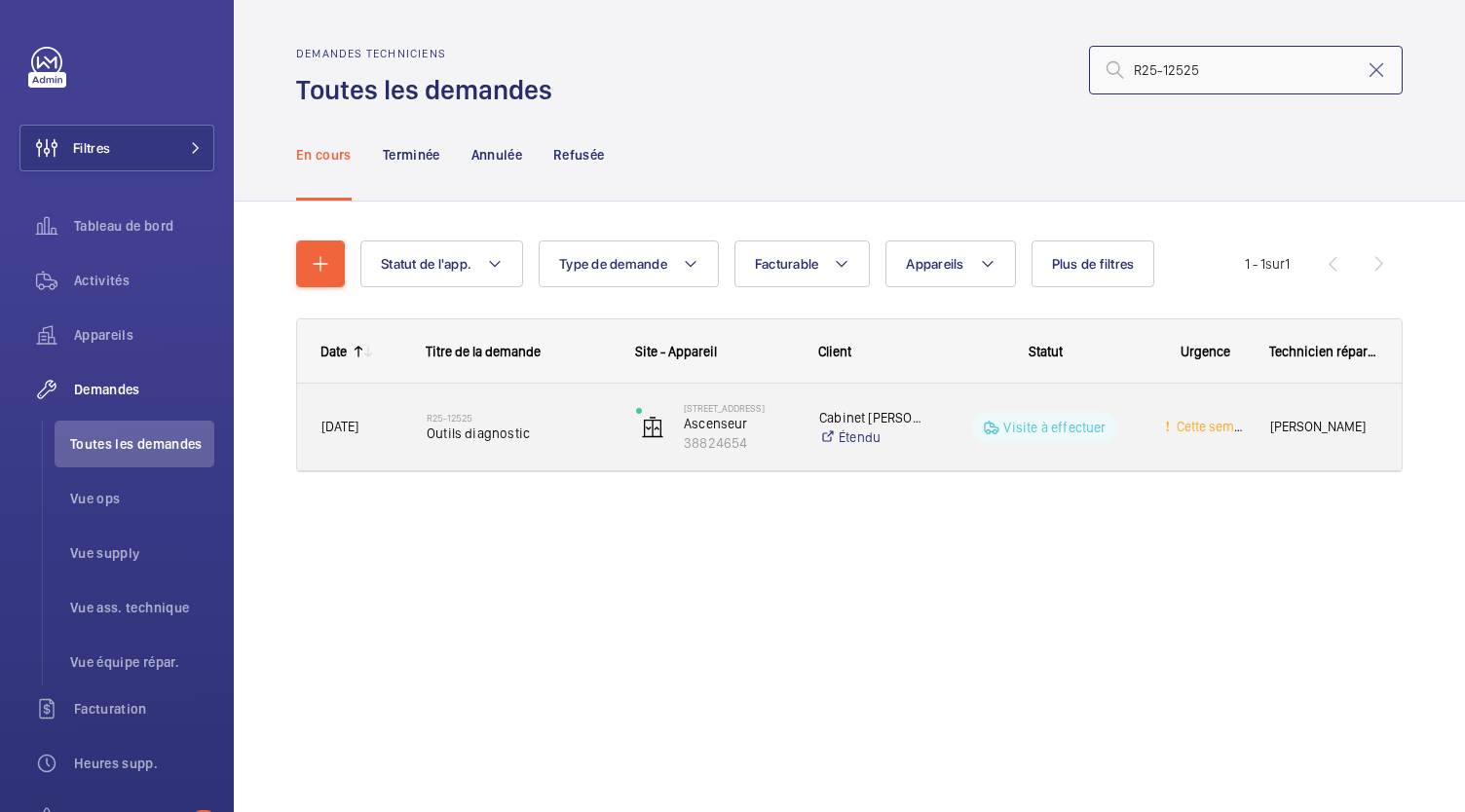
type input "R25-12525"
click at [465, 426] on span "Outils diagnostic" at bounding box center [519, 433] width 184 height 20
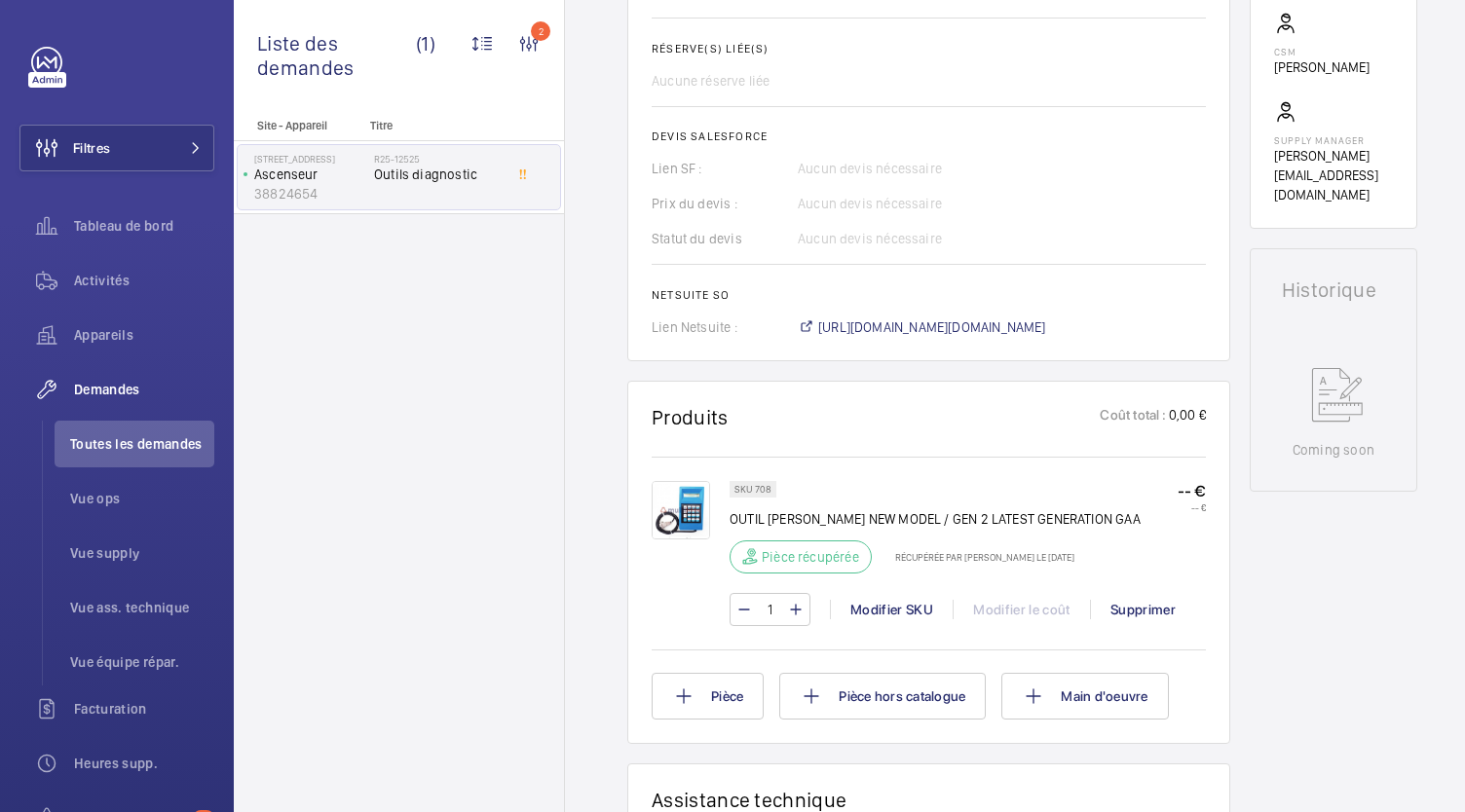
scroll to position [728, 0]
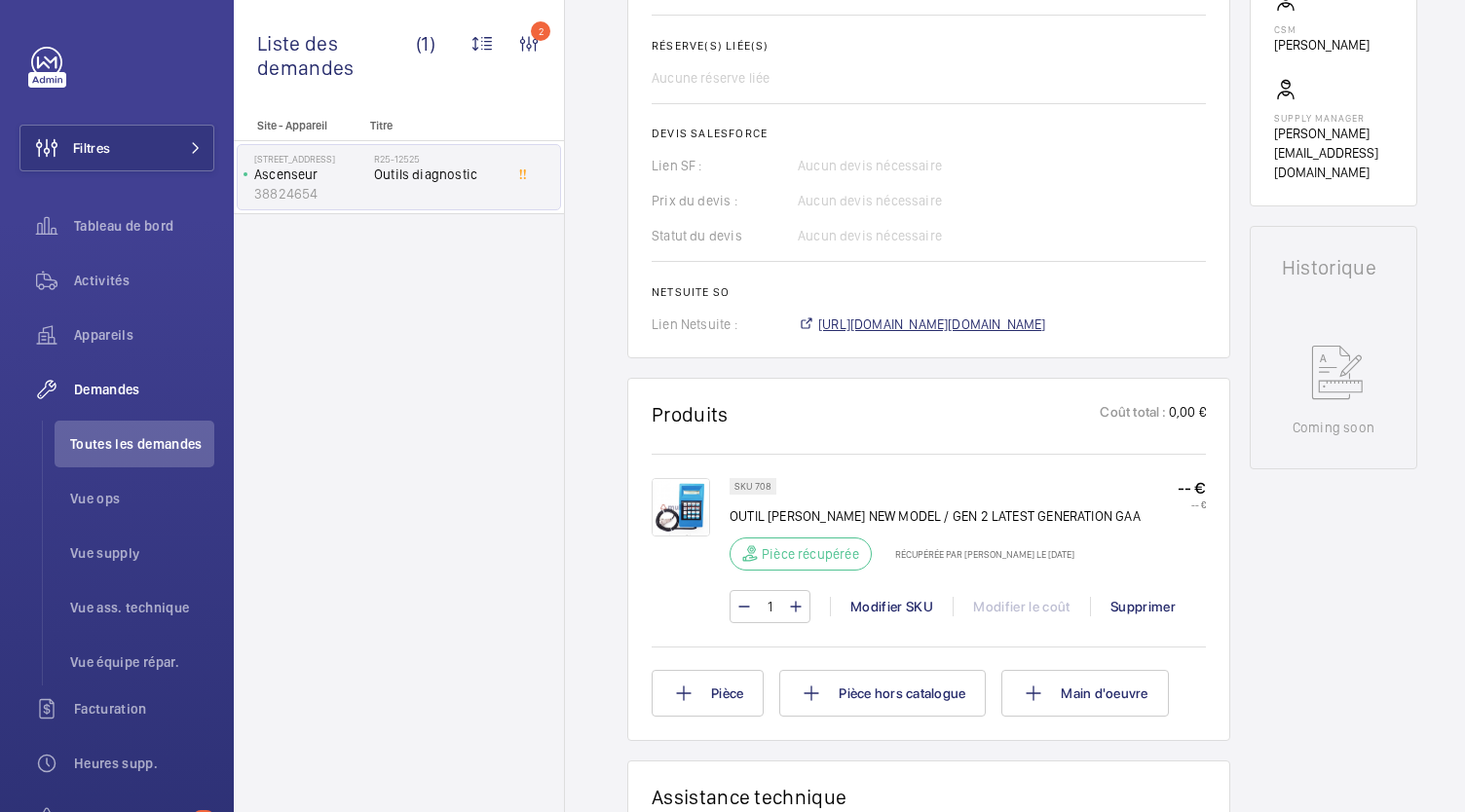
click at [902, 316] on span "https://6461500.app.netsuite.com/app/accounting/transactions/salesord.nl?id=303…" at bounding box center [932, 325] width 228 height 20
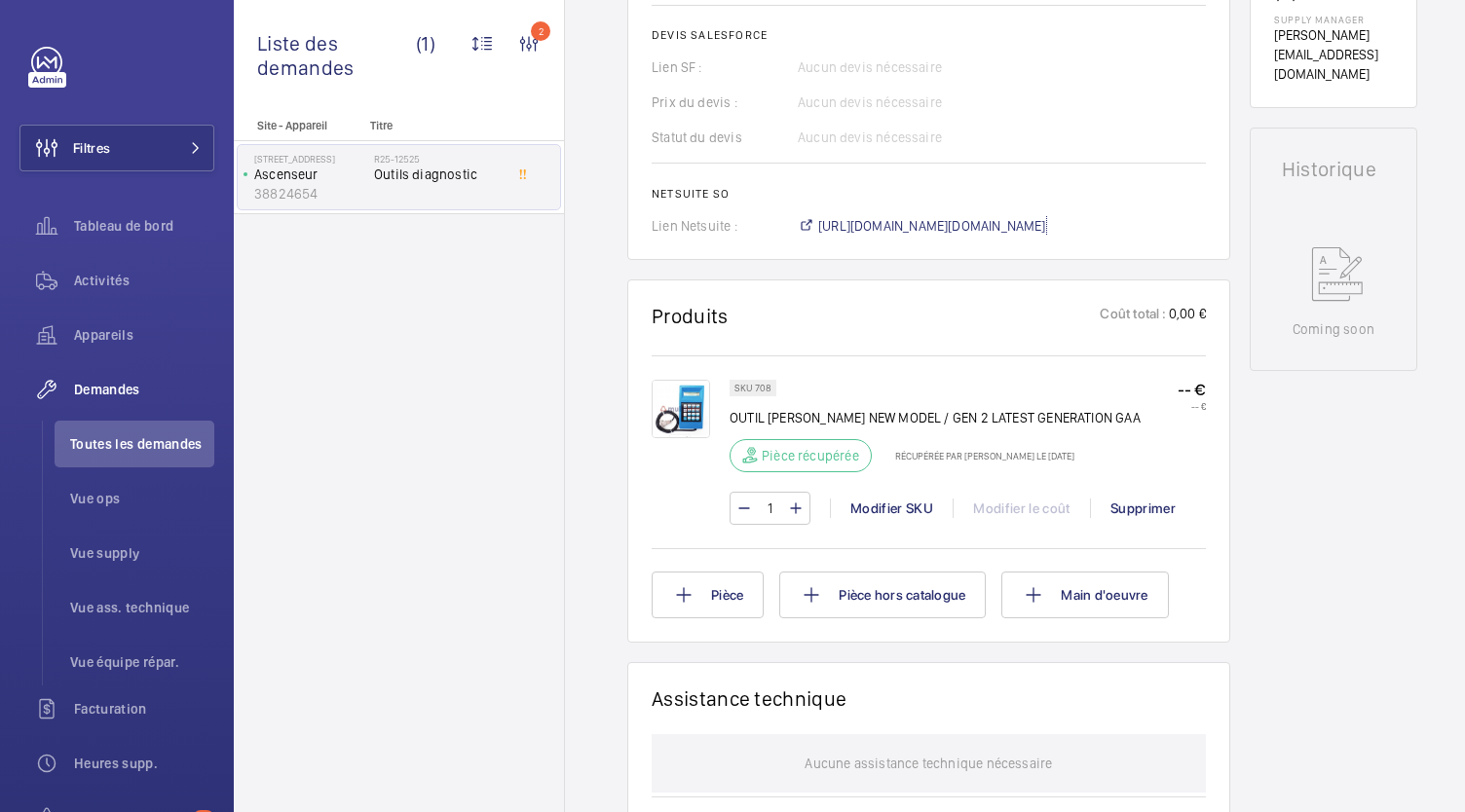
scroll to position [826, 0]
click at [873, 233] on span "https://6461500.app.netsuite.com/app/accounting/transactions/salesord.nl?id=303…" at bounding box center [932, 227] width 228 height 20
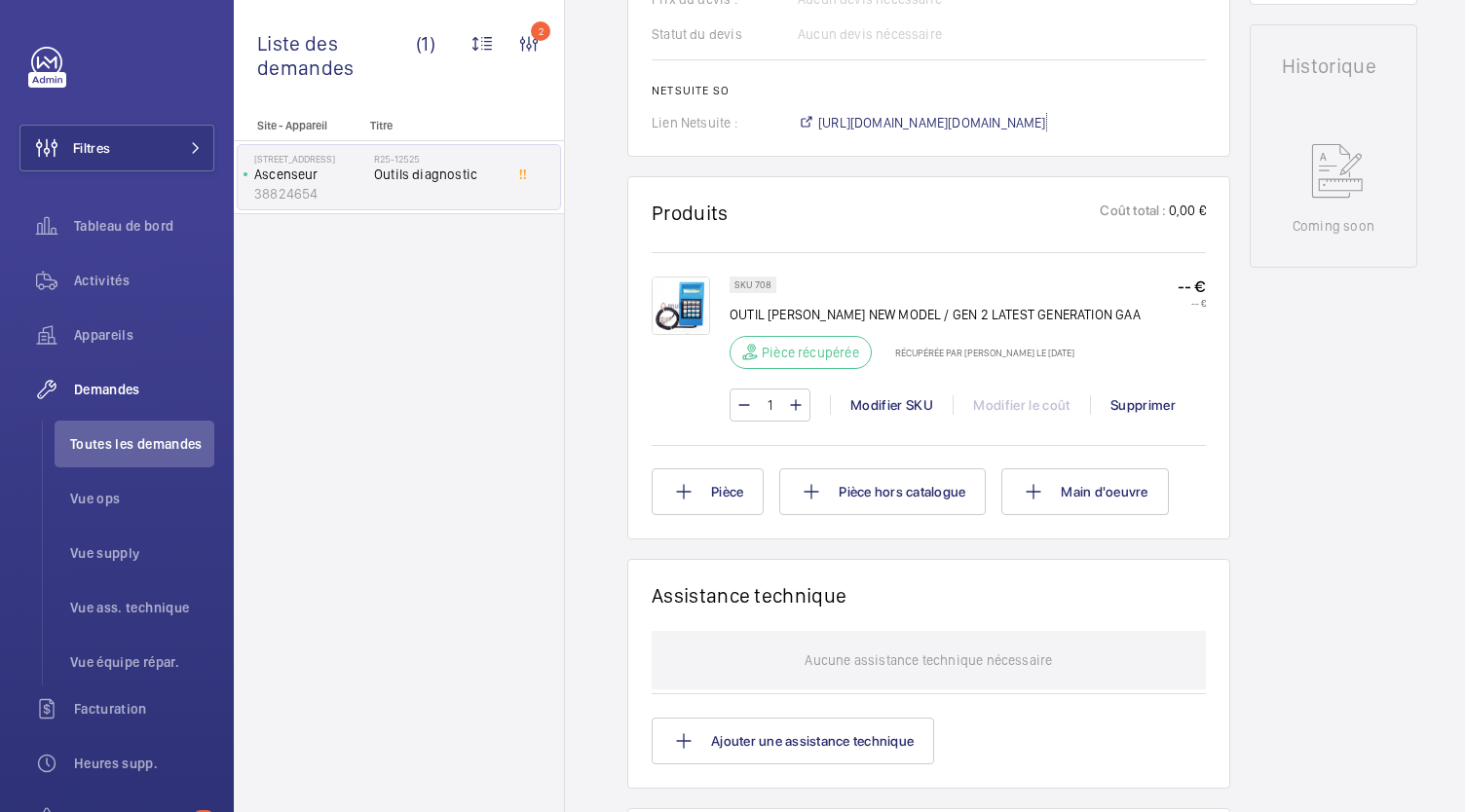
scroll to position [906, 0]
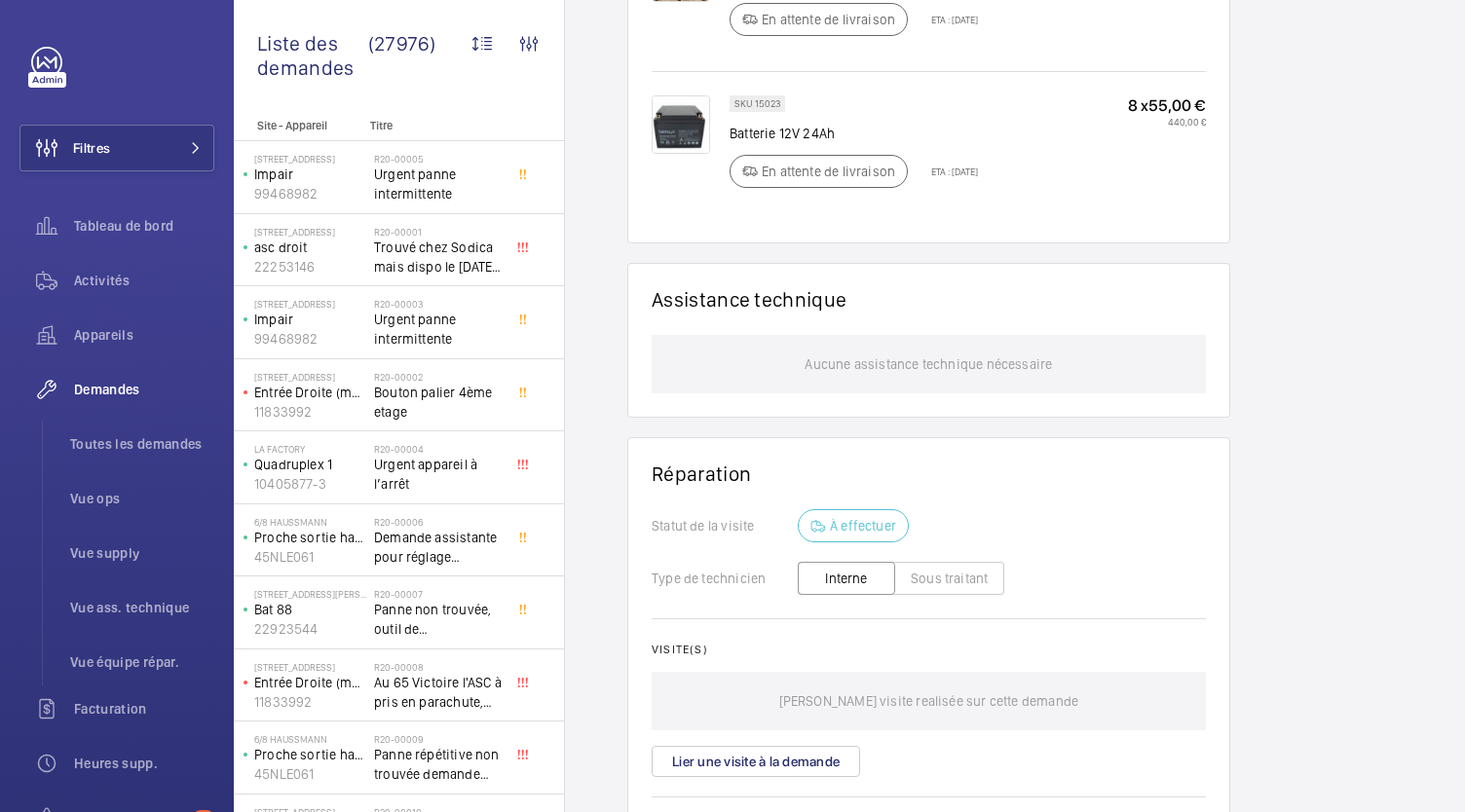
scroll to position [1486, 0]
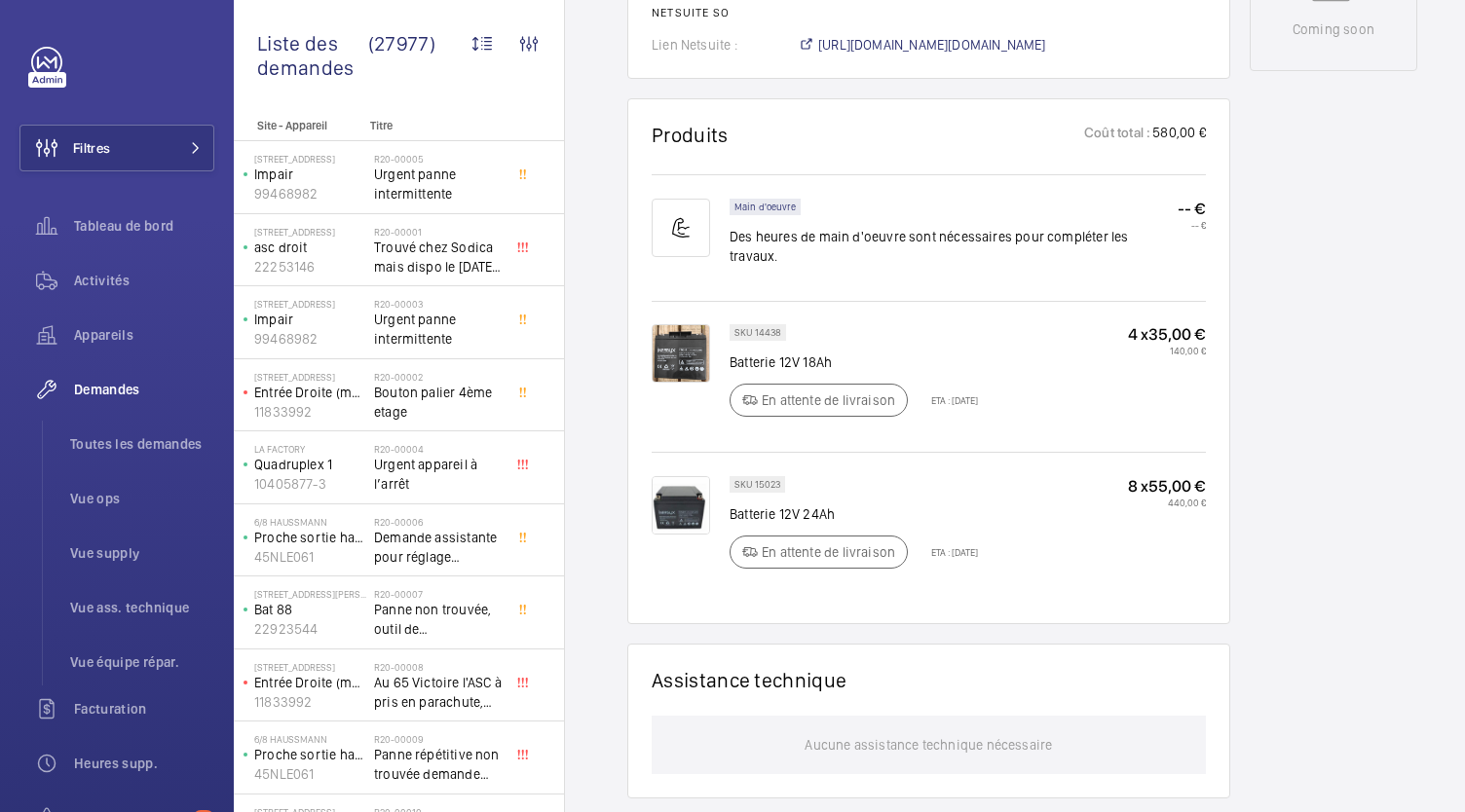
scroll to position [1107, 0]
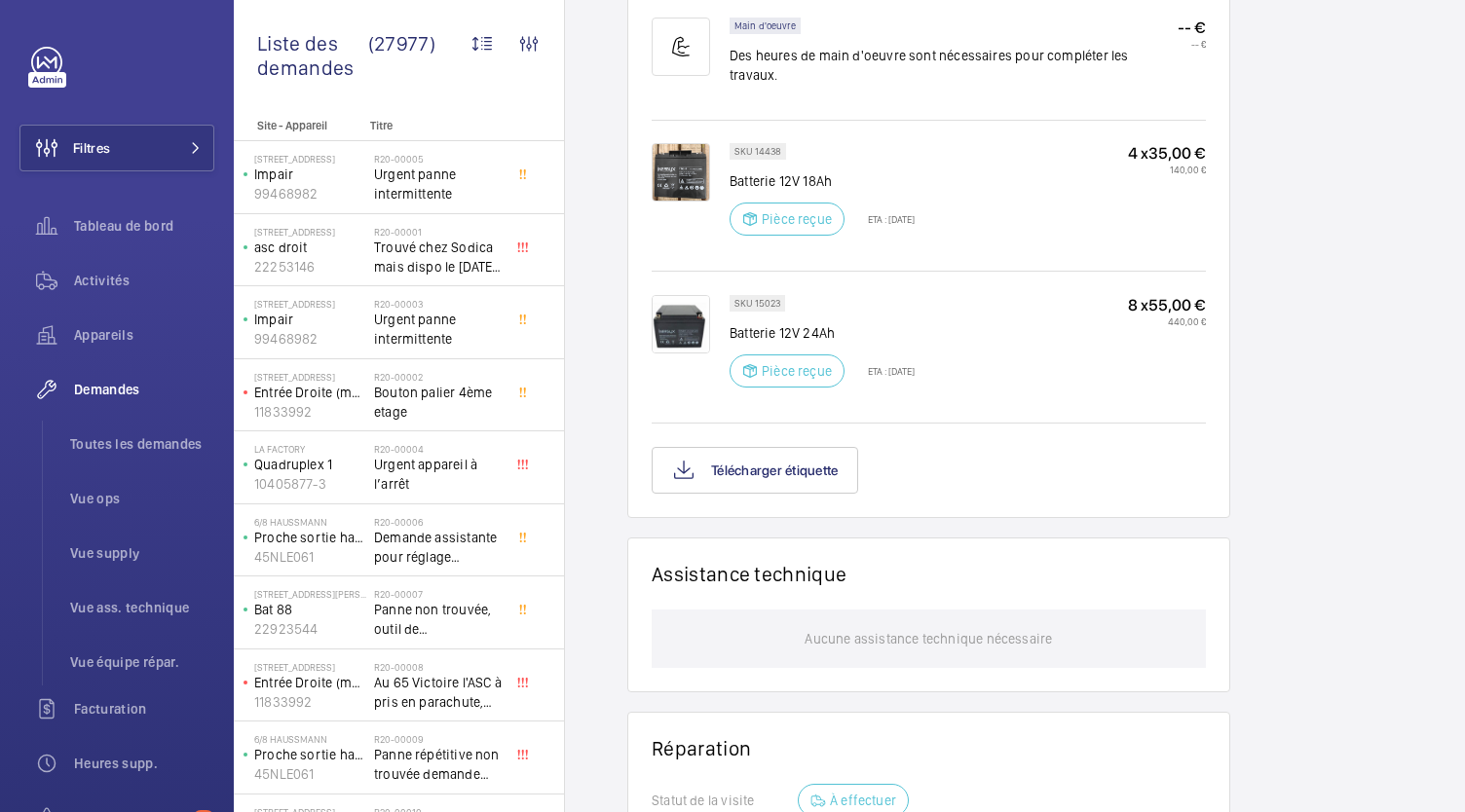
scroll to position [1250, 0]
click at [795, 484] on button "Télécharger étiquette" at bounding box center [754, 469] width 207 height 47
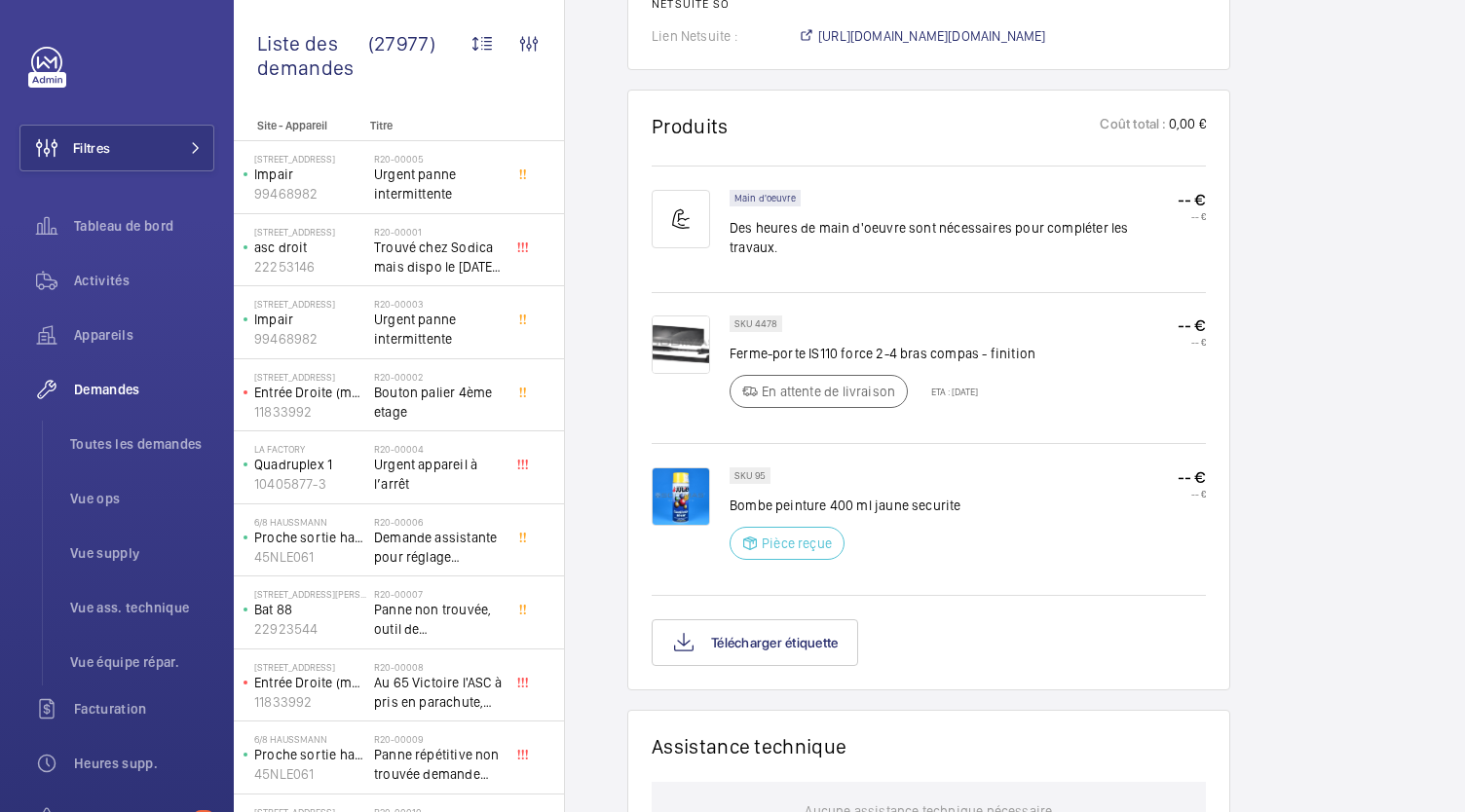
scroll to position [1393, 0]
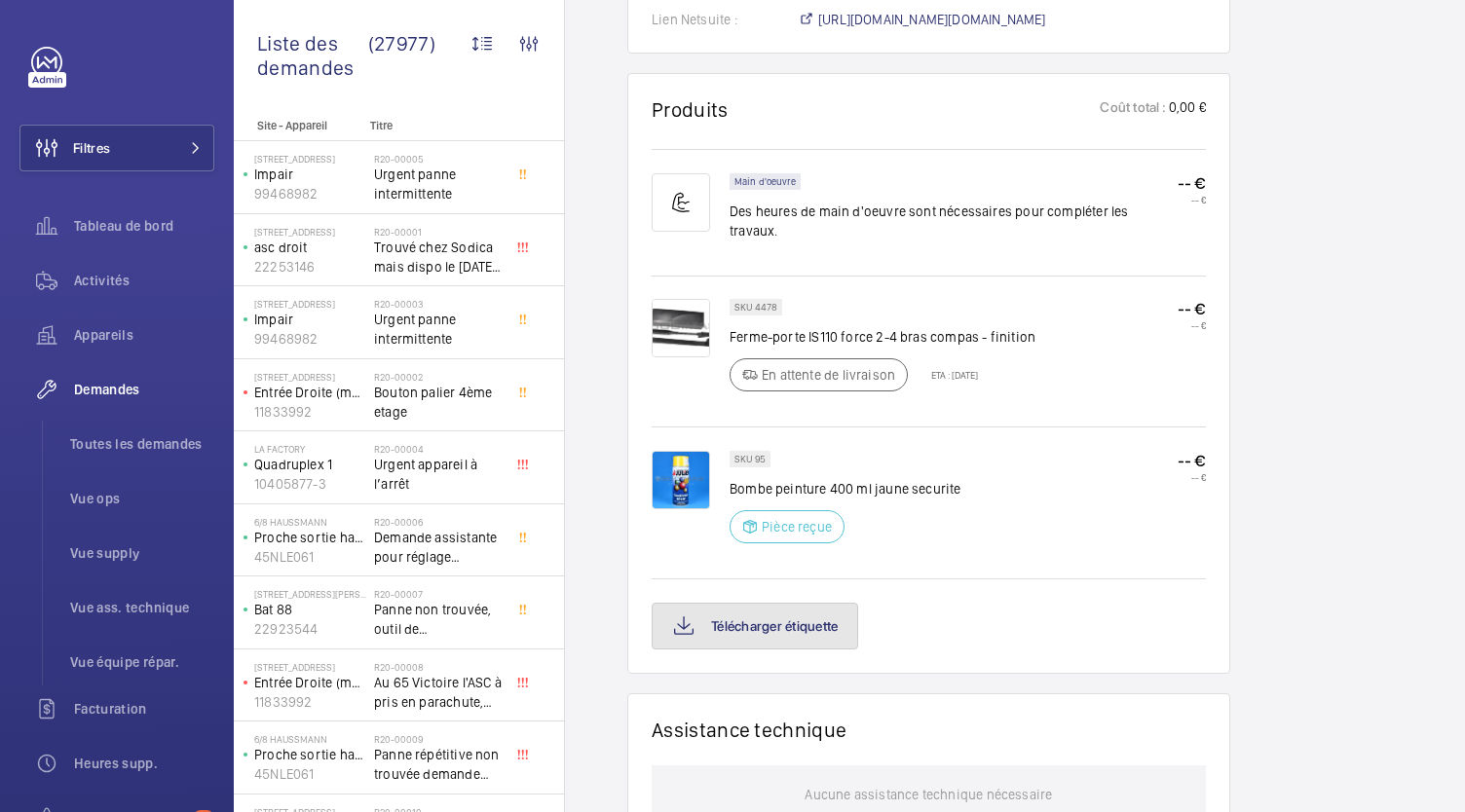
click at [819, 603] on button "Télécharger étiquette" at bounding box center [754, 626] width 207 height 47
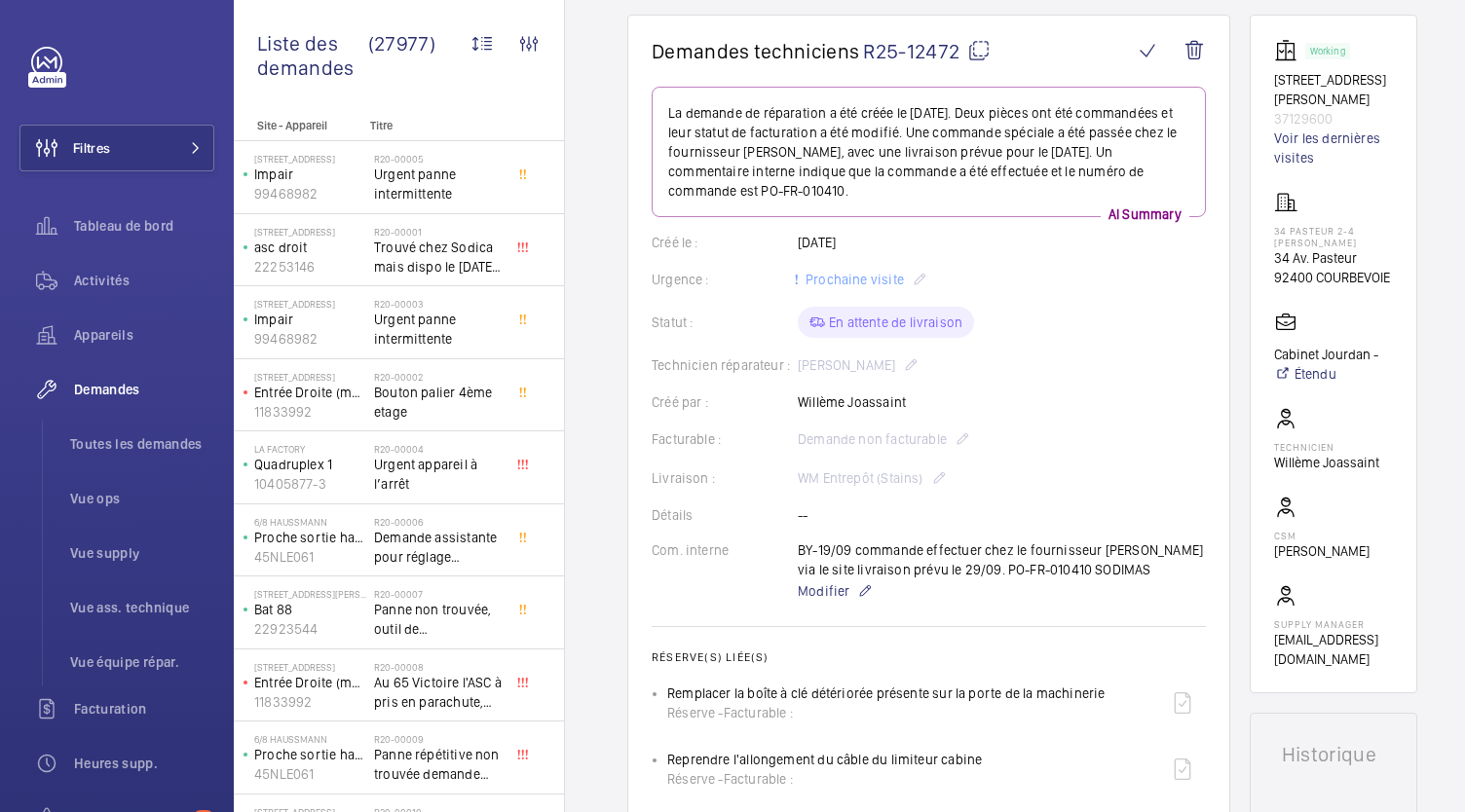
scroll to position [170, 0]
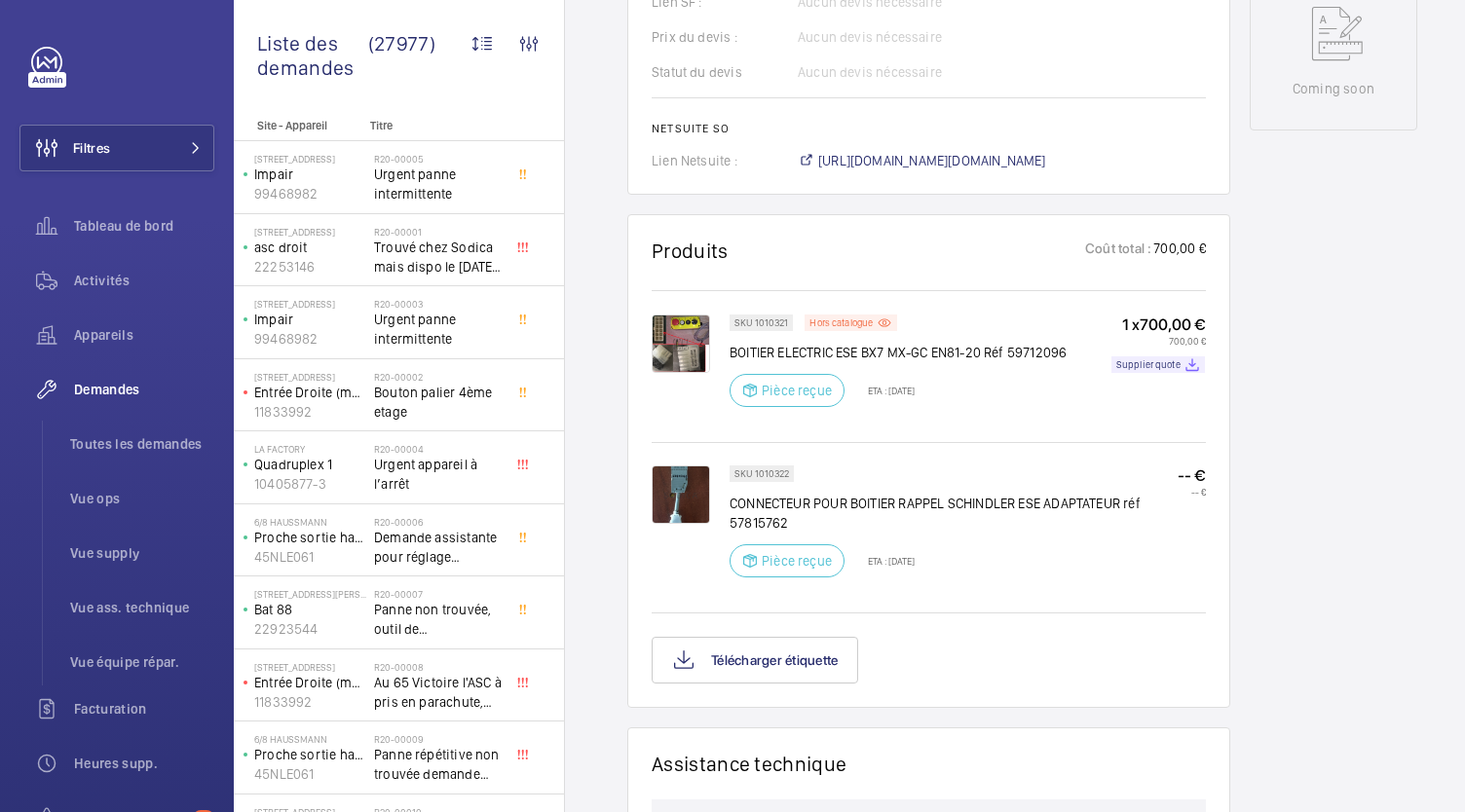
scroll to position [994, 0]
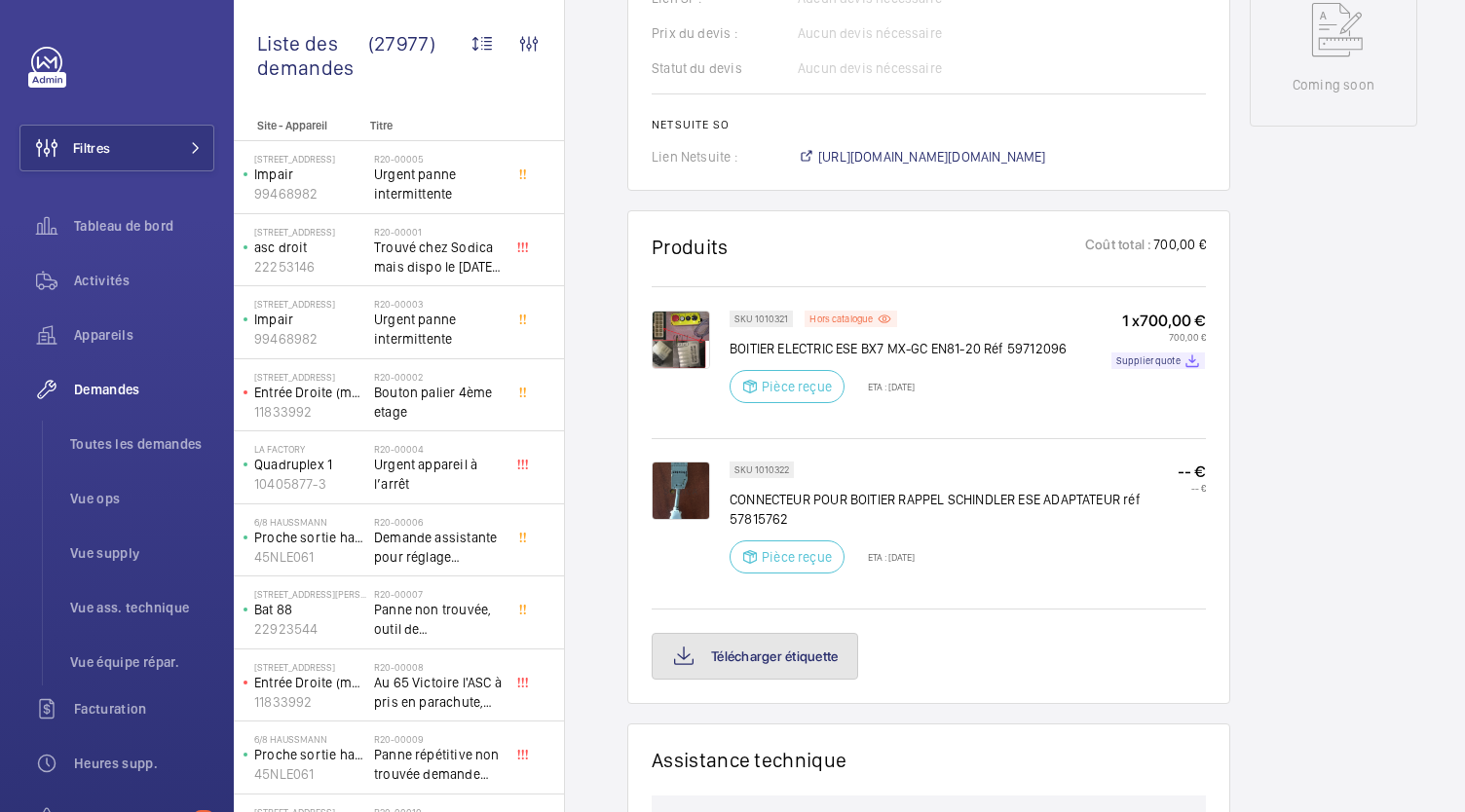
click at [832, 680] on button "Télécharger étiquette" at bounding box center [754, 656] width 207 height 47
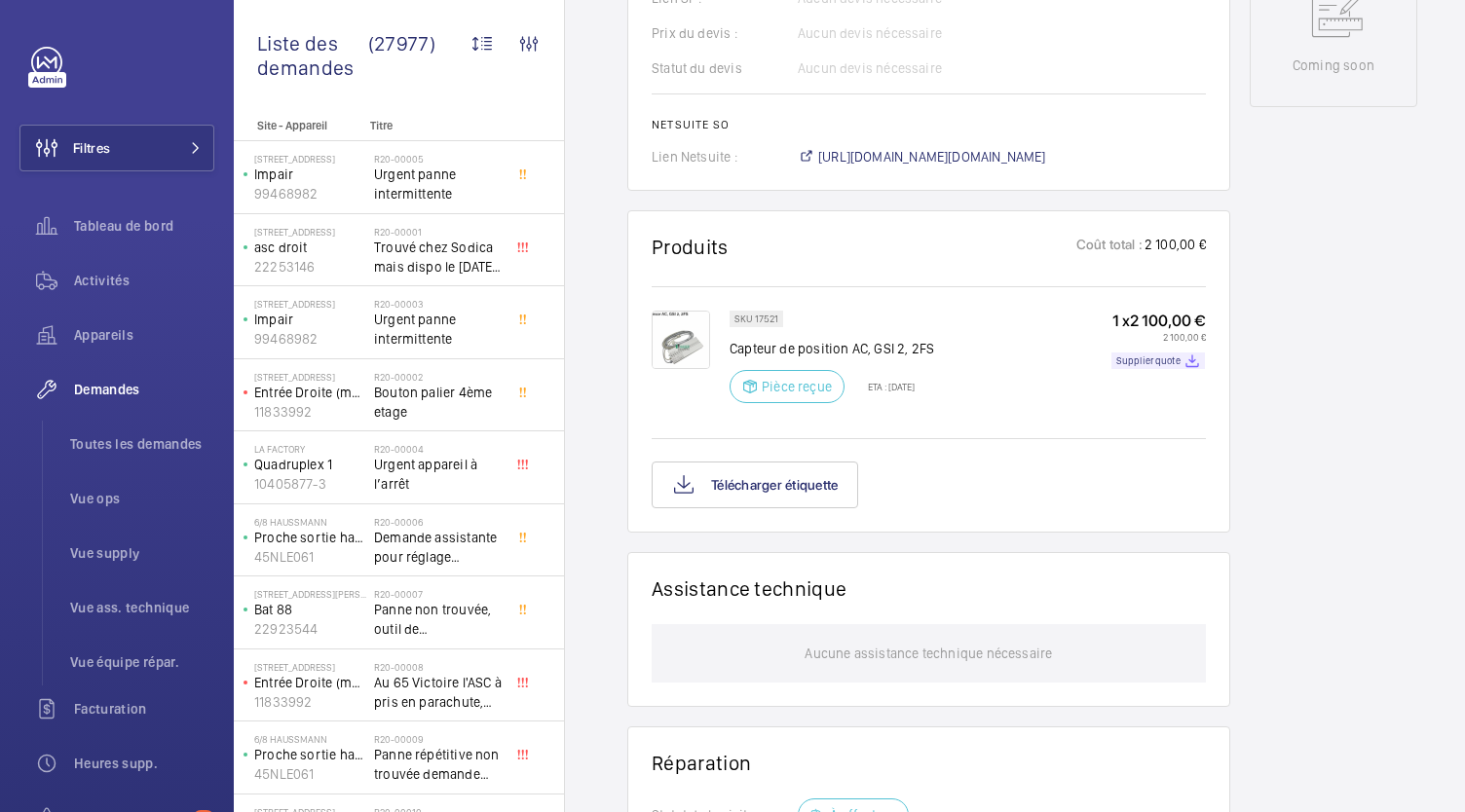
scroll to position [1042, 0]
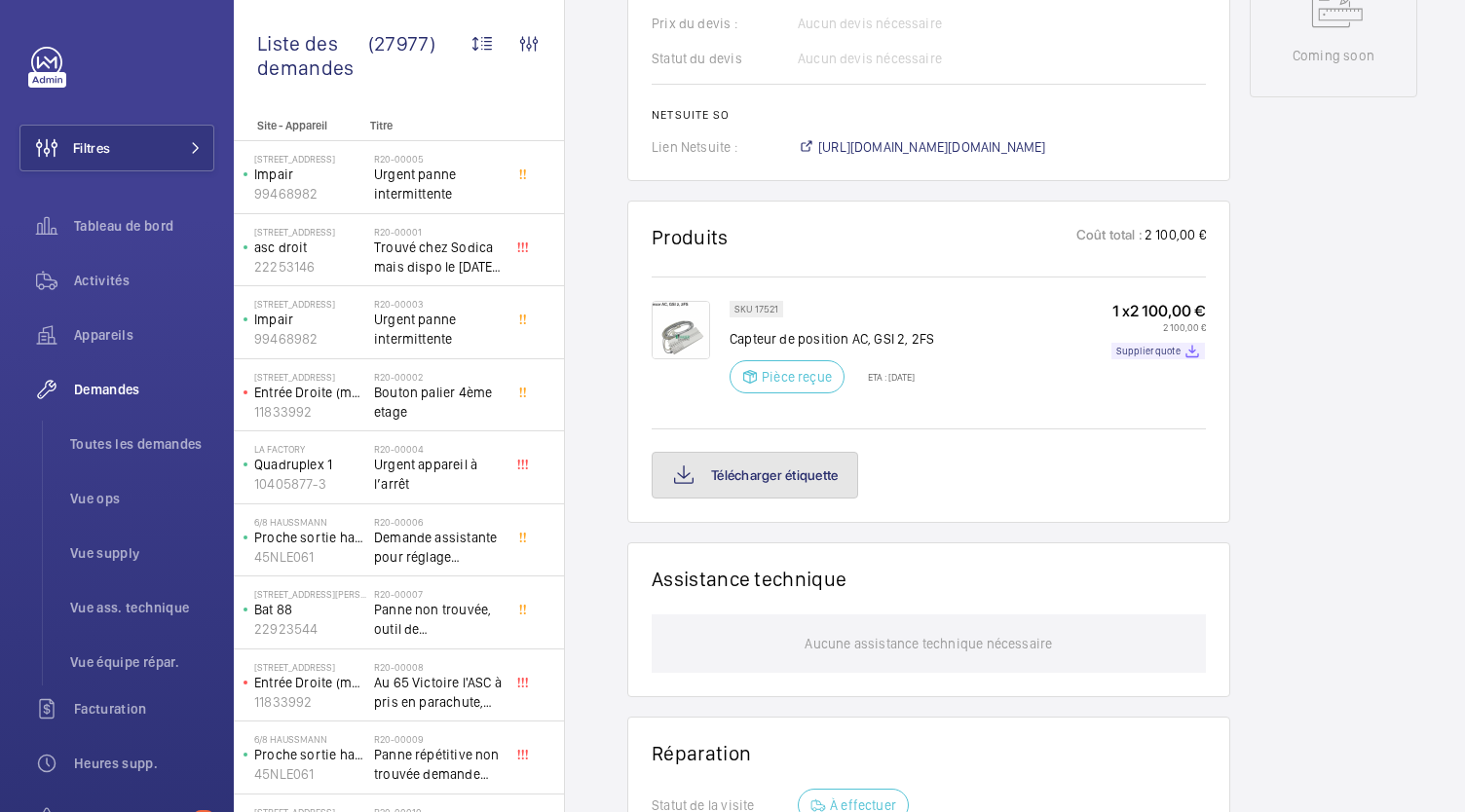
click at [775, 469] on button "Télécharger étiquette" at bounding box center [754, 474] width 207 height 47
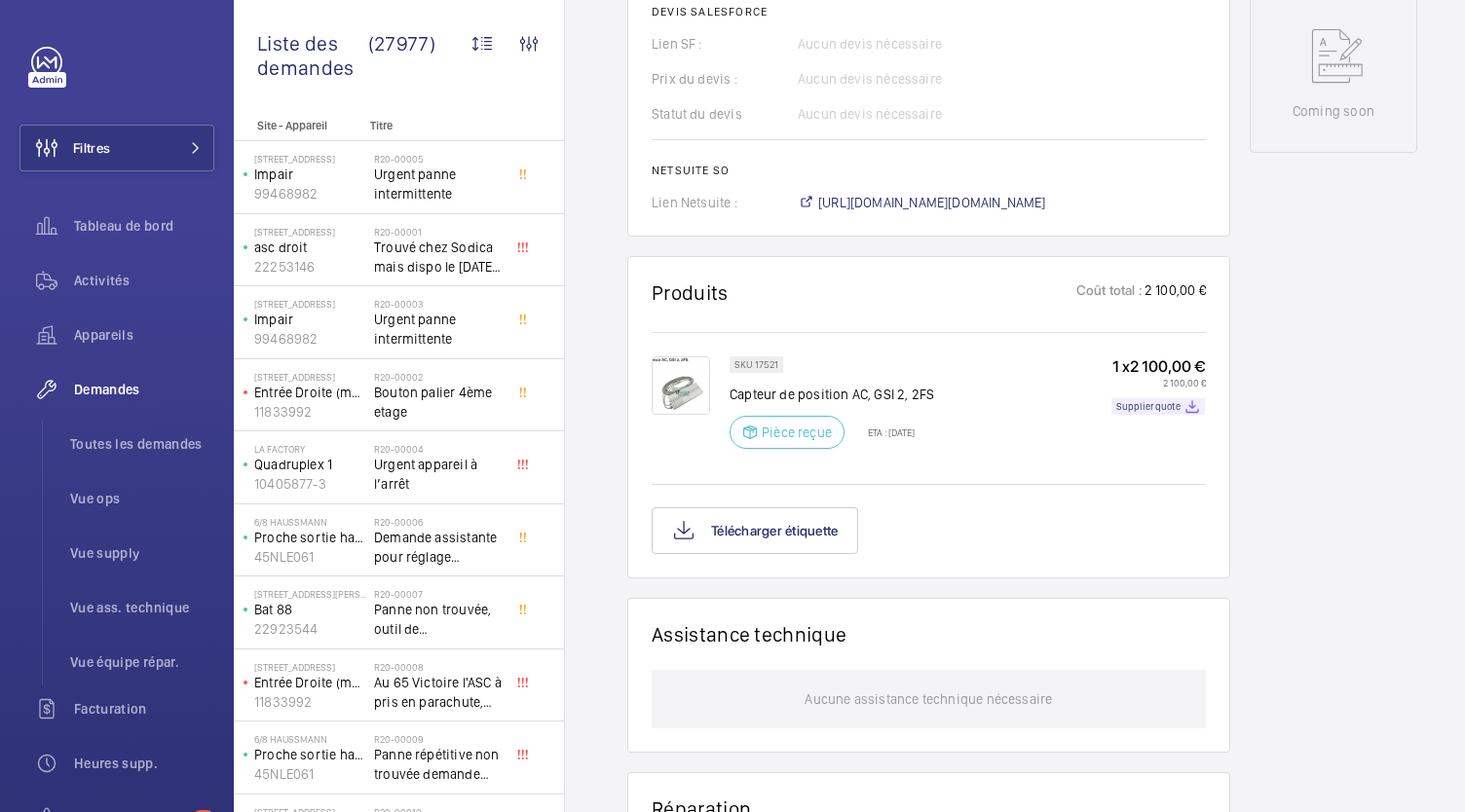
scroll to position [1037, 0]
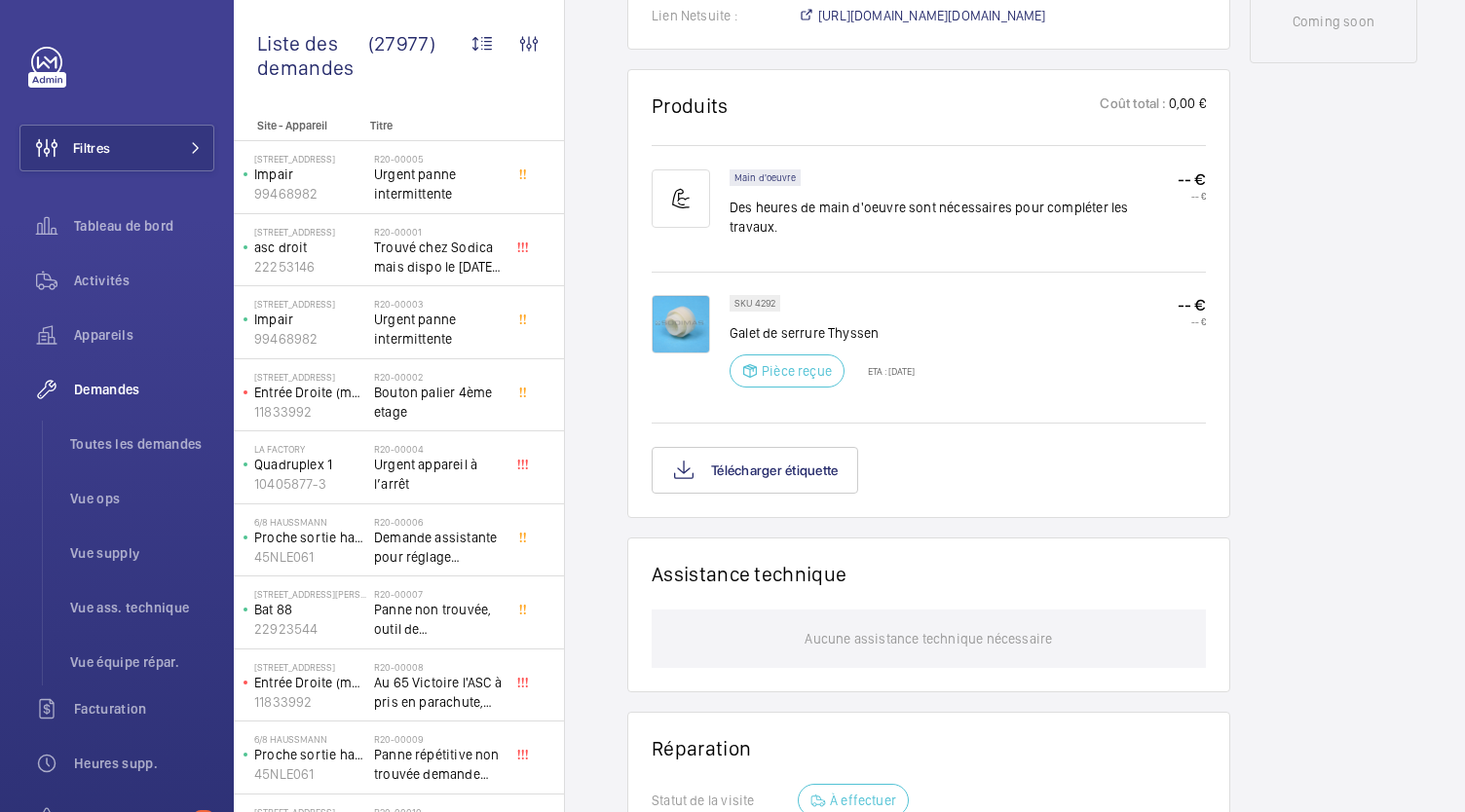
scroll to position [1102, 0]
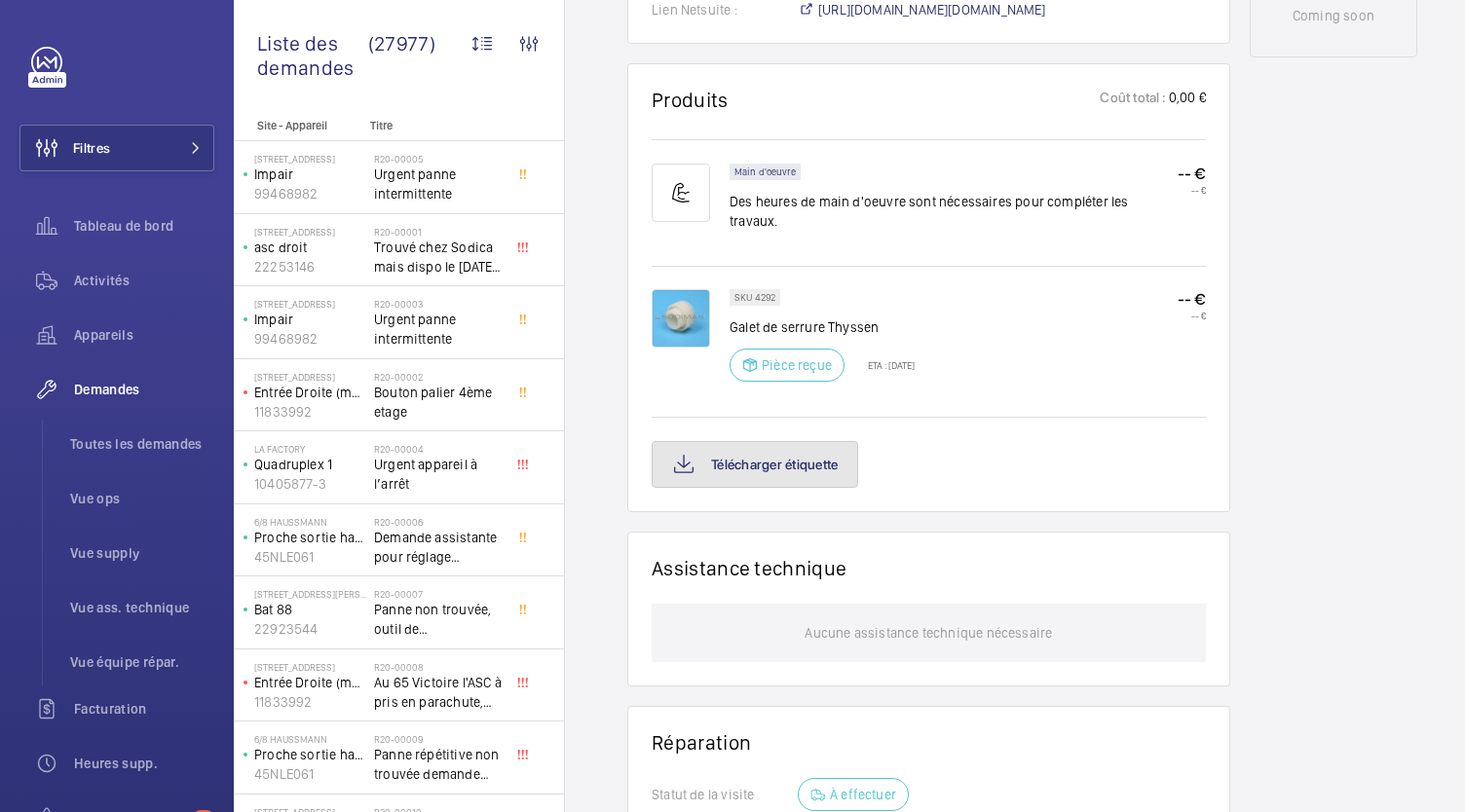
click at [704, 441] on button "Télécharger étiquette" at bounding box center [754, 464] width 207 height 47
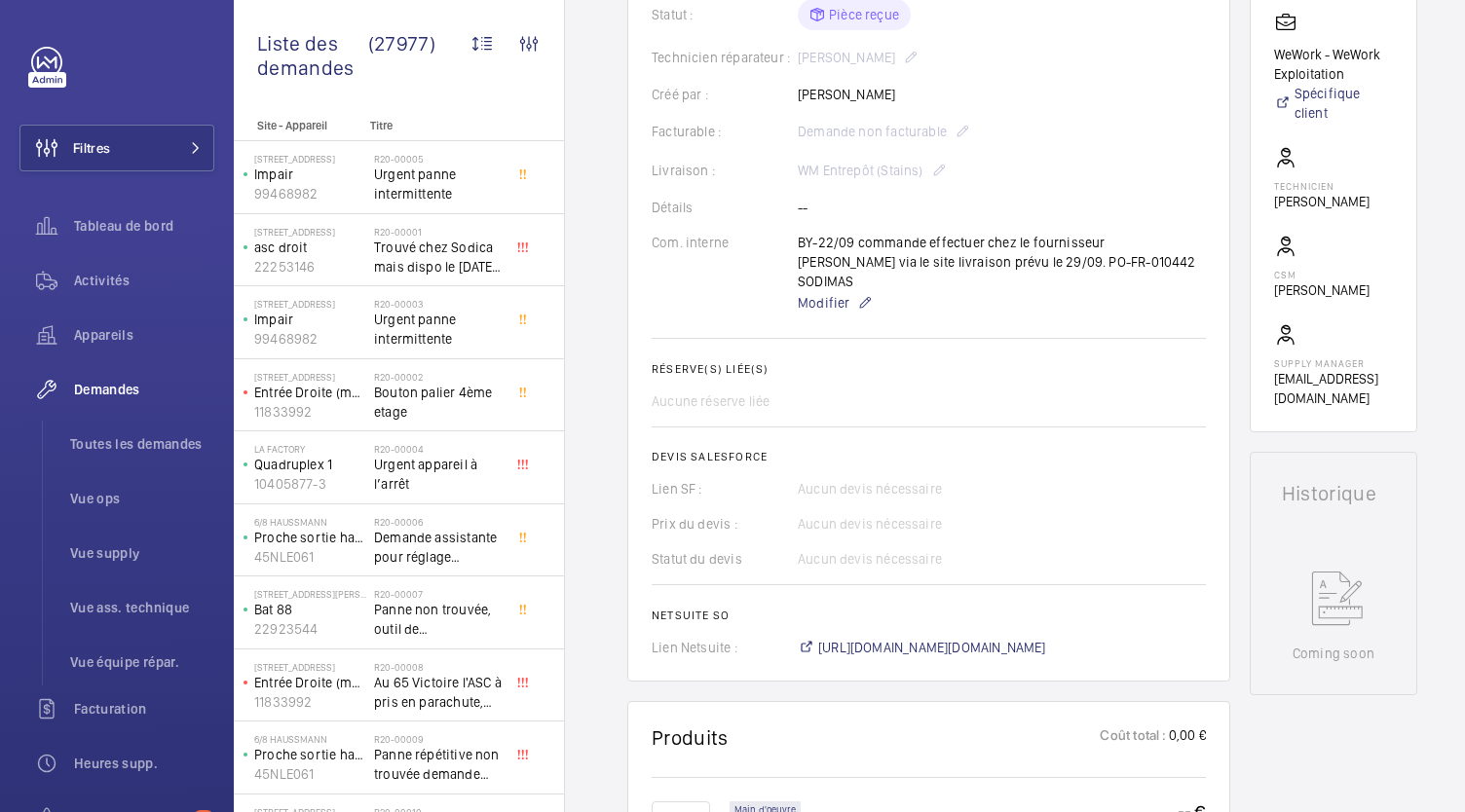
scroll to position [455, 0]
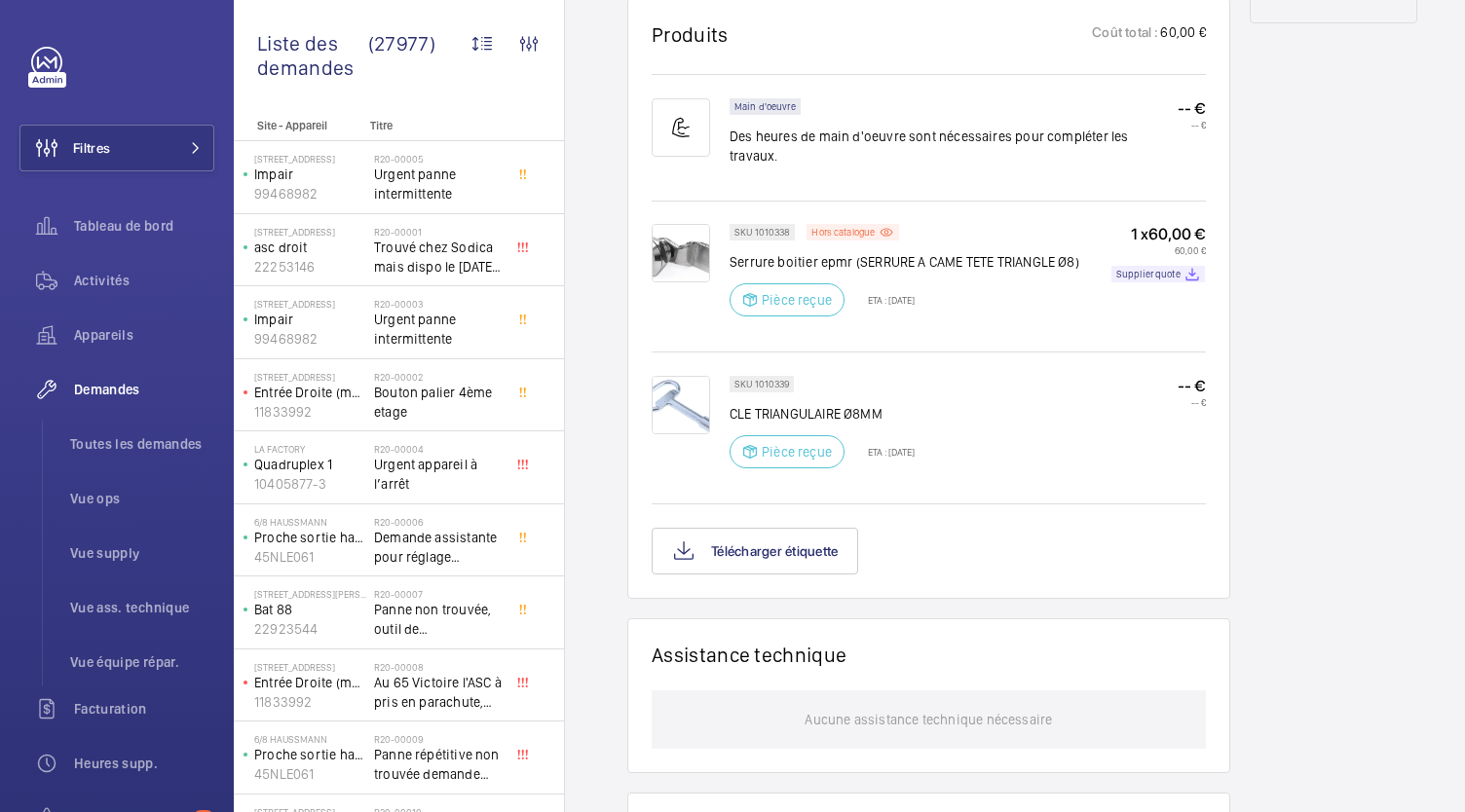
scroll to position [1207, 0]
click at [812, 534] on button "Télécharger étiquette" at bounding box center [754, 549] width 207 height 47
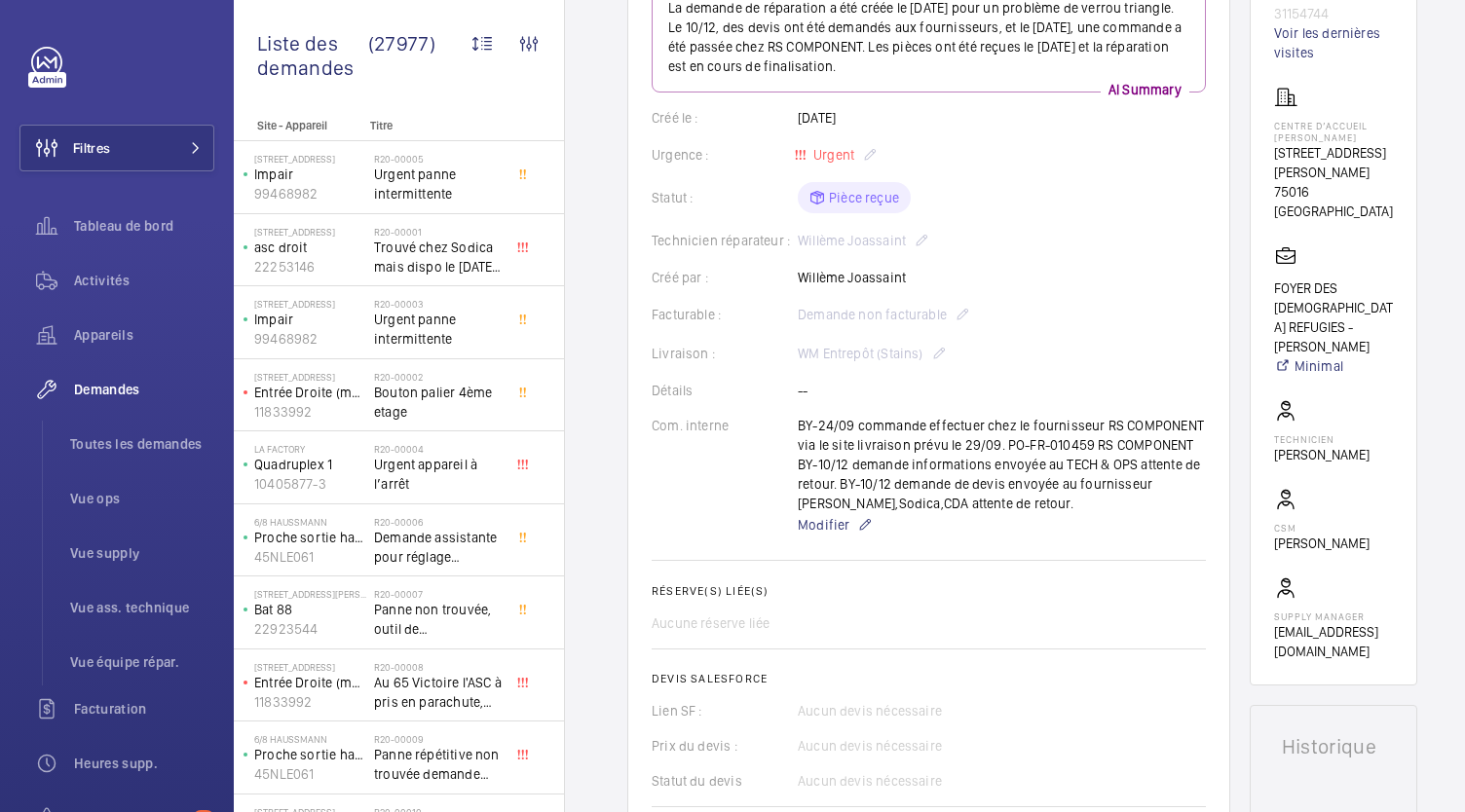
scroll to position [280, 0]
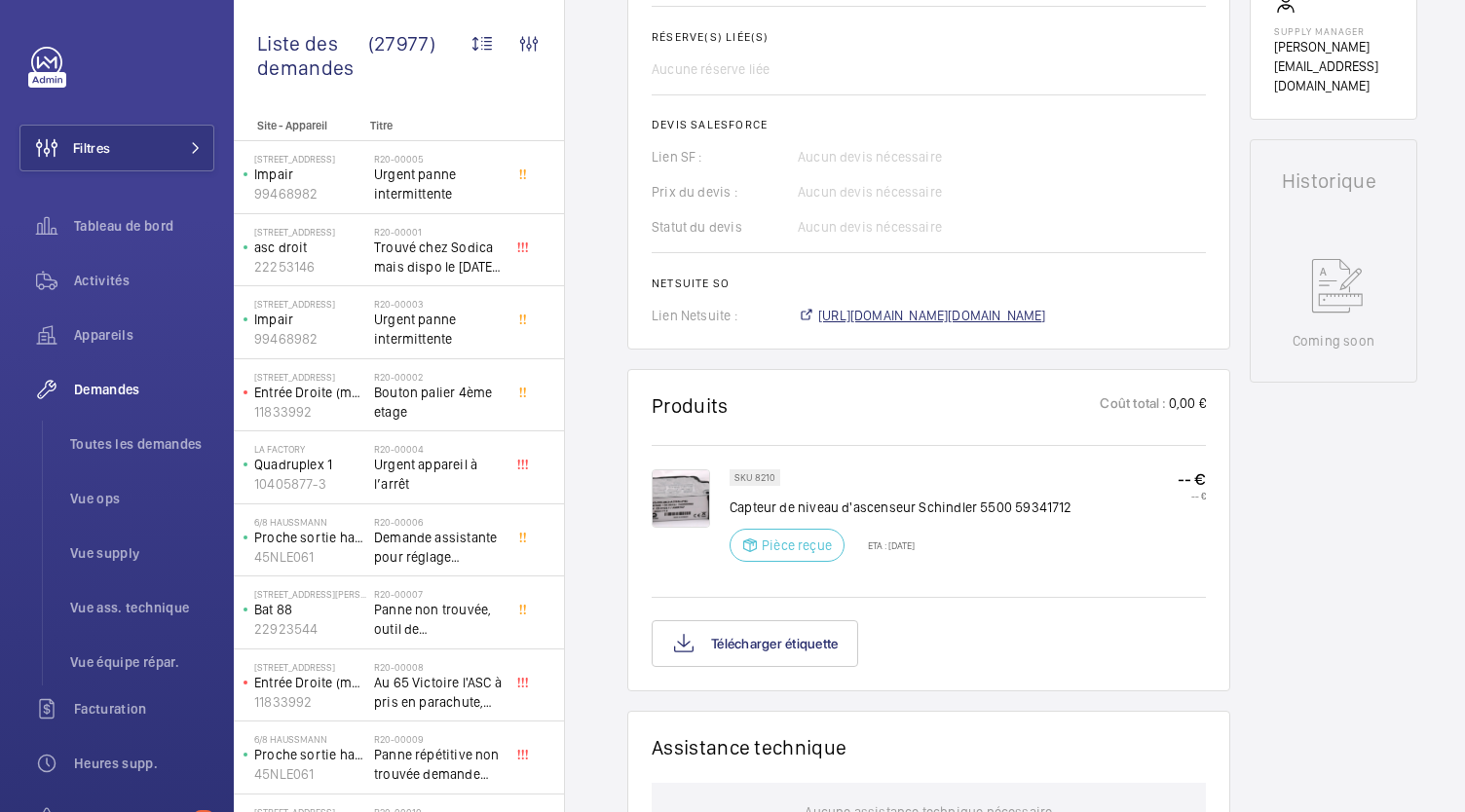
scroll to position [776, 0]
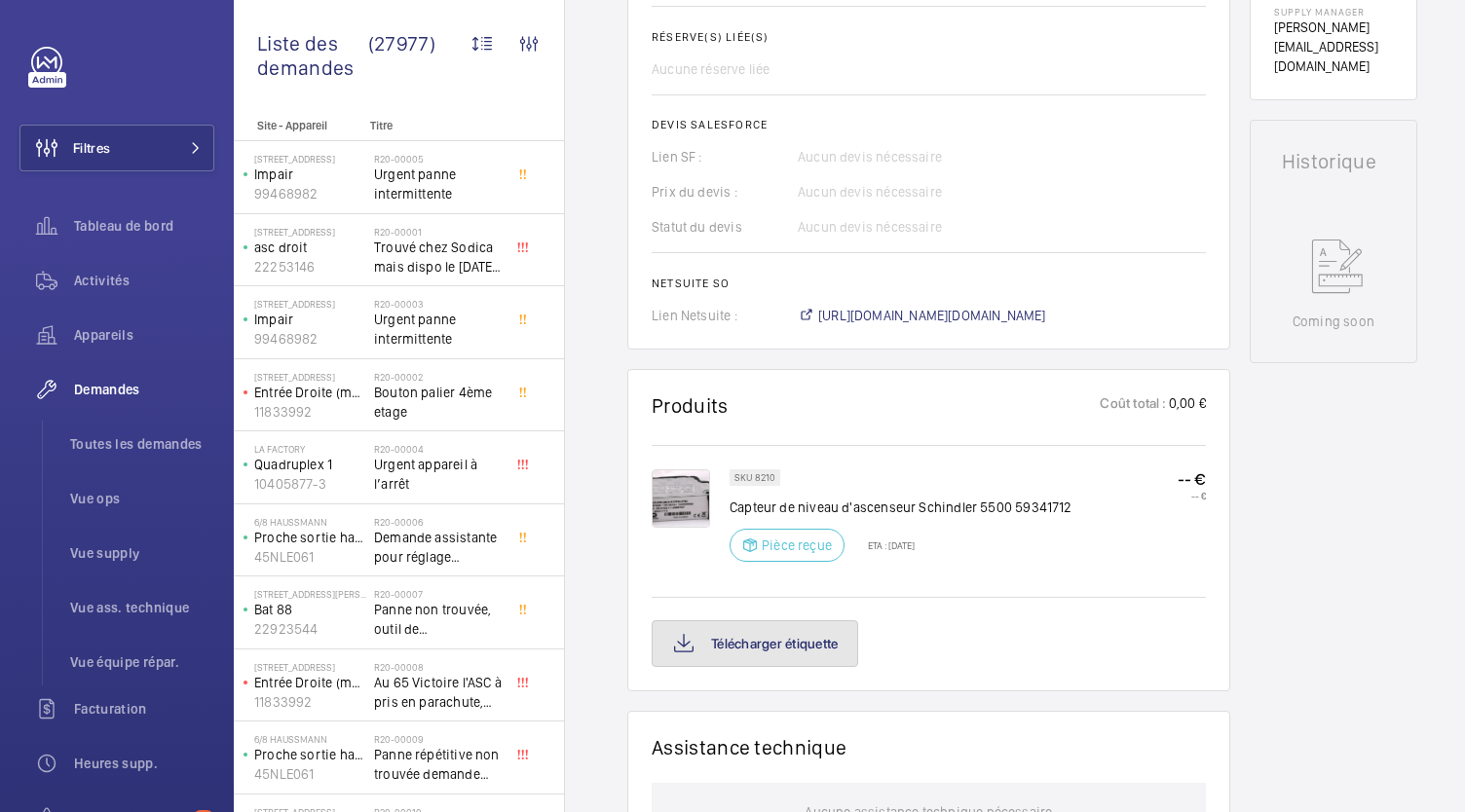
click at [780, 647] on button "Télécharger étiquette" at bounding box center [754, 643] width 207 height 47
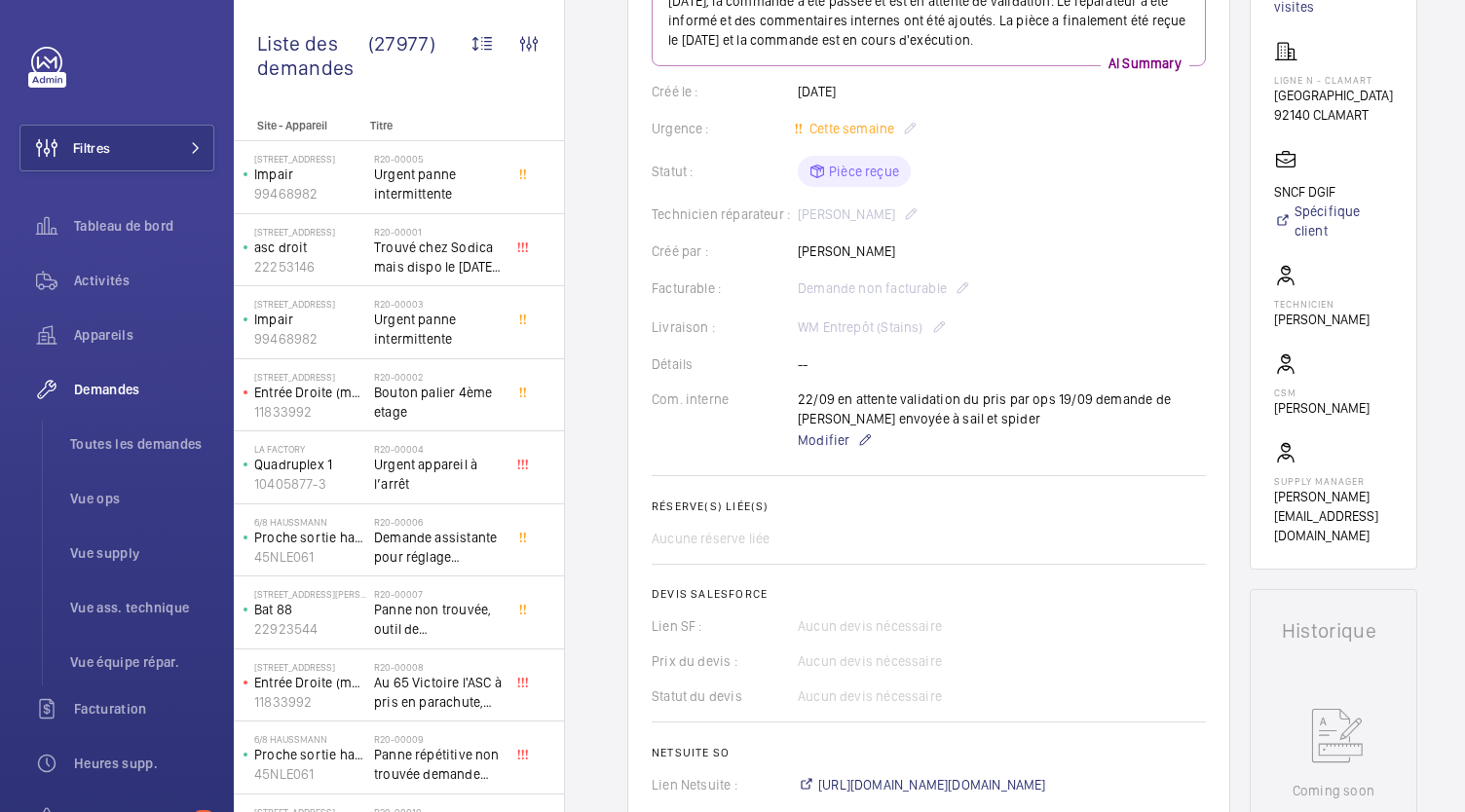
scroll to position [320, 0]
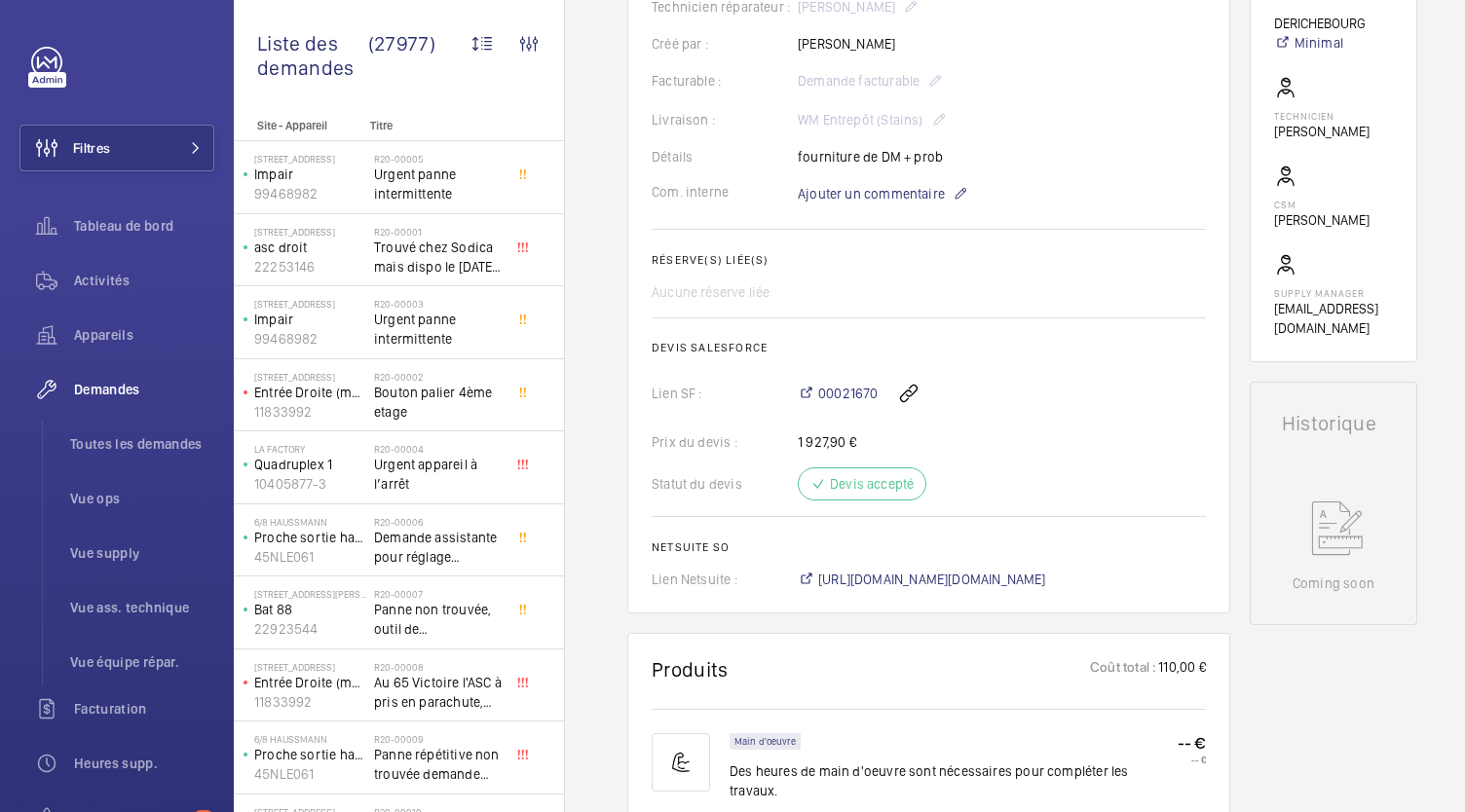
scroll to position [513, 0]
click at [986, 571] on span "[URL][DOMAIN_NAME][DOMAIN_NAME]" at bounding box center [932, 580] width 228 height 20
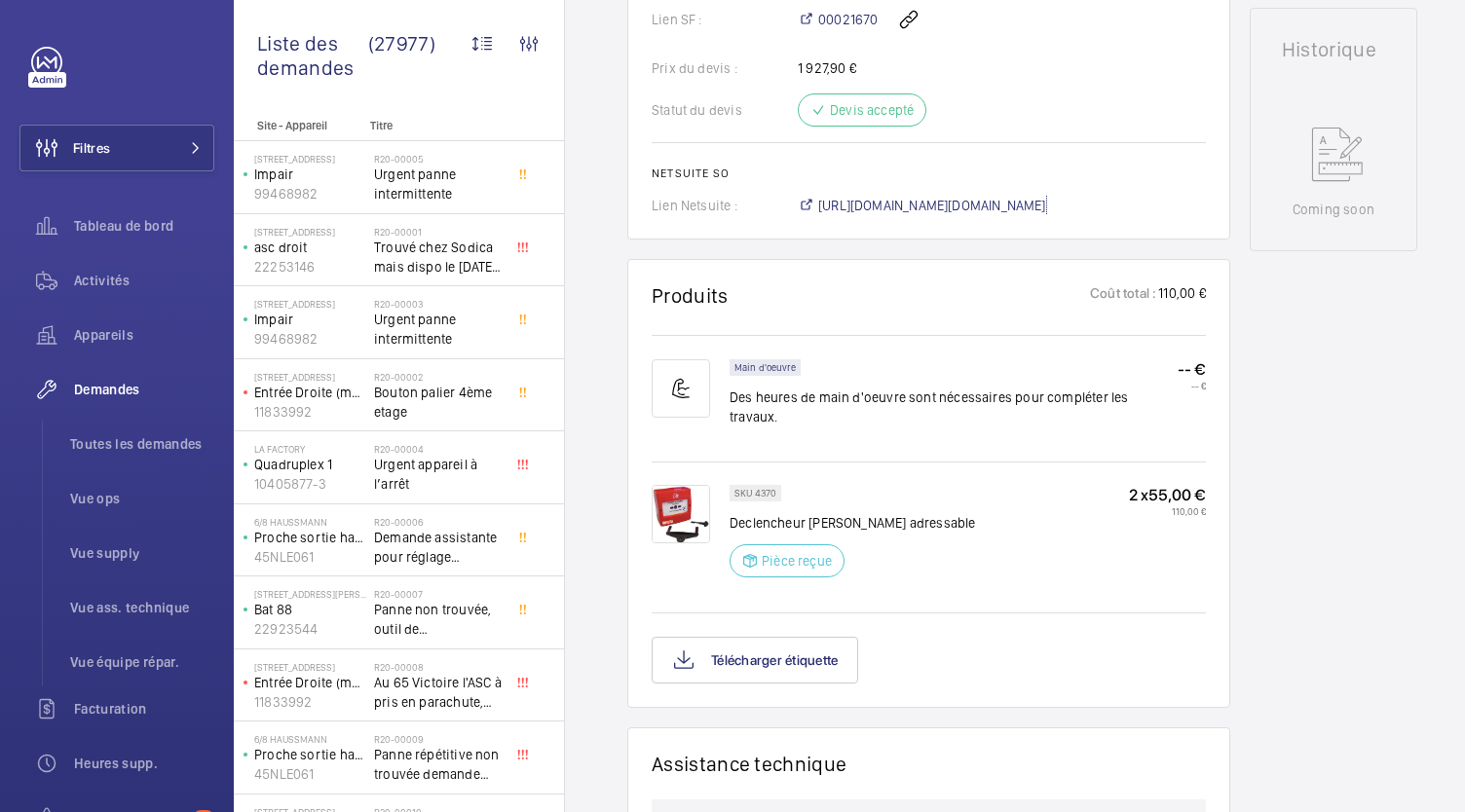
scroll to position [893, 0]
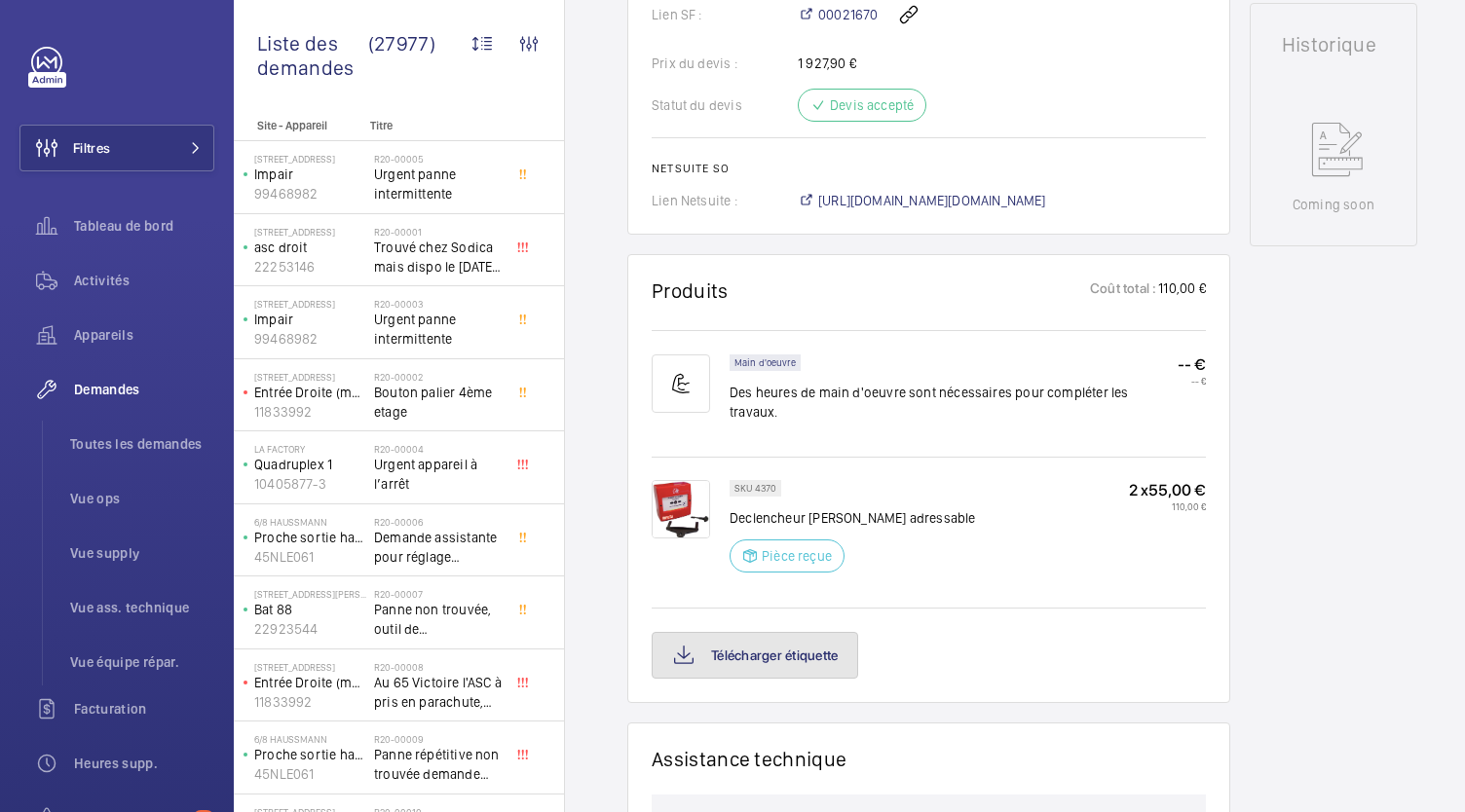
click at [778, 632] on button "Télécharger étiquette" at bounding box center [754, 655] width 207 height 47
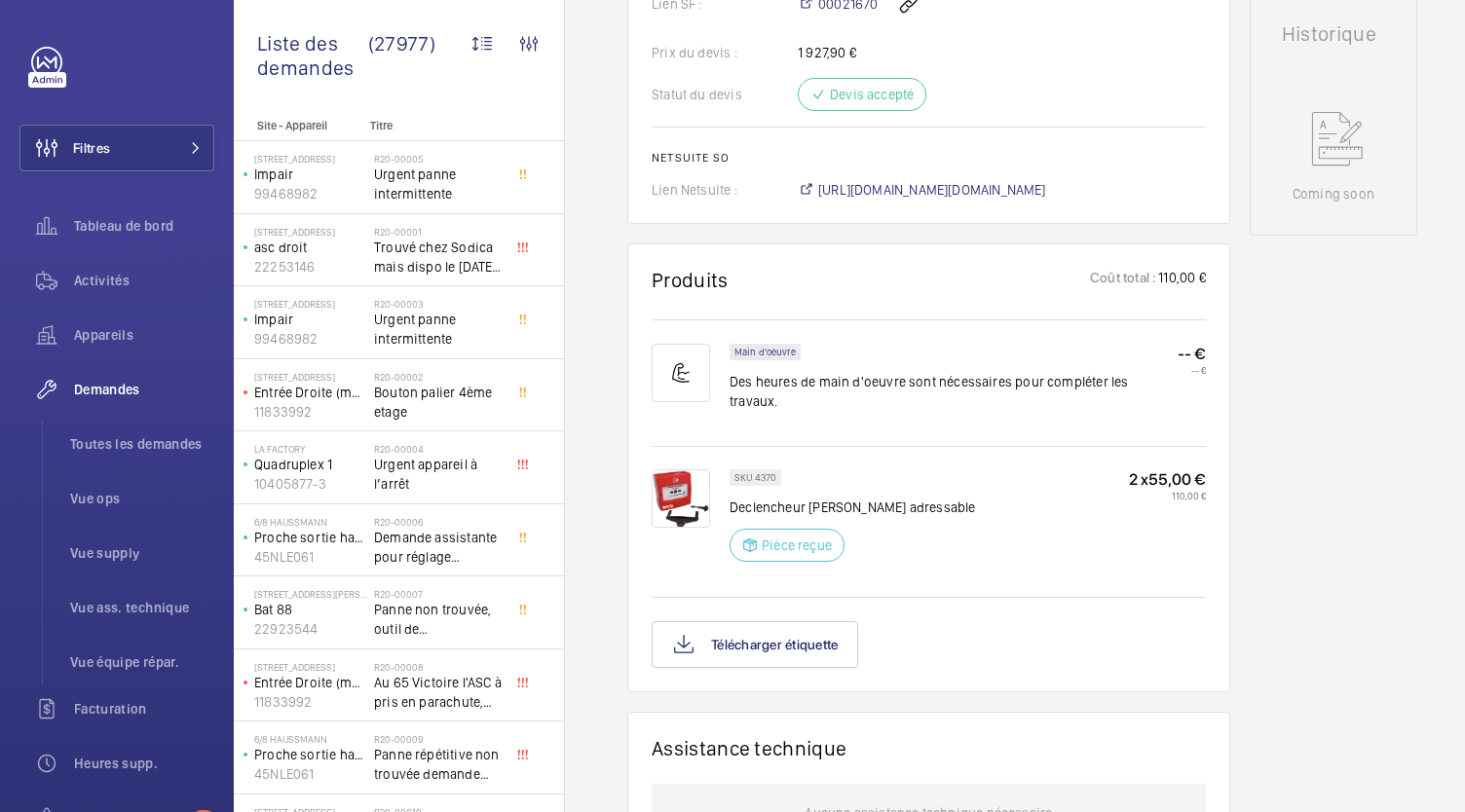
scroll to position [905, 0]
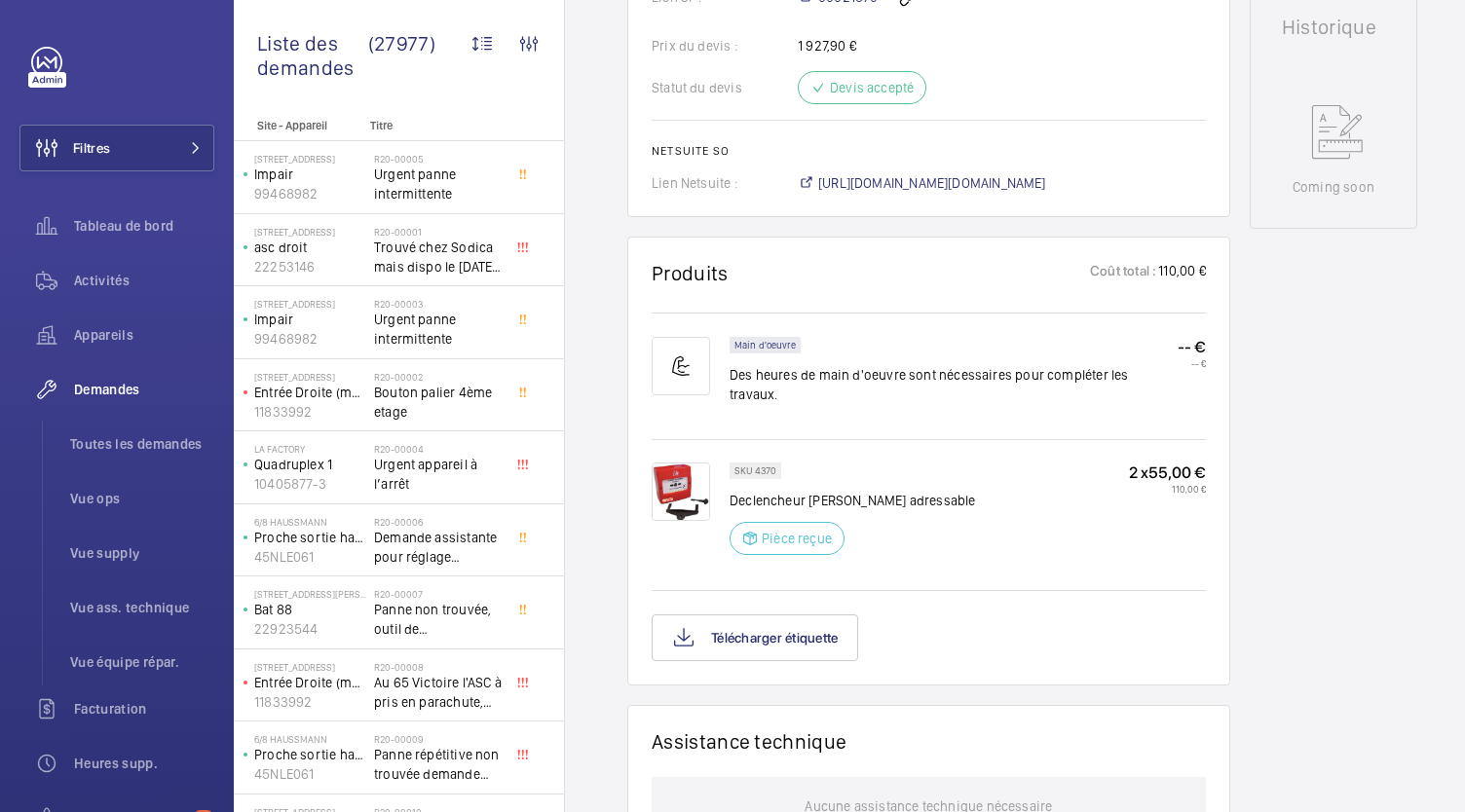
scroll to position [922, 0]
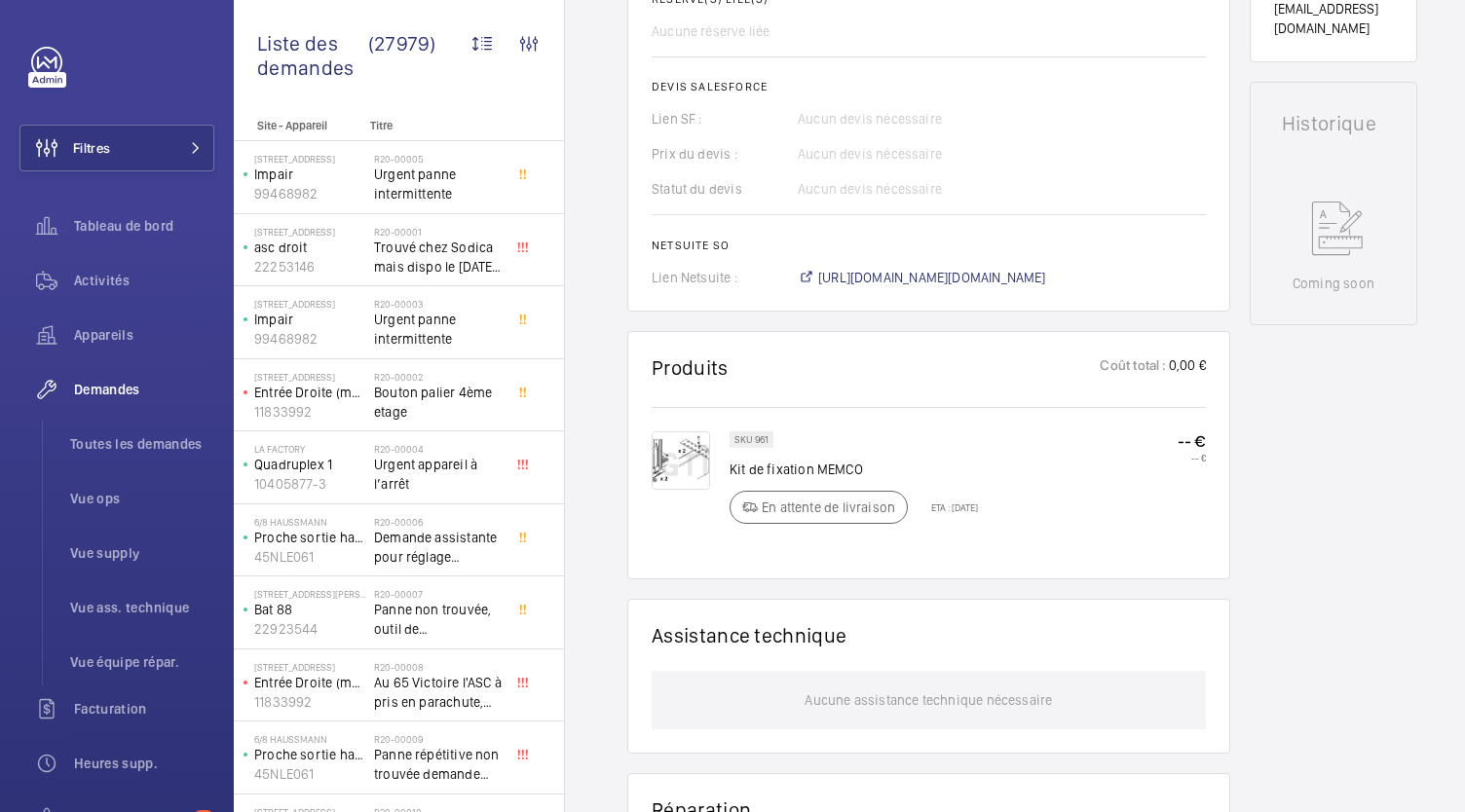
scroll to position [794, 0]
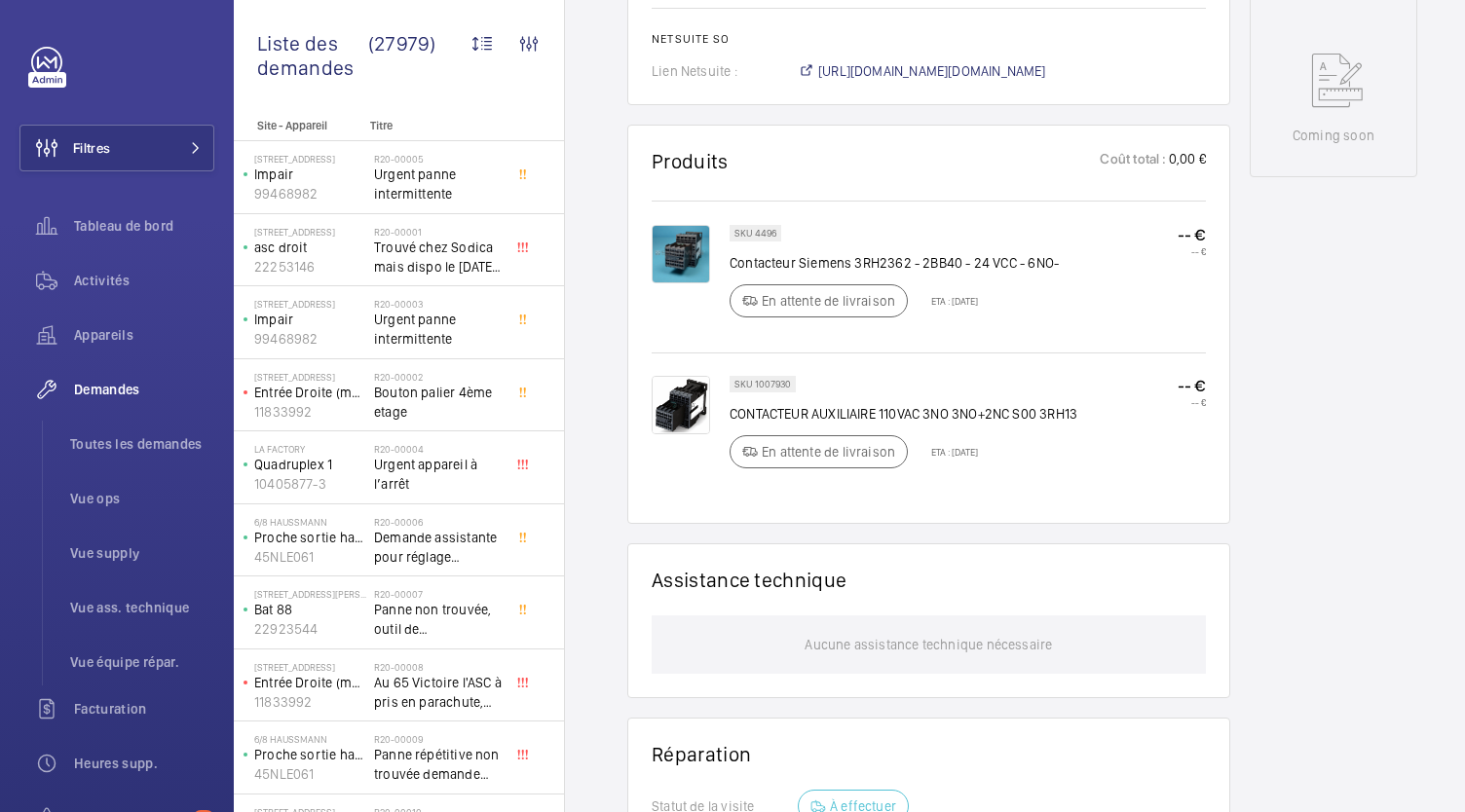
scroll to position [984, 0]
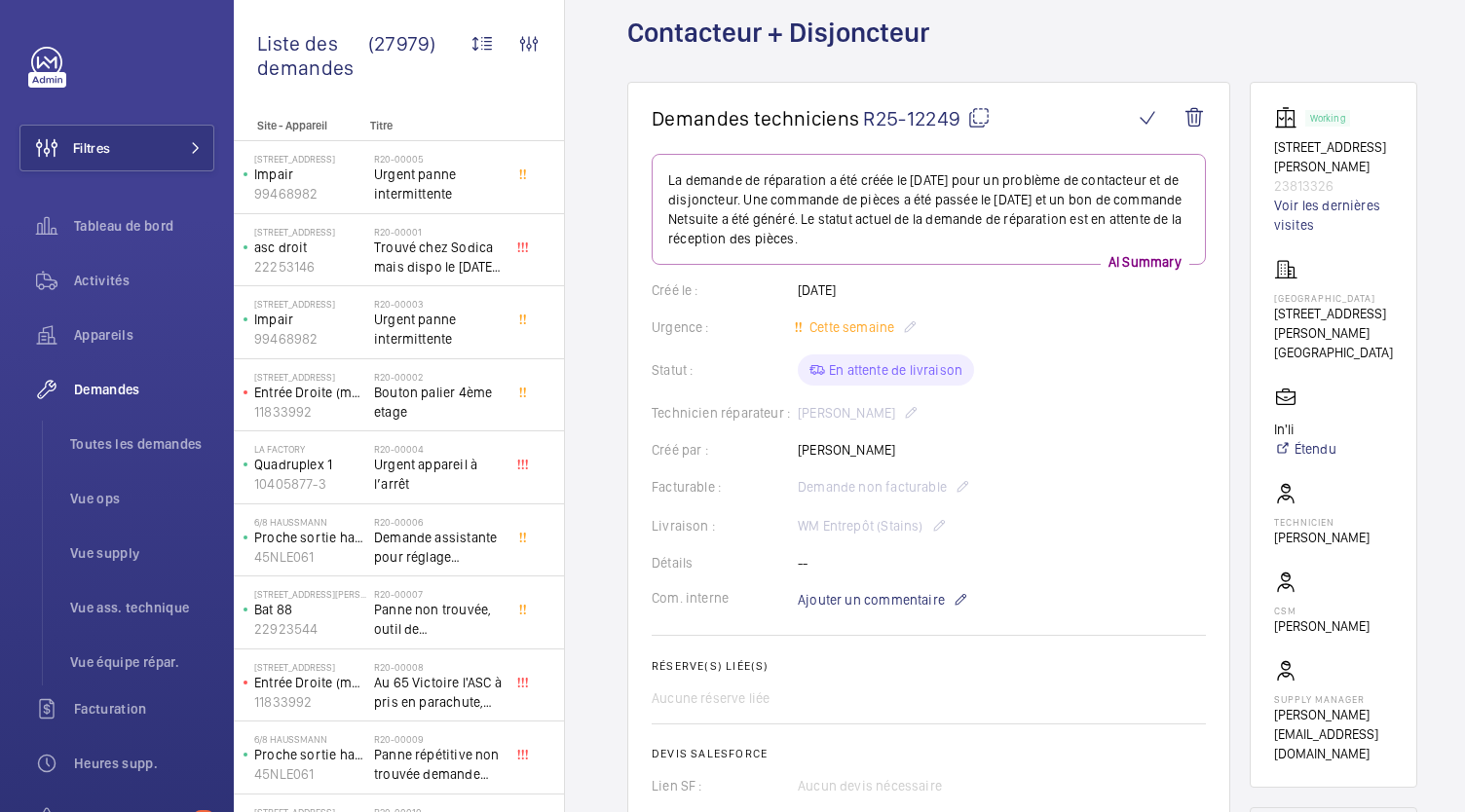
scroll to position [95, 0]
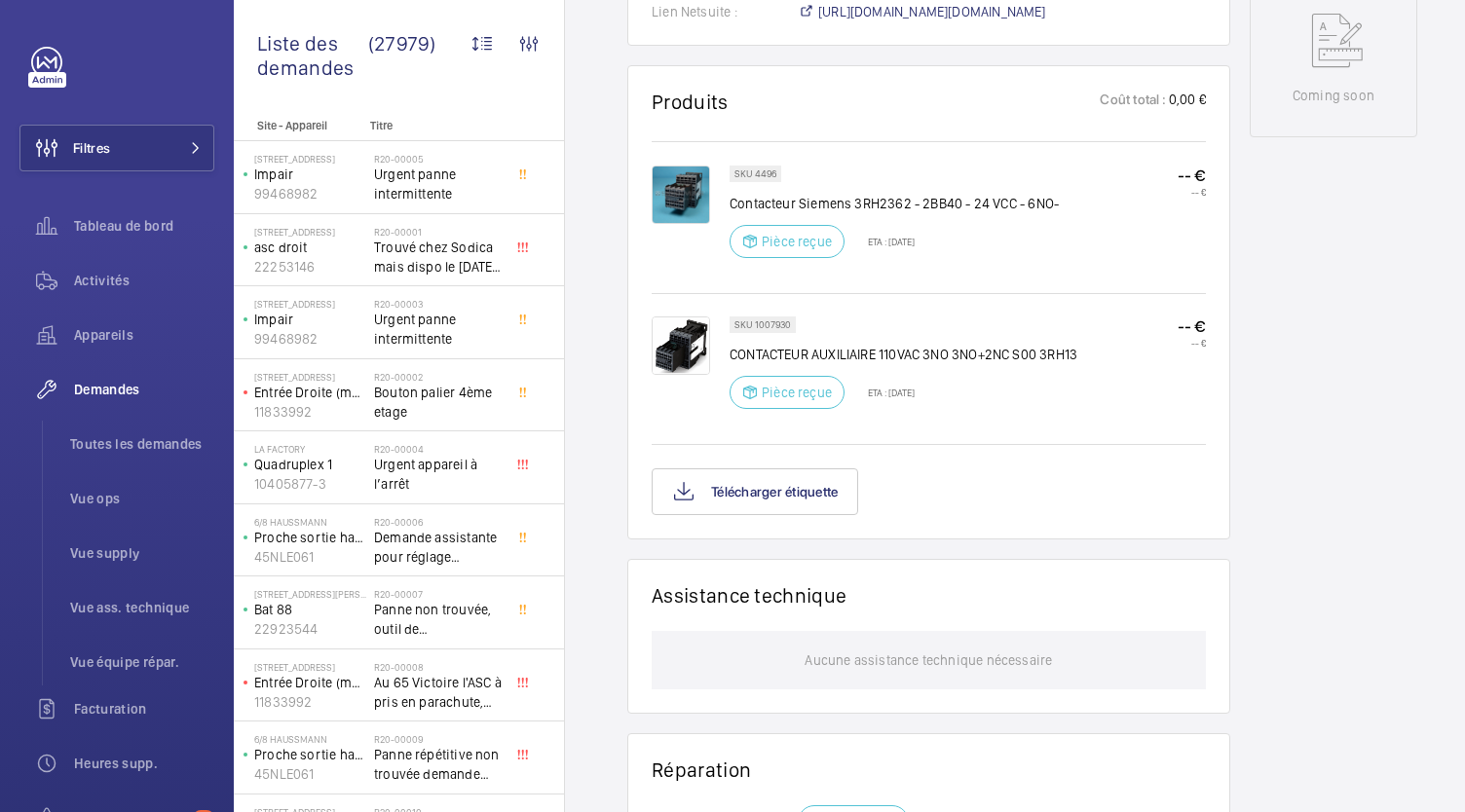
scroll to position [1041, 0]
click at [802, 509] on button "Télécharger étiquette" at bounding box center [754, 491] width 207 height 47
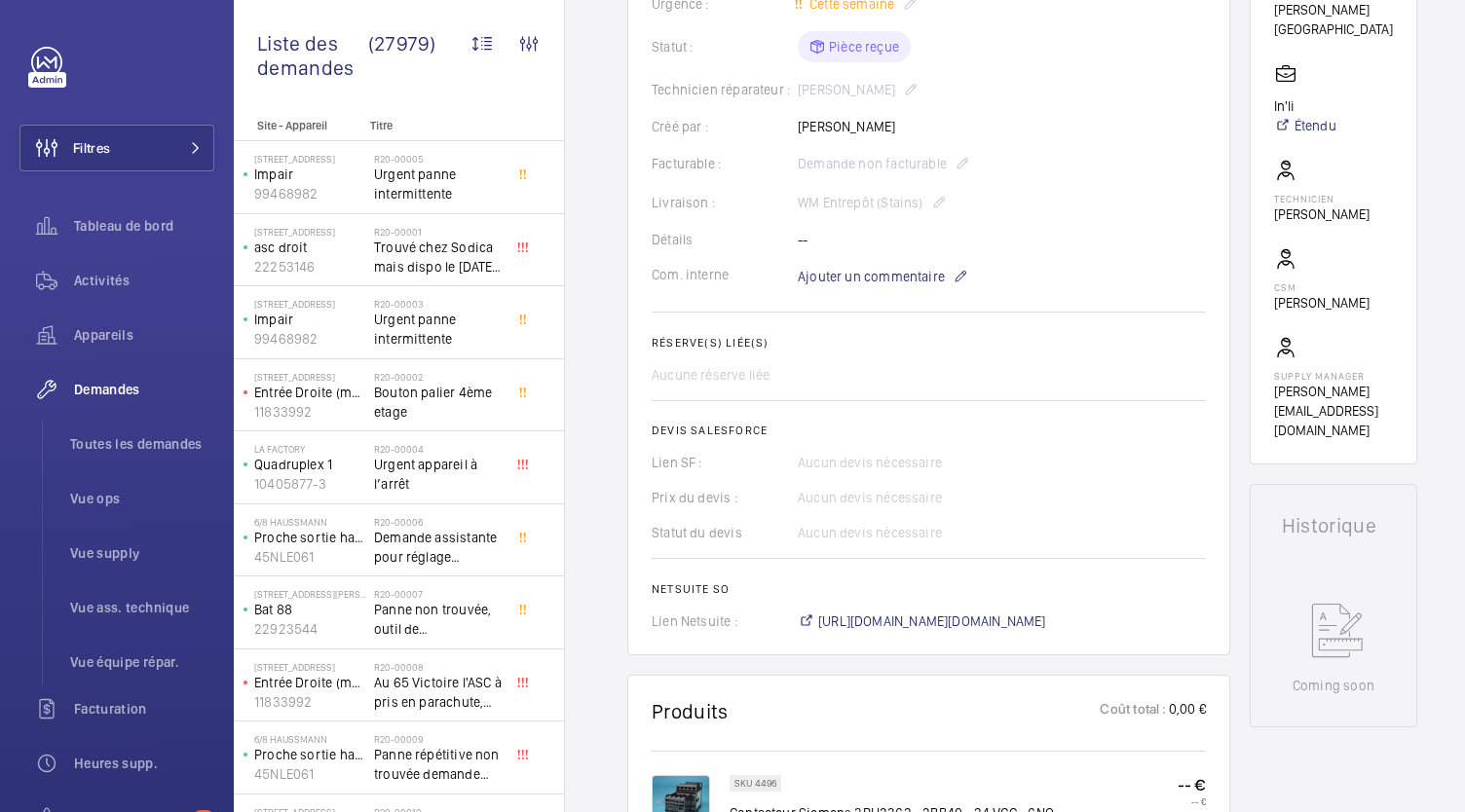
scroll to position [428, 0]
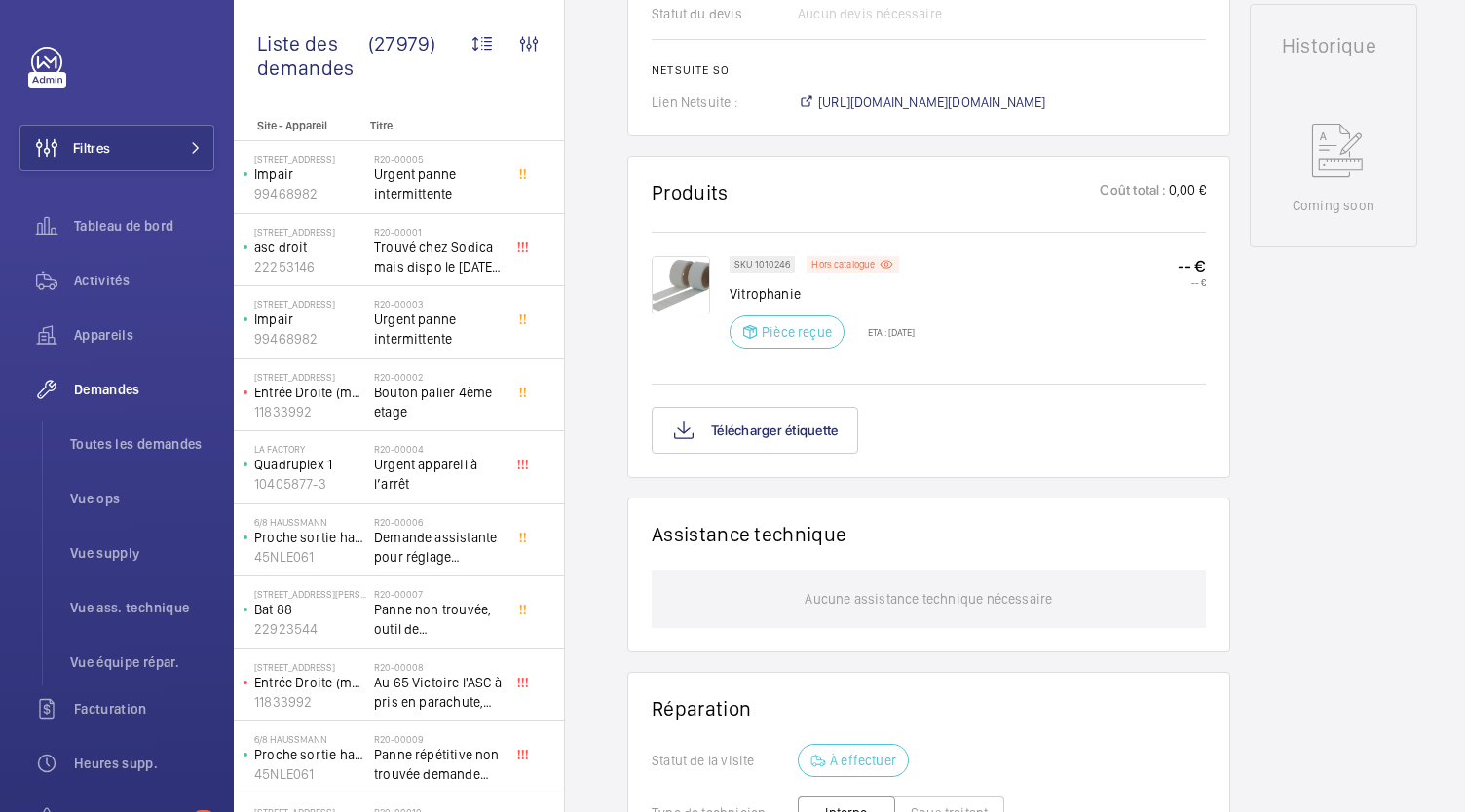
scroll to position [1010, 0]
click at [813, 421] on button "Télécharger étiquette" at bounding box center [754, 429] width 207 height 47
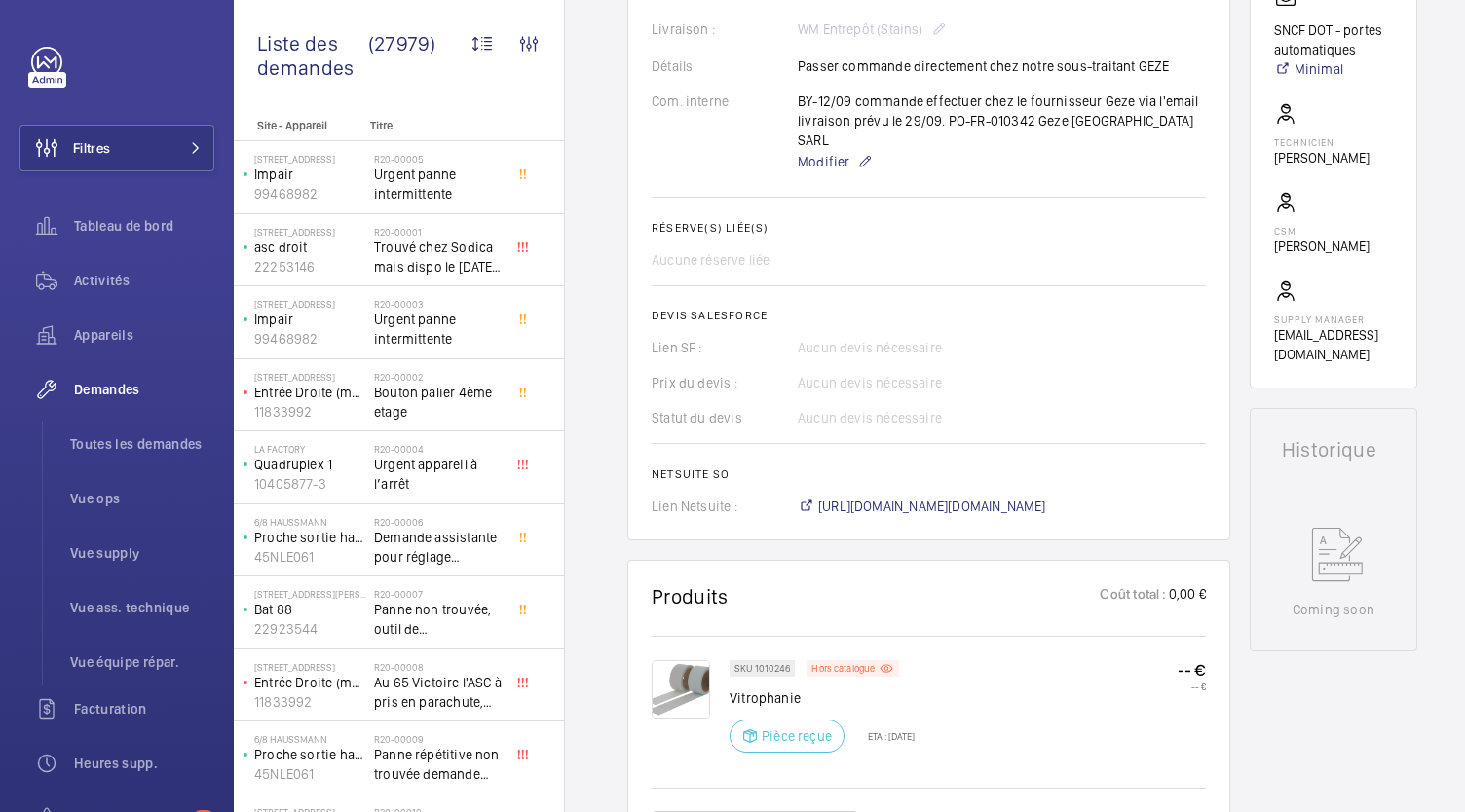
scroll to position [605, 0]
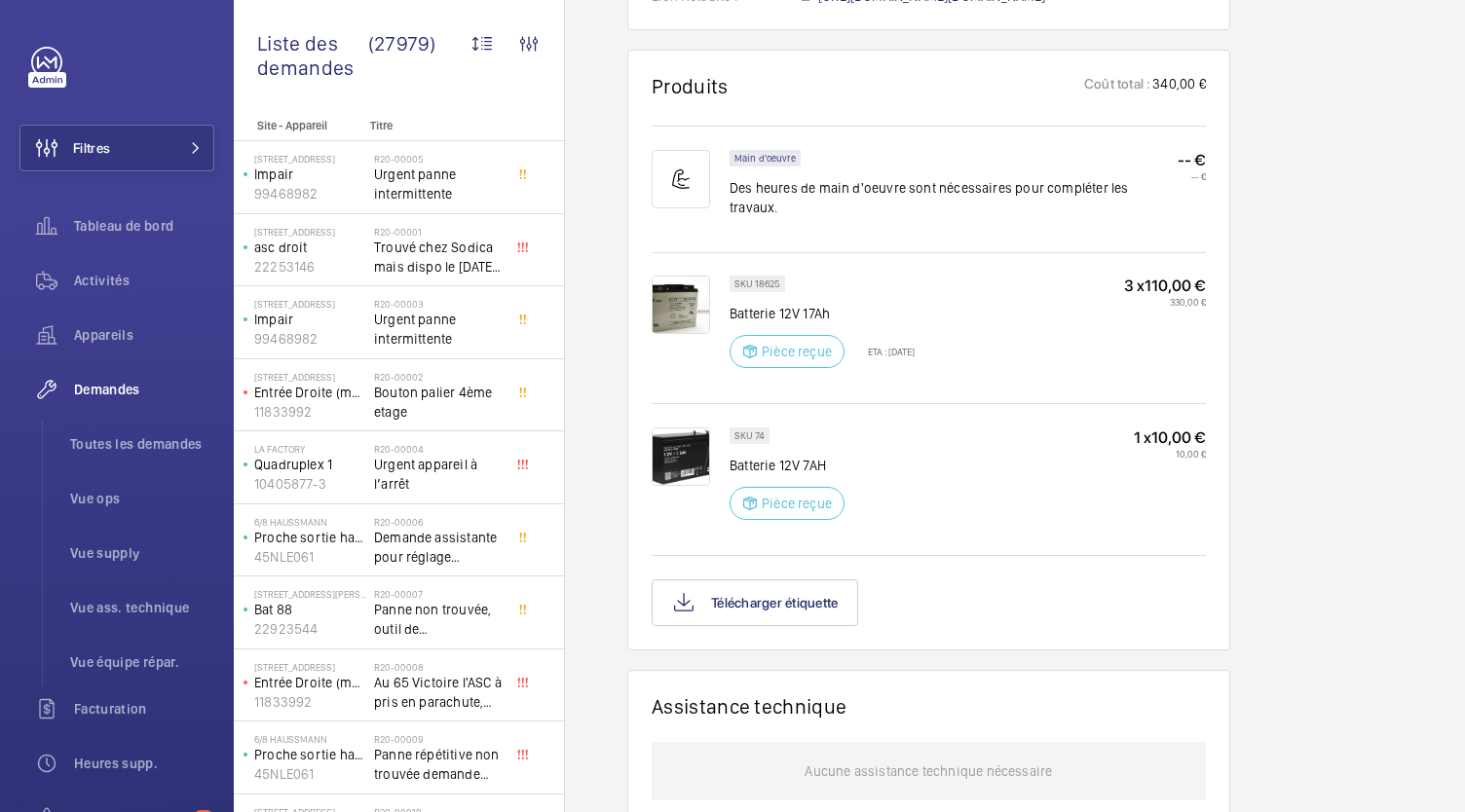
scroll to position [1134, 0]
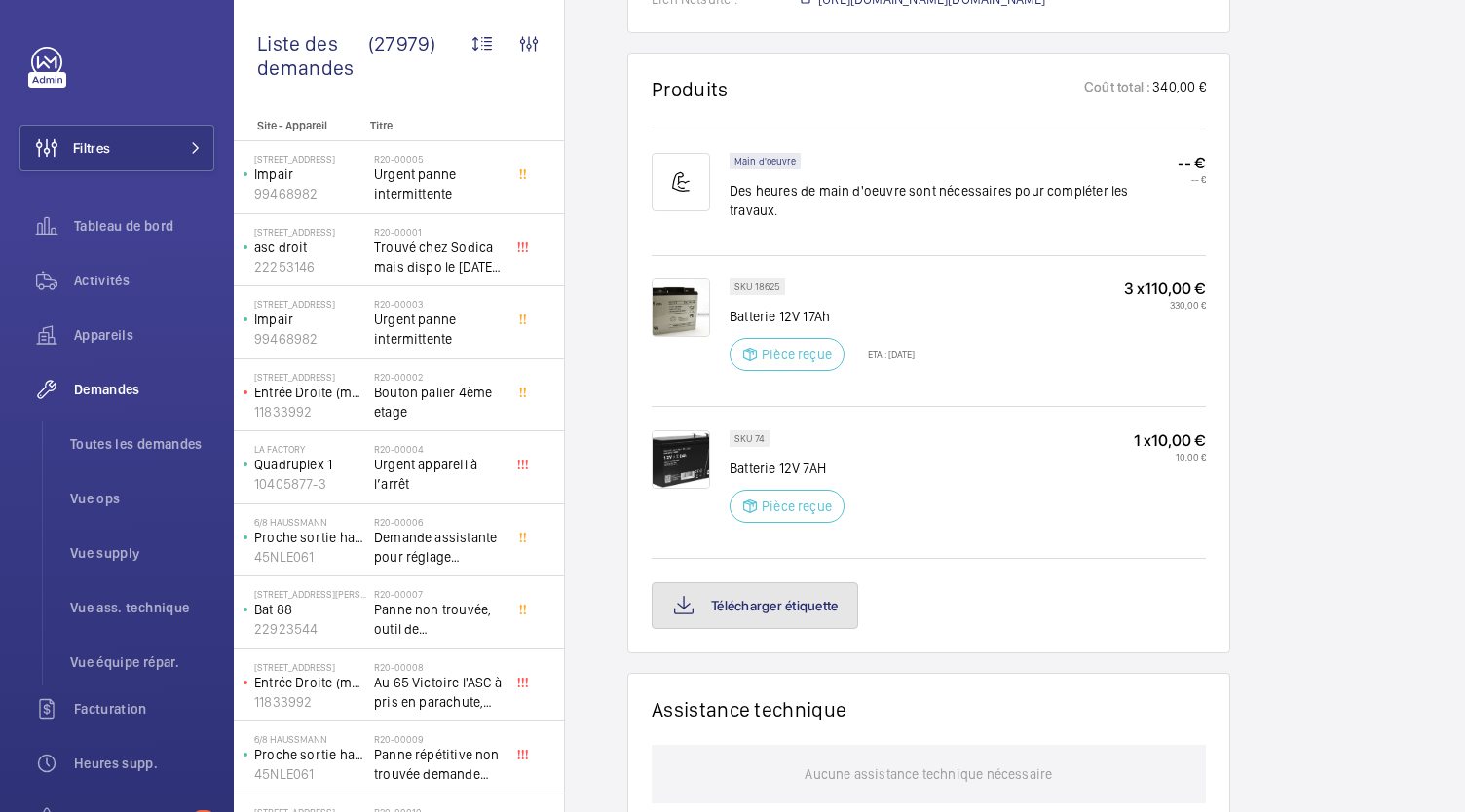
click at [803, 604] on button "Télécharger étiquette" at bounding box center [754, 605] width 207 height 47
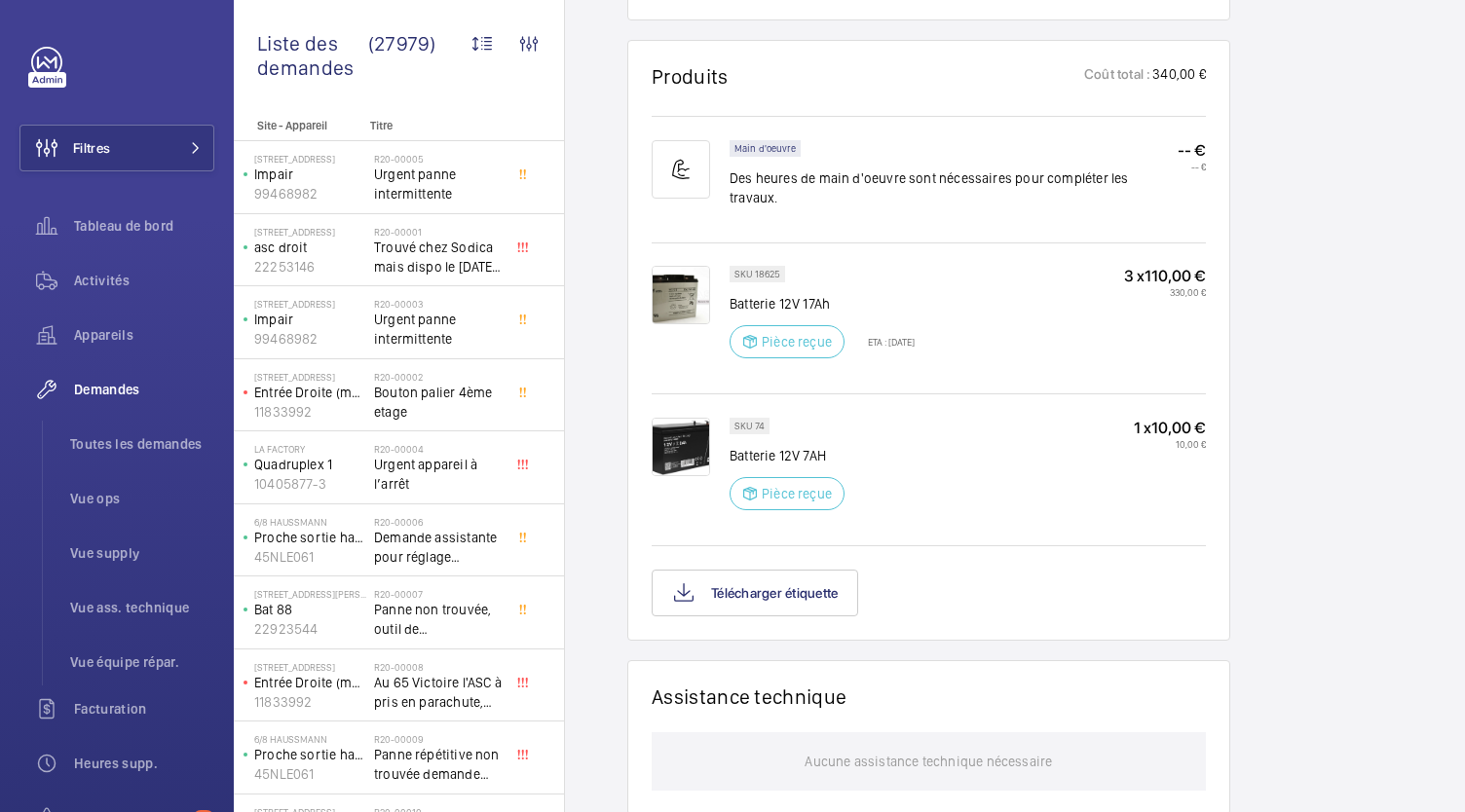
scroll to position [1144, 0]
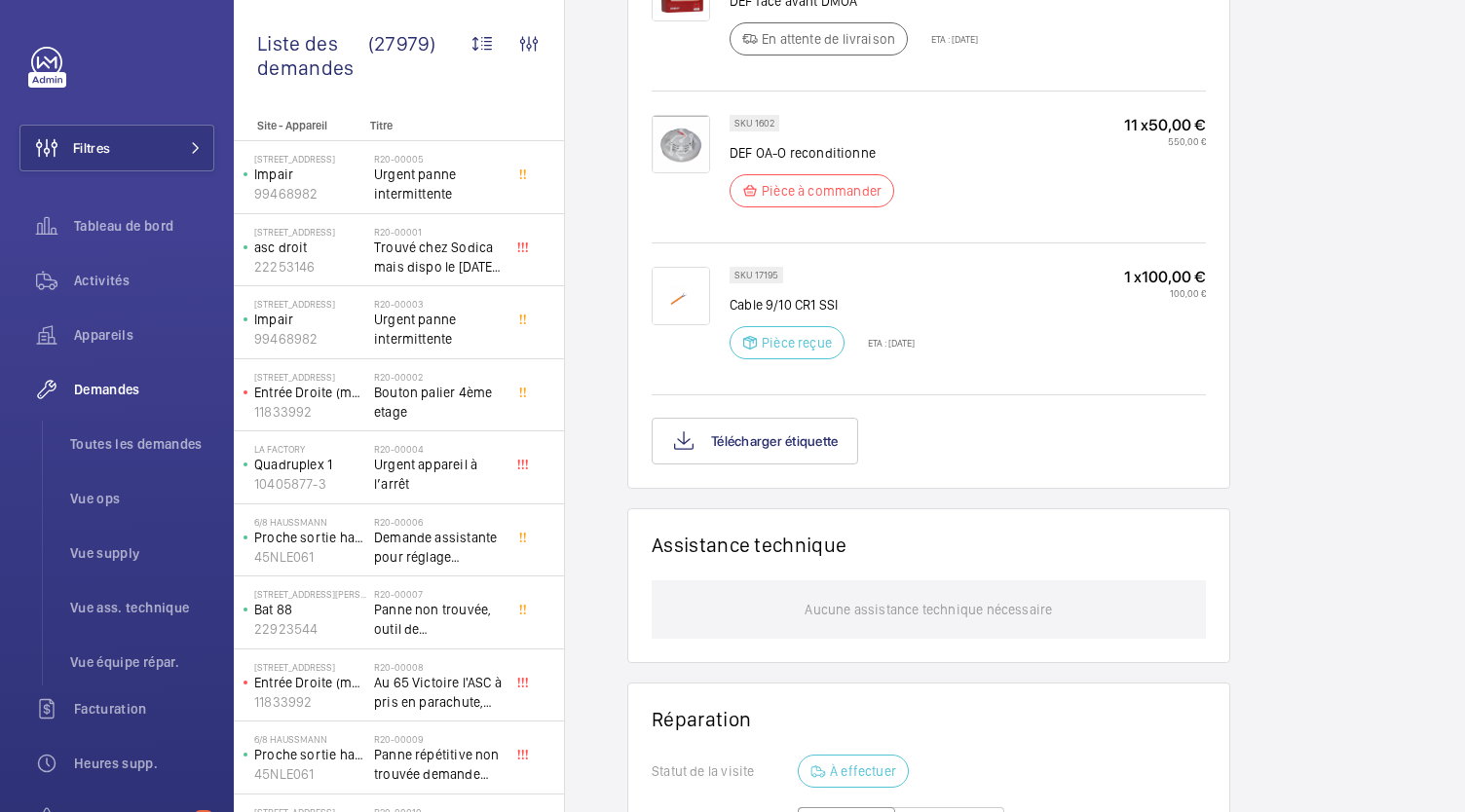
scroll to position [1718, 0]
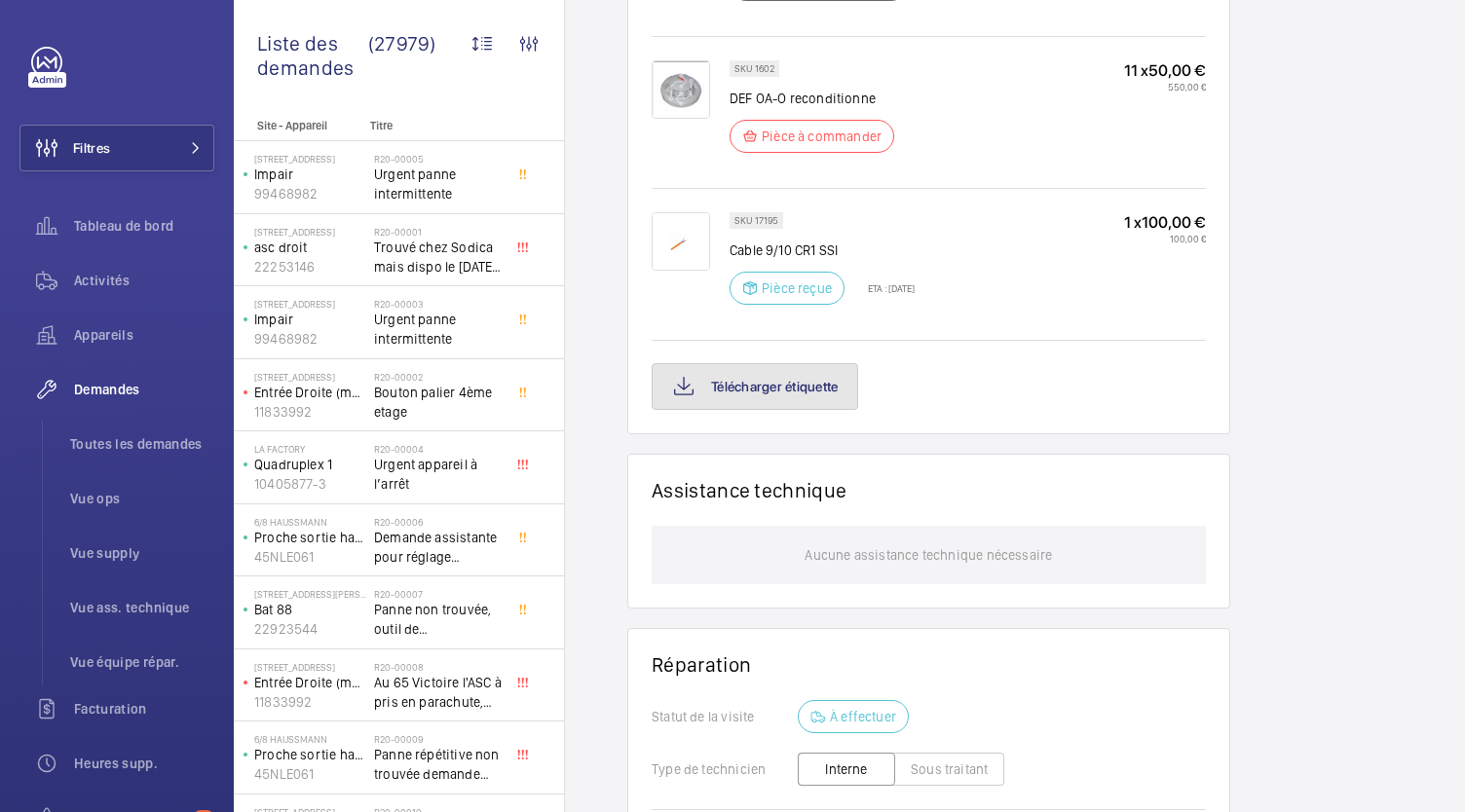
click at [834, 364] on button "Télécharger étiquette" at bounding box center [754, 387] width 207 height 47
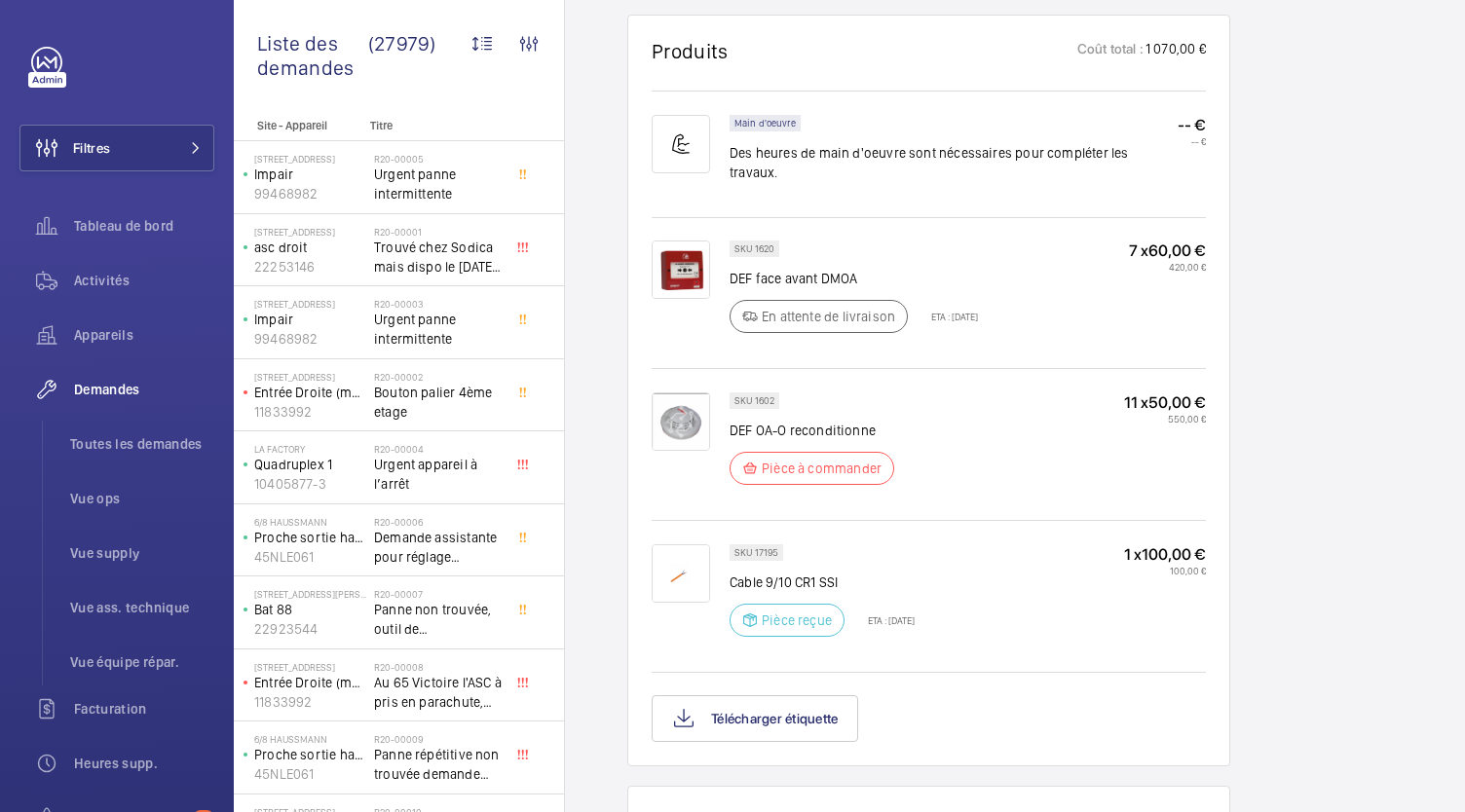
scroll to position [1388, 0]
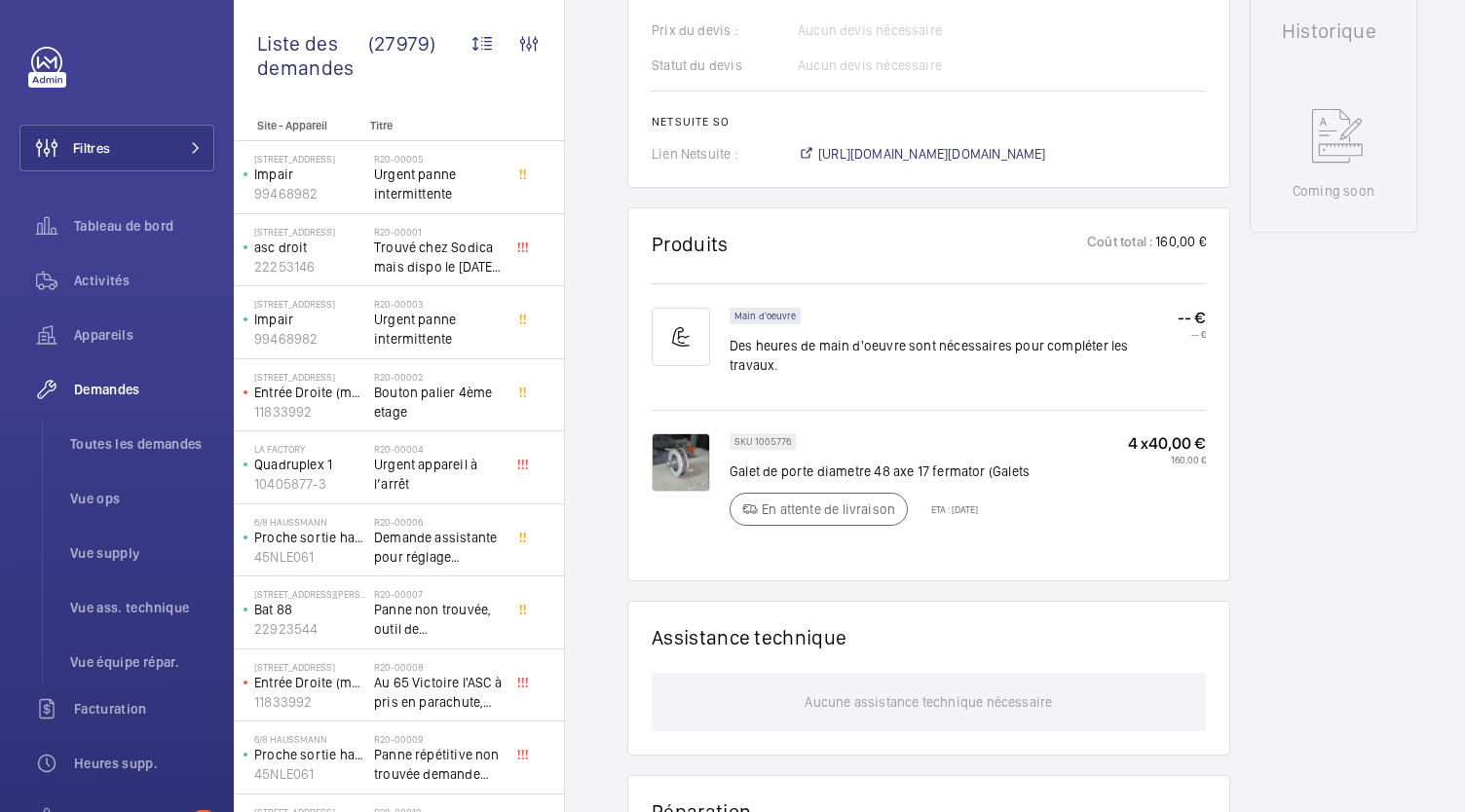
scroll to position [975, 0]
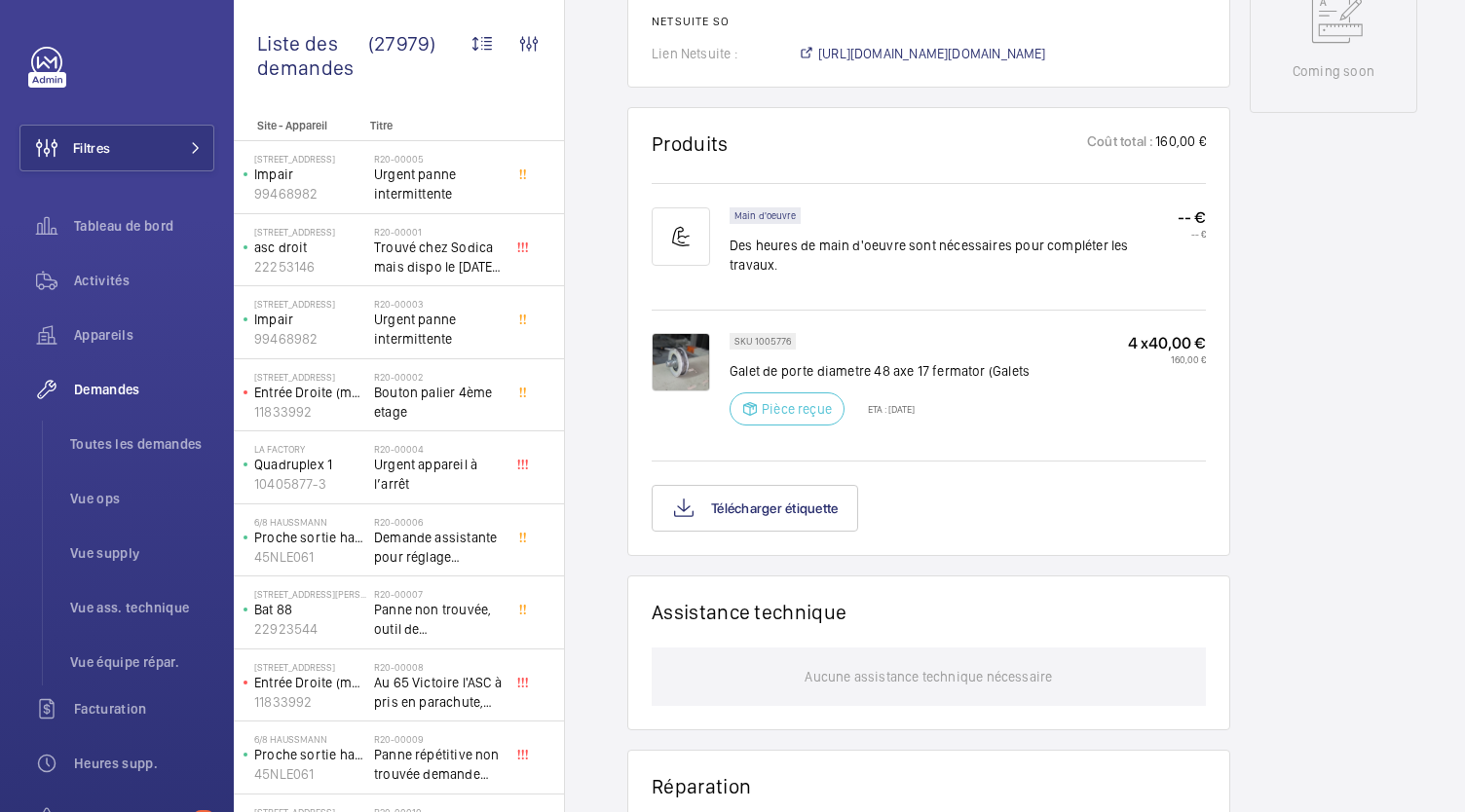
scroll to position [1116, 0]
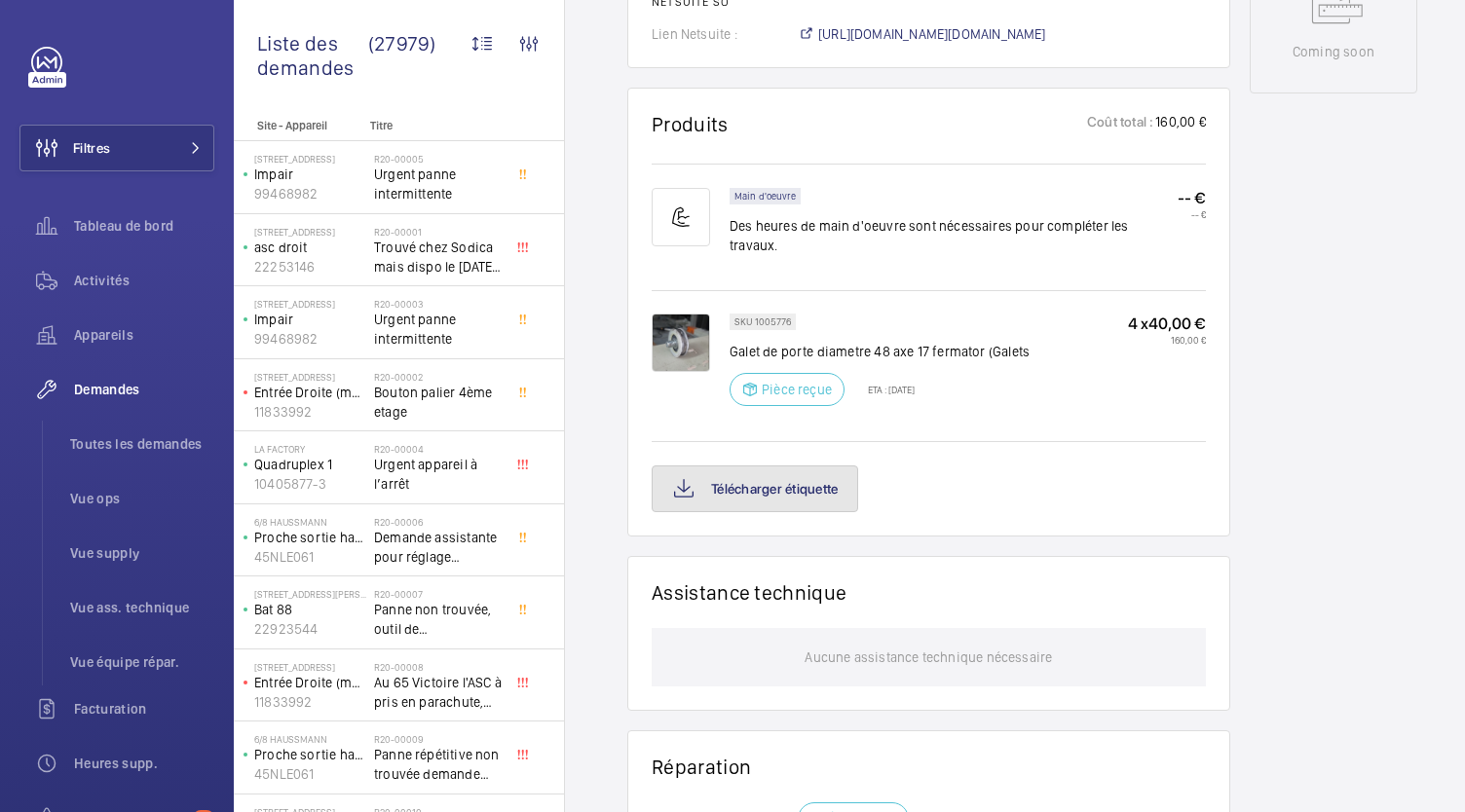
click at [838, 479] on button "Télécharger étiquette" at bounding box center [754, 488] width 207 height 47
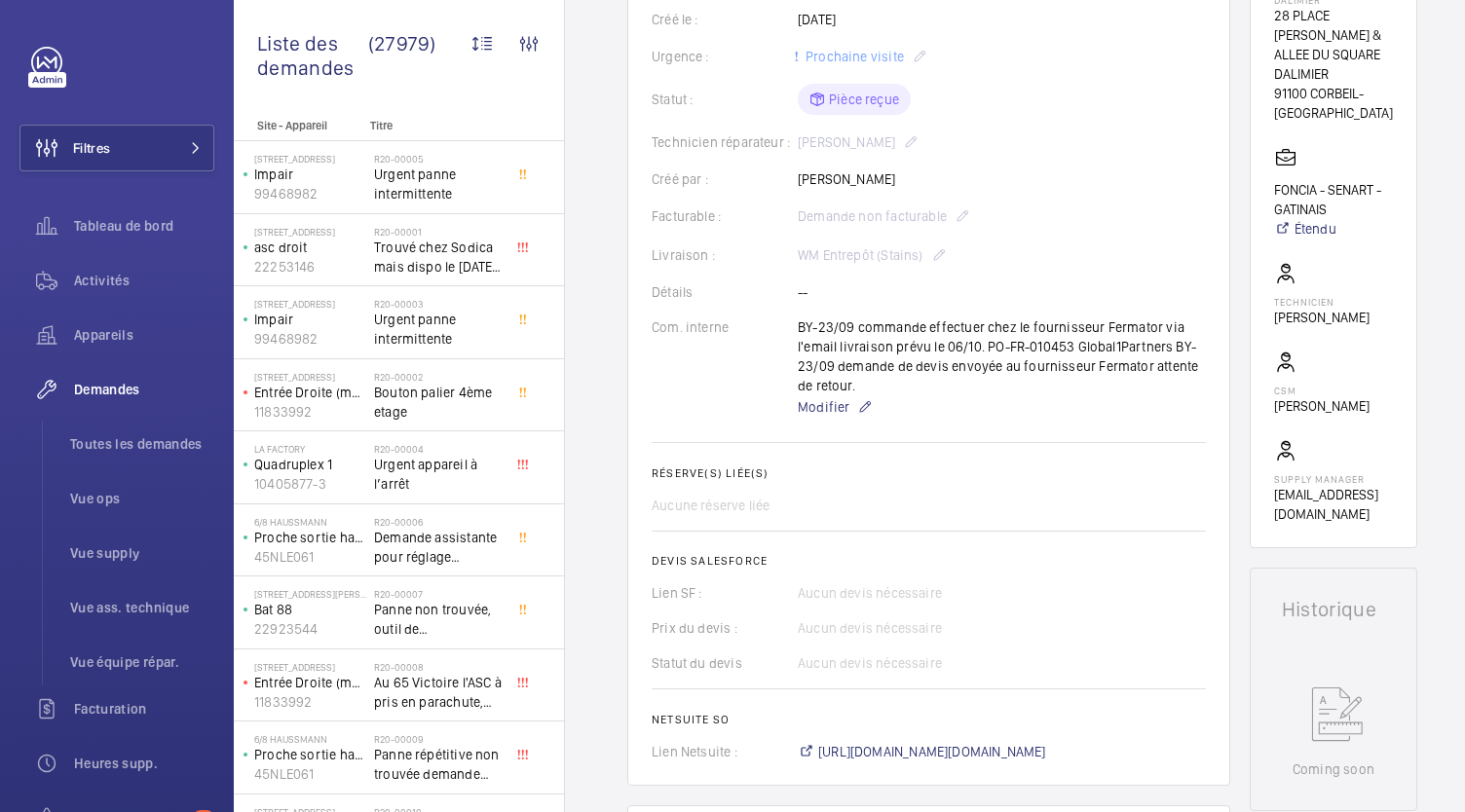
scroll to position [398, 0]
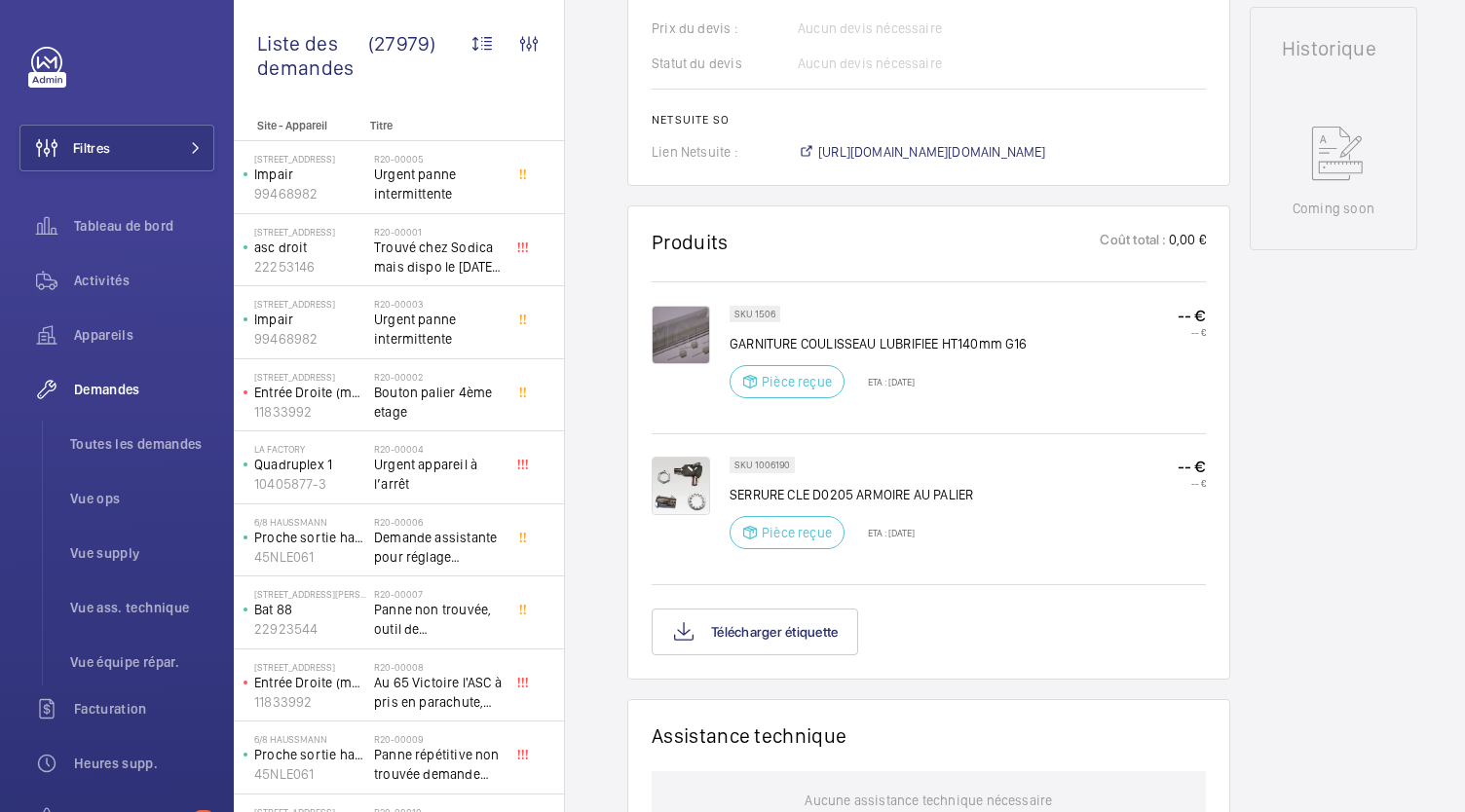
scroll to position [939, 0]
click at [802, 643] on button "Télécharger étiquette" at bounding box center [754, 632] width 207 height 47
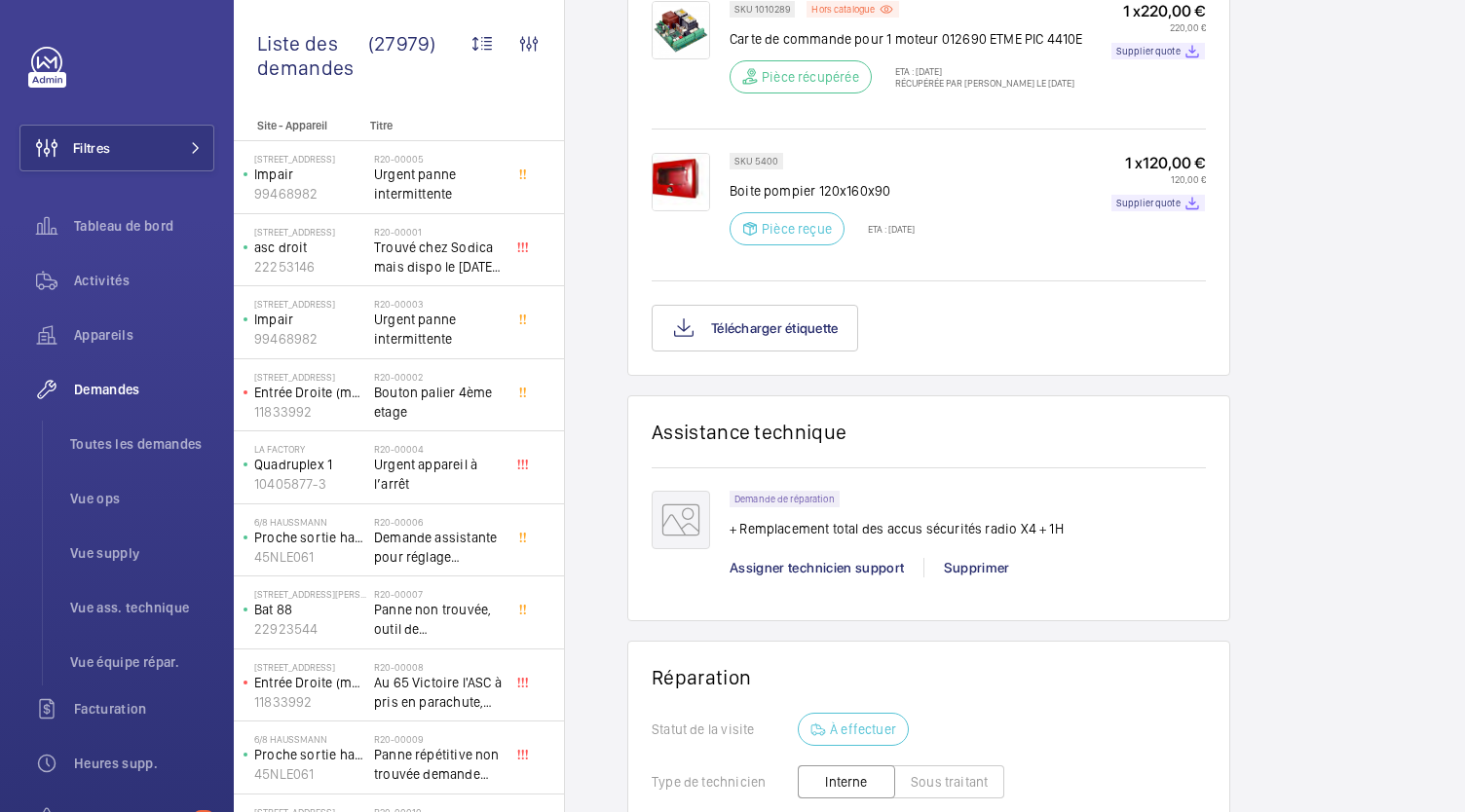
scroll to position [1489, 0]
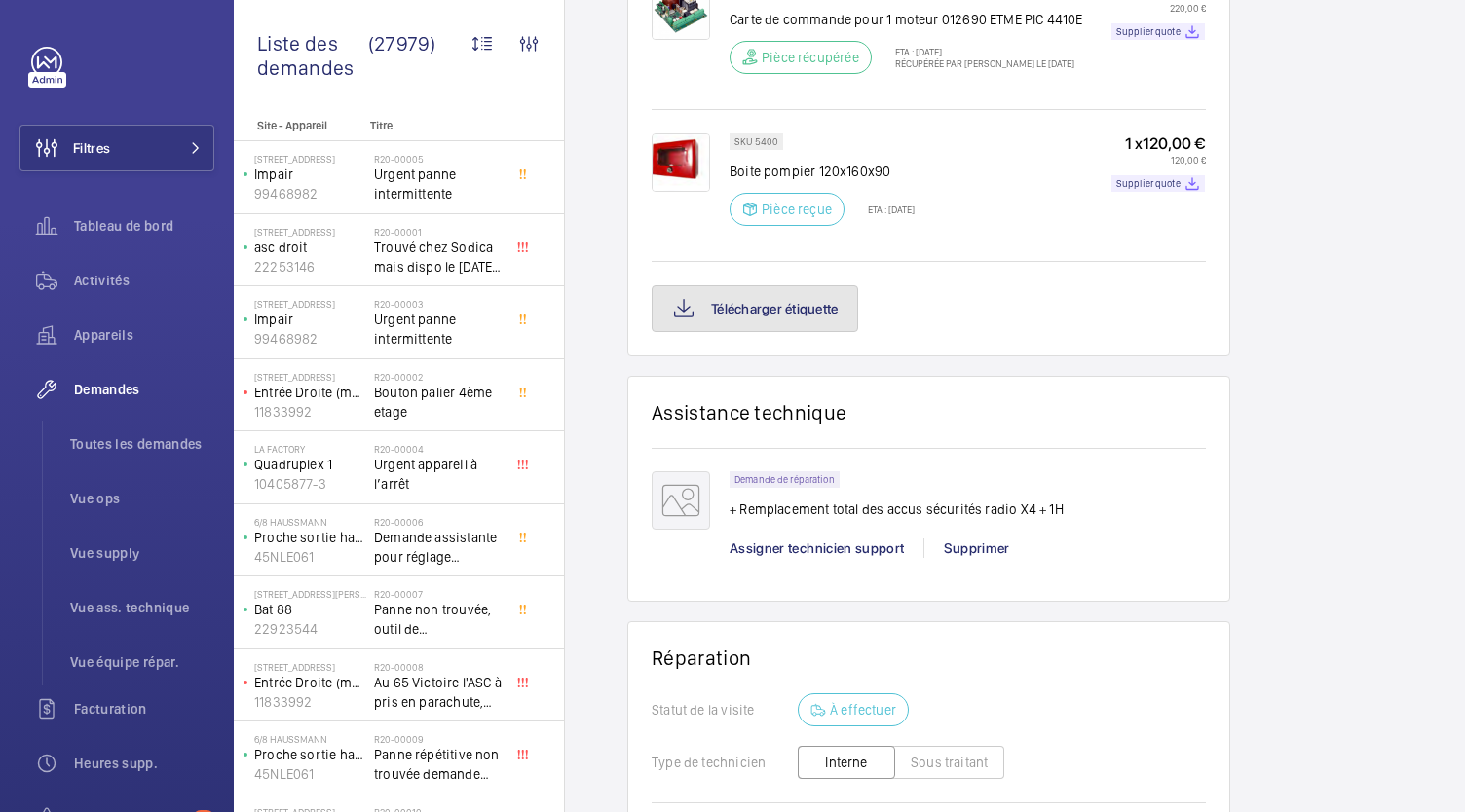
click at [799, 332] on button "Télécharger étiquette" at bounding box center [754, 309] width 207 height 47
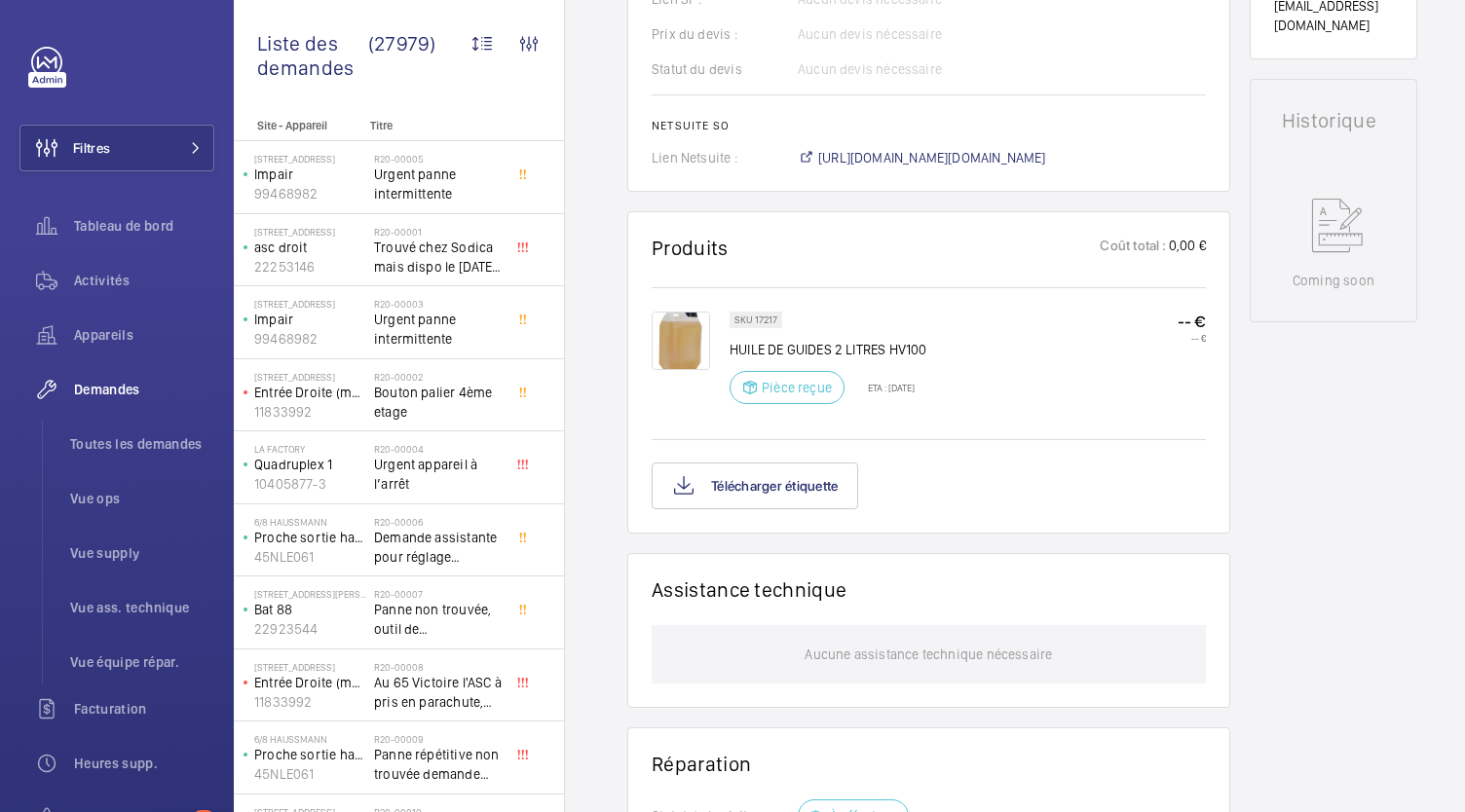
scroll to position [896, 0]
click at [771, 490] on button "Télécharger étiquette" at bounding box center [754, 484] width 207 height 47
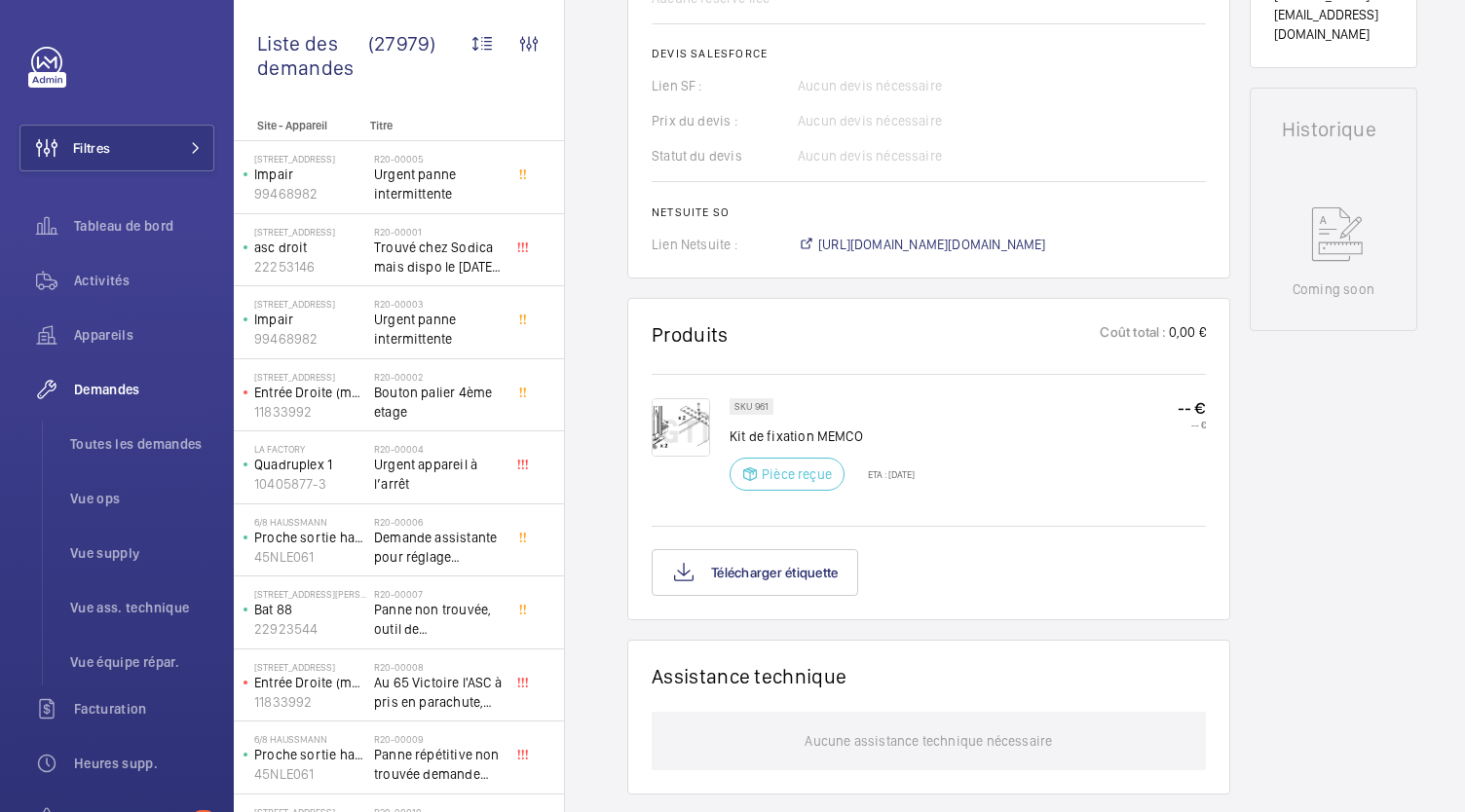
scroll to position [960, 0]
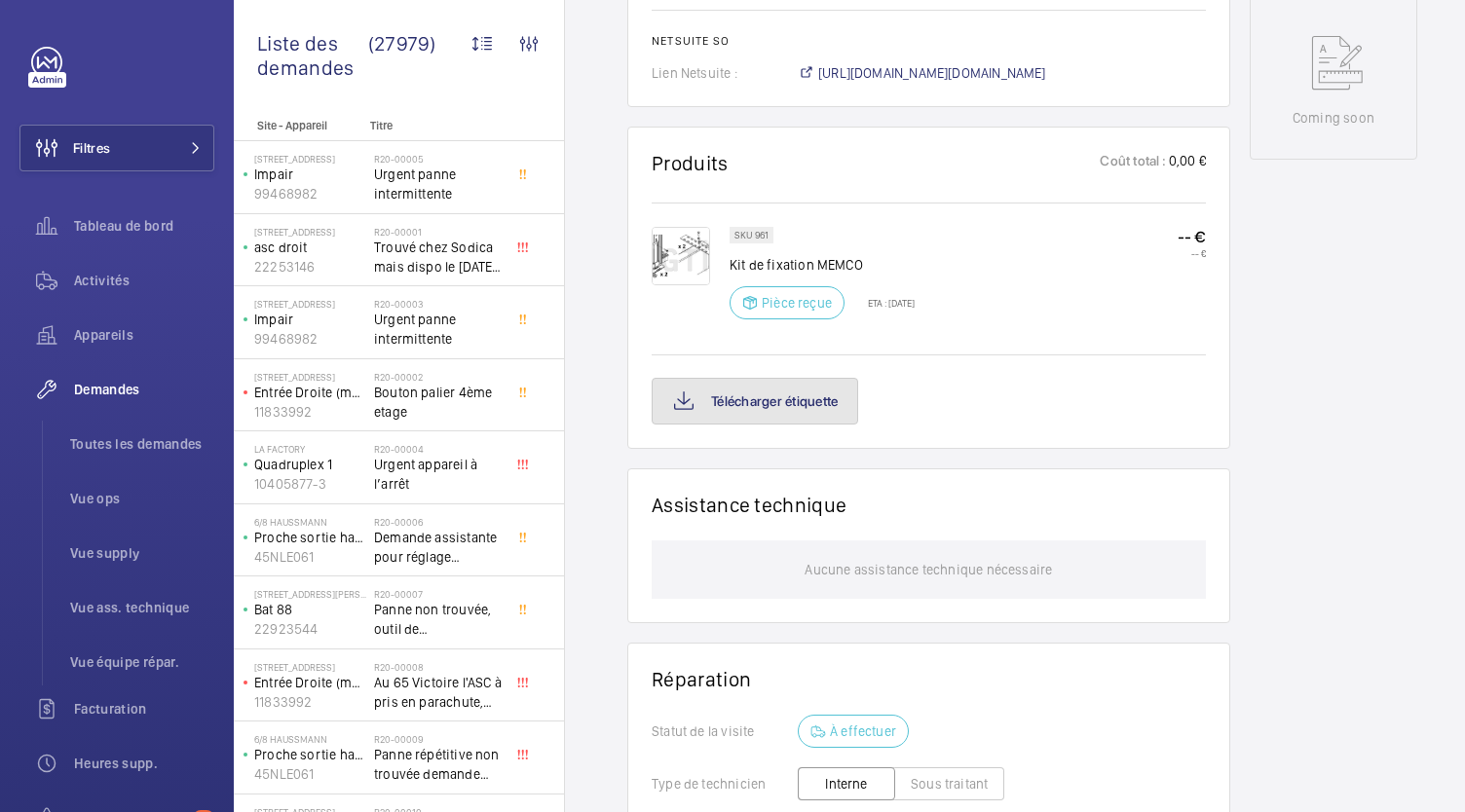
click at [797, 416] on button "Télécharger étiquette" at bounding box center [754, 401] width 207 height 47
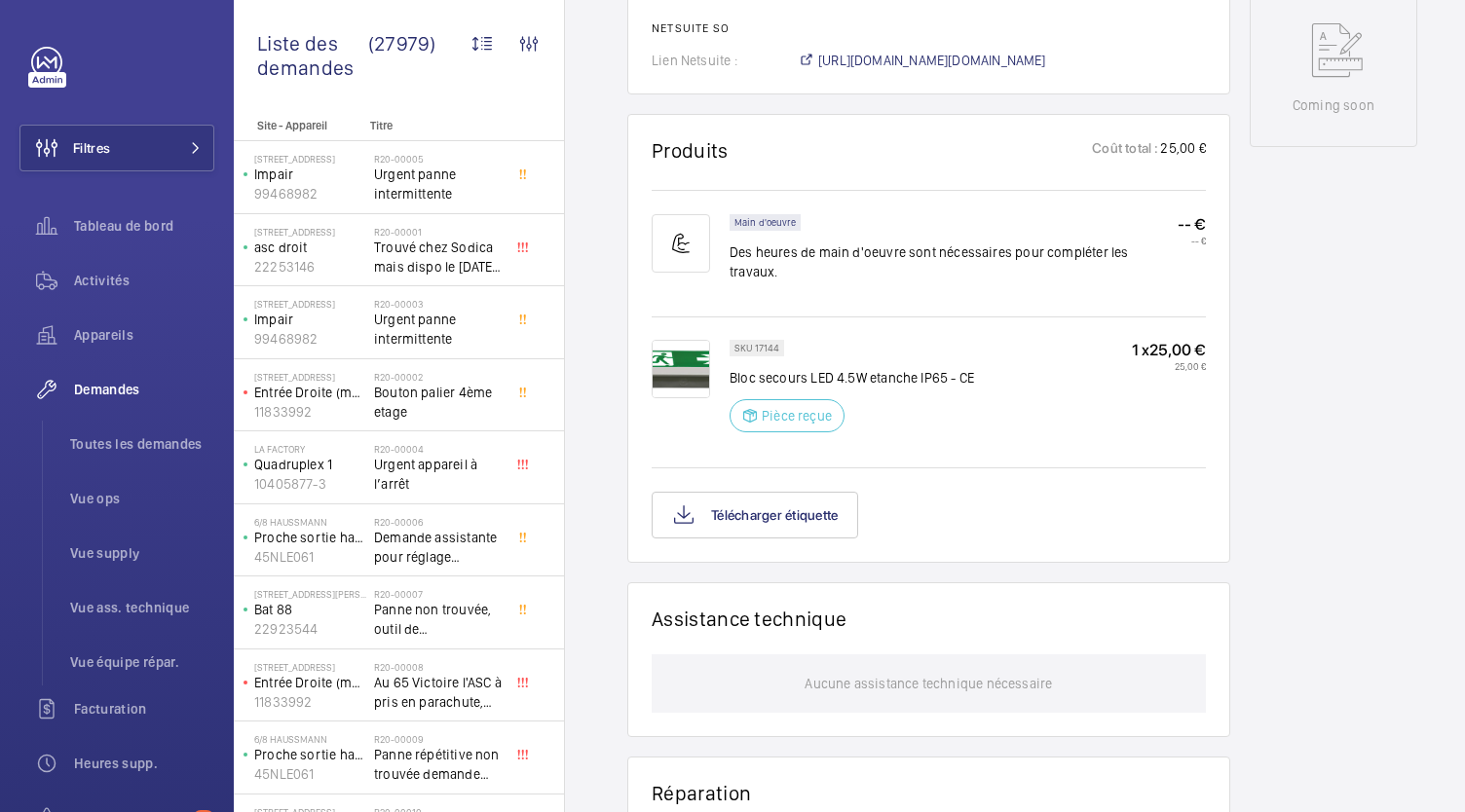
scroll to position [1050, 0]
click at [779, 517] on button "Télécharger étiquette" at bounding box center [754, 512] width 207 height 47
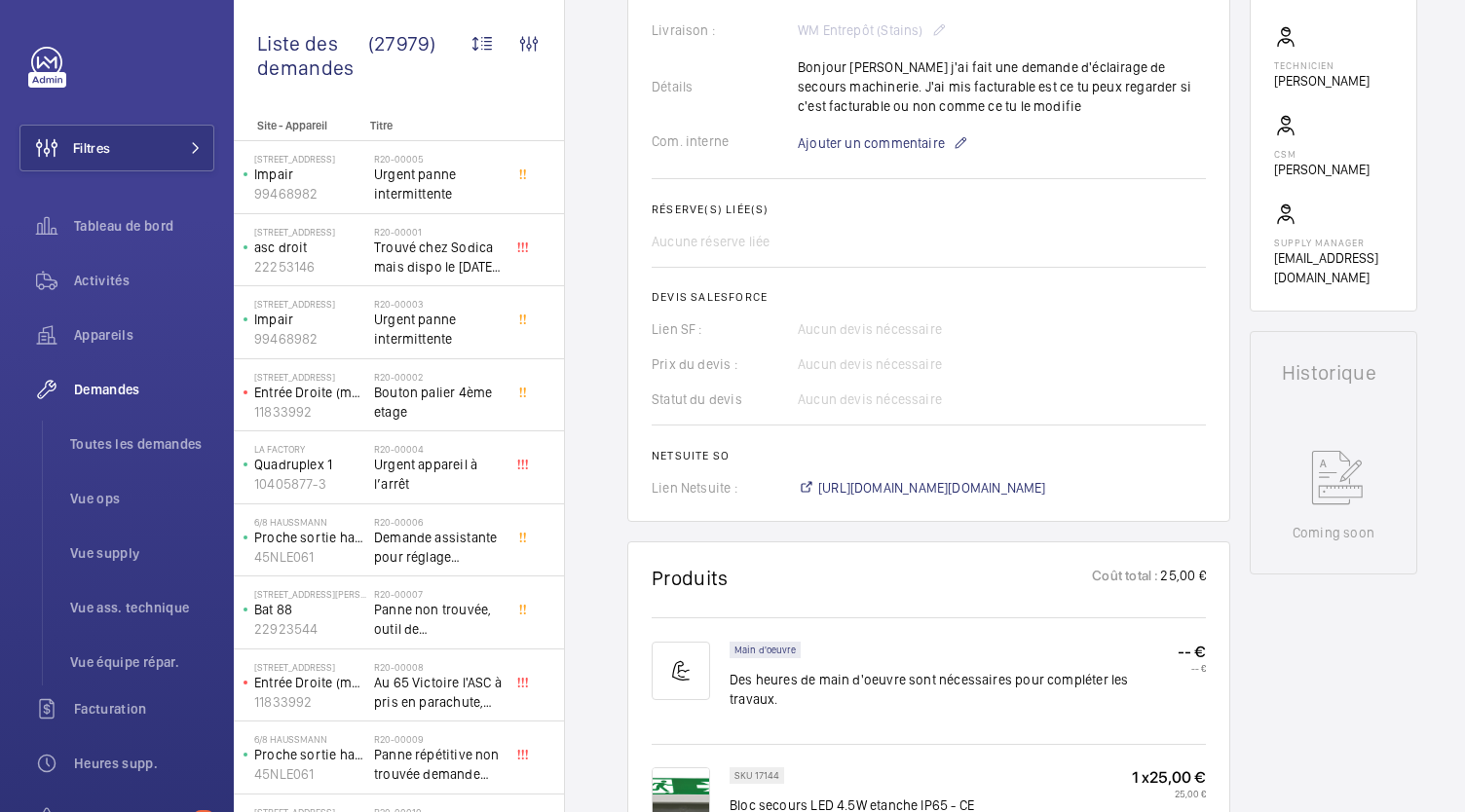
scroll to position [618, 0]
